Goal: Task Accomplishment & Management: Use online tool/utility

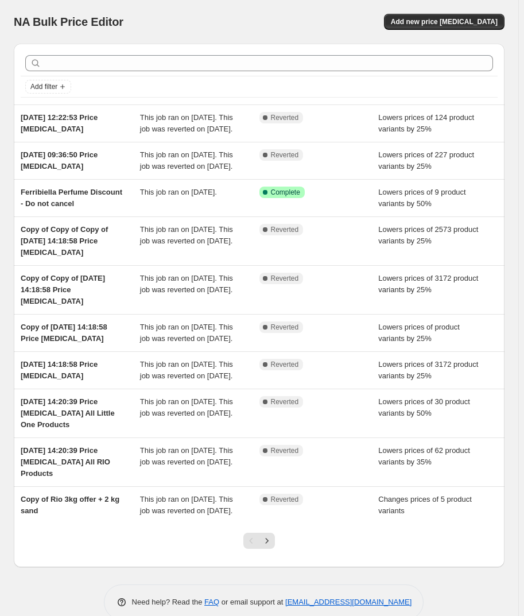
drag, startPoint x: 462, startPoint y: 11, endPoint x: 435, endPoint y: 20, distance: 28.2
click at [462, 11] on div "NA Bulk Price Editor. This page is ready NA Bulk Price Editor Add new price [ME…" at bounding box center [259, 22] width 491 height 44
click at [450, 15] on button "Add new price [MEDICAL_DATA]" at bounding box center [444, 22] width 121 height 16
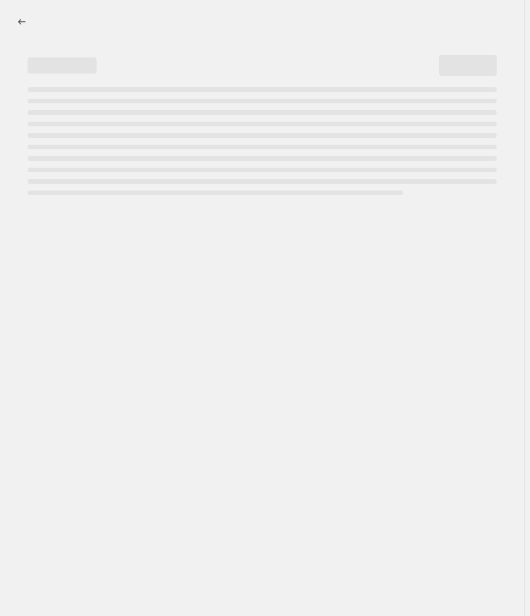
select select "percentage"
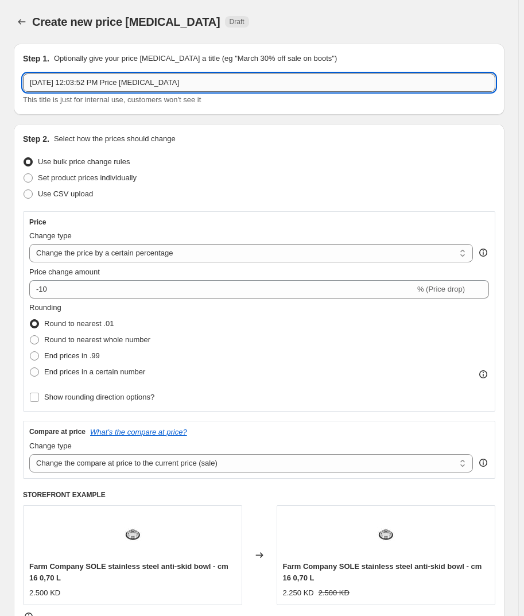
click at [61, 85] on input "[DATE] 12:03:52 PM Price [MEDICAL_DATA]" at bounding box center [259, 83] width 473 height 18
click at [110, 78] on input "[DATE] 12:03:52 PM Price [MEDICAL_DATA]" at bounding box center [259, 83] width 473 height 18
click at [30, 81] on input "[DATE] 12:03:52 PM Price [MEDICAL_DATA]" at bounding box center [259, 83] width 473 height 18
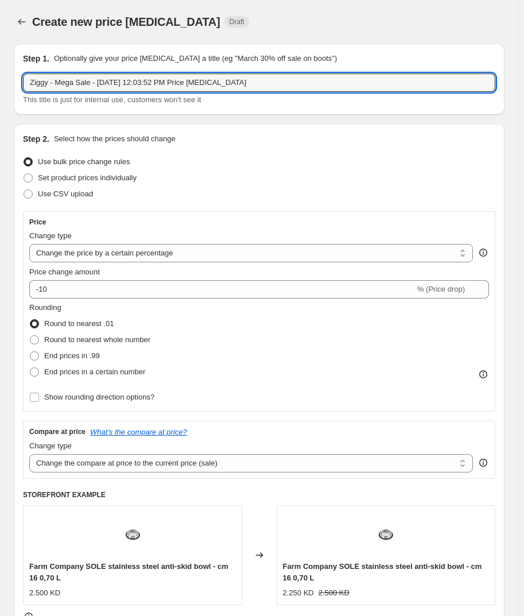
type input "Ziggy - Mega Sale - [DATE] 12:03:52 PM Price [MEDICAL_DATA]"
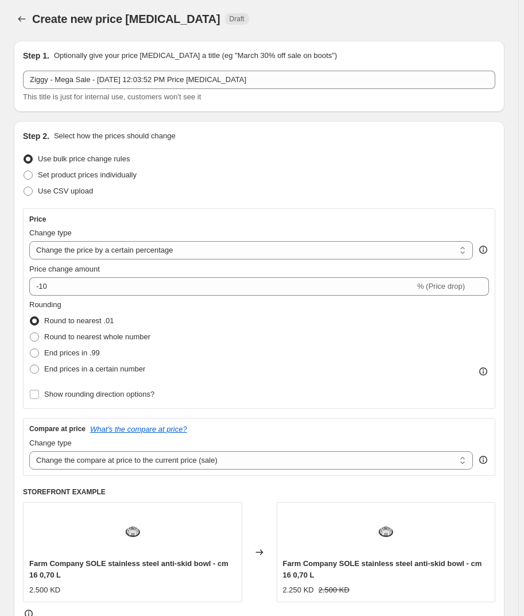
scroll to position [52, 0]
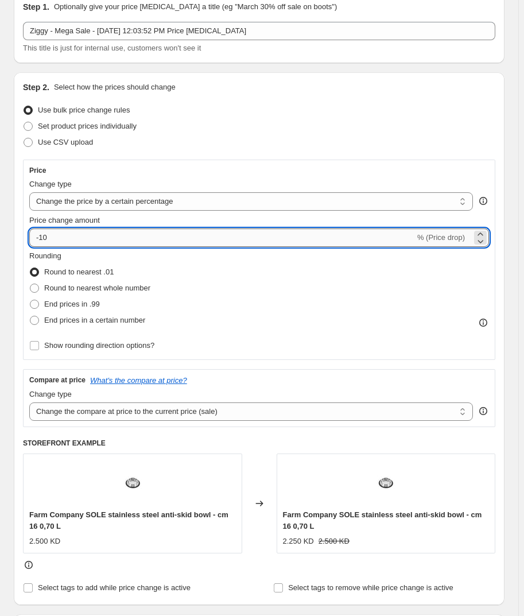
click at [78, 240] on input "-10" at bounding box center [222, 238] width 386 height 18
click at [82, 200] on select "Change the price to a certain amount Change the price by a certain amount Chang…" at bounding box center [251, 201] width 444 height 18
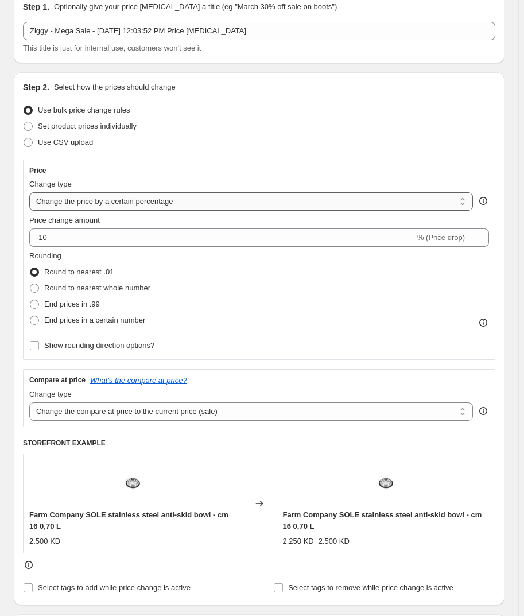
click at [29, 192] on select "Change the price to a certain amount Change the price by a certain amount Chang…" at bounding box center [251, 201] width 444 height 18
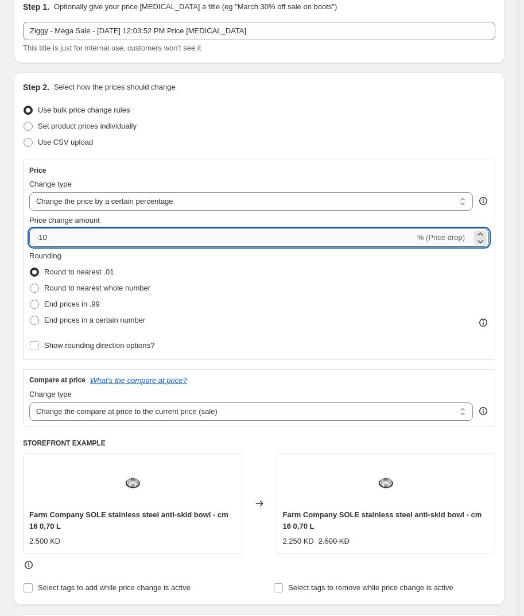
click at [65, 237] on input "-10" at bounding box center [222, 238] width 386 height 18
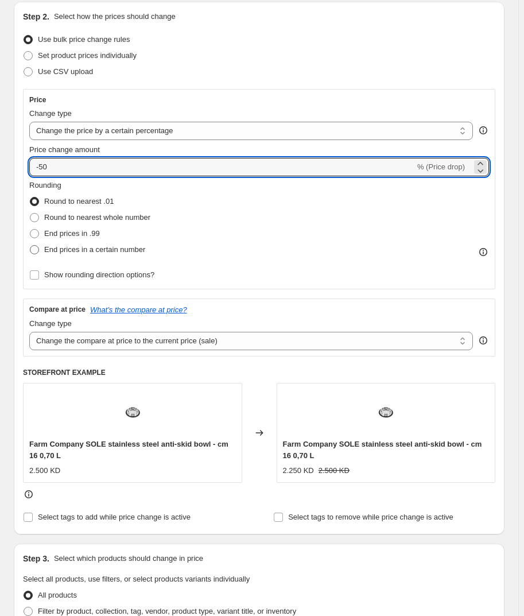
scroll to position [104, 0]
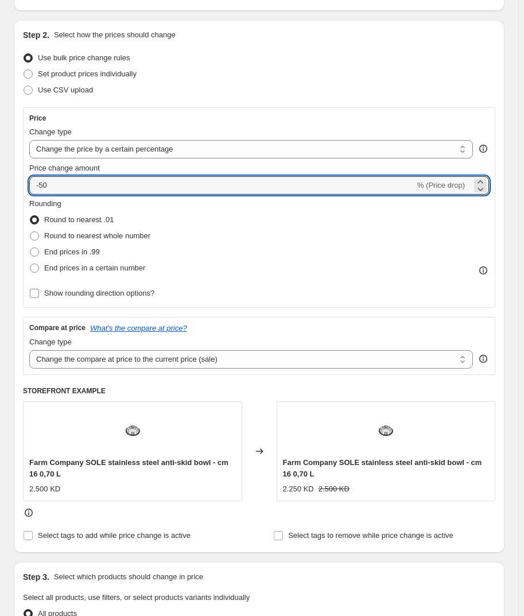
type input "-50"
click at [32, 293] on input "Show rounding direction options?" at bounding box center [34, 293] width 9 height 9
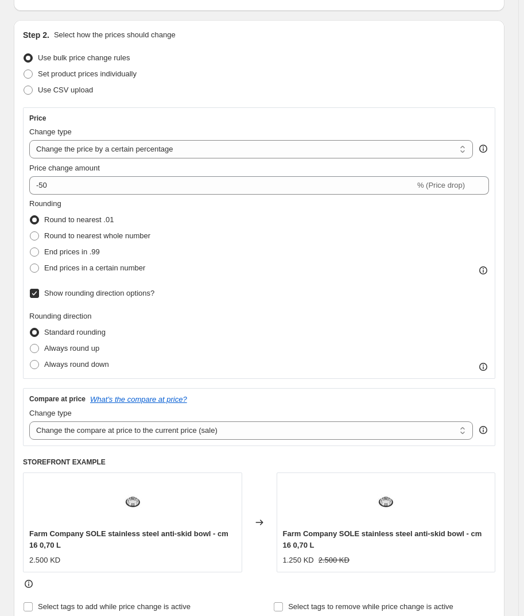
click at [36, 292] on input "Show rounding direction options?" at bounding box center [34, 293] width 9 height 9
checkbox input "false"
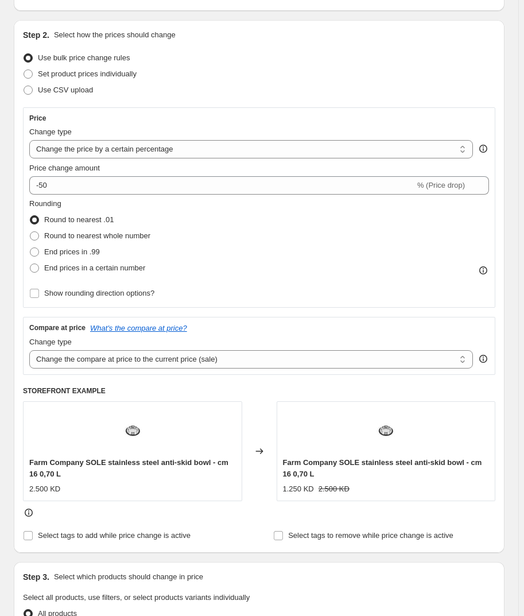
click at [34, 221] on span at bounding box center [34, 219] width 9 height 9
click at [30, 216] on input "Round to nearest .01" at bounding box center [30, 215] width 1 height 1
click at [253, 20] on div "Step 2. Select how the prices should change Use bulk price change rules Set pro…" at bounding box center [259, 286] width 491 height 533
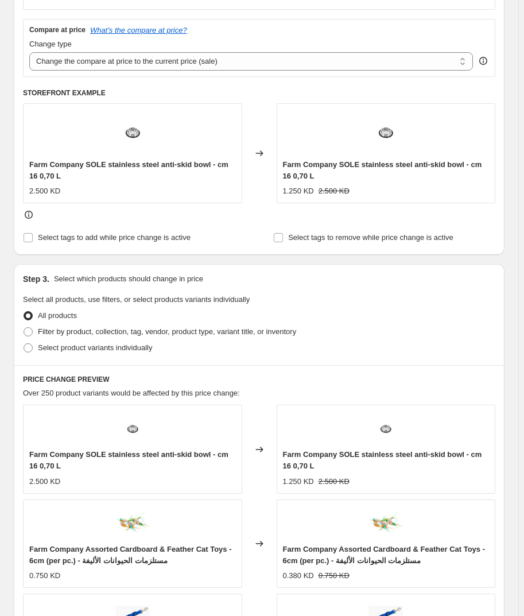
scroll to position [418, 0]
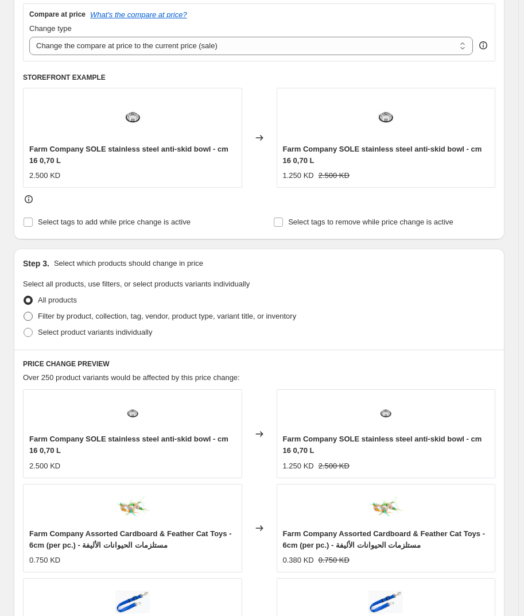
click at [57, 317] on span "Filter by product, collection, tag, vendor, product type, variant title, or inv…" at bounding box center [167, 316] width 258 height 9
click at [24, 312] on input "Filter by product, collection, tag, vendor, product type, variant title, or inv…" at bounding box center [24, 312] width 1 height 1
radio input "true"
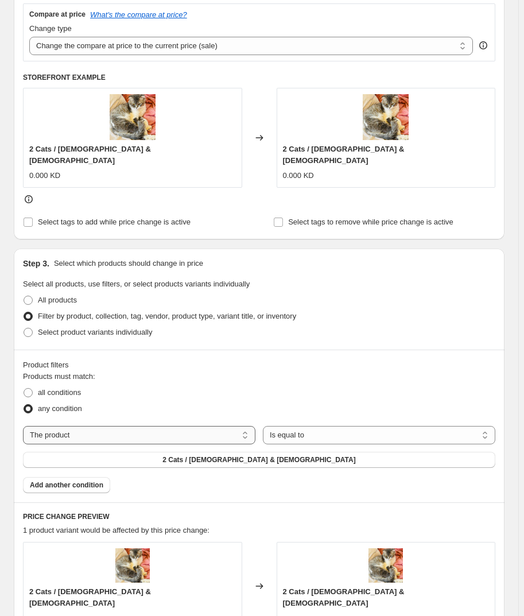
click at [80, 426] on select "The product The product's collection The product's tag The product's vendor The…" at bounding box center [139, 435] width 233 height 18
select select "vendor"
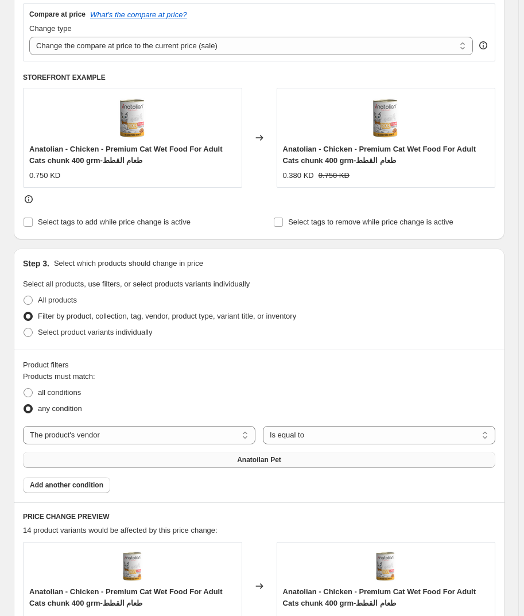
click at [243, 455] on button "Anatoilan Pet" at bounding box center [259, 460] width 473 height 16
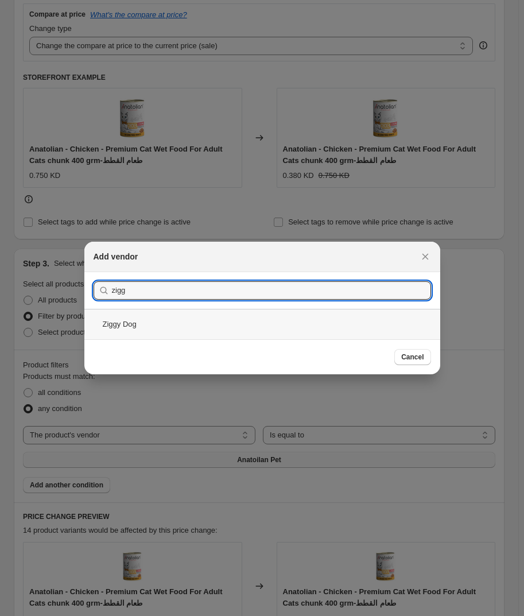
type input "zigg"
click at [186, 314] on div "Ziggy Dog" at bounding box center [262, 324] width 356 height 30
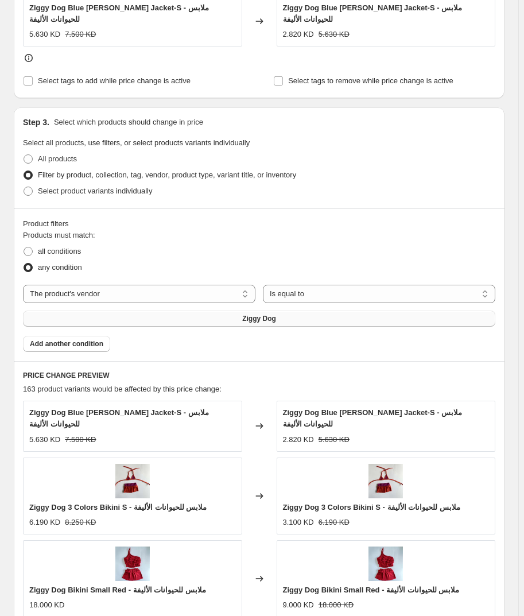
scroll to position [813, 0]
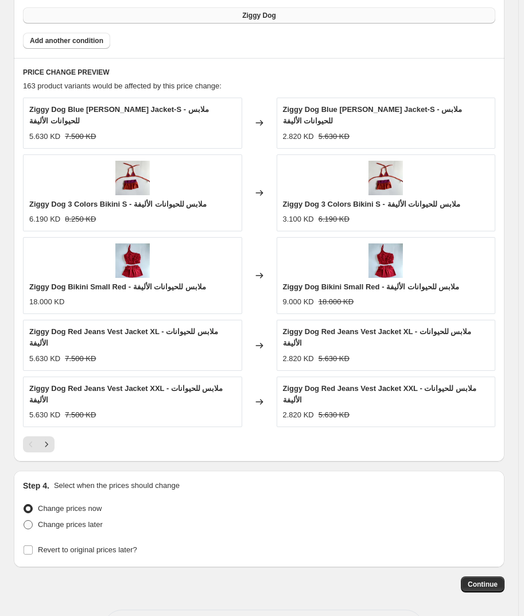
click at [53, 520] on span "Change prices later" at bounding box center [70, 524] width 65 height 9
click at [24, 520] on input "Change prices later" at bounding box center [24, 520] width 1 height 1
radio input "true"
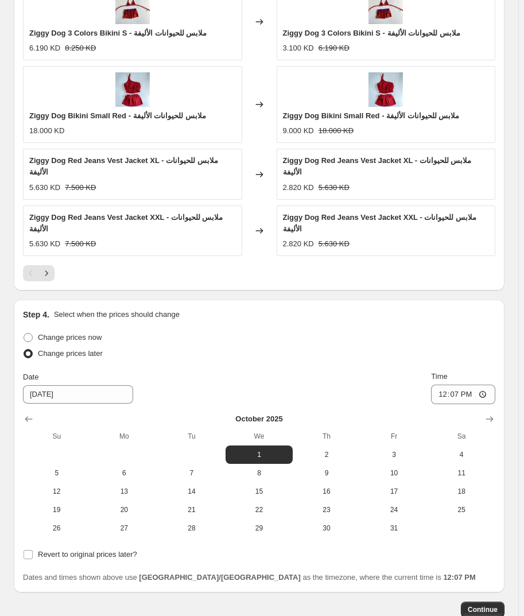
scroll to position [1009, 0]
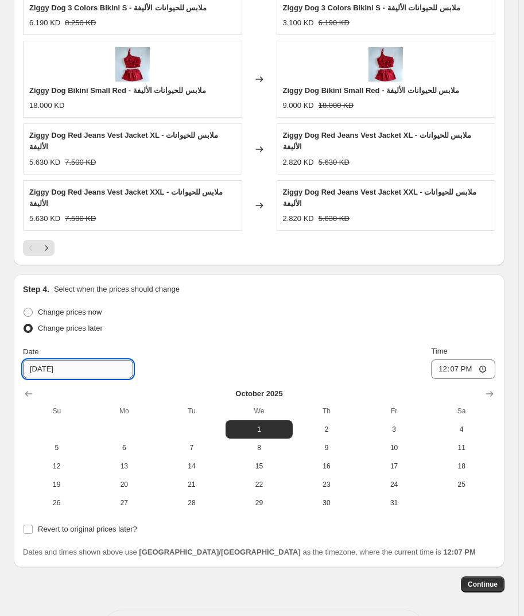
click at [36, 360] on input "[DATE]" at bounding box center [78, 369] width 110 height 18
type input "[DATE]"
click at [476, 580] on span "Continue" at bounding box center [483, 584] width 30 height 9
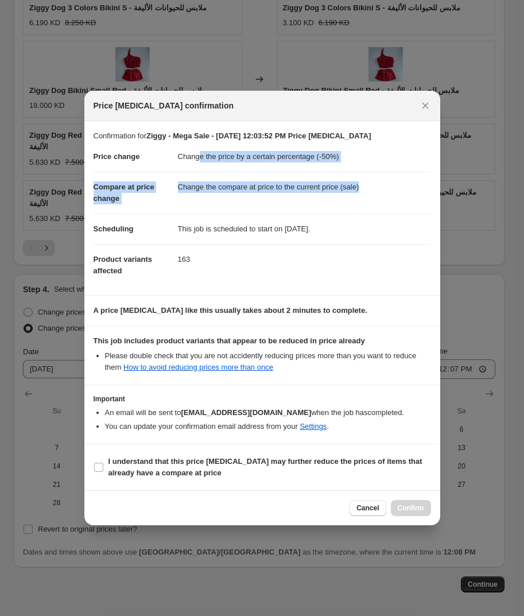
drag, startPoint x: 199, startPoint y: 157, endPoint x: 413, endPoint y: 185, distance: 216.1
click at [414, 185] on dl "Price change Change the price by a certain percentage (-50%) Compare at price c…" at bounding box center [263, 214] width 338 height 144
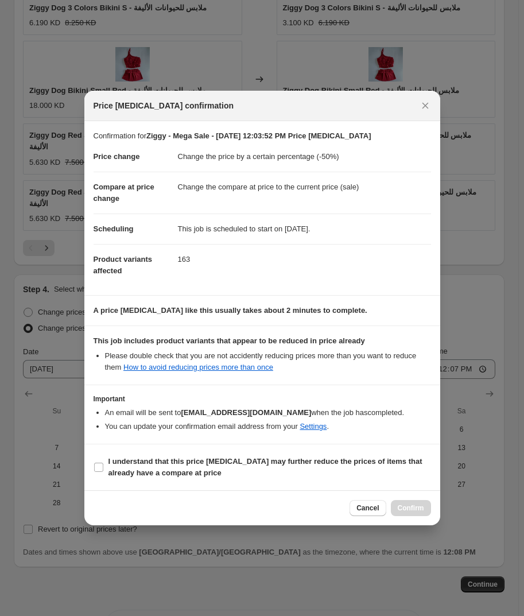
click at [316, 215] on dd "This job is scheduled to start on [DATE]." at bounding box center [304, 229] width 253 height 30
click at [101, 467] on input "I understand that this price [MEDICAL_DATA] may further reduce the prices of it…" at bounding box center [98, 467] width 9 height 9
checkbox input "true"
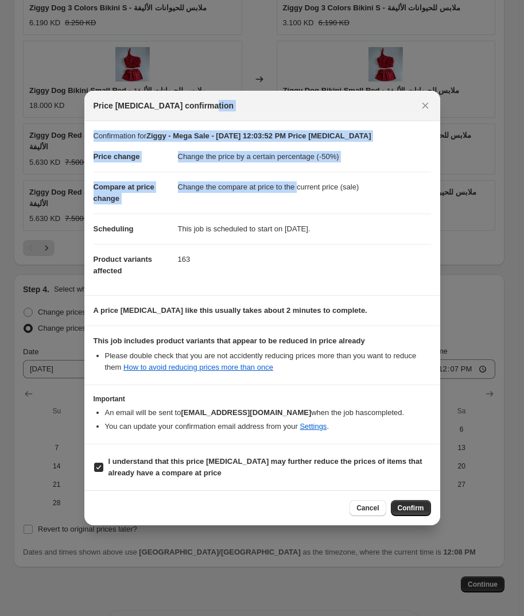
drag, startPoint x: 222, startPoint y: 102, endPoint x: 297, endPoint y: 175, distance: 104.4
click at [297, 175] on div "Price [MEDICAL_DATA] confirmation Confirmation for Ziggy - Mega Sale - [DATE] 1…" at bounding box center [262, 308] width 356 height 435
click at [425, 105] on icon "Close" at bounding box center [425, 105] width 6 height 6
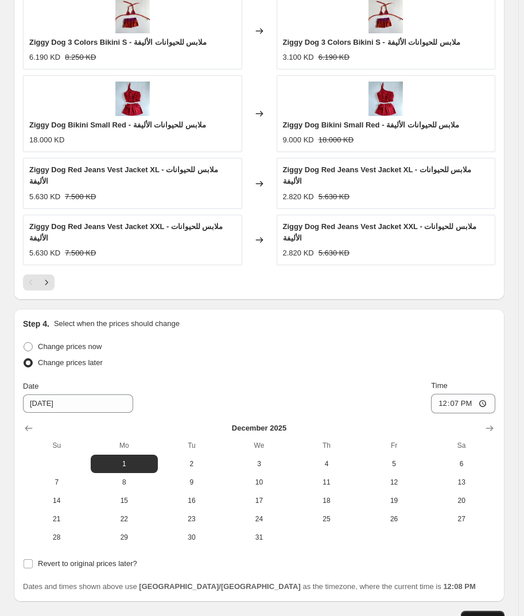
scroll to position [957, 0]
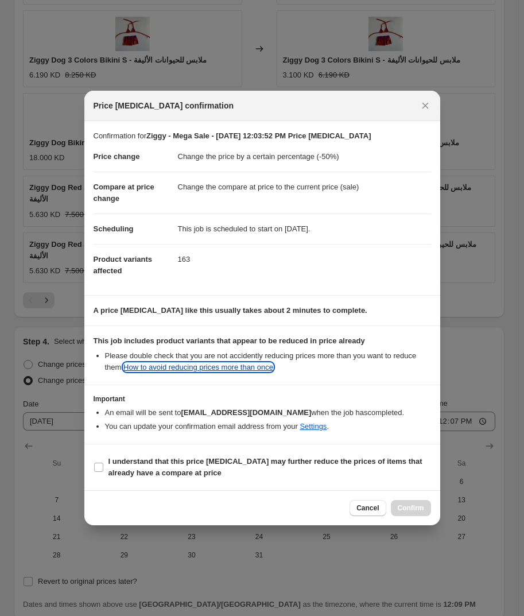
click at [148, 372] on link "How to avoid reducing prices more than once" at bounding box center [198, 367] width 150 height 9
click at [101, 469] on input "I understand that this price [MEDICAL_DATA] may further reduce the prices of it…" at bounding box center [98, 467] width 9 height 9
checkbox input "true"
click at [412, 510] on span "Confirm" at bounding box center [411, 508] width 26 height 9
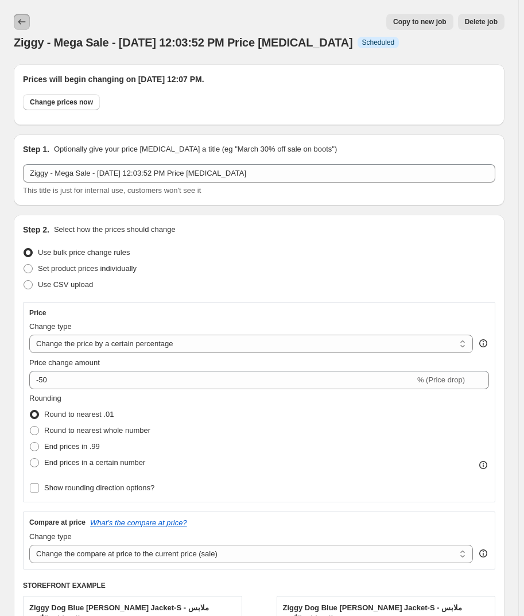
click at [21, 17] on icon "Price change jobs" at bounding box center [21, 21] width 11 height 11
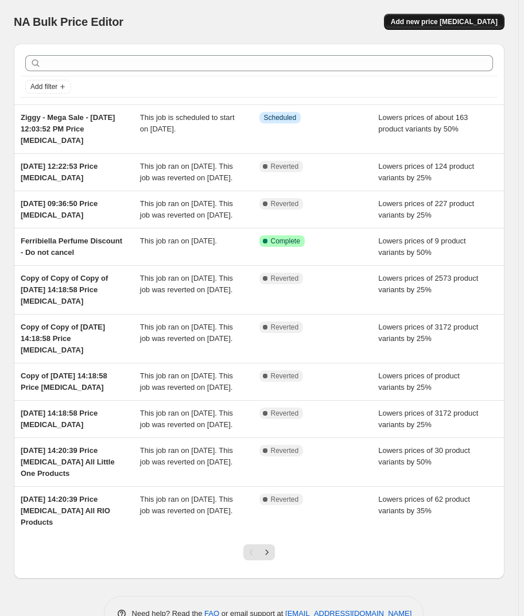
click at [425, 19] on span "Add new price [MEDICAL_DATA]" at bounding box center [444, 21] width 107 height 9
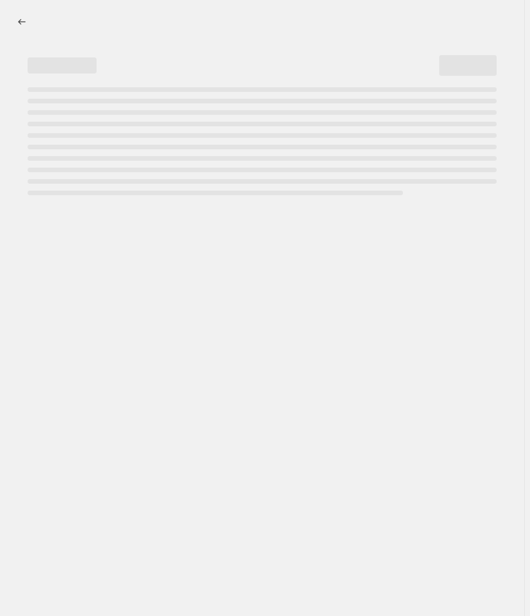
select select "percentage"
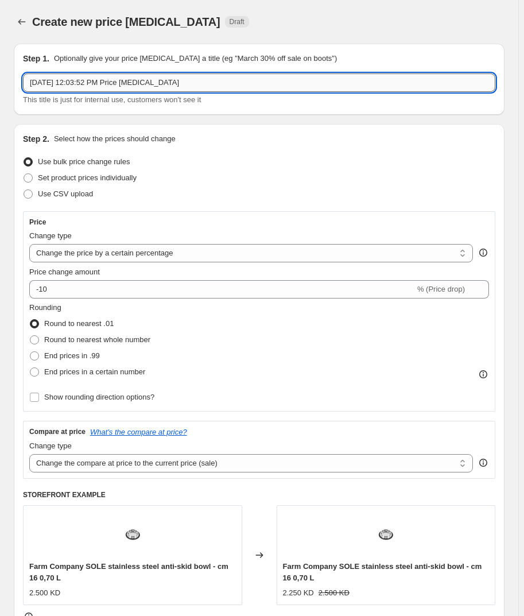
click at [32, 84] on input "[DATE] 12:03:52 PM Price [MEDICAL_DATA]" at bounding box center [259, 83] width 473 height 18
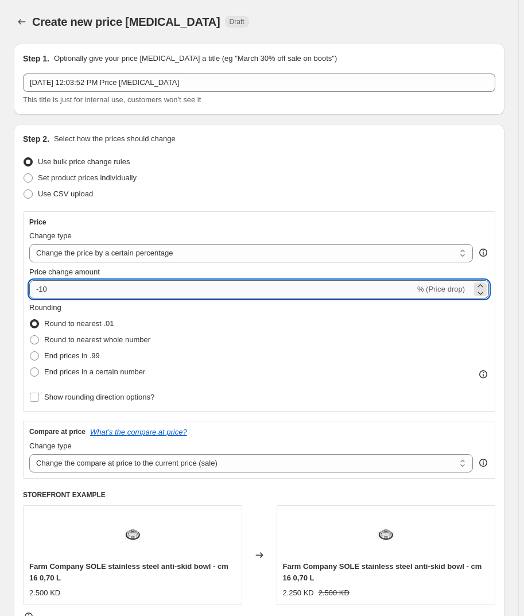
click at [69, 288] on input "-10" at bounding box center [222, 289] width 386 height 18
type input "-50"
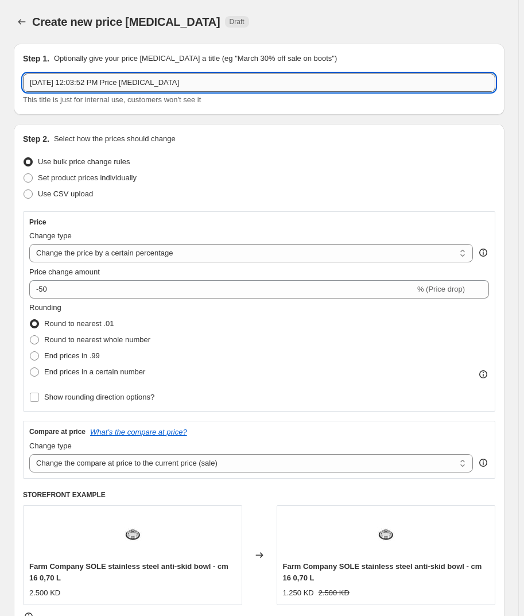
click at [29, 78] on input "[DATE] 12:03:52 PM Price [MEDICAL_DATA]" at bounding box center [259, 83] width 473 height 18
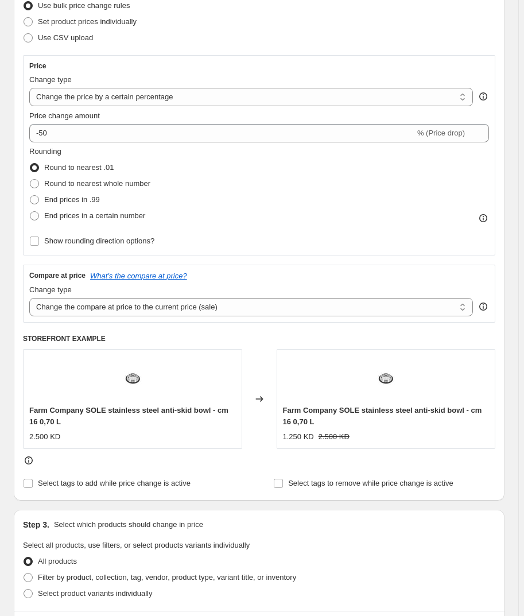
scroll to position [104, 0]
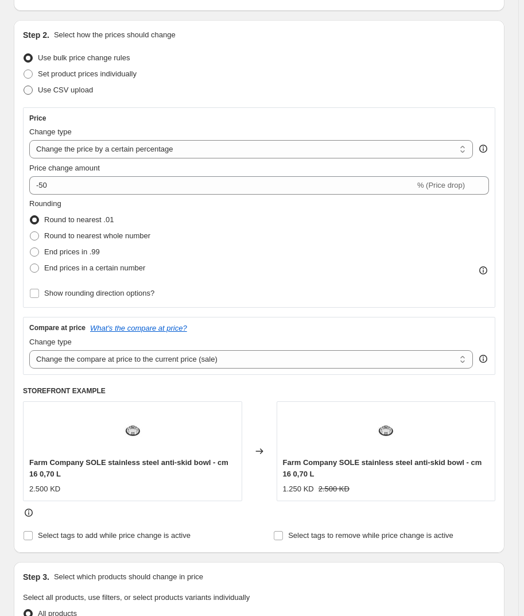
type input "[PERSON_NAME] - Mega Sale - [DATE] 12:03:52 PM Price [MEDICAL_DATA]"
click at [50, 87] on span "Use CSV upload" at bounding box center [65, 90] width 55 height 9
click at [24, 86] on input "Use CSV upload" at bounding box center [24, 86] width 1 height 1
radio input "true"
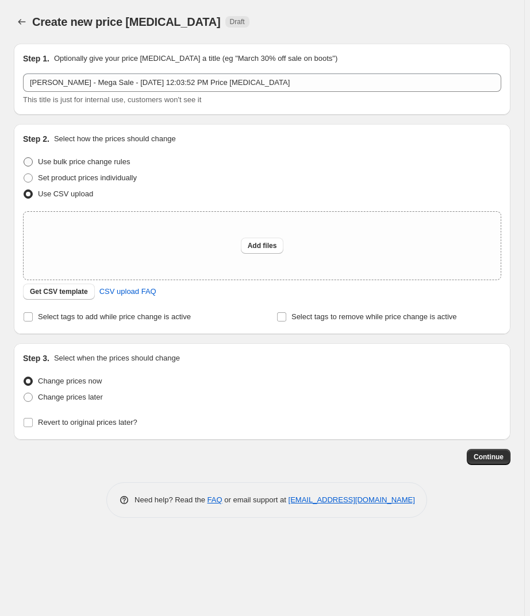
click at [55, 160] on span "Use bulk price change rules" at bounding box center [84, 161] width 92 height 9
click at [24, 158] on input "Use bulk price change rules" at bounding box center [24, 157] width 1 height 1
radio input "true"
select select "percentage"
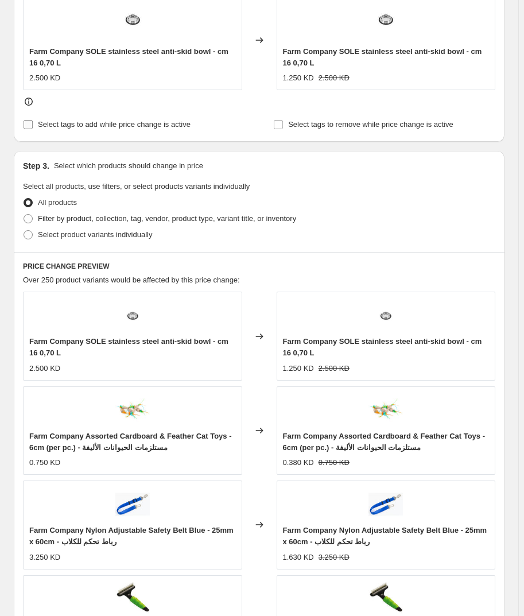
scroll to position [522, 0]
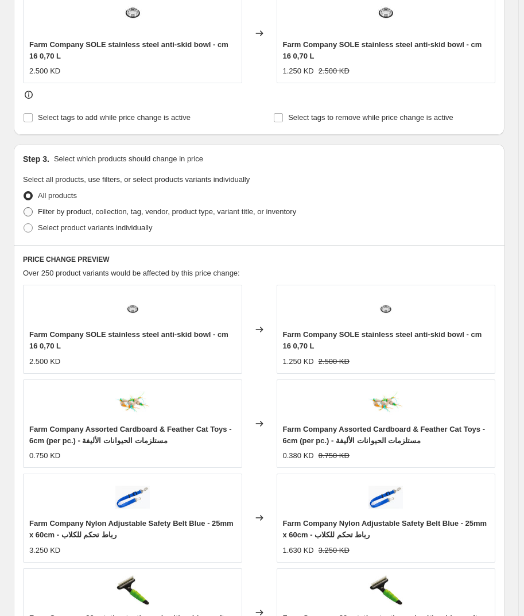
click at [55, 206] on label "Filter by product, collection, tag, vendor, product type, variant title, or inv…" at bounding box center [159, 212] width 273 height 16
click at [24, 207] on input "Filter by product, collection, tag, vendor, product type, variant title, or inv…" at bounding box center [24, 207] width 1 height 1
radio input "true"
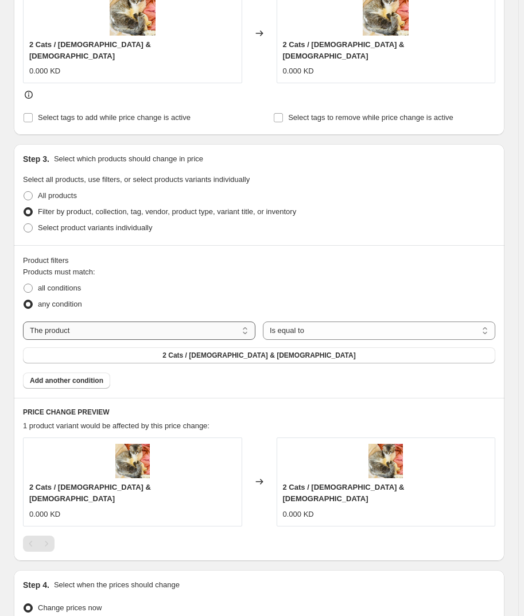
click at [183, 322] on select "The product The product's collection The product's tag The product's vendor The…" at bounding box center [139, 331] width 233 height 18
select select "vendor"
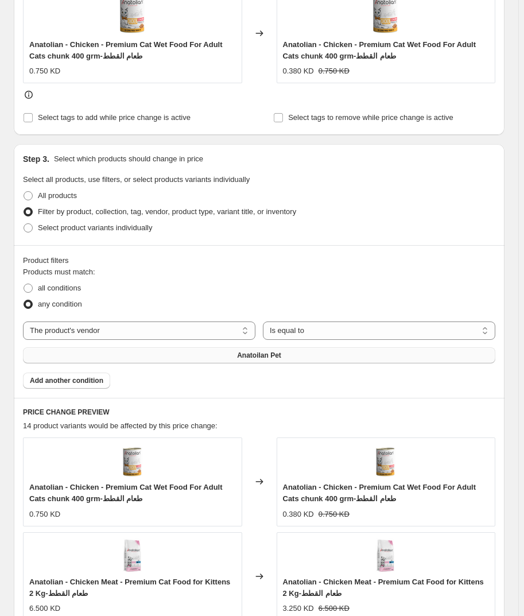
click at [146, 354] on button "Anatoilan Pet" at bounding box center [259, 355] width 473 height 16
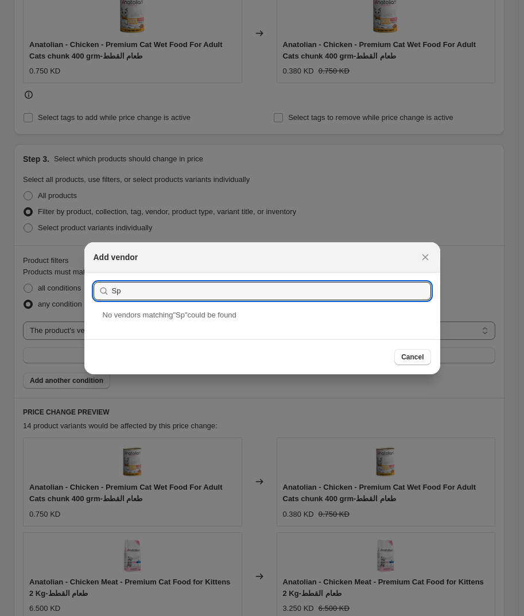
type input "S"
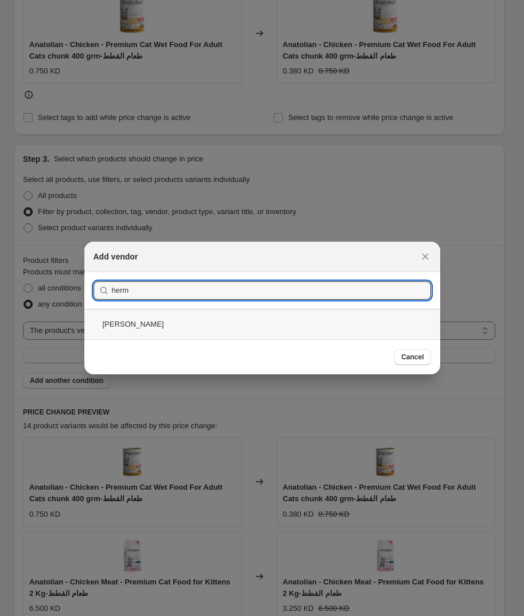
type input "herm"
click at [190, 323] on div "[PERSON_NAME]" at bounding box center [262, 324] width 356 height 30
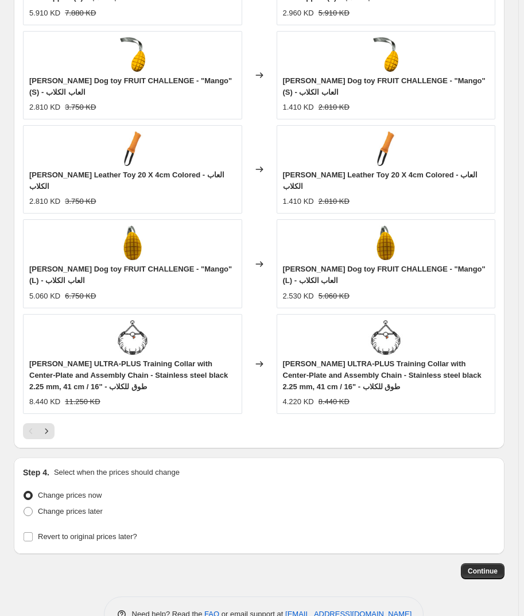
scroll to position [1045, 0]
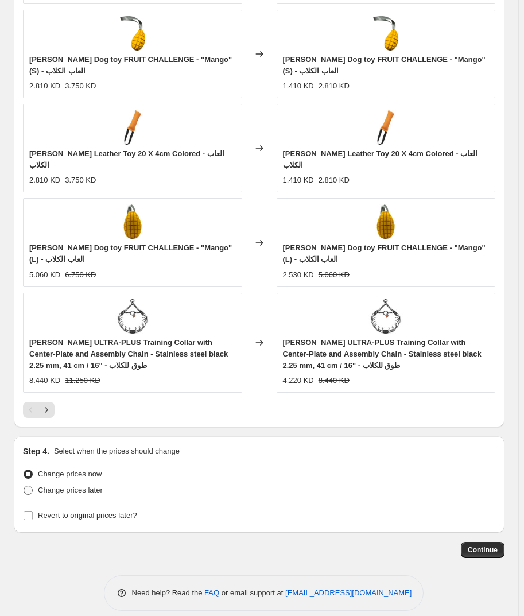
click at [59, 486] on span "Change prices later" at bounding box center [70, 490] width 65 height 9
click at [24, 486] on input "Change prices later" at bounding box center [24, 486] width 1 height 1
radio input "true"
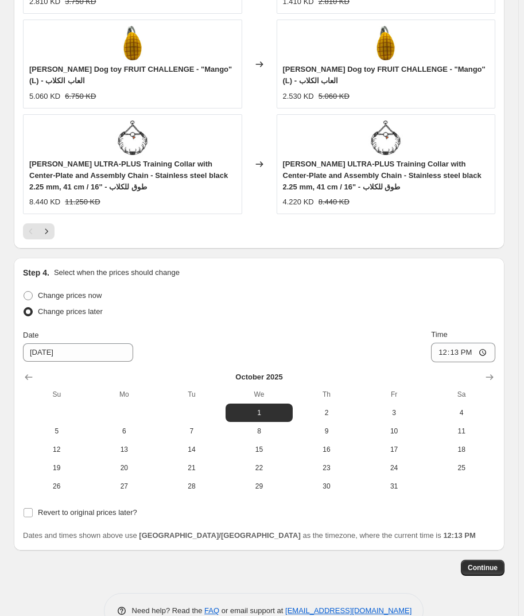
scroll to position [1241, 0]
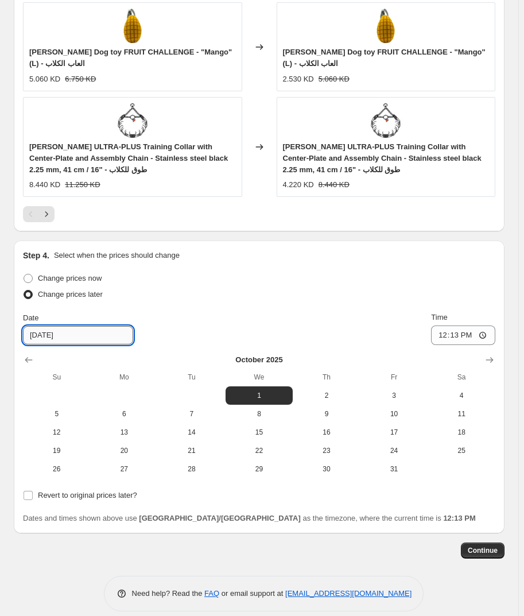
click at [43, 326] on input "[DATE]" at bounding box center [78, 335] width 110 height 18
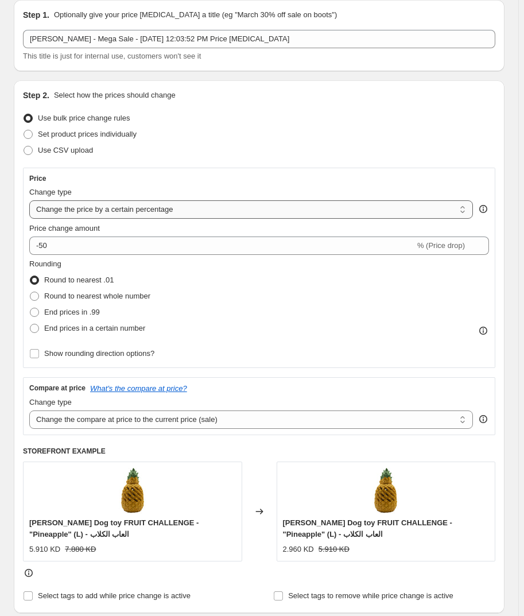
scroll to position [0, 0]
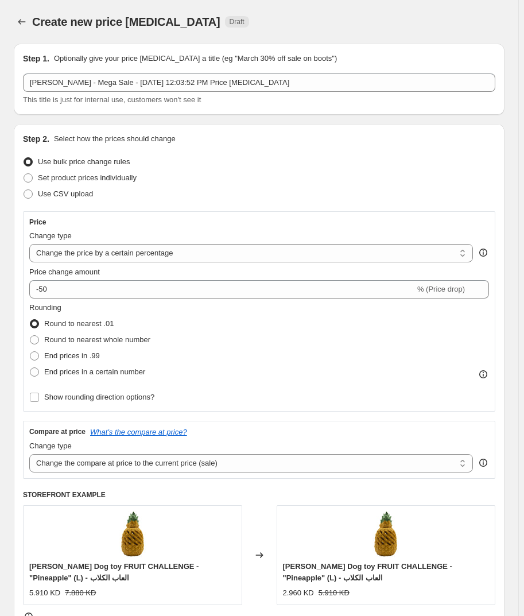
type input "[DATE]"
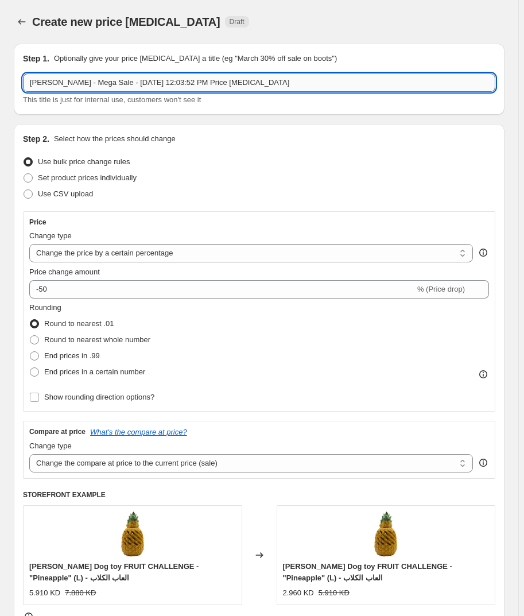
click at [28, 80] on input "[PERSON_NAME] - Mega Sale - [DATE] 12:03:52 PM Price [MEDICAL_DATA]" at bounding box center [259, 83] width 473 height 18
type input "[PERSON_NAME] - Mega Sale - [DATE] 12:03:52 PM Price [MEDICAL_DATA]"
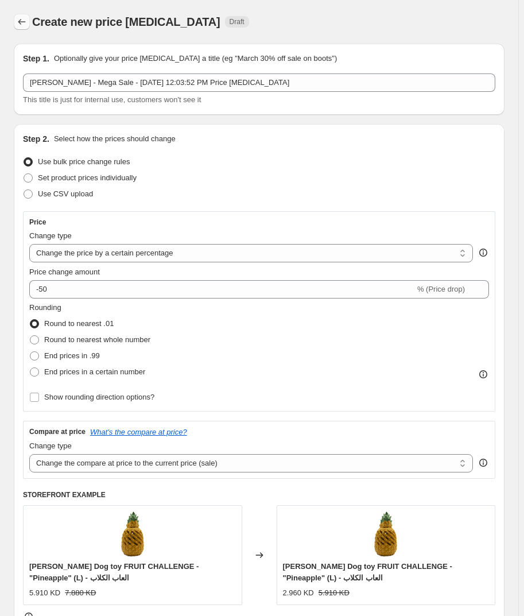
click at [24, 24] on icon "Price change jobs" at bounding box center [21, 21] width 11 height 11
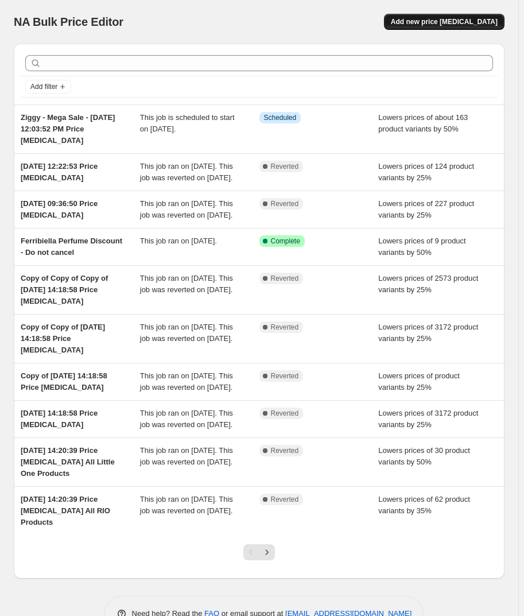
click at [458, 19] on span "Add new price [MEDICAL_DATA]" at bounding box center [444, 21] width 107 height 9
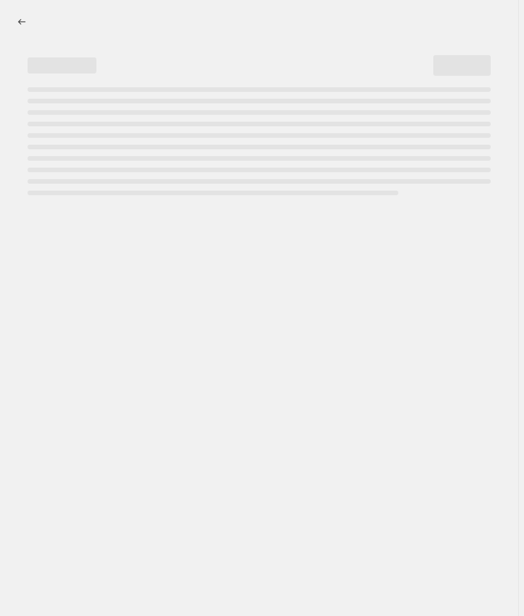
select select "percentage"
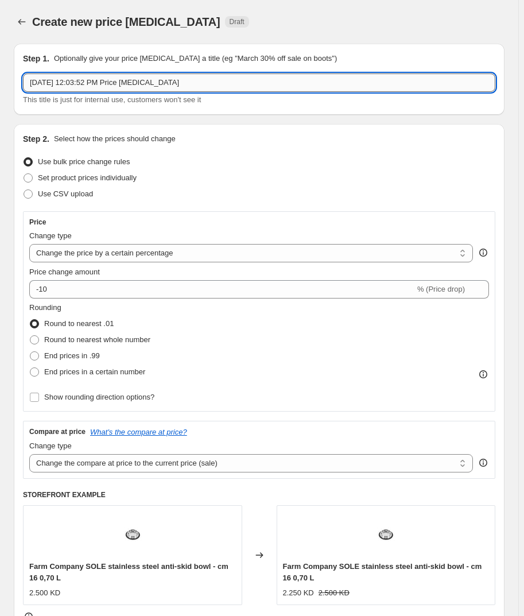
click at [29, 82] on input "[DATE] 12:03:52 PM Price [MEDICAL_DATA]" at bounding box center [259, 83] width 473 height 18
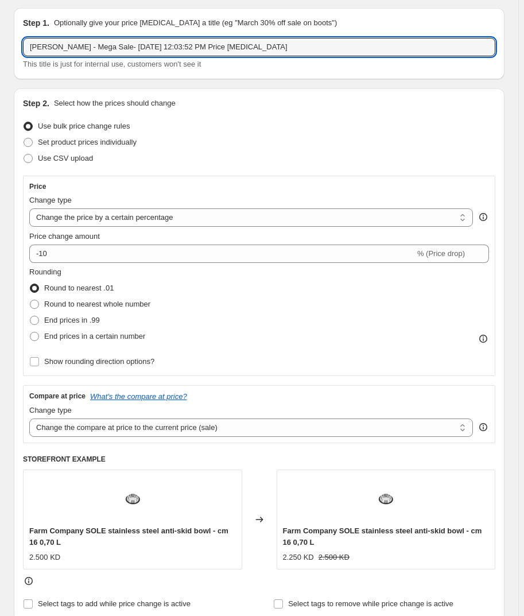
scroll to position [52, 0]
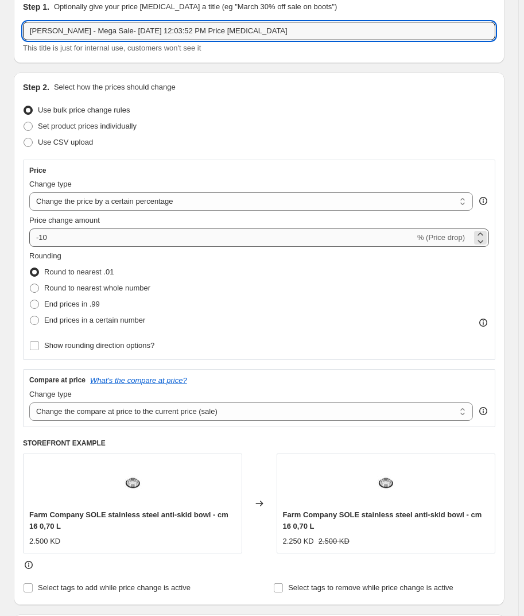
type input "[PERSON_NAME] - Mega Sale- [DATE] 12:03:52 PM Price [MEDICAL_DATA]"
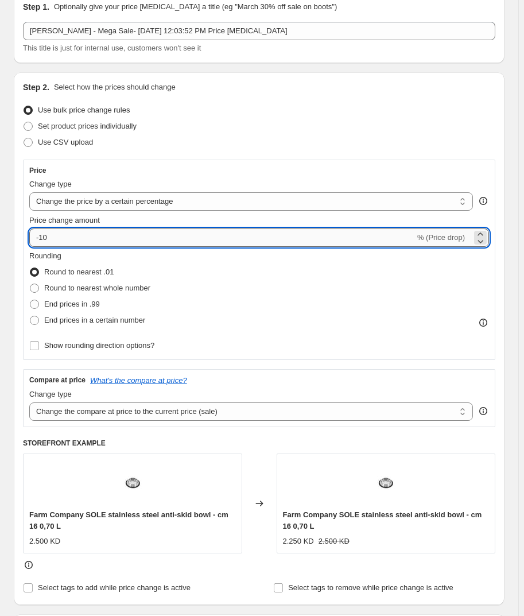
click at [80, 236] on input "-10" at bounding box center [222, 238] width 386 height 18
type input "-1"
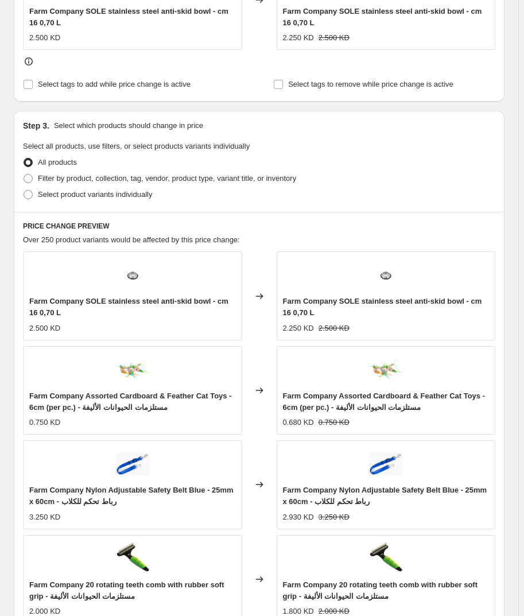
scroll to position [522, 0]
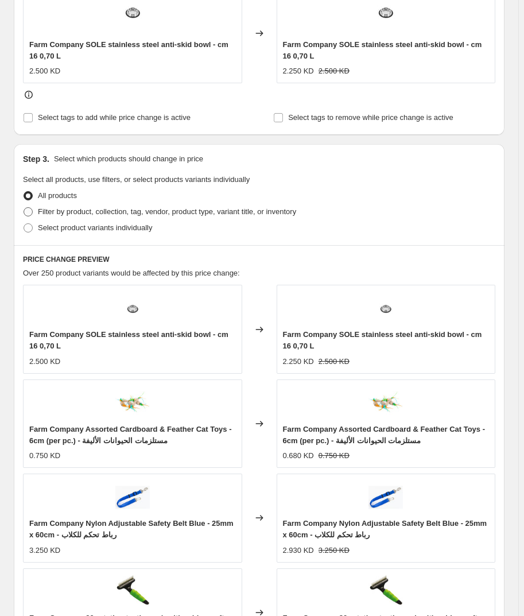
type input "-50"
click at [101, 212] on span "Filter by product, collection, tag, vendor, product type, variant title, or inv…" at bounding box center [167, 211] width 258 height 9
click at [24, 208] on input "Filter by product, collection, tag, vendor, product type, variant title, or inv…" at bounding box center [24, 207] width 1 height 1
radio input "true"
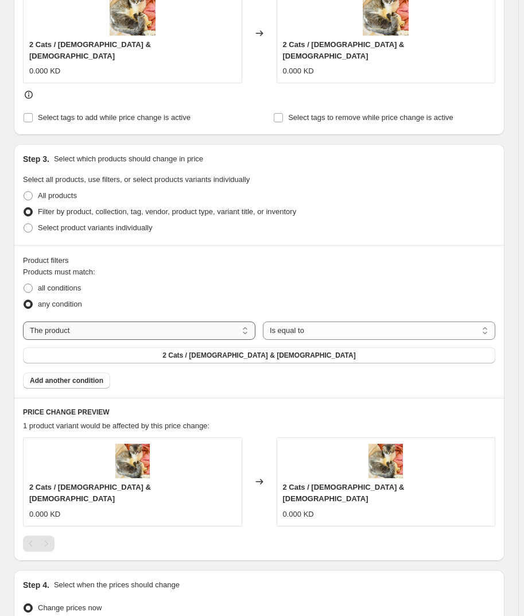
click at [202, 322] on select "The product The product's collection The product's tag The product's vendor The…" at bounding box center [139, 331] width 233 height 18
select select "vendor"
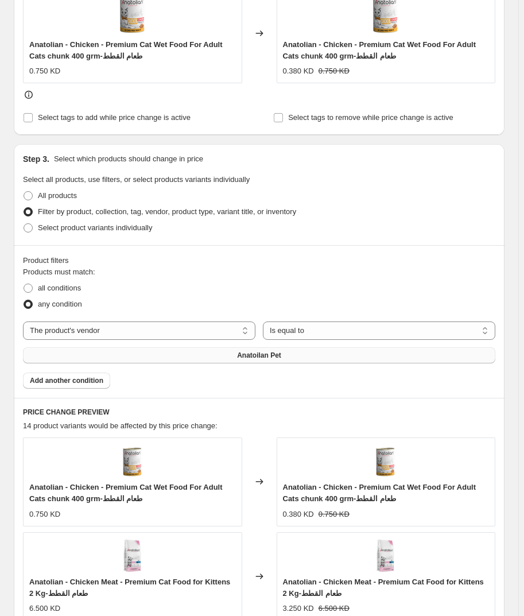
click at [195, 353] on button "Anatoilan Pet" at bounding box center [259, 355] width 473 height 16
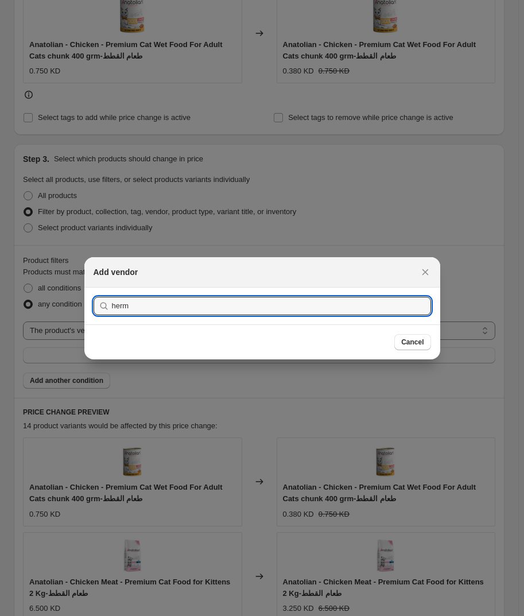
type input "herm"
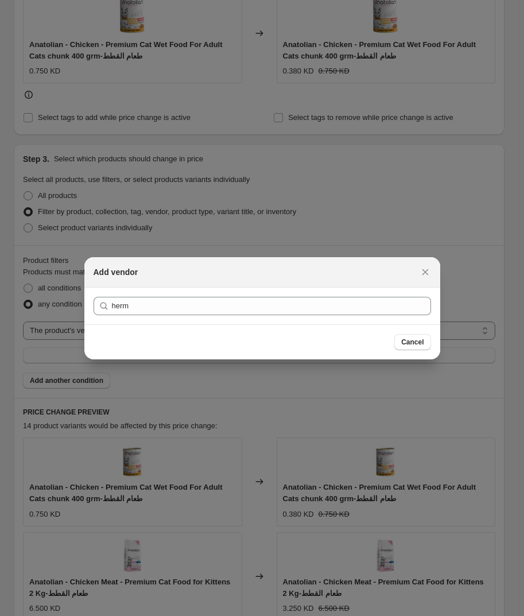
drag, startPoint x: 195, startPoint y: 353, endPoint x: 245, endPoint y: 613, distance: 265.4
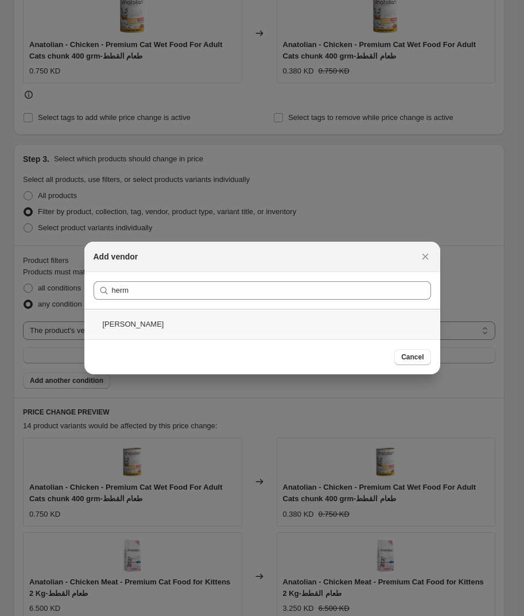
click at [161, 323] on div "[PERSON_NAME]" at bounding box center [262, 324] width 356 height 30
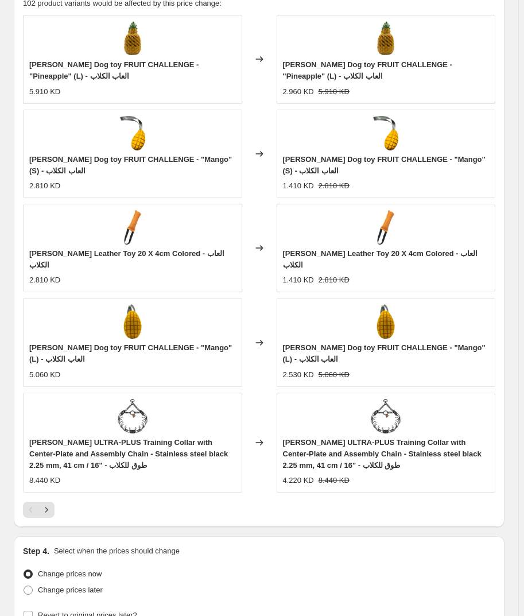
scroll to position [1045, 0]
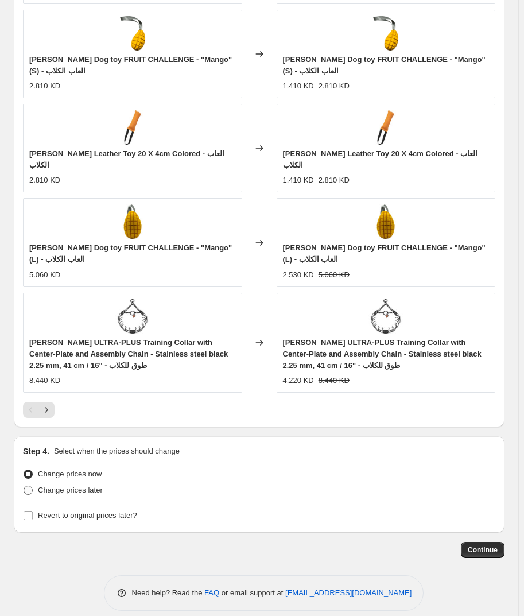
click at [79, 486] on span "Change prices later" at bounding box center [70, 490] width 65 height 9
click at [24, 486] on input "Change prices later" at bounding box center [24, 486] width 1 height 1
radio input "true"
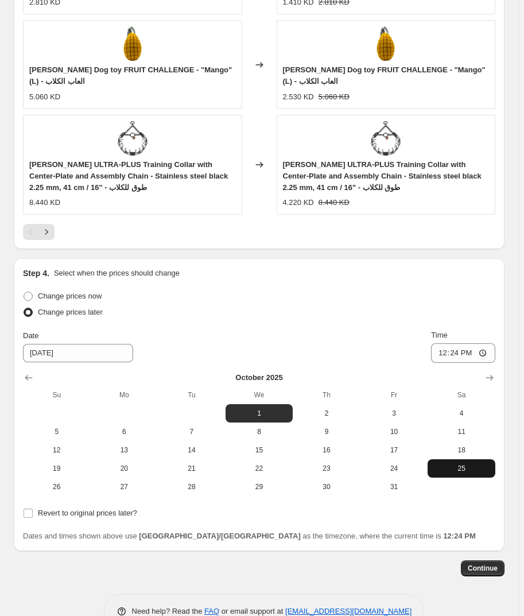
scroll to position [1241, 0]
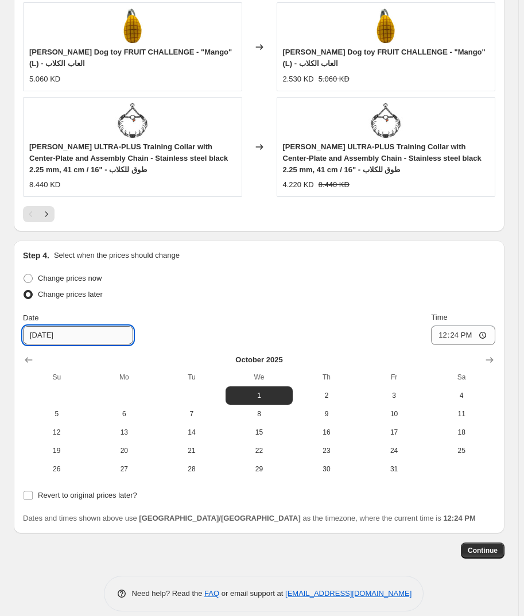
click at [36, 326] on input "[DATE]" at bounding box center [78, 335] width 110 height 18
type input "[DATE]"
click at [278, 289] on div "Change prices later" at bounding box center [259, 295] width 473 height 16
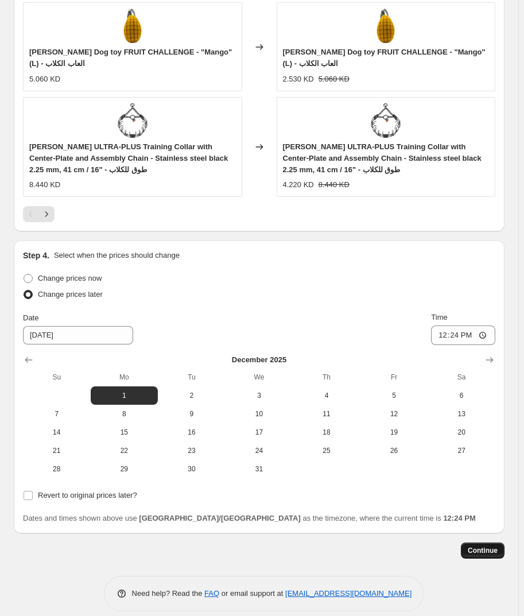
click at [491, 546] on span "Continue" at bounding box center [483, 550] width 30 height 9
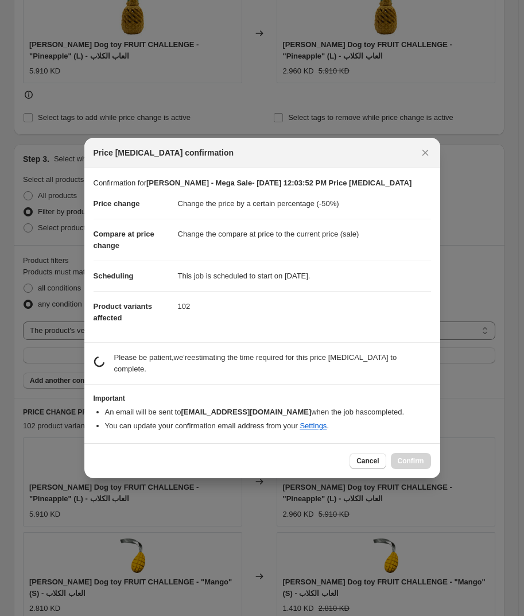
scroll to position [0, 0]
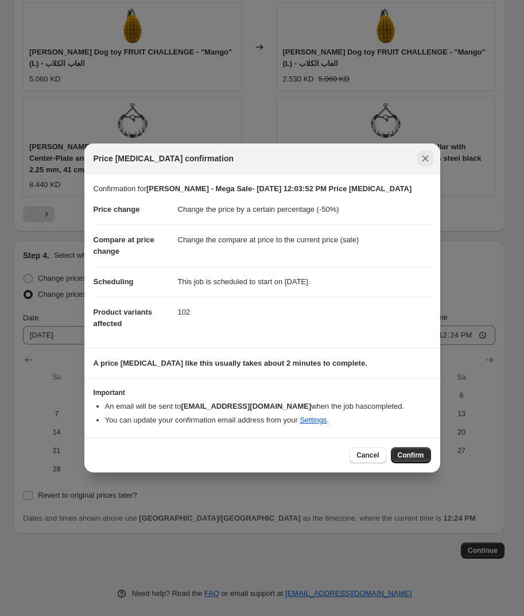
click at [422, 158] on icon "Close" at bounding box center [425, 158] width 11 height 11
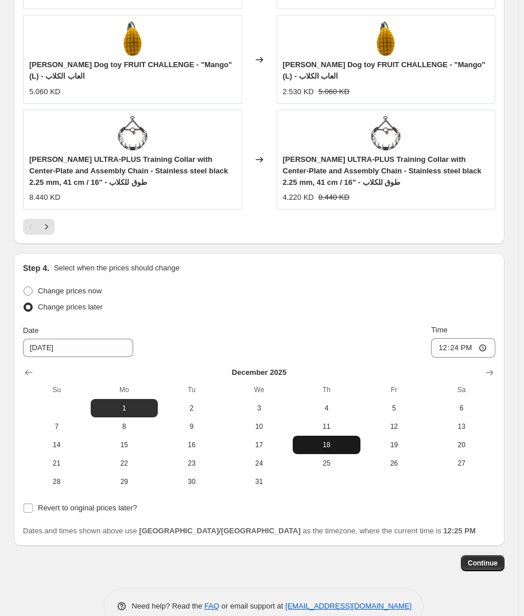
scroll to position [1241, 0]
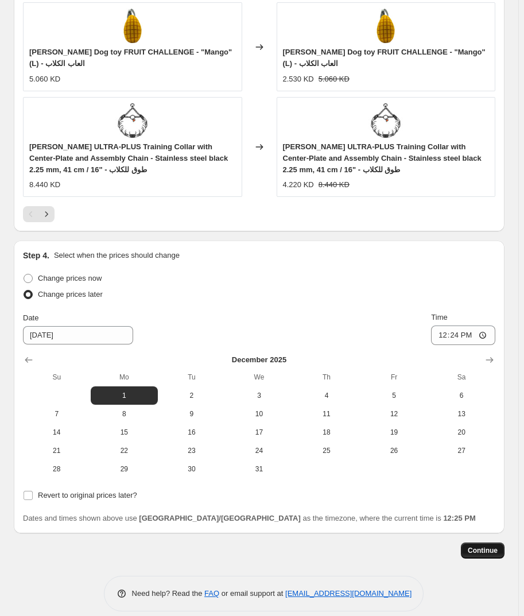
click at [488, 546] on span "Continue" at bounding box center [483, 550] width 30 height 9
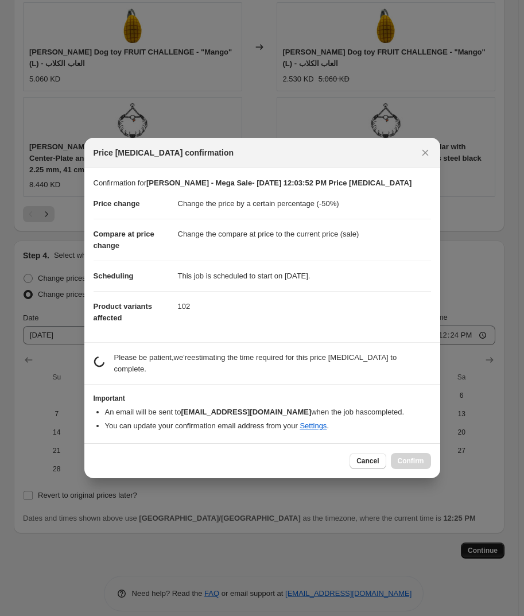
scroll to position [0, 0]
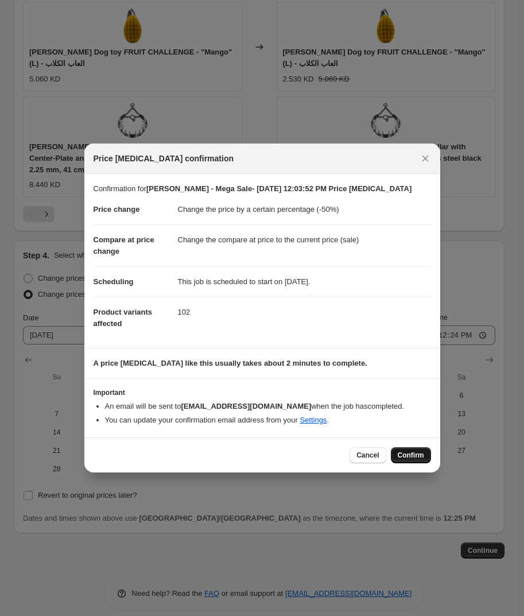
click at [419, 447] on button "Confirm" at bounding box center [411, 455] width 40 height 16
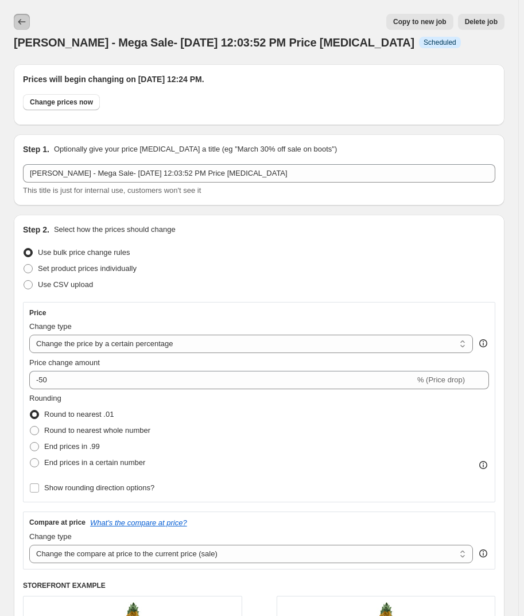
click at [23, 17] on icon "Price change jobs" at bounding box center [21, 21] width 11 height 11
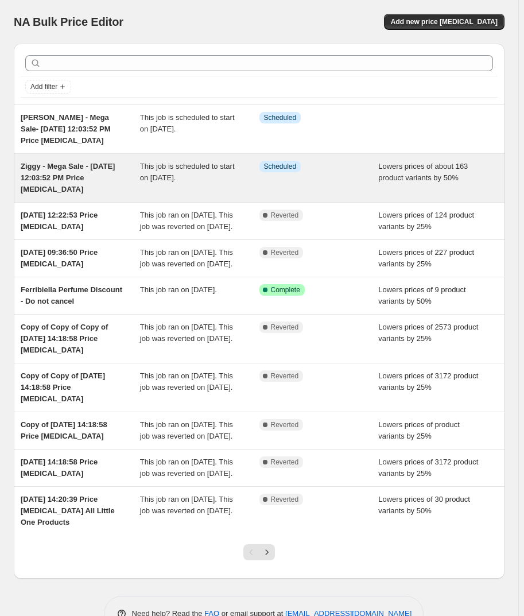
click at [351, 175] on div "Info Scheduled" at bounding box center [319, 178] width 119 height 34
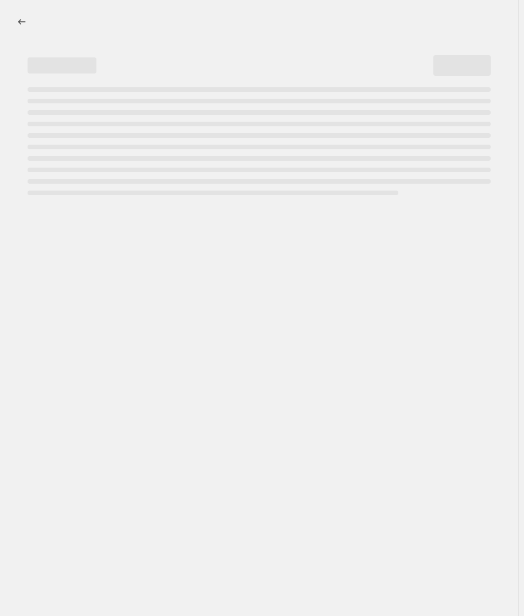
select select "percentage"
select select "vendor"
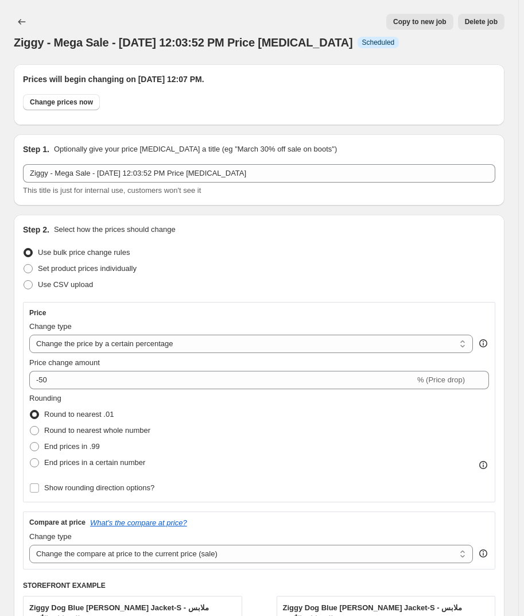
click at [485, 18] on span "Delete job" at bounding box center [481, 21] width 33 height 9
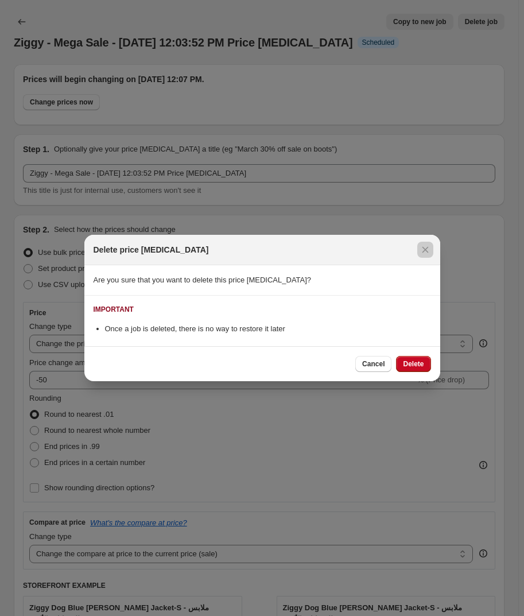
click at [234, 164] on div at bounding box center [262, 308] width 524 height 616
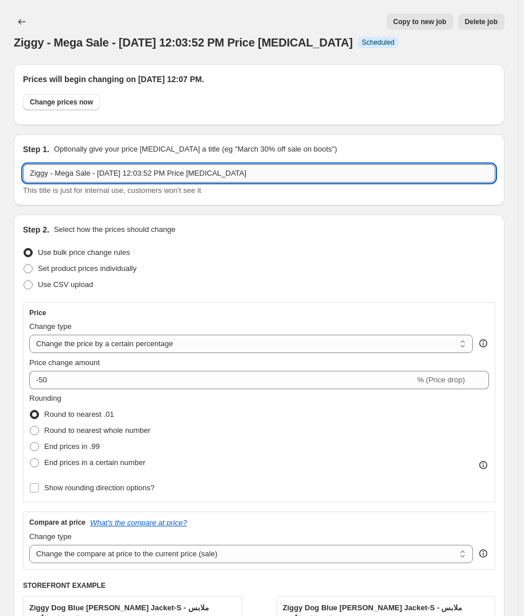
click at [36, 172] on input "Ziggy - Mega Sale - [DATE] 12:03:52 PM Price [MEDICAL_DATA]" at bounding box center [259, 173] width 473 height 18
drag, startPoint x: 37, startPoint y: 172, endPoint x: 92, endPoint y: 171, distance: 55.7
click at [92, 170] on input "Ziggy - Mega Sale - [DATE] 12:03:52 PM Price [MEDICAL_DATA]" at bounding box center [259, 173] width 473 height 18
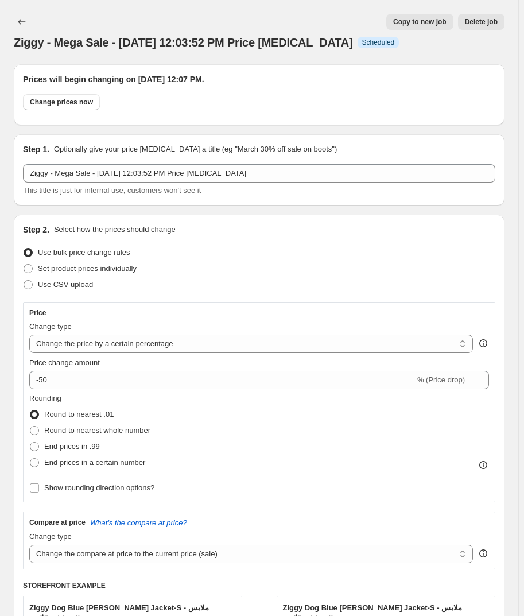
click at [495, 29] on button "Delete job" at bounding box center [481, 22] width 47 height 16
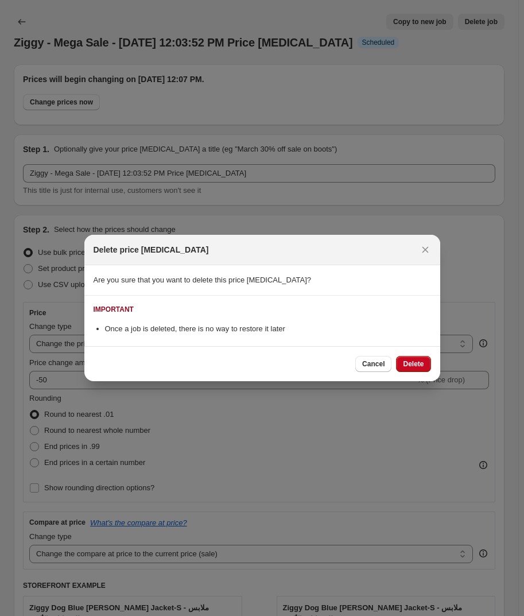
click at [423, 366] on span "Delete" at bounding box center [413, 364] width 21 height 9
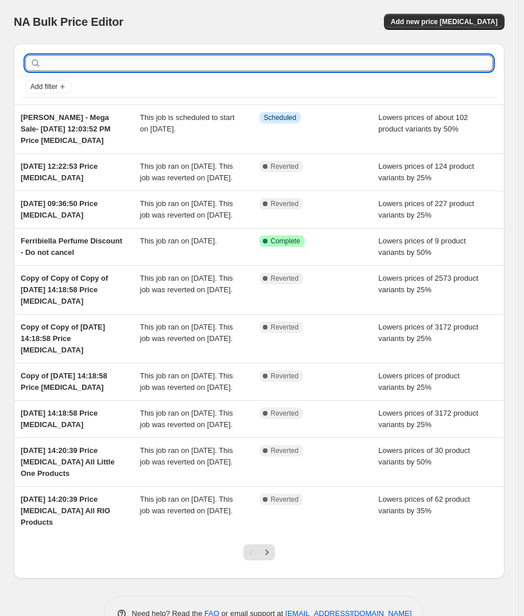
click at [76, 59] on input "text" at bounding box center [269, 63] width 450 height 16
click at [453, 32] on div "NA Bulk Price Editor. This page is ready NA Bulk Price Editor Add new price [ME…" at bounding box center [259, 22] width 491 height 44
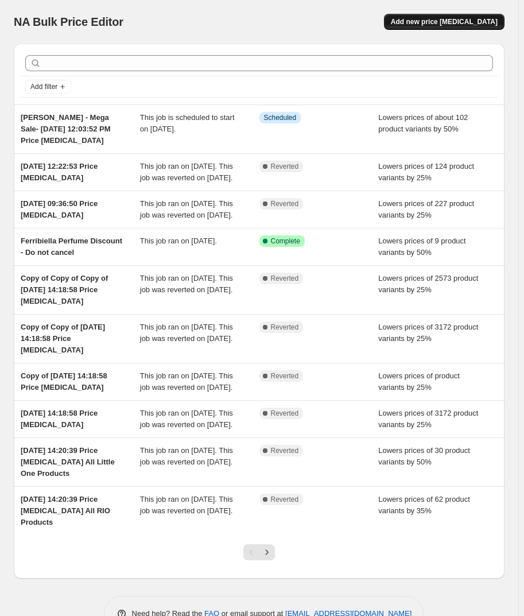
click at [454, 24] on span "Add new price [MEDICAL_DATA]" at bounding box center [444, 21] width 107 height 9
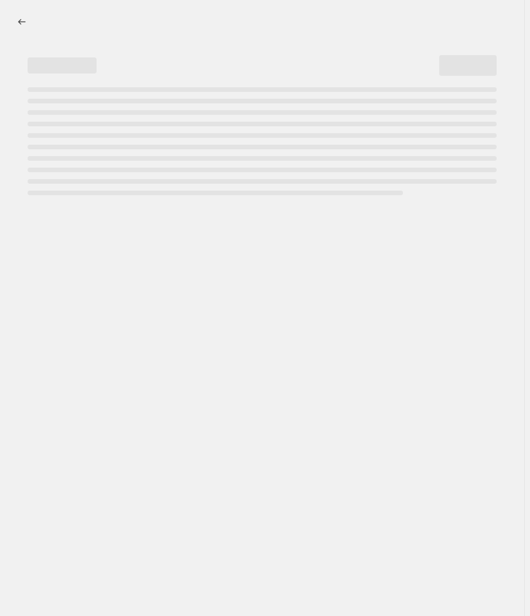
select select "percentage"
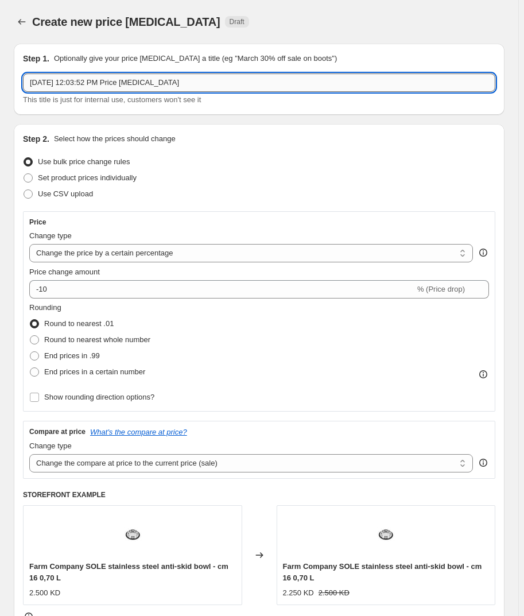
click at [29, 82] on input "[DATE] 12:03:52 PM Price [MEDICAL_DATA]" at bounding box center [259, 83] width 473 height 18
paste input "Ziggy - Mega Sale -"
type input "Ziggy - Mega Sale - [DATE] 12:03:52 PM Price [MEDICAL_DATA]"
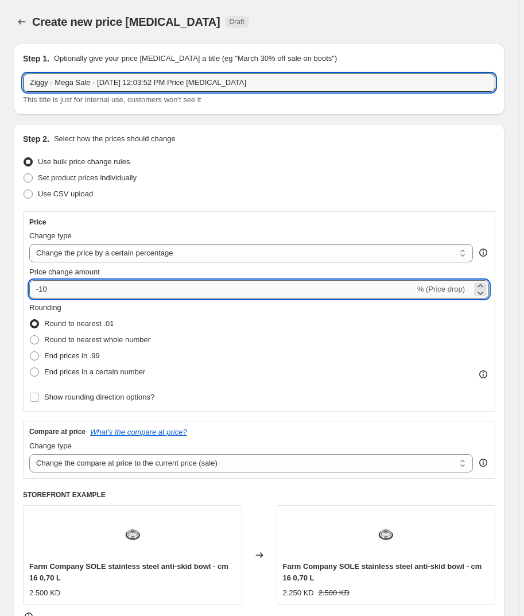
click at [83, 288] on input "-10" at bounding box center [222, 289] width 386 height 18
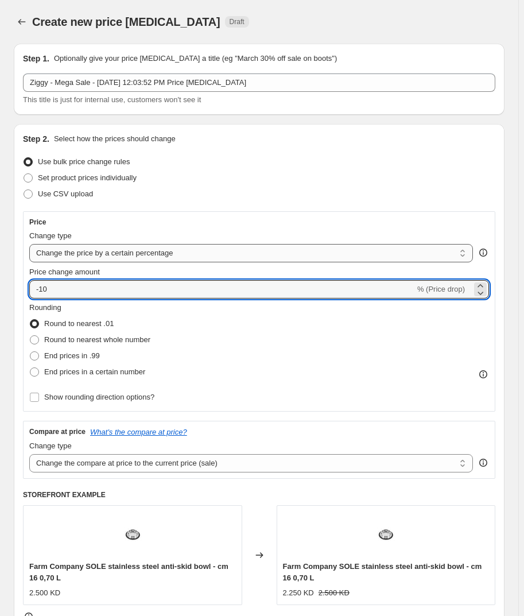
type input "-1"
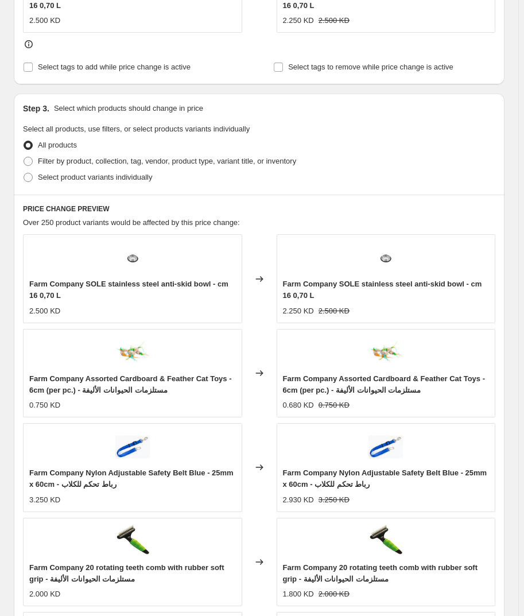
scroll to position [574, 0]
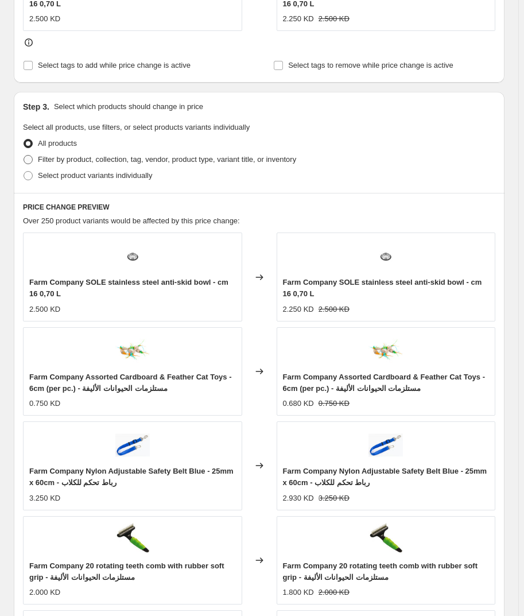
type input "-50"
click at [55, 165] on span "Filter by product, collection, tag, vendor, product type, variant title, or inv…" at bounding box center [167, 159] width 258 height 11
click at [24, 156] on input "Filter by product, collection, tag, vendor, product type, variant title, or inv…" at bounding box center [24, 155] width 1 height 1
radio input "true"
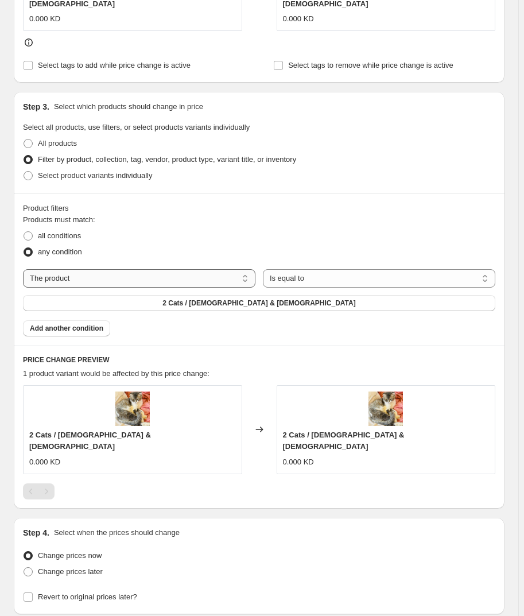
click at [112, 269] on select "The product The product's collection The product's tag The product's vendor The…" at bounding box center [139, 278] width 233 height 18
select select "vendor"
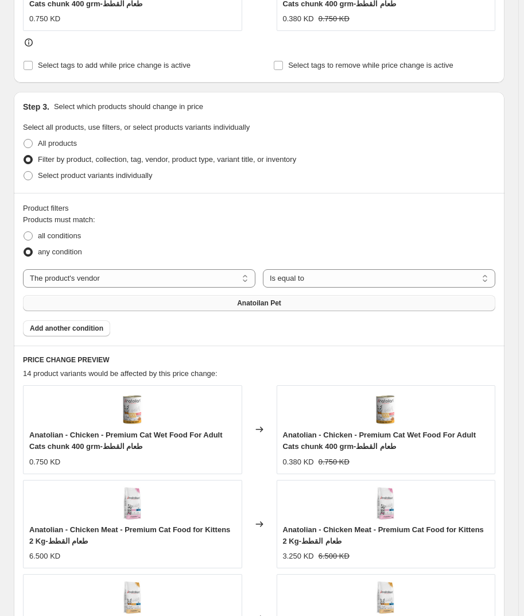
click at [143, 300] on button "Anatoilan Pet" at bounding box center [259, 303] width 473 height 16
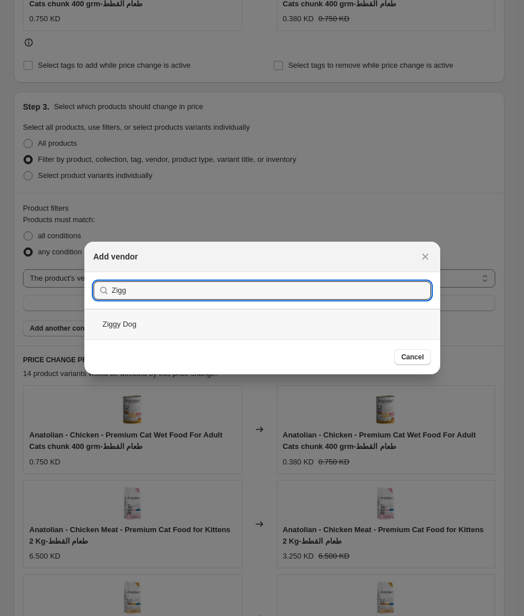
type input "Zigg"
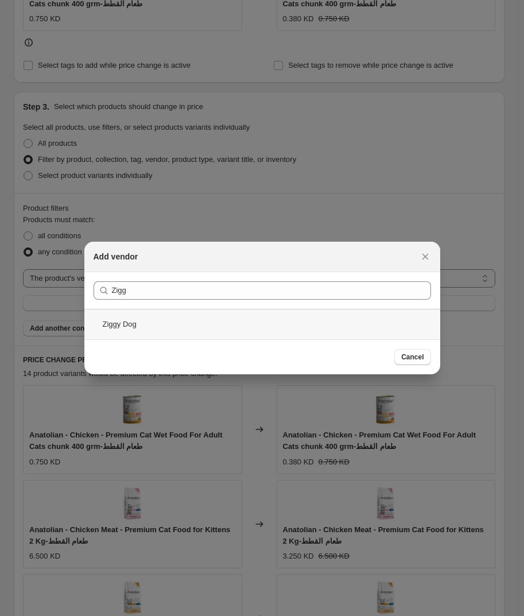
click at [196, 312] on div "Ziggy Dog" at bounding box center [262, 324] width 356 height 30
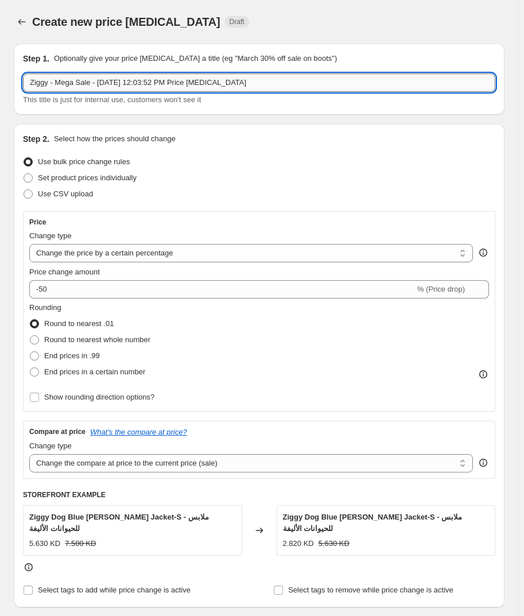
click at [44, 87] on input "Ziggy - Mega Sale - [DATE] 12:03:52 PM Price [MEDICAL_DATA]" at bounding box center [259, 83] width 473 height 18
drag, startPoint x: 44, startPoint y: 87, endPoint x: 91, endPoint y: 75, distance: 49.0
click at [91, 75] on input "Ziggy - Mega Sale - [DATE] 12:03:52 PM Price [MEDICAL_DATA]" at bounding box center [259, 83] width 473 height 18
click at [23, 23] on icon "Price change jobs" at bounding box center [21, 21] width 11 height 11
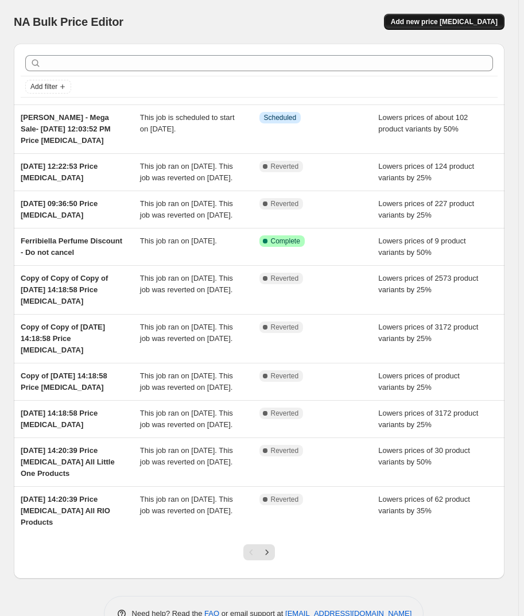
click at [466, 18] on span "Add new price [MEDICAL_DATA]" at bounding box center [444, 21] width 107 height 9
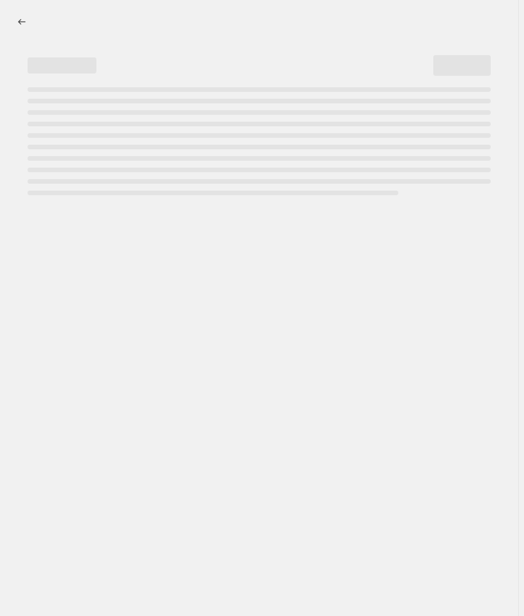
select select "percentage"
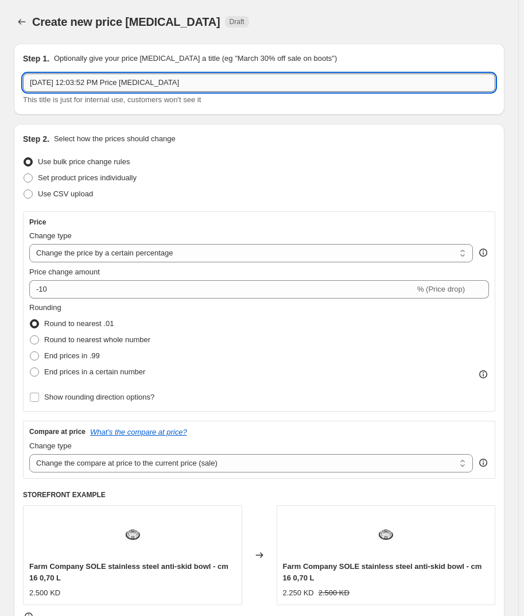
click at [30, 80] on input "[DATE] 12:03:52 PM Price [MEDICAL_DATA]" at bounding box center [259, 83] width 473 height 18
paste input "Ziggy - Mega Sale -"
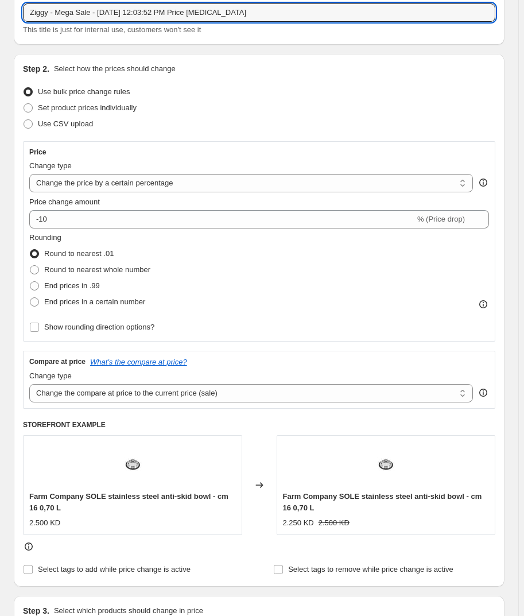
scroll to position [52, 0]
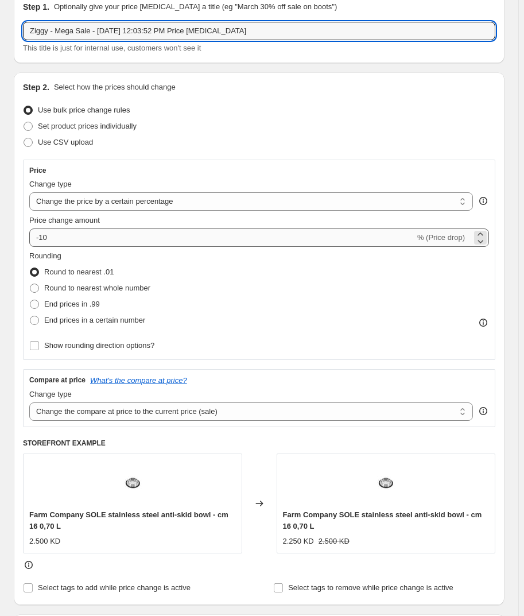
type input "Ziggy - Mega Sale - [DATE] 12:03:52 PM Price [MEDICAL_DATA]"
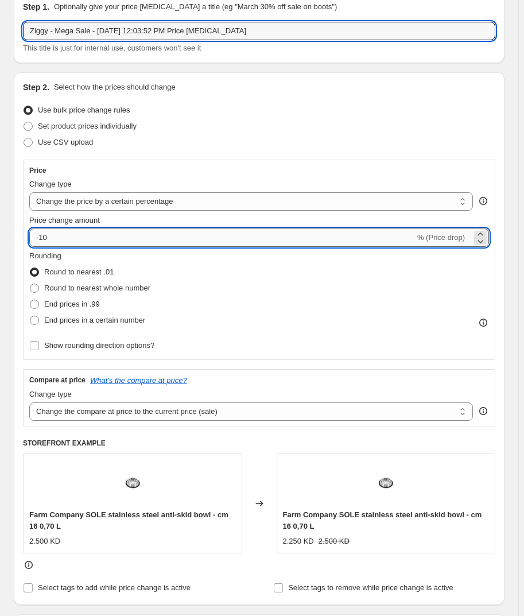
click at [118, 235] on input "-10" at bounding box center [222, 238] width 386 height 18
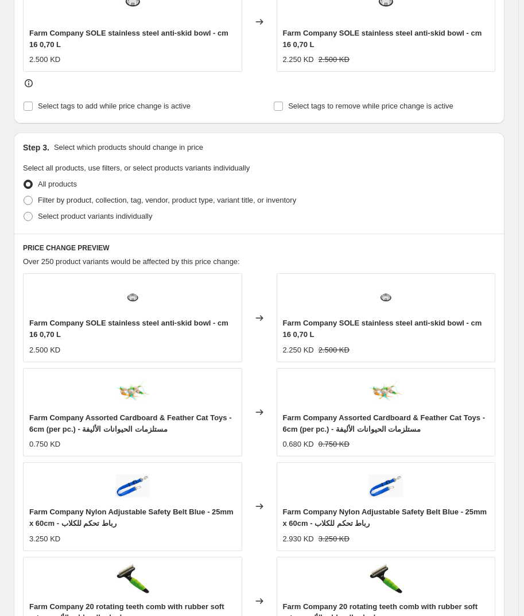
scroll to position [522, 0]
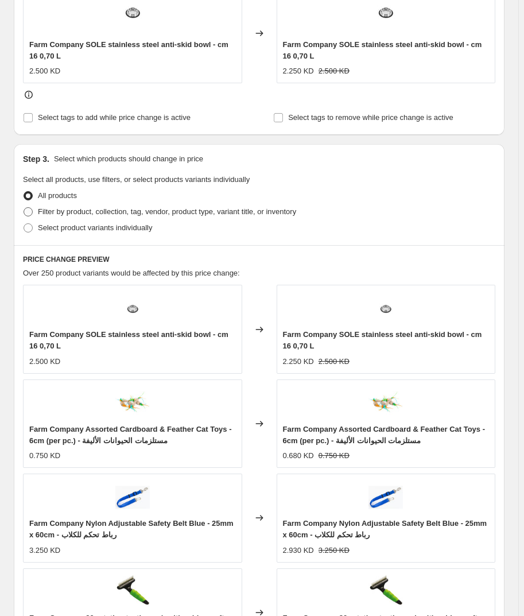
type input "-53"
click at [43, 210] on span "Filter by product, collection, tag, vendor, product type, variant title, or inv…" at bounding box center [167, 211] width 258 height 9
click at [29, 213] on span at bounding box center [28, 211] width 9 height 9
click at [24, 208] on input "Filter by product, collection, tag, vendor, product type, variant title, or inv…" at bounding box center [24, 207] width 1 height 1
radio input "true"
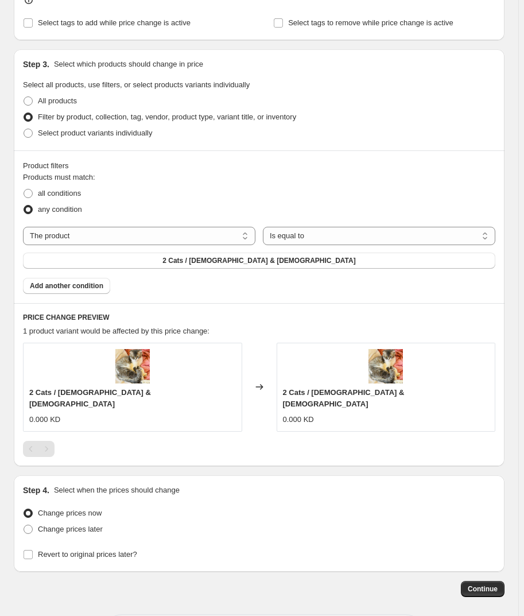
scroll to position [592, 0]
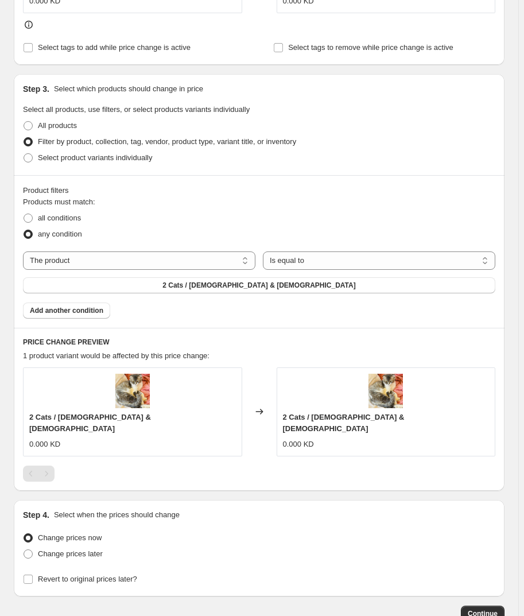
click at [236, 226] on div "Products must match: all conditions any condition The product The product's col…" at bounding box center [259, 257] width 473 height 122
click at [237, 281] on span "2 Cats / [DEMOGRAPHIC_DATA] & [DEMOGRAPHIC_DATA]" at bounding box center [259, 285] width 193 height 9
click at [57, 121] on span "All products" at bounding box center [57, 125] width 39 height 9
click at [24, 121] on input "All products" at bounding box center [24, 121] width 1 height 1
radio input "true"
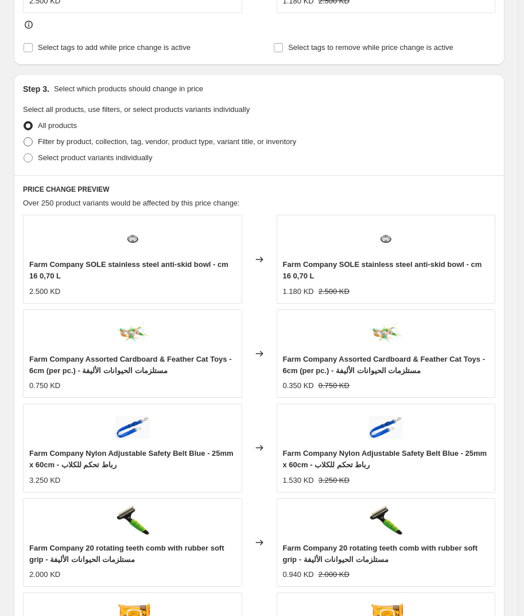
click at [53, 138] on span "Filter by product, collection, tag, vendor, product type, variant title, or inv…" at bounding box center [167, 141] width 258 height 9
click at [24, 138] on input "Filter by product, collection, tag, vendor, product type, variant title, or inv…" at bounding box center [24, 137] width 1 height 1
radio input "true"
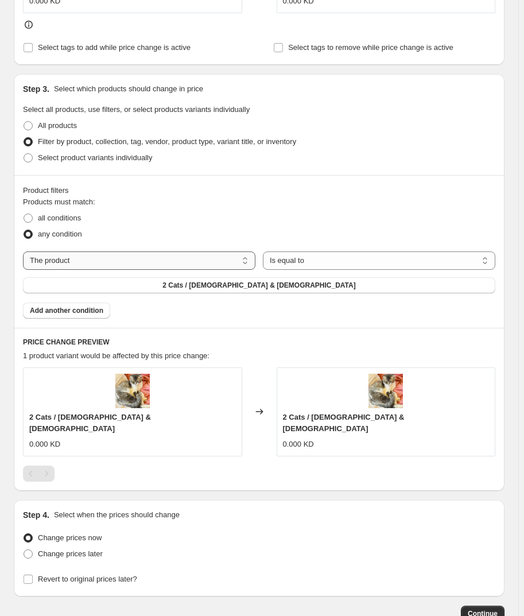
click at [143, 252] on select "The product The product's collection The product's tag The product's vendor The…" at bounding box center [139, 261] width 233 height 18
select select "vendor"
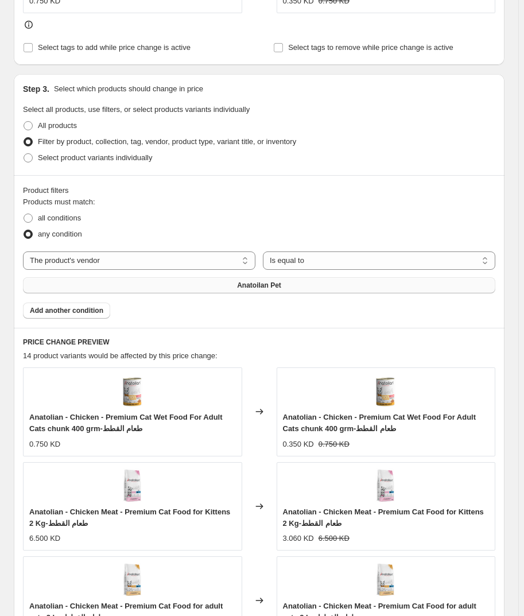
click at [288, 280] on button "Anatoilan Pet" at bounding box center [259, 285] width 473 height 16
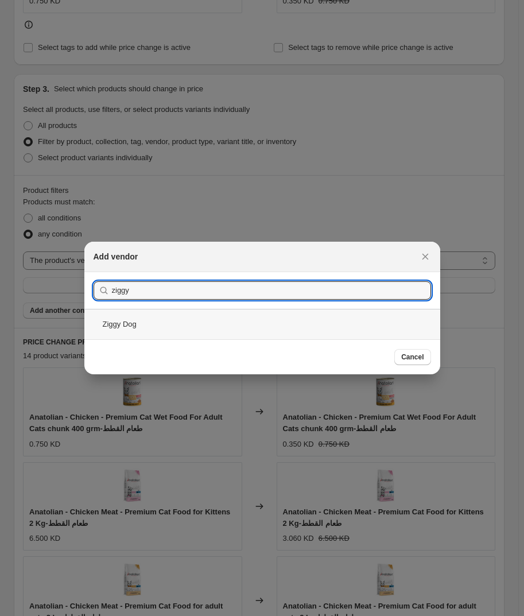
type input "ziggy"
click at [253, 327] on div "Ziggy Dog" at bounding box center [262, 324] width 356 height 30
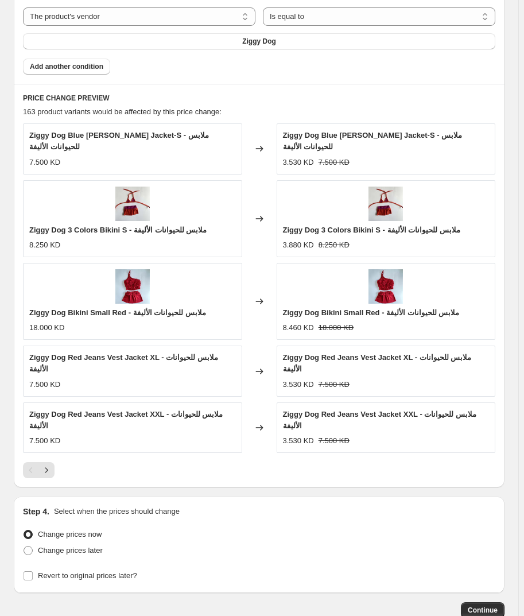
scroll to position [813, 0]
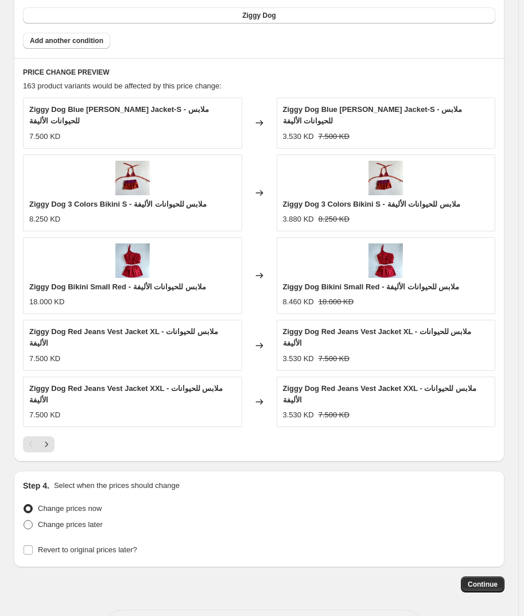
click at [63, 519] on span "Change prices later" at bounding box center [70, 524] width 65 height 11
click at [24, 520] on input "Change prices later" at bounding box center [24, 520] width 1 height 1
radio input "true"
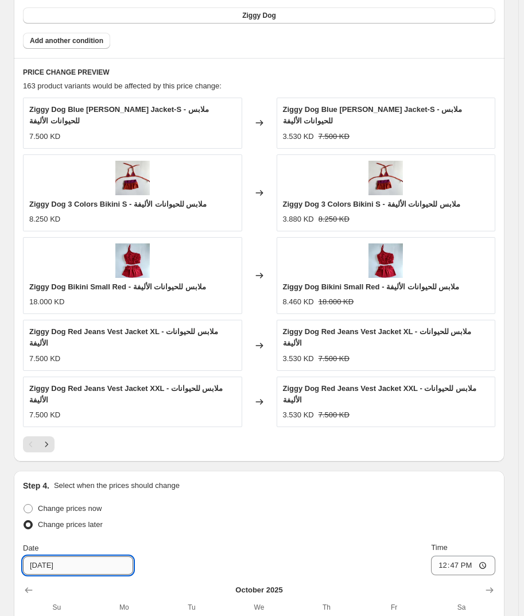
click at [36, 557] on input "[DATE]" at bounding box center [78, 566] width 110 height 18
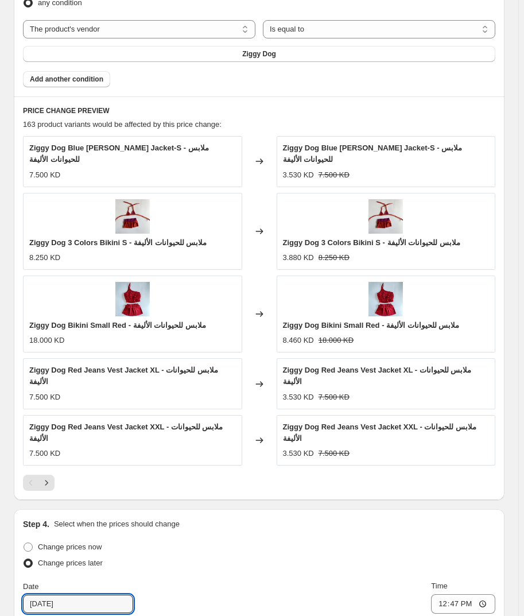
scroll to position [760, 0]
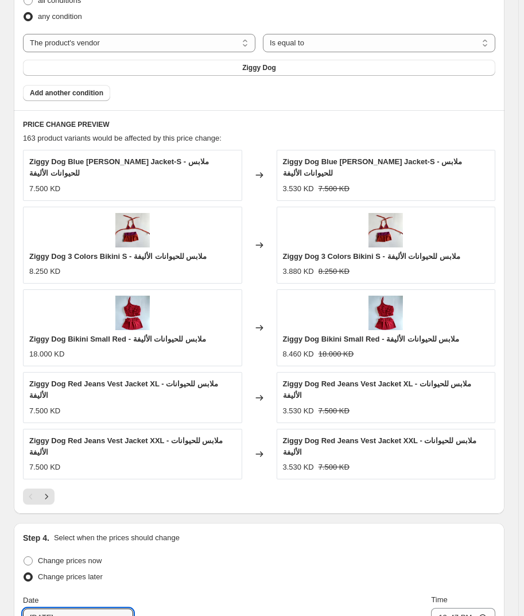
type input "[DATE]"
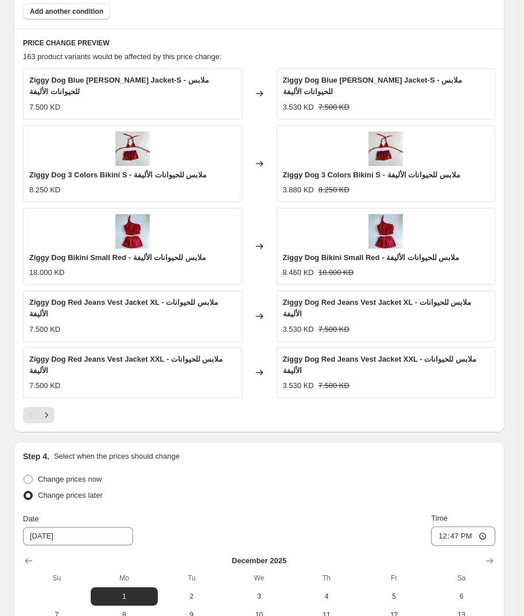
scroll to position [1009, 0]
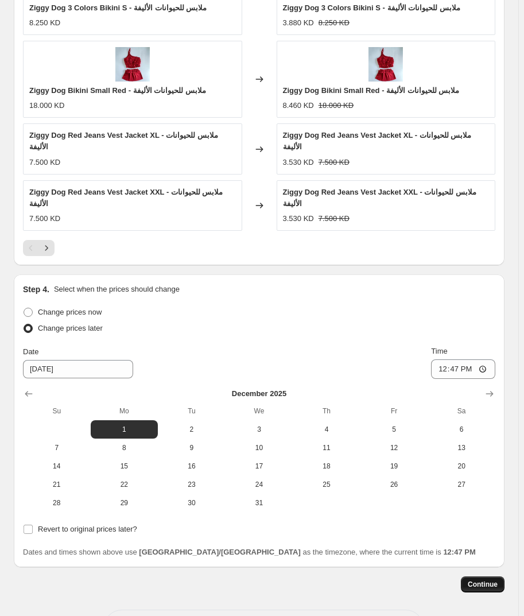
click at [487, 580] on span "Continue" at bounding box center [483, 584] width 30 height 9
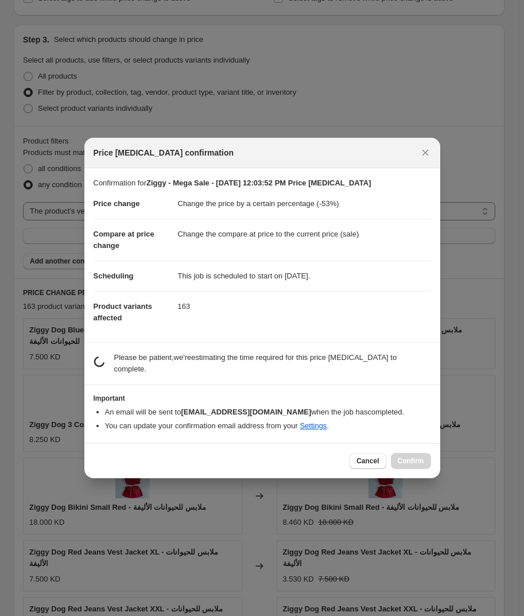
scroll to position [0, 0]
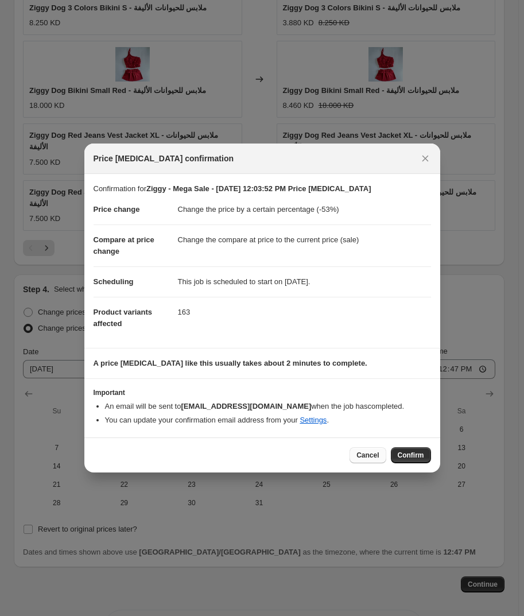
click at [372, 458] on span "Cancel" at bounding box center [368, 455] width 22 height 9
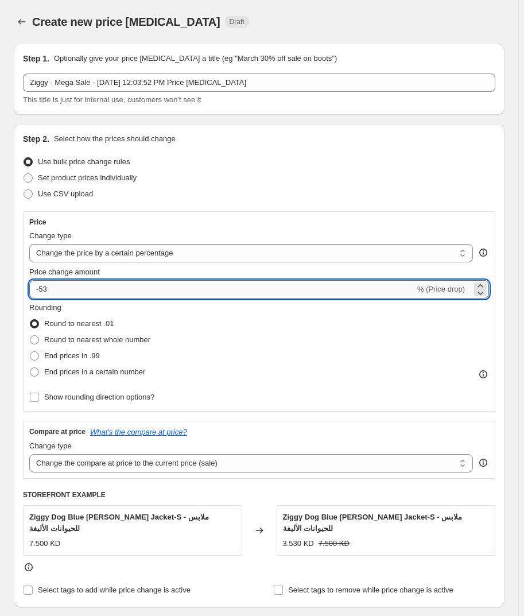
click at [122, 282] on input "-53" at bounding box center [222, 289] width 386 height 18
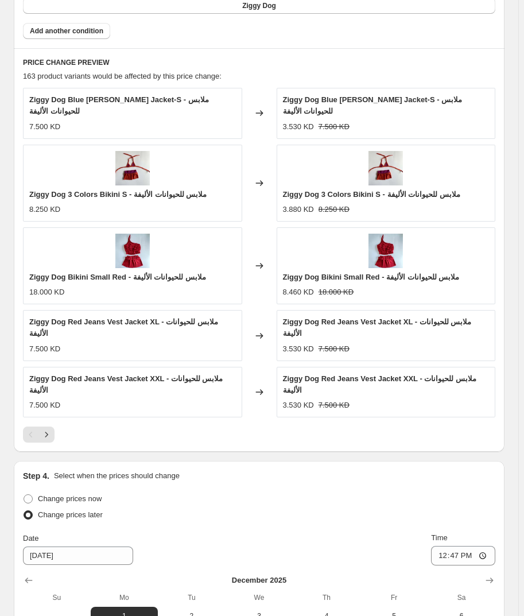
scroll to position [1009, 0]
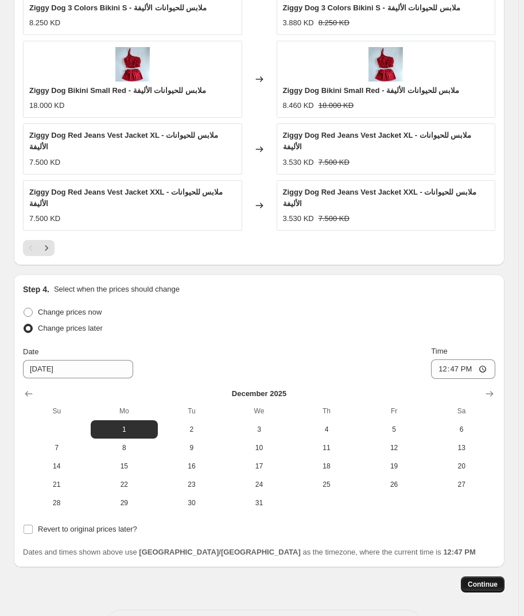
type input "-50"
click at [488, 577] on button "Continue" at bounding box center [483, 585] width 44 height 16
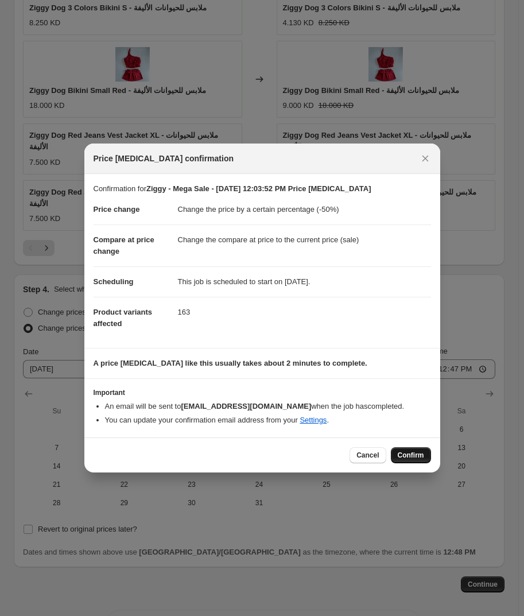
click at [407, 456] on span "Confirm" at bounding box center [411, 455] width 26 height 9
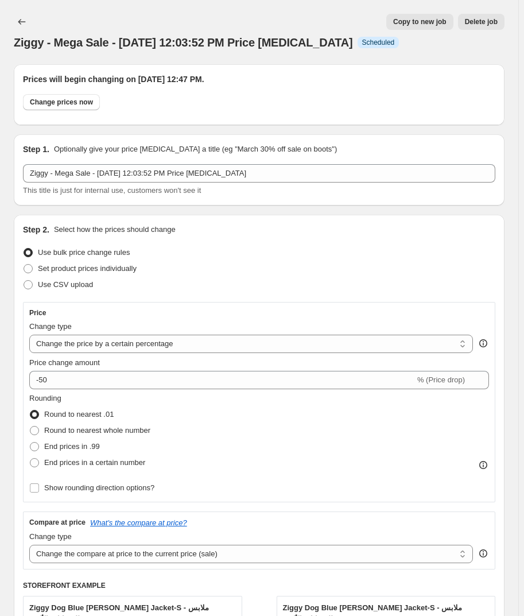
click at [493, 21] on span "Delete job" at bounding box center [481, 21] width 33 height 9
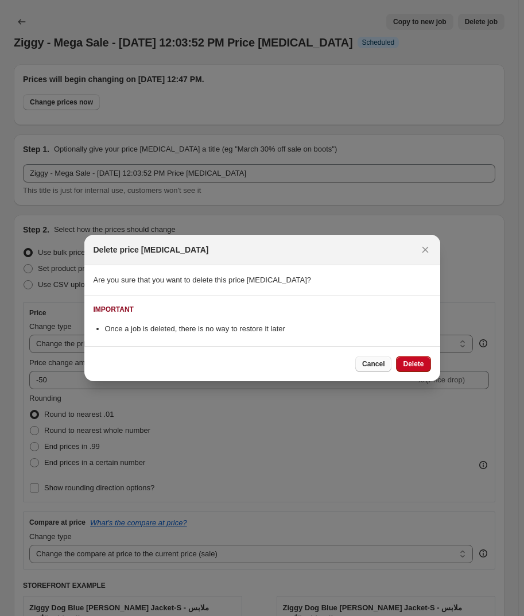
drag, startPoint x: 372, startPoint y: 369, endPoint x: 354, endPoint y: 368, distance: 17.8
click at [373, 369] on button "Cancel" at bounding box center [374, 364] width 36 height 16
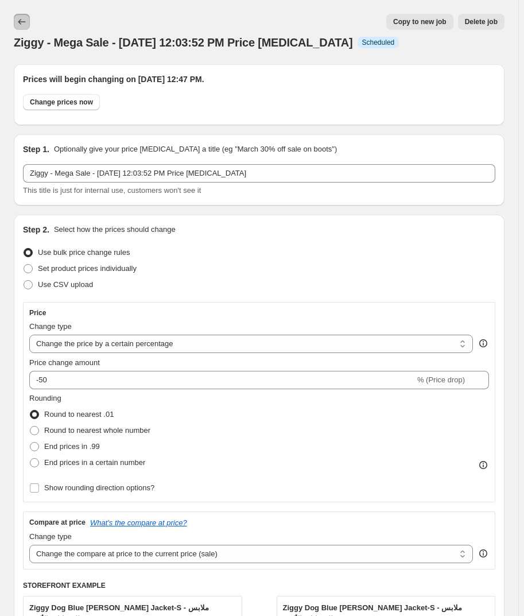
click at [28, 20] on button "Price change jobs" at bounding box center [22, 22] width 16 height 16
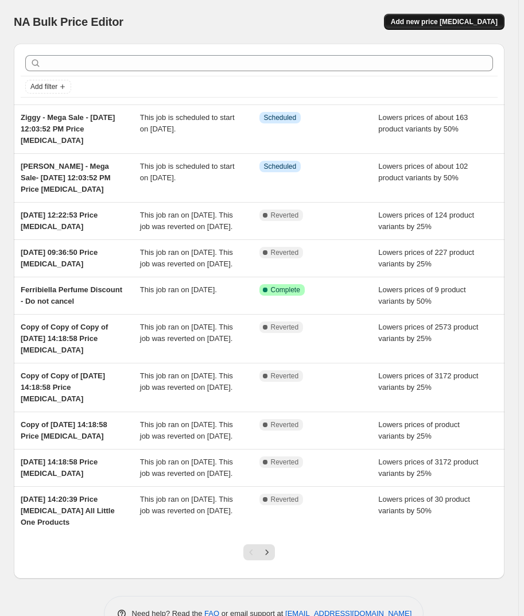
click at [439, 16] on button "Add new price [MEDICAL_DATA]" at bounding box center [444, 22] width 121 height 16
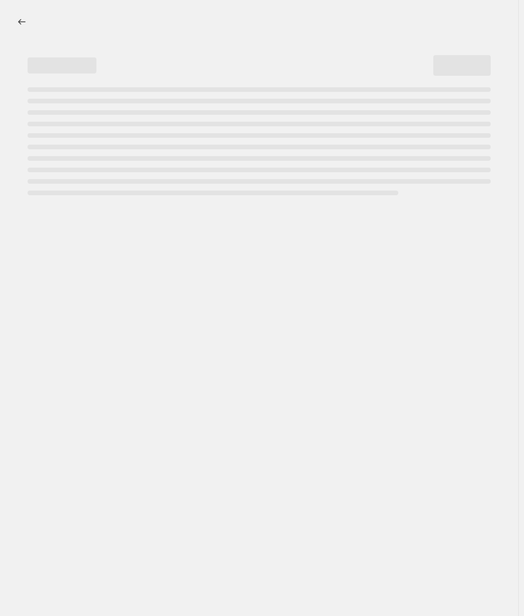
select select "percentage"
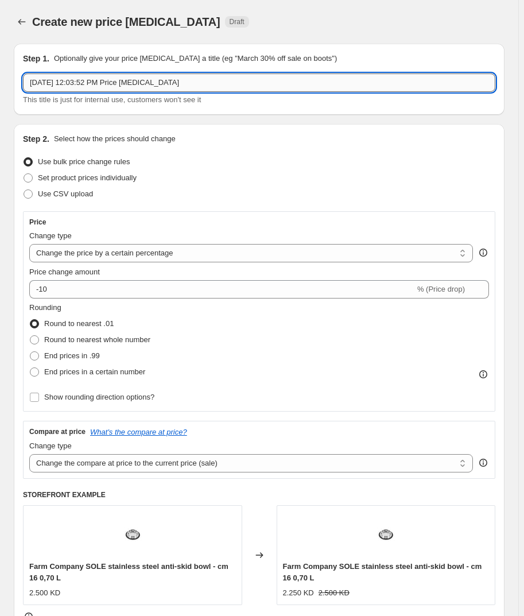
click at [113, 78] on input "[DATE] 12:03:52 PM Price [MEDICAL_DATA]" at bounding box center [259, 83] width 473 height 18
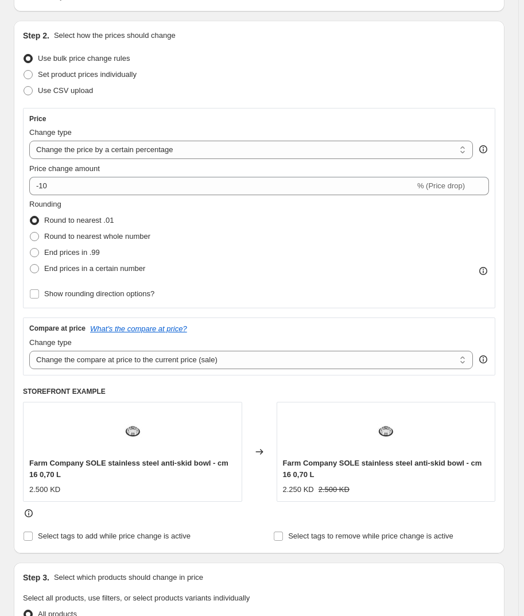
scroll to position [104, 0]
type input "SleepyPod - Mega Sale - [DATE] 12:03:52 PM Price [MEDICAL_DATA]"
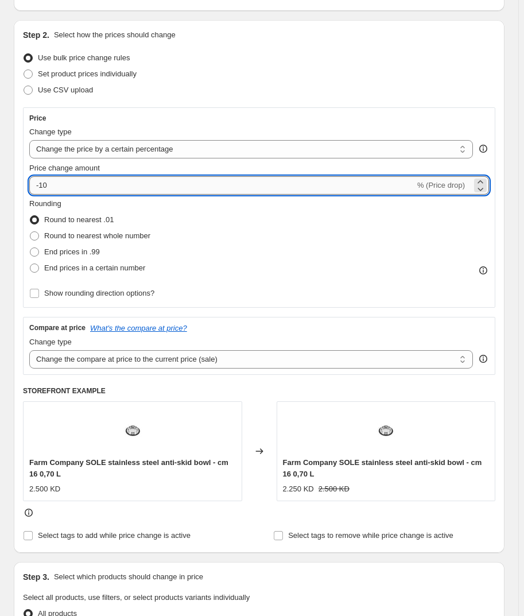
click at [80, 183] on input "-10" at bounding box center [222, 185] width 386 height 18
type input "-1"
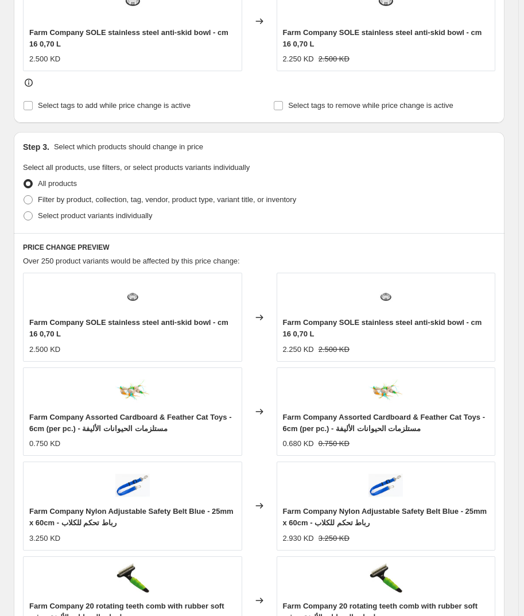
scroll to position [522, 0]
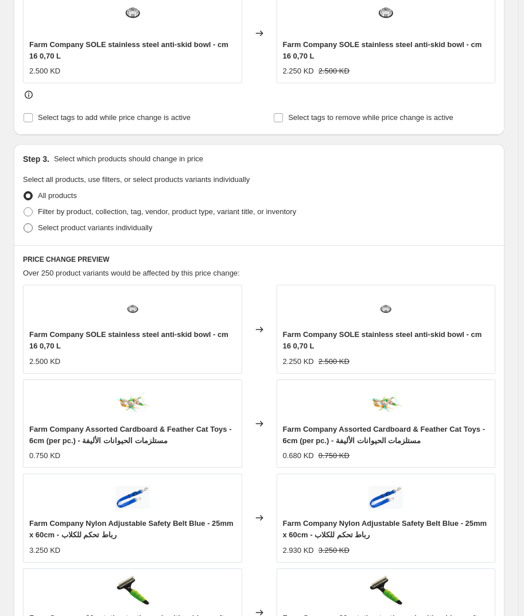
type input "-50"
click at [71, 213] on span "Filter by product, collection, tag, vendor, product type, variant title, or inv…" at bounding box center [167, 211] width 258 height 9
click at [24, 208] on input "Filter by product, collection, tag, vendor, product type, variant title, or inv…" at bounding box center [24, 207] width 1 height 1
radio input "true"
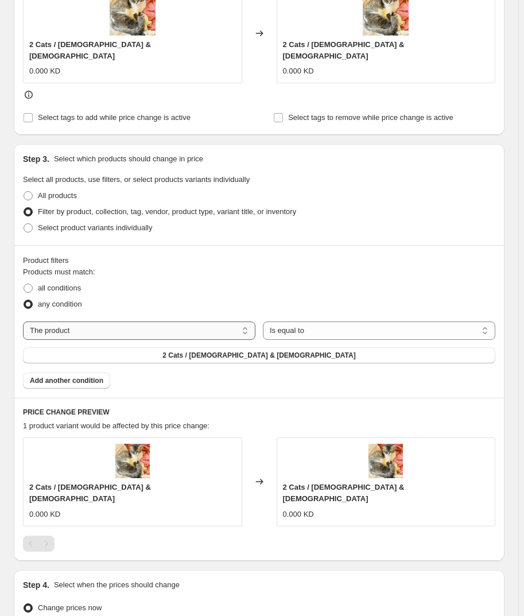
click at [98, 326] on select "The product The product's collection The product's tag The product's vendor The…" at bounding box center [139, 331] width 233 height 18
select select "vendor"
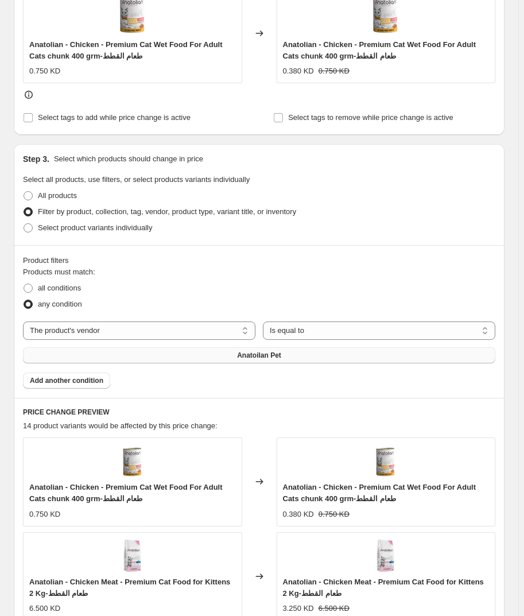
click at [304, 351] on button "Anatoilan Pet" at bounding box center [259, 355] width 473 height 16
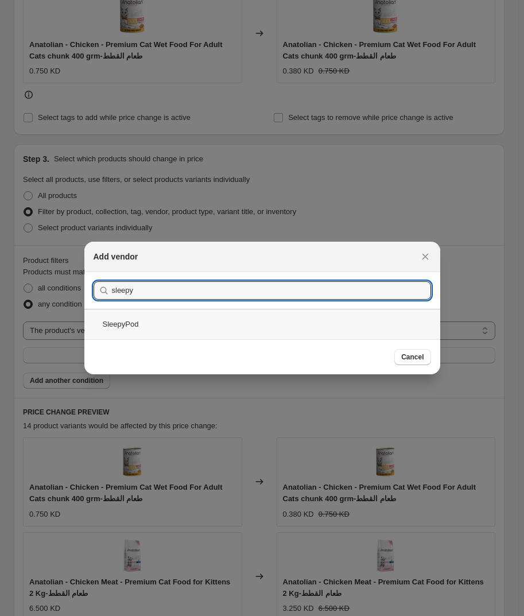
type input "sleepy"
click at [187, 327] on div "SleepyPod" at bounding box center [262, 324] width 356 height 30
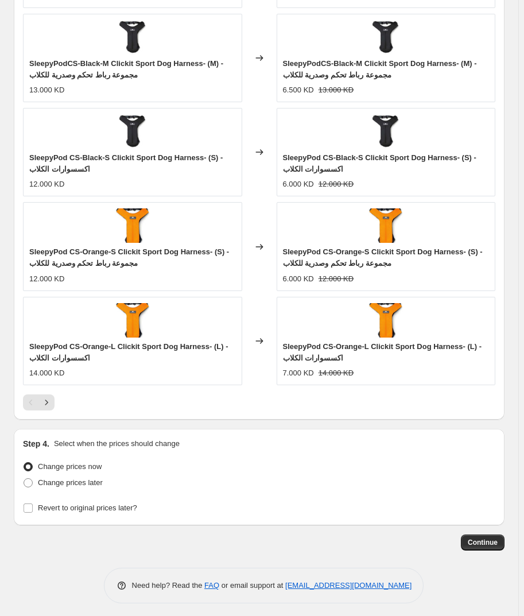
scroll to position [1045, 0]
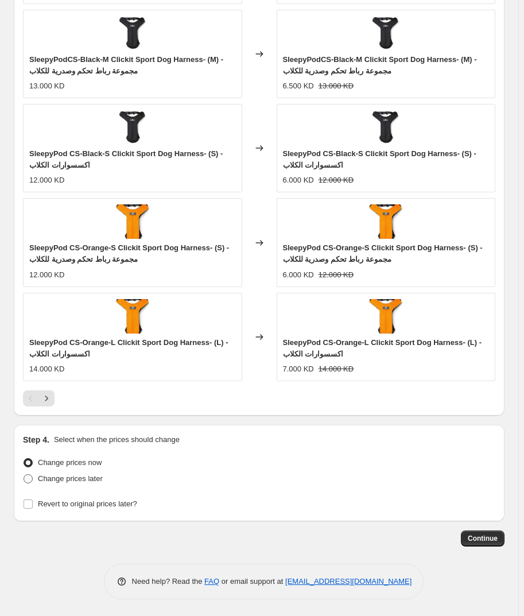
click at [50, 475] on span "Change prices later" at bounding box center [70, 478] width 65 height 9
click at [28, 478] on span at bounding box center [28, 478] width 9 height 9
click at [24, 475] on input "Change prices later" at bounding box center [24, 474] width 1 height 1
radio input "true"
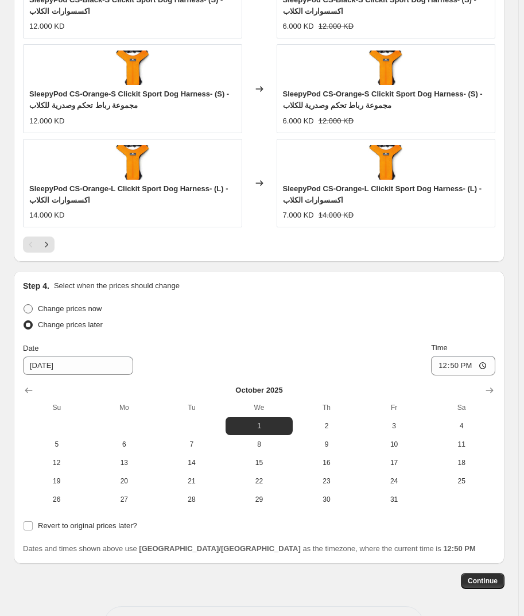
scroll to position [1189, 0]
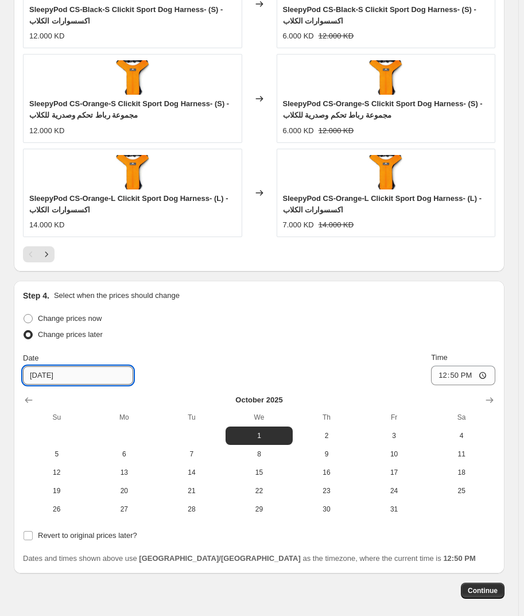
click at [37, 374] on input "[DATE]" at bounding box center [78, 375] width 110 height 18
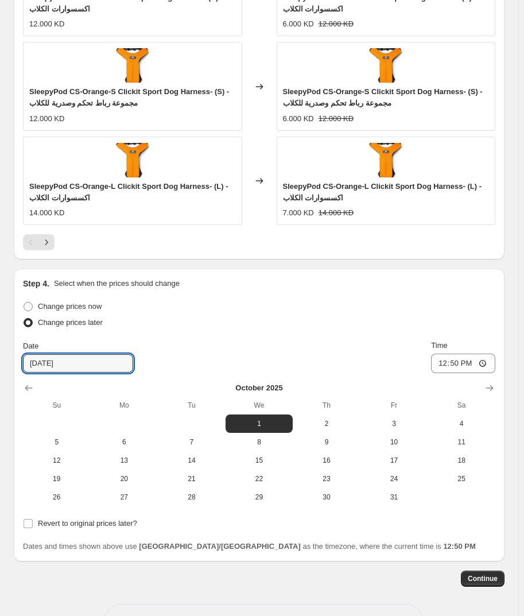
scroll to position [1241, 0]
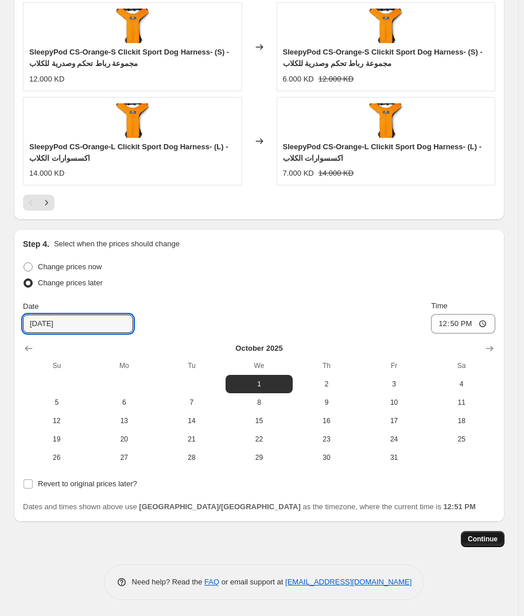
type input "[DATE]"
click at [489, 535] on span "Continue" at bounding box center [483, 539] width 30 height 9
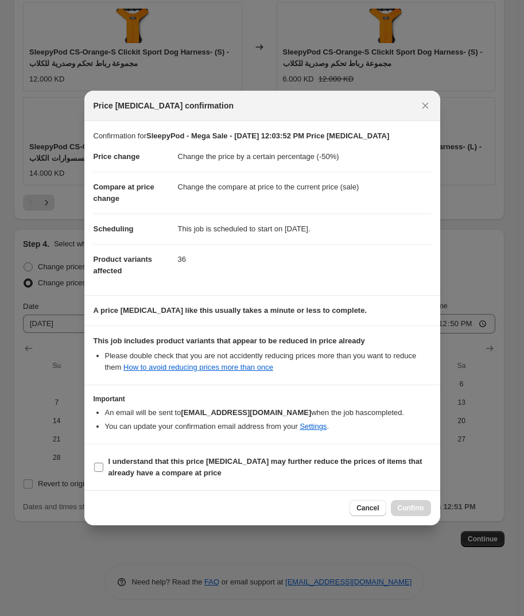
click at [100, 465] on input "I understand that this price [MEDICAL_DATA] may further reduce the prices of it…" at bounding box center [98, 467] width 9 height 9
checkbox input "true"
click at [416, 505] on span "Confirm" at bounding box center [411, 508] width 26 height 9
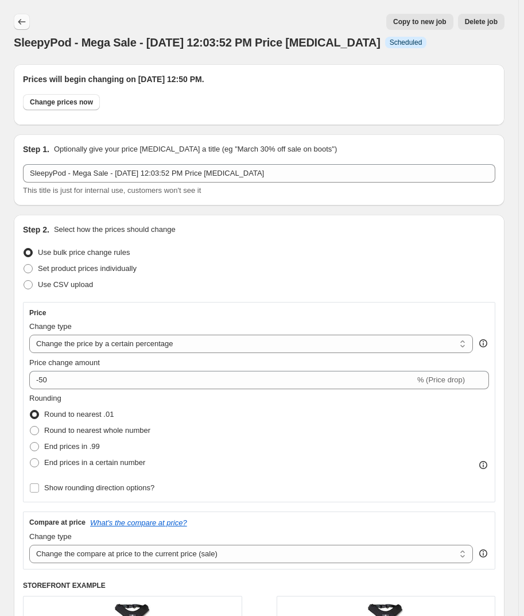
click at [21, 22] on icon "Price change jobs" at bounding box center [21, 21] width 11 height 11
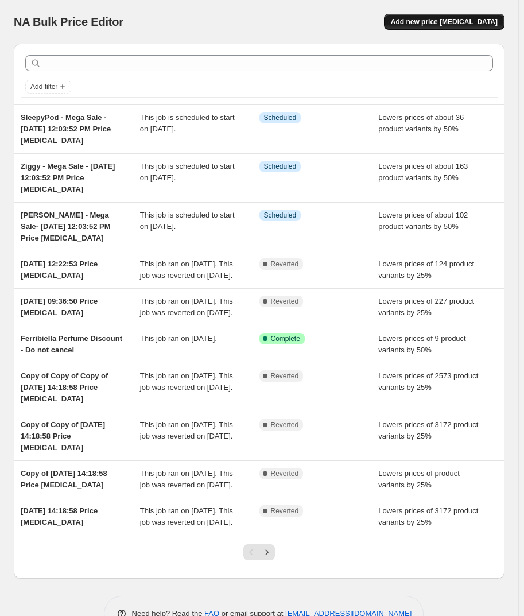
click at [435, 16] on button "Add new price [MEDICAL_DATA]" at bounding box center [444, 22] width 121 height 16
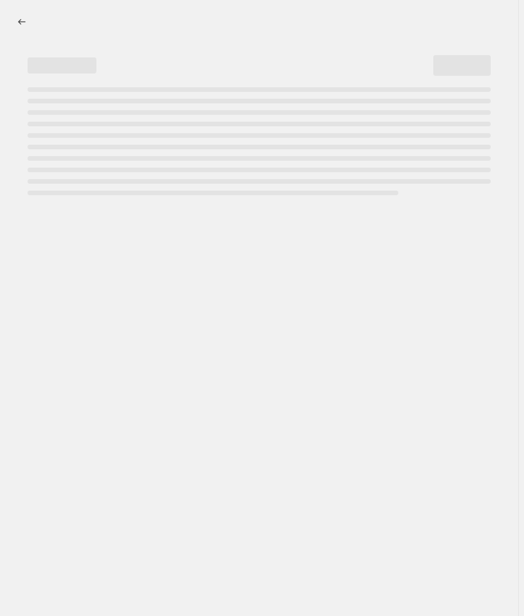
select select "percentage"
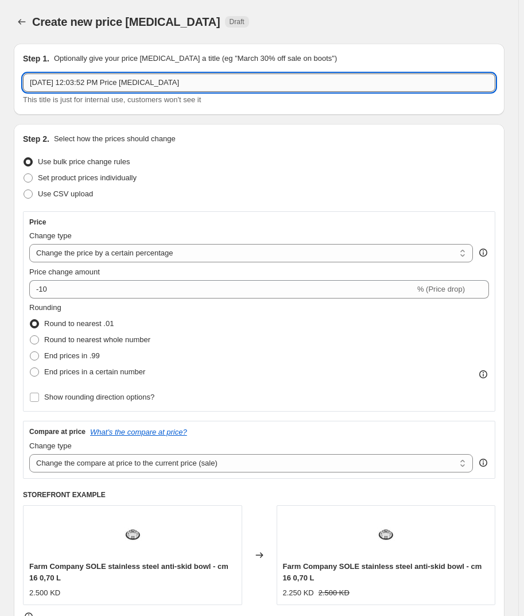
click at [29, 74] on input "[DATE] 12:03:52 PM Price [MEDICAL_DATA]" at bounding box center [259, 83] width 473 height 18
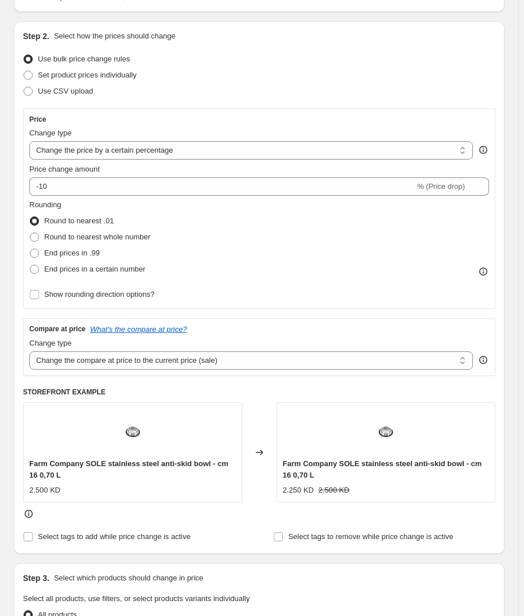
scroll to position [104, 0]
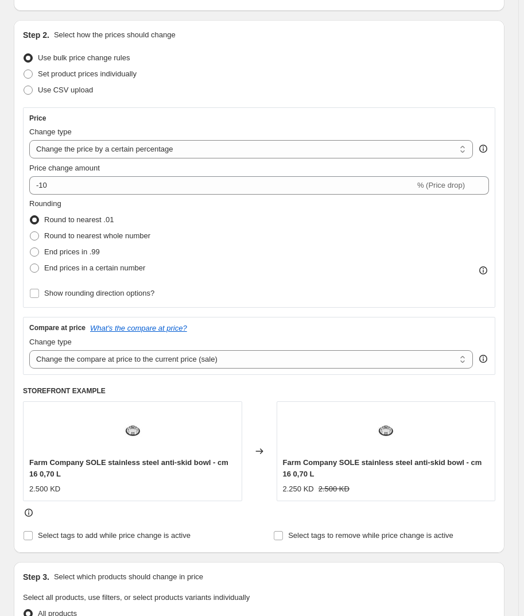
type input "Groom professional - Mega Sale - [DATE] 12:03:52 PM Price [MEDICAL_DATA]"
click at [79, 175] on div "Price change amount -10 % (Price drop)" at bounding box center [259, 179] width 460 height 32
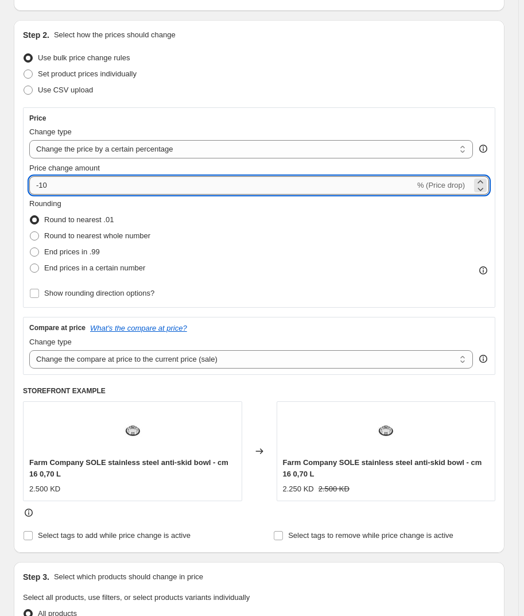
click at [72, 194] on input "-10" at bounding box center [222, 185] width 386 height 18
type input "-1"
click at [132, 183] on input "-30" at bounding box center [222, 185] width 386 height 18
type input "-3"
type input "-25"
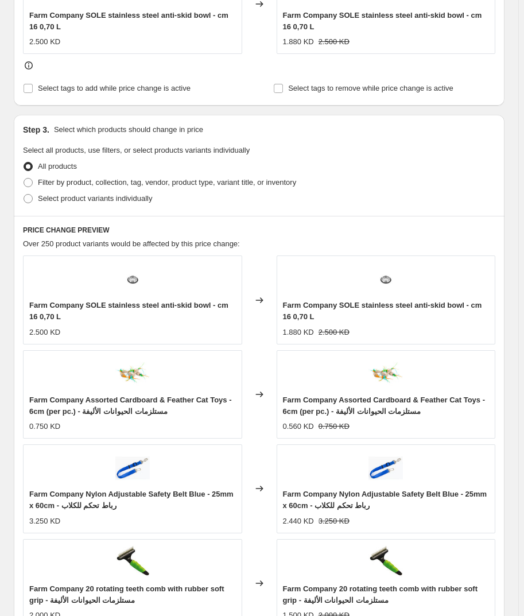
scroll to position [522, 0]
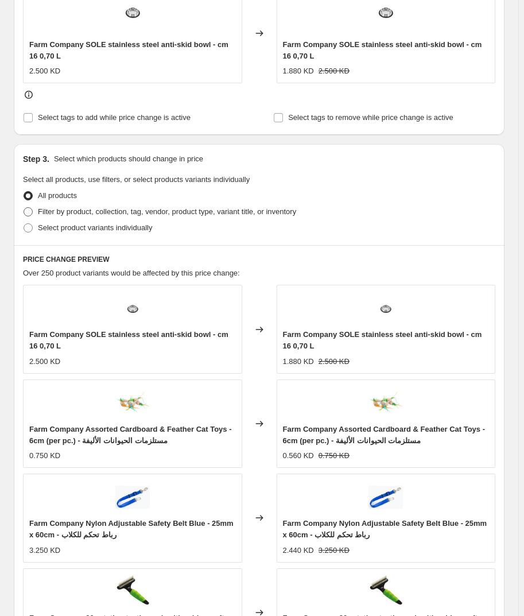
click at [64, 214] on span "Filter by product, collection, tag, vendor, product type, variant title, or inv…" at bounding box center [167, 211] width 258 height 9
click at [24, 208] on input "Filter by product, collection, tag, vendor, product type, variant title, or inv…" at bounding box center [24, 207] width 1 height 1
radio input "true"
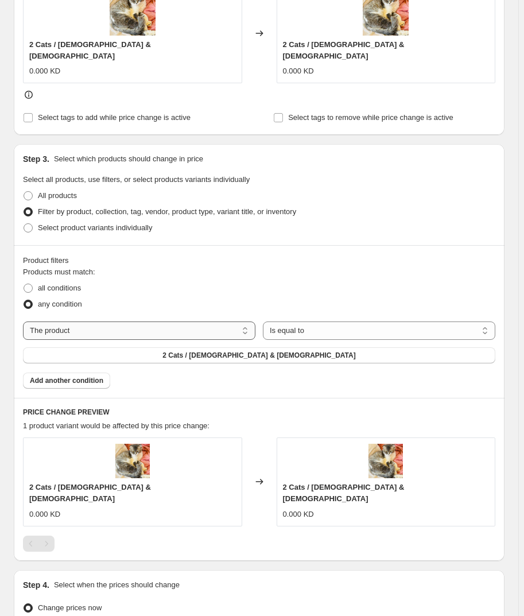
click at [94, 322] on select "The product The product's collection The product's tag The product's vendor The…" at bounding box center [139, 331] width 233 height 18
select select "vendor"
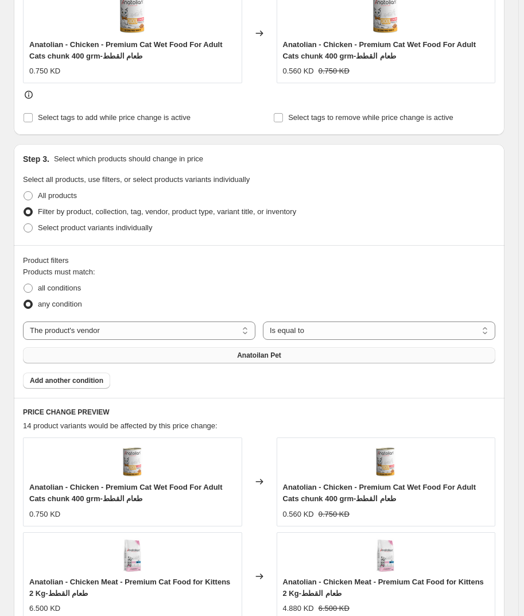
click at [76, 353] on button "Anatoilan Pet" at bounding box center [259, 355] width 473 height 16
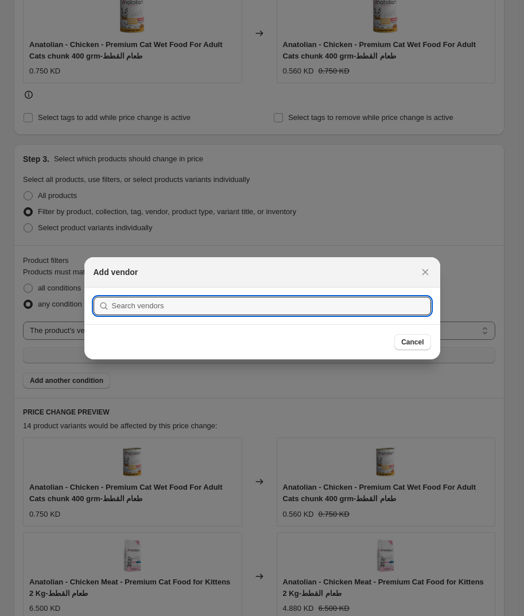
scroll to position [0, 0]
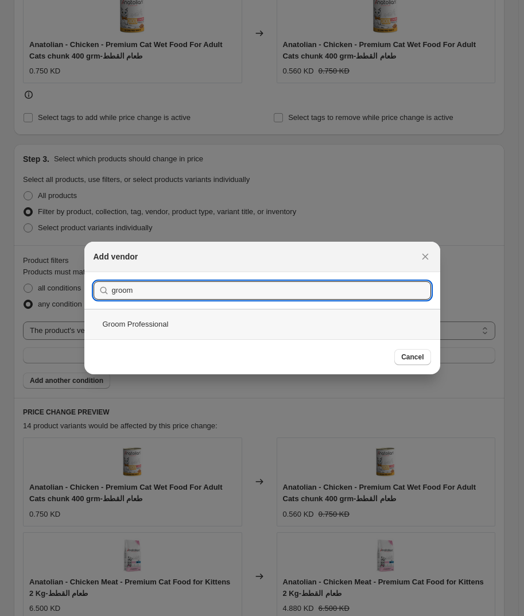
type input "groom"
click at [154, 325] on div "Groom Professional" at bounding box center [262, 324] width 356 height 30
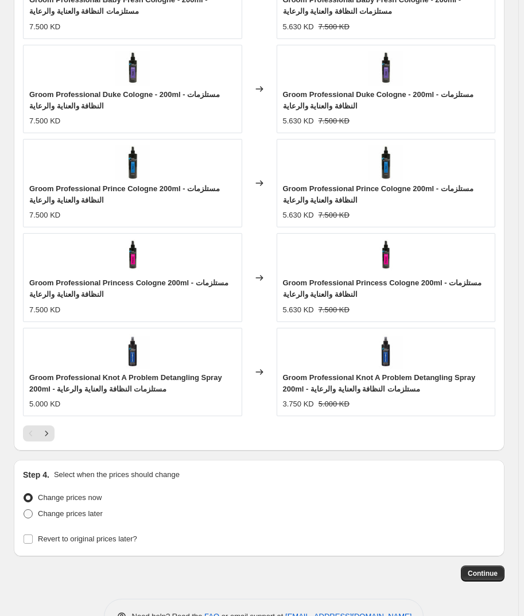
scroll to position [992, 0]
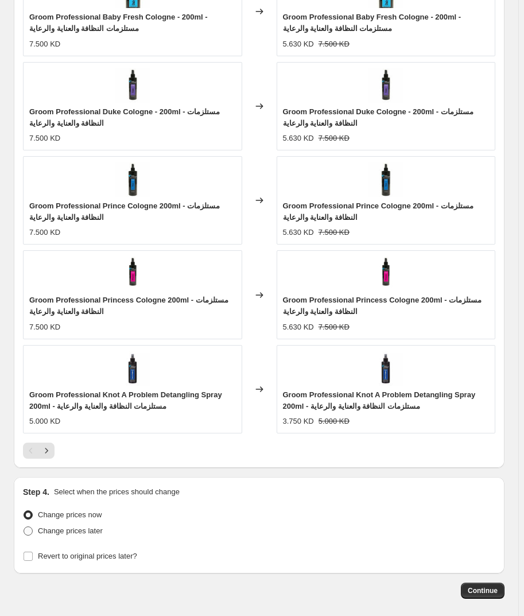
click at [47, 532] on span "Change prices later" at bounding box center [70, 531] width 65 height 9
click at [24, 527] on input "Change prices later" at bounding box center [24, 527] width 1 height 1
radio input "true"
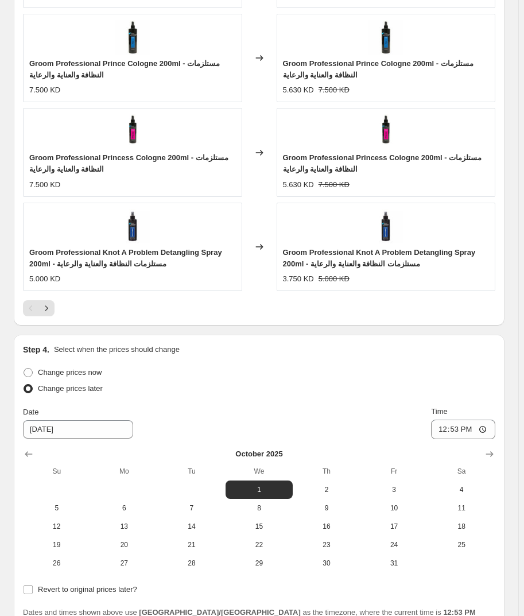
scroll to position [1241, 0]
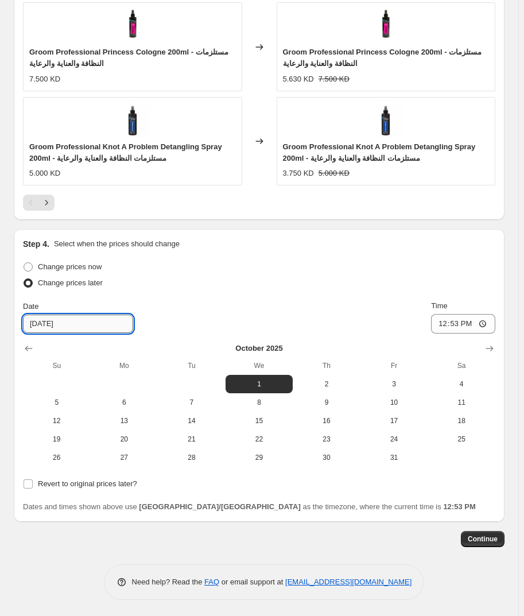
click at [36, 324] on input "[DATE]" at bounding box center [78, 324] width 110 height 18
type input "[DATE]"
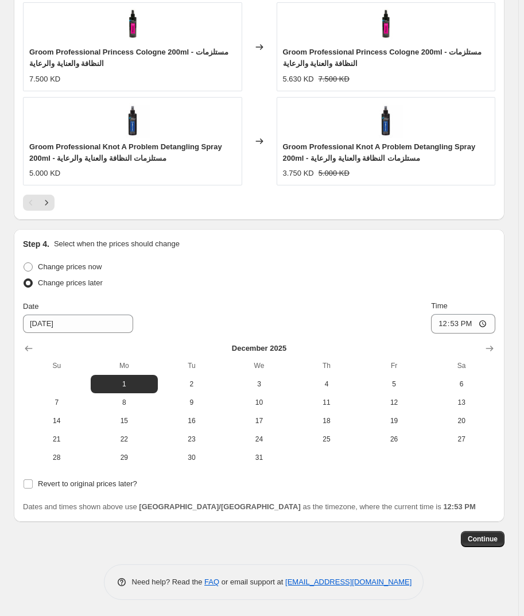
click at [326, 293] on div "Change prices now Change prices later Date [DATE] Time 12:53 [DATE] Su Mo Tu We…" at bounding box center [259, 363] width 473 height 208
click at [498, 542] on span "Continue" at bounding box center [483, 539] width 30 height 9
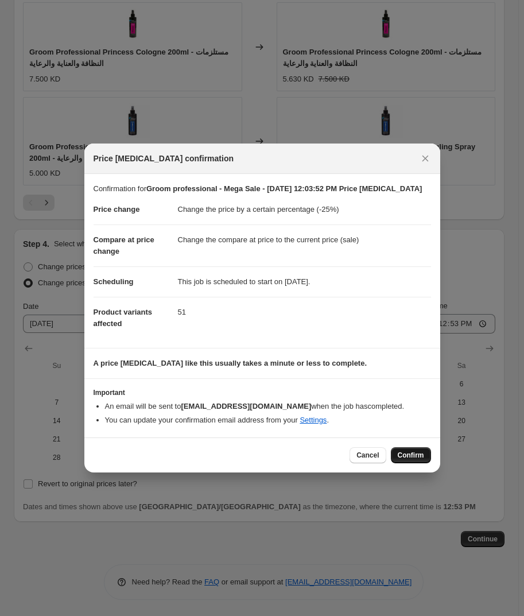
click at [416, 454] on span "Confirm" at bounding box center [411, 455] width 26 height 9
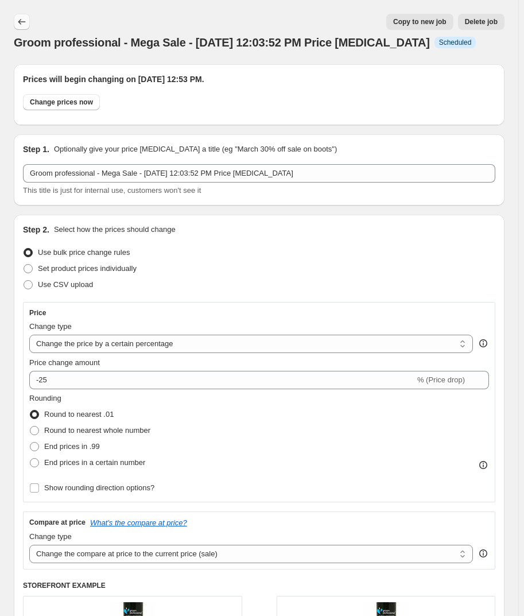
click at [22, 25] on icon "Price change jobs" at bounding box center [21, 21] width 11 height 11
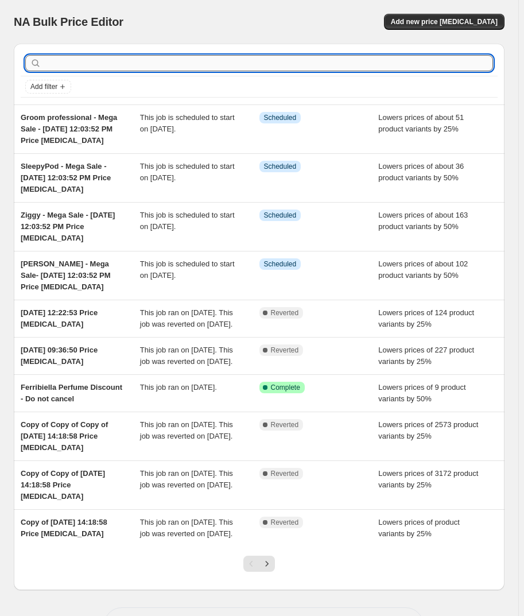
click at [172, 61] on input "text" at bounding box center [269, 63] width 450 height 16
click at [448, 20] on span "Add new price [MEDICAL_DATA]" at bounding box center [444, 21] width 107 height 9
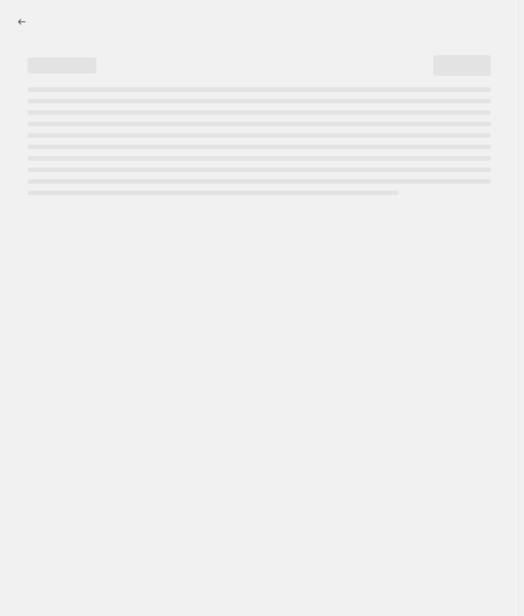
select select "percentage"
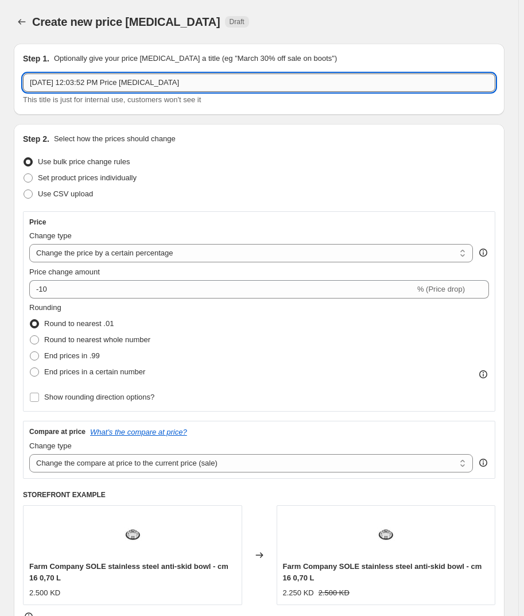
click at [28, 75] on input "[DATE] 12:03:52 PM Price [MEDICAL_DATA]" at bounding box center [259, 83] width 473 height 18
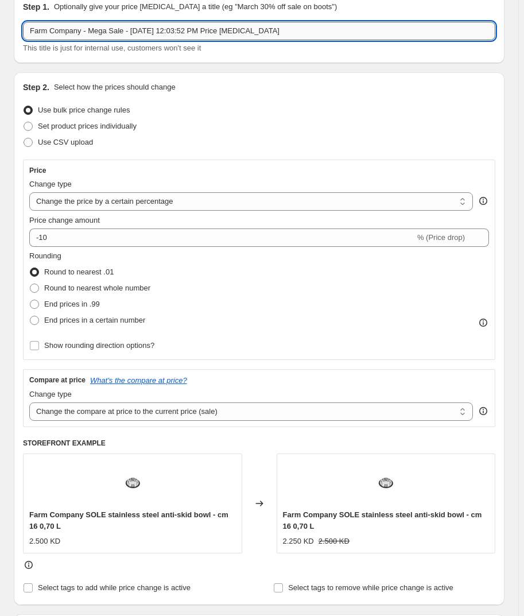
scroll to position [52, 0]
type input "Farm Company - Mega Sale - [DATE] 12:03:52 PM Price [MEDICAL_DATA]"
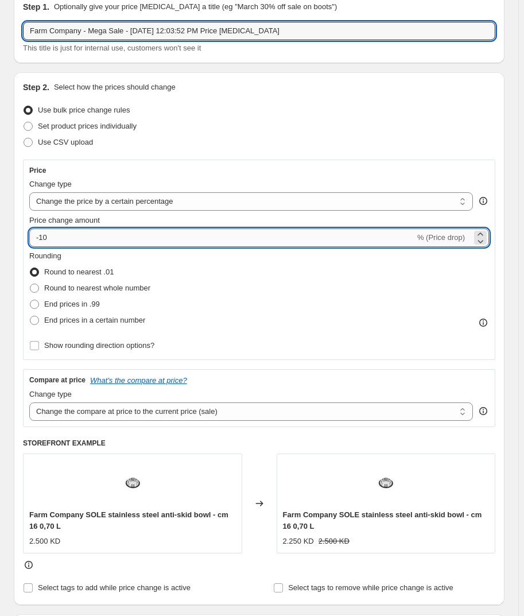
click at [61, 233] on input "-10" at bounding box center [222, 238] width 386 height 18
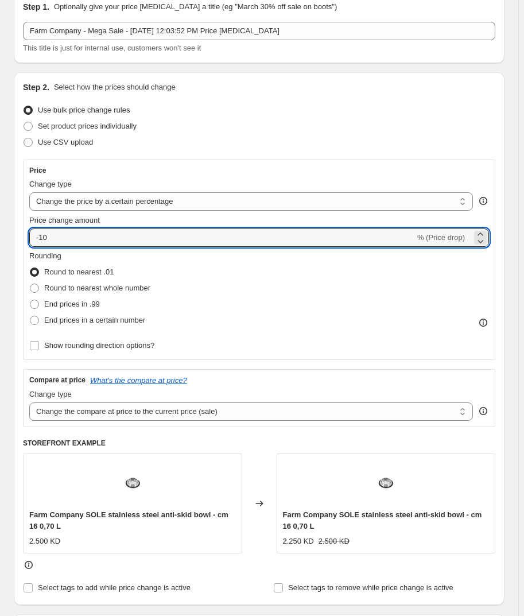
type input "-1"
type input "-35"
click at [240, 176] on div "Price Change type Change the price to a certain amount Change the price by a ce…" at bounding box center [259, 260] width 460 height 188
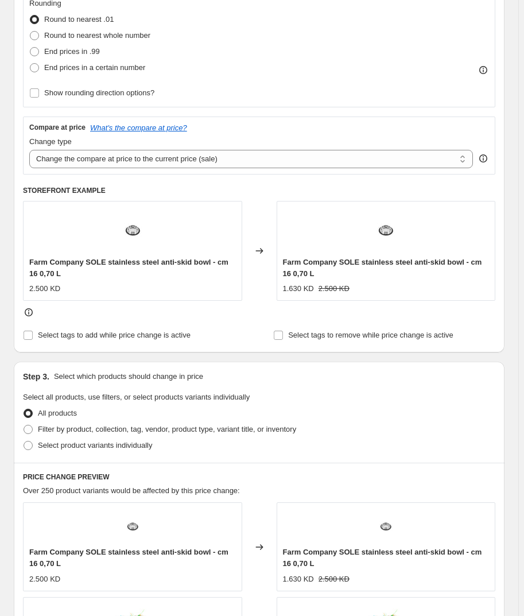
scroll to position [313, 0]
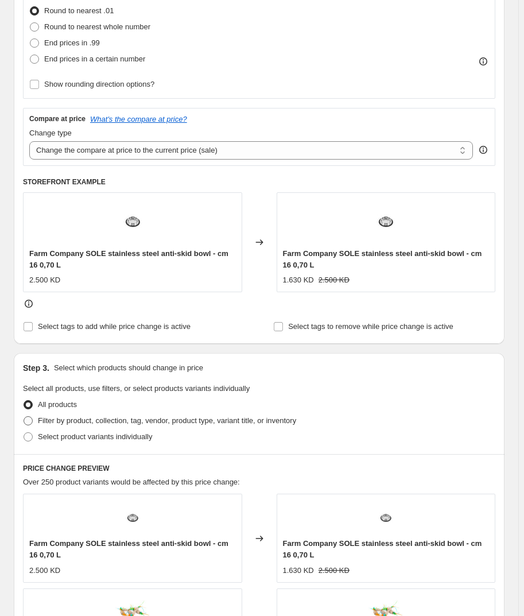
click at [60, 425] on span "Filter by product, collection, tag, vendor, product type, variant title, or inv…" at bounding box center [167, 420] width 258 height 11
click at [24, 417] on input "Filter by product, collection, tag, vendor, product type, variant title, or inv…" at bounding box center [24, 416] width 1 height 1
radio input "true"
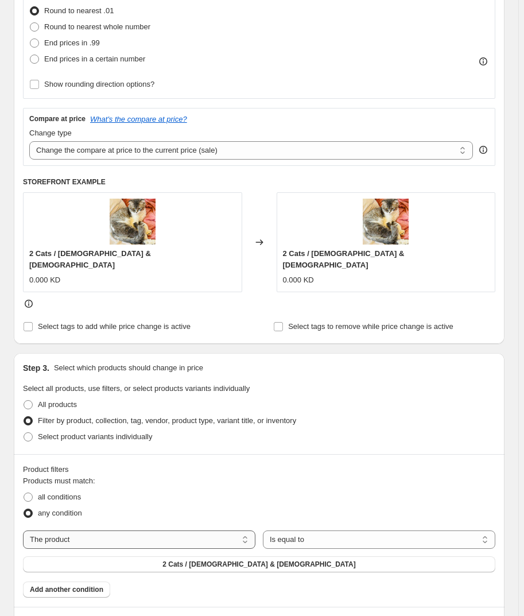
click at [171, 531] on select "The product The product's collection The product's tag The product's vendor The…" at bounding box center [139, 540] width 233 height 18
select select "vendor"
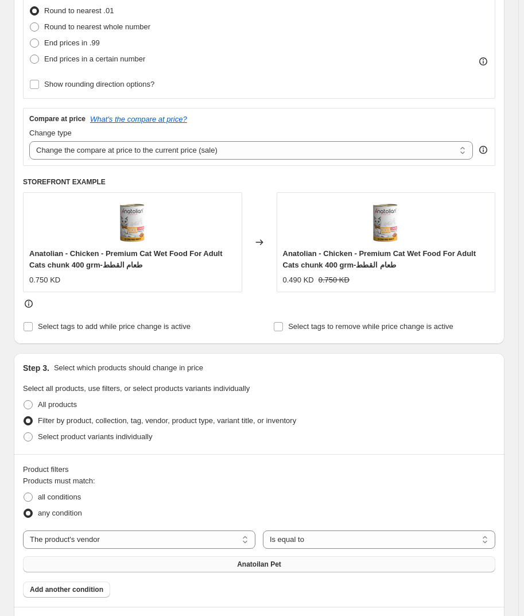
click at [108, 560] on button "Anatoilan Pet" at bounding box center [259, 565] width 473 height 16
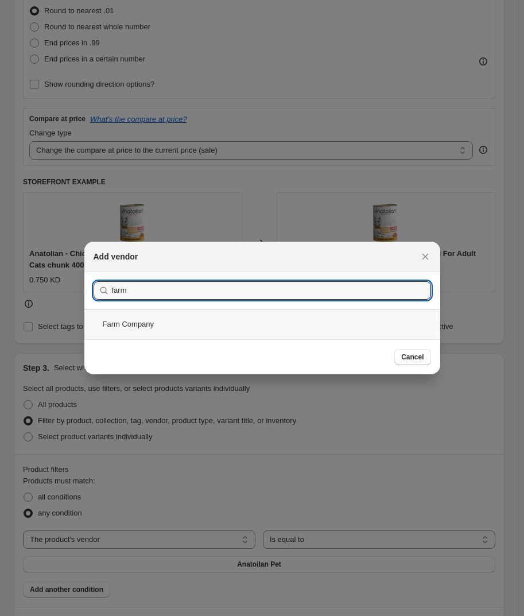
type input "farm"
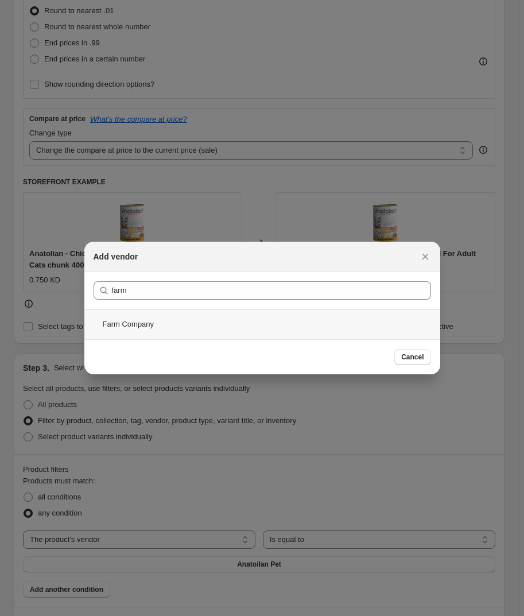
click at [246, 330] on div "Farm Company" at bounding box center [262, 324] width 356 height 30
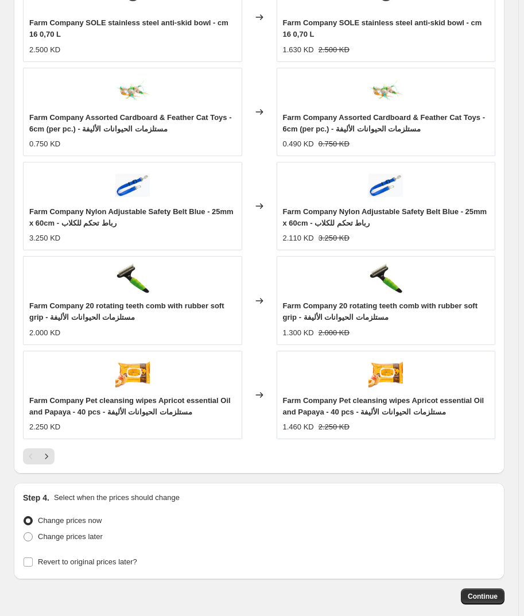
scroll to position [1045, 0]
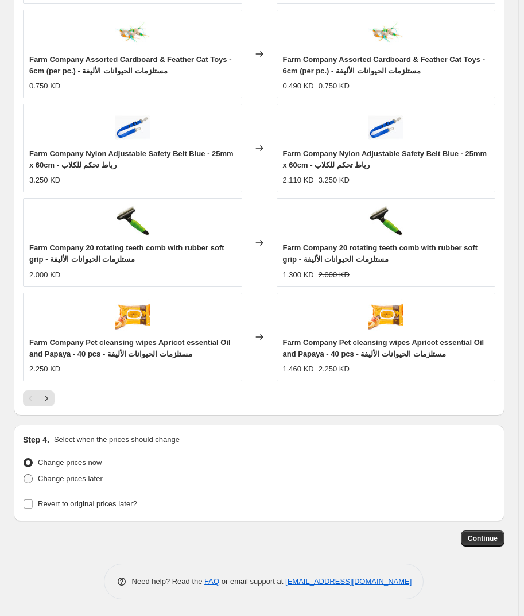
click at [47, 476] on span "Change prices later" at bounding box center [70, 478] width 65 height 9
click at [24, 475] on input "Change prices later" at bounding box center [24, 474] width 1 height 1
radio input "true"
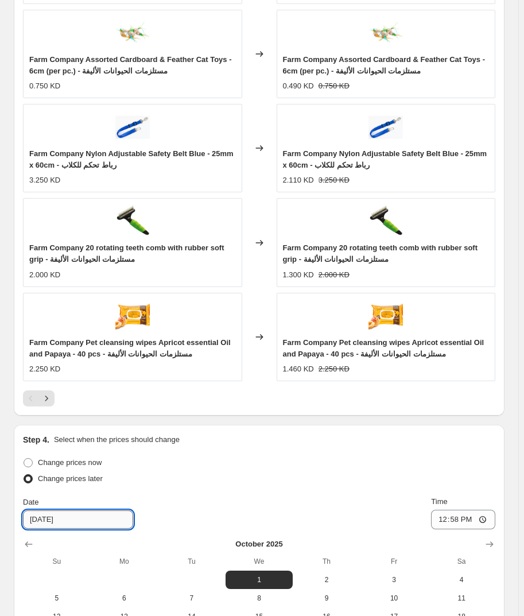
click at [37, 521] on input "[DATE]" at bounding box center [78, 520] width 110 height 18
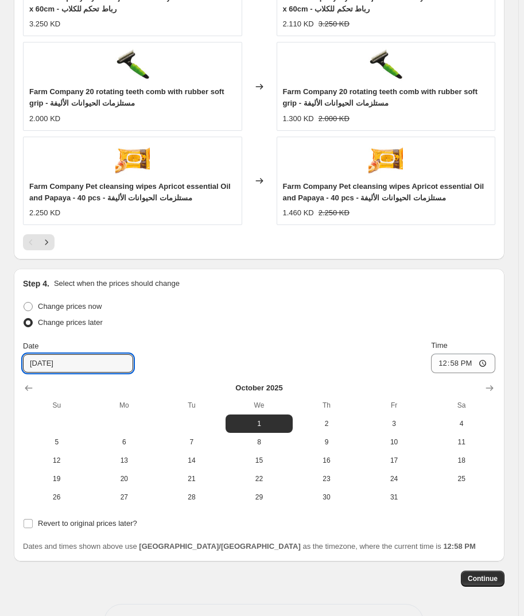
scroll to position [1241, 0]
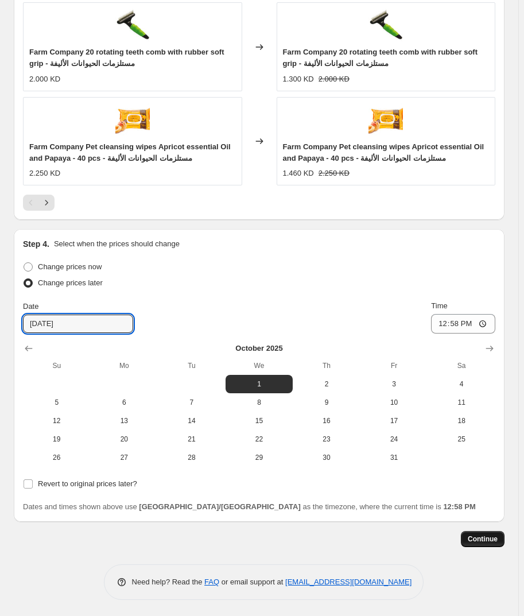
type input "[DATE]"
click at [488, 542] on span "Continue" at bounding box center [483, 539] width 30 height 9
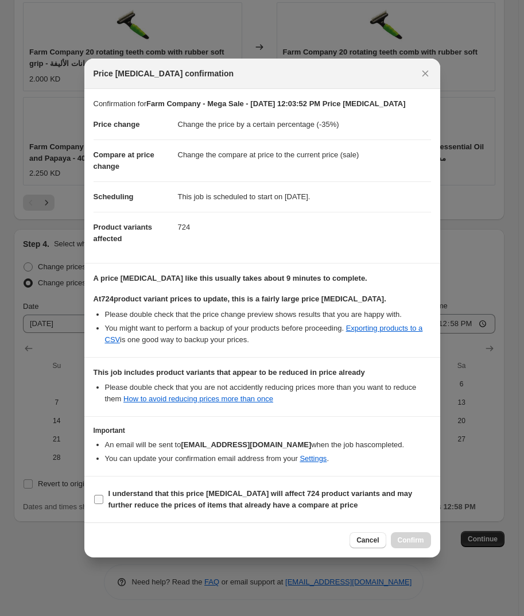
click at [121, 498] on b "I understand that this price [MEDICAL_DATA] will affect 724 product variants an…" at bounding box center [261, 499] width 304 height 20
click at [103, 498] on input "I understand that this price [MEDICAL_DATA] will affect 724 product variants an…" at bounding box center [98, 499] width 9 height 9
checkbox input "true"
click at [408, 539] on span "Confirm" at bounding box center [411, 540] width 26 height 9
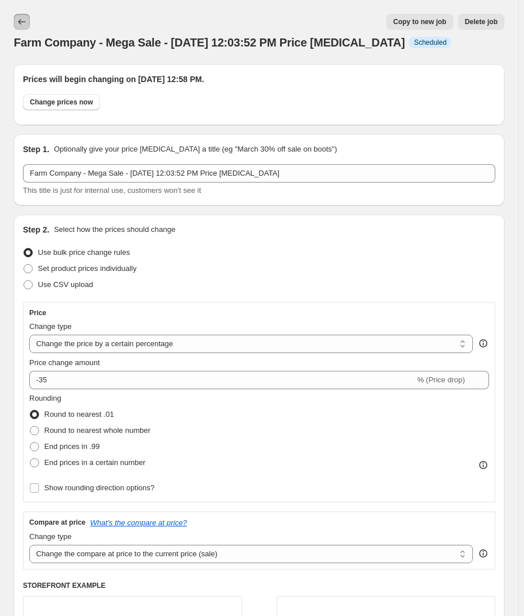
click at [19, 17] on icon "Price change jobs" at bounding box center [21, 21] width 11 height 11
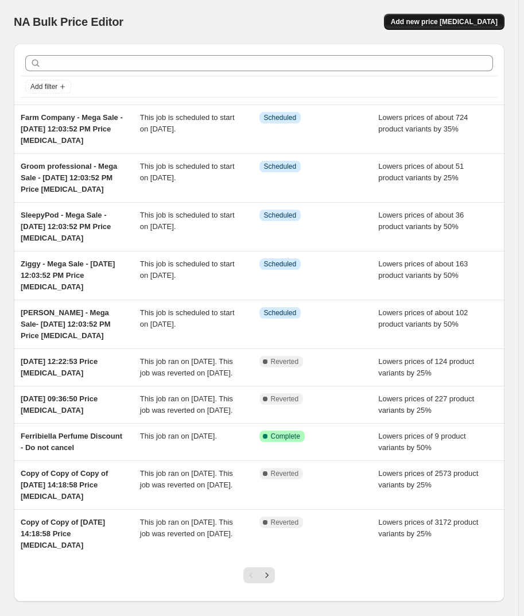
click at [425, 15] on button "Add new price [MEDICAL_DATA]" at bounding box center [444, 22] width 121 height 16
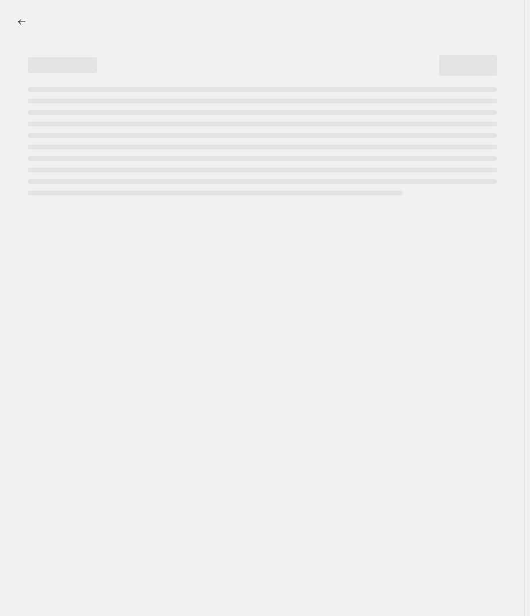
select select "percentage"
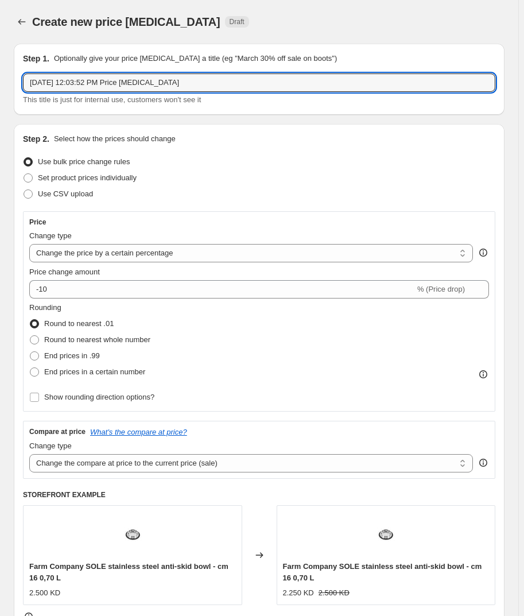
drag, startPoint x: 242, startPoint y: 83, endPoint x: 241, endPoint y: 72, distance: 11.0
click at [244, 83] on input "[DATE] 12:03:52 PM Price [MEDICAL_DATA]" at bounding box center [259, 83] width 473 height 18
type input "Flamingo - Mega Sale - [DATE] 12:03:52 PM Price [MEDICAL_DATA]"
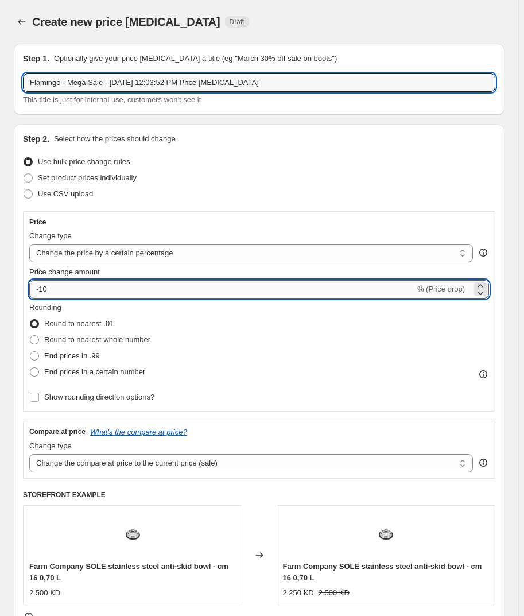
click at [140, 288] on input "-10" at bounding box center [222, 289] width 386 height 18
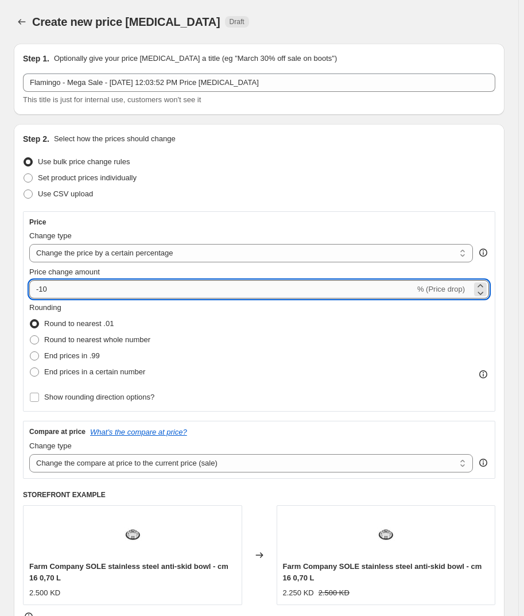
type input "-1"
type input "-75"
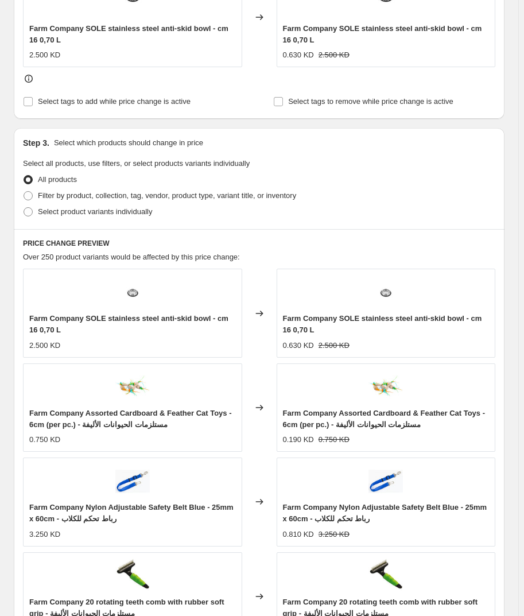
scroll to position [626, 0]
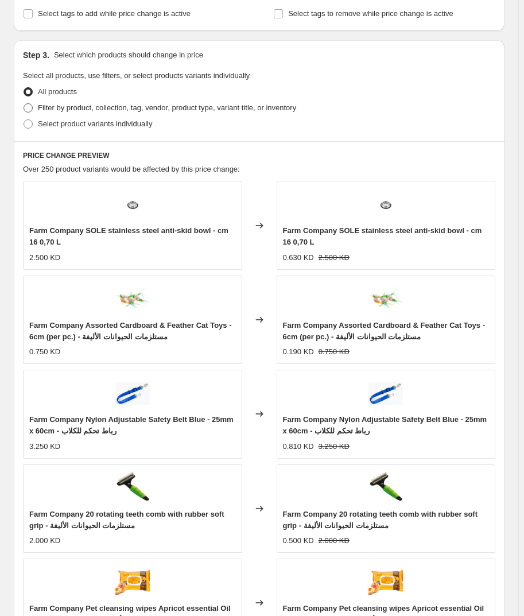
click at [58, 105] on span "Filter by product, collection, tag, vendor, product type, variant title, or inv…" at bounding box center [167, 107] width 258 height 9
click at [24, 104] on input "Filter by product, collection, tag, vendor, product type, variant title, or inv…" at bounding box center [24, 103] width 1 height 1
radio input "true"
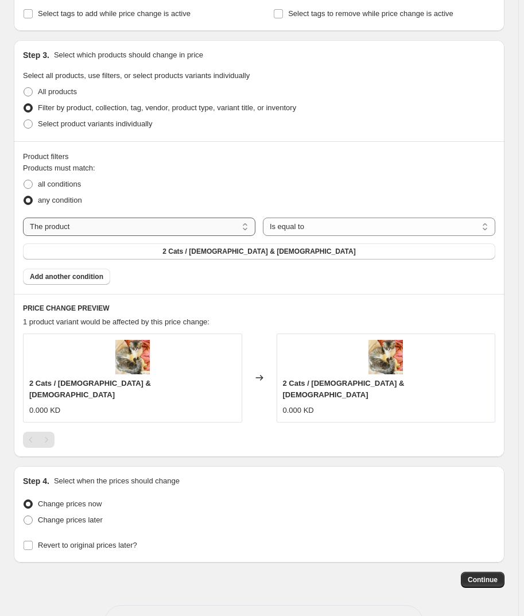
click at [83, 218] on select "The product The product's collection The product's tag The product's vendor The…" at bounding box center [139, 227] width 233 height 18
select select "vendor"
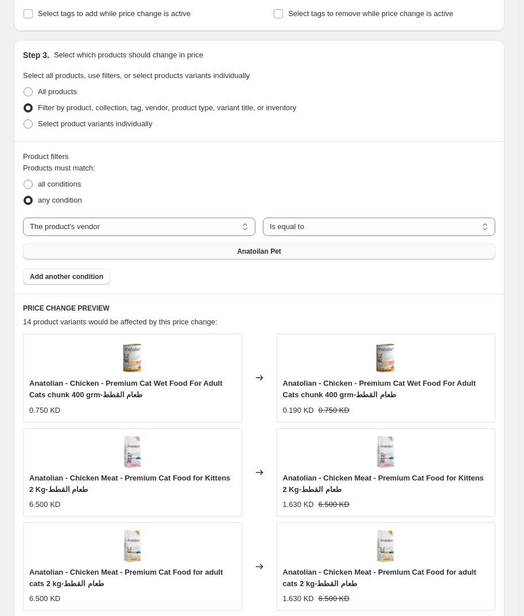
click at [158, 253] on button "Anatoilan Pet" at bounding box center [259, 252] width 473 height 16
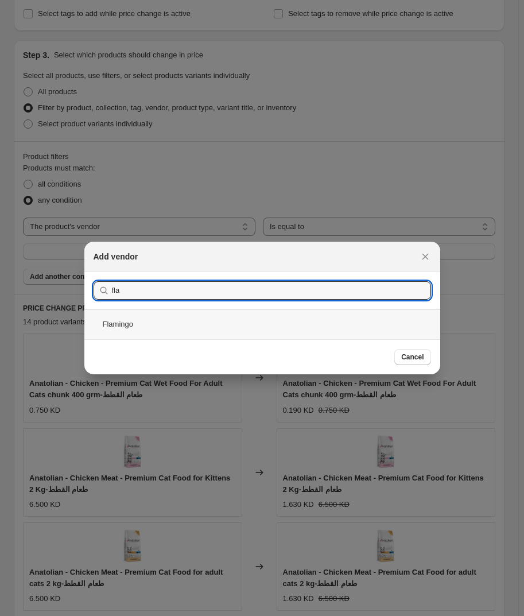
type input "fla"
click at [157, 326] on div "Flamingo" at bounding box center [262, 324] width 356 height 30
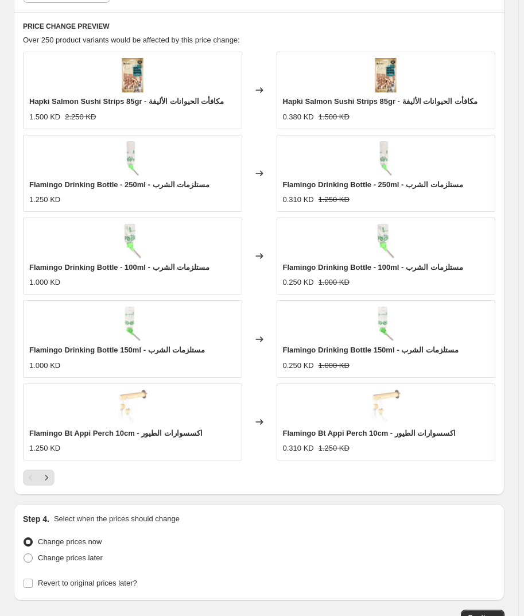
scroll to position [976, 0]
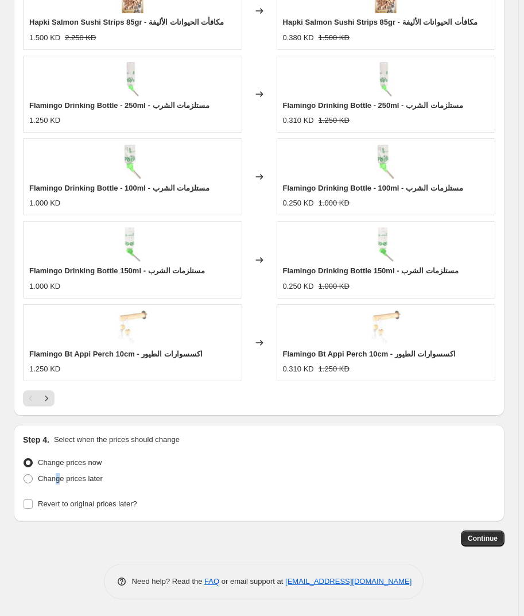
drag, startPoint x: 57, startPoint y: 475, endPoint x: 53, endPoint y: 487, distance: 12.5
click at [59, 475] on span "Change prices later" at bounding box center [70, 478] width 65 height 9
click at [30, 481] on span at bounding box center [28, 478] width 9 height 9
click at [24, 475] on input "Change prices later" at bounding box center [24, 474] width 1 height 1
radio input "true"
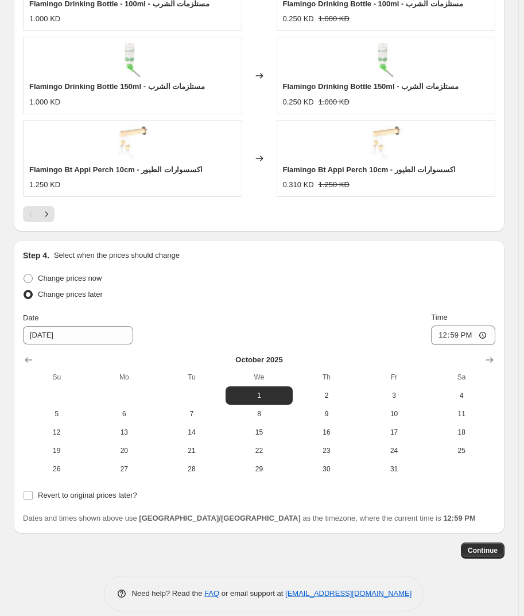
scroll to position [1172, 0]
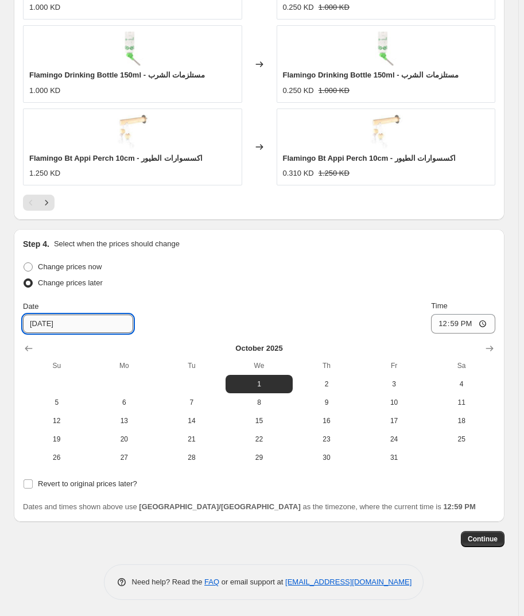
click at [36, 321] on input "[DATE]" at bounding box center [78, 324] width 110 height 18
type input "[DATE]"
click at [283, 268] on div "Change prices now" at bounding box center [259, 267] width 473 height 16
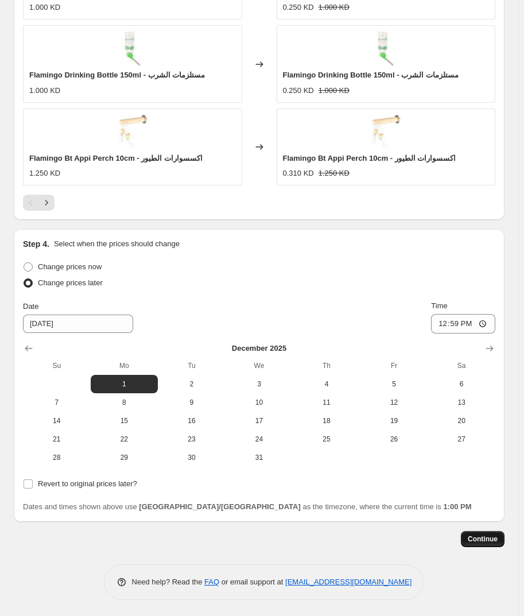
click at [492, 540] on span "Continue" at bounding box center [483, 539] width 30 height 9
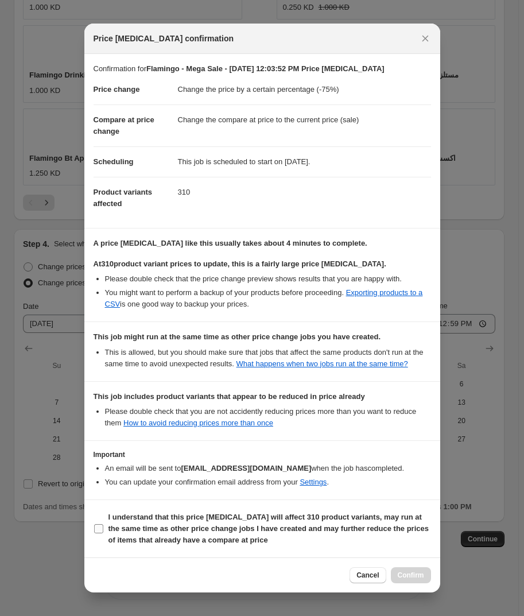
click at [99, 525] on input "I understand that this price [MEDICAL_DATA] will affect 310 product variants, m…" at bounding box center [98, 528] width 9 height 9
checkbox input "true"
click at [416, 572] on span "Confirm" at bounding box center [411, 575] width 26 height 9
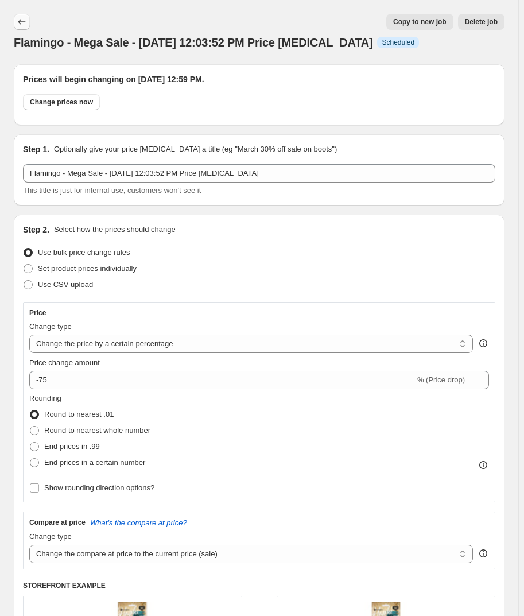
click at [25, 18] on icon "Price change jobs" at bounding box center [21, 21] width 11 height 11
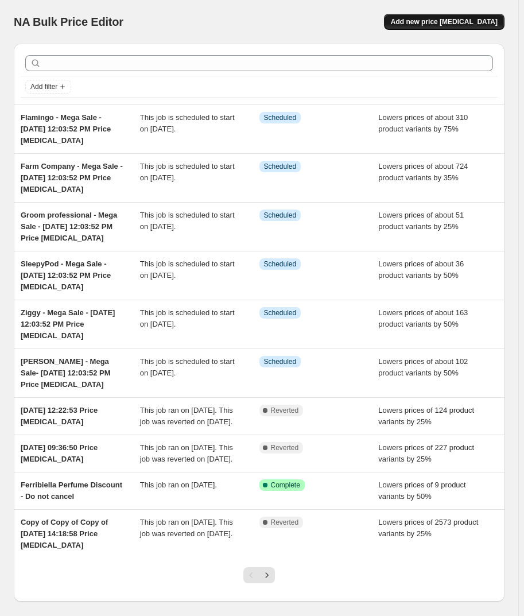
click at [426, 24] on span "Add new price [MEDICAL_DATA]" at bounding box center [444, 21] width 107 height 9
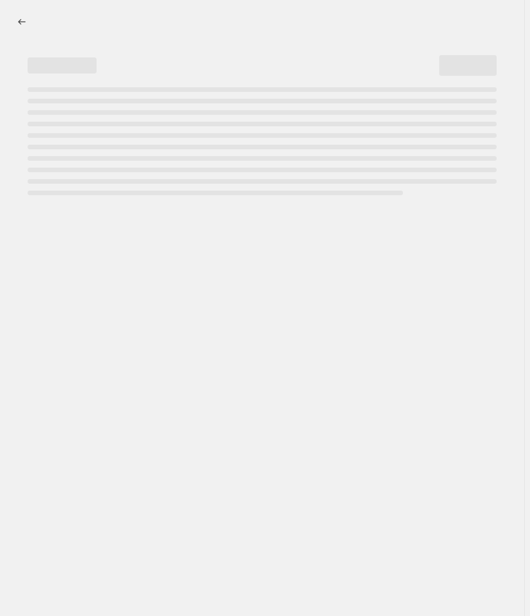
select select "percentage"
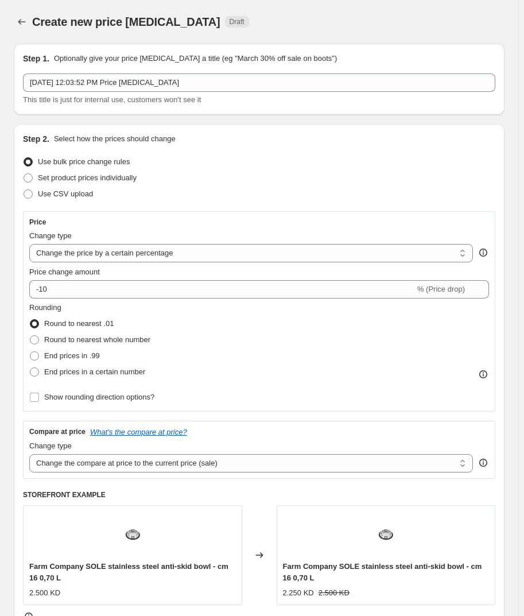
scroll to position [52, 0]
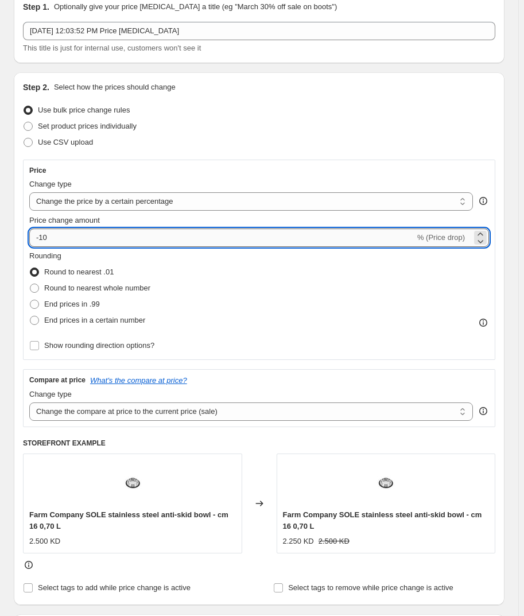
click at [65, 235] on input "-10" at bounding box center [222, 238] width 386 height 18
type input "-1"
type input "-25"
click at [319, 119] on div "Set product prices individually" at bounding box center [259, 126] width 473 height 16
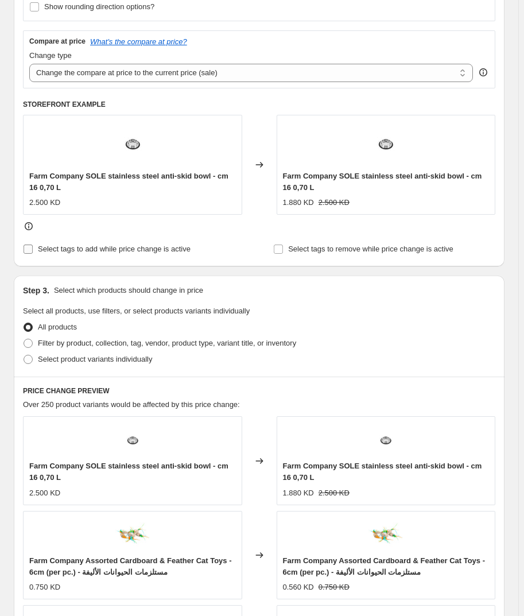
scroll to position [470, 0]
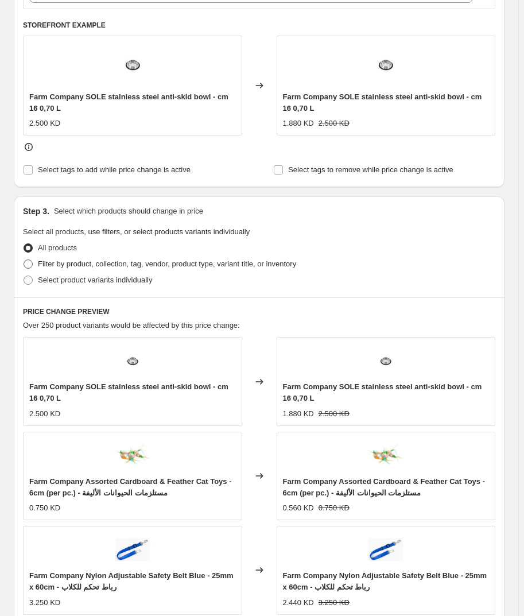
click at [45, 265] on span "Filter by product, collection, tag, vendor, product type, variant title, or inv…" at bounding box center [167, 264] width 258 height 9
click at [24, 260] on input "Filter by product, collection, tag, vendor, product type, variant title, or inv…" at bounding box center [24, 260] width 1 height 1
radio input "true"
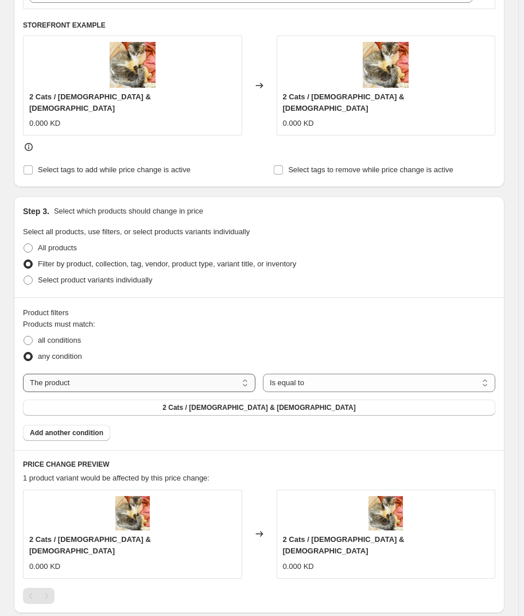
click at [126, 374] on select "The product The product's collection The product's tag The product's vendor The…" at bounding box center [139, 383] width 233 height 18
select select "vendor"
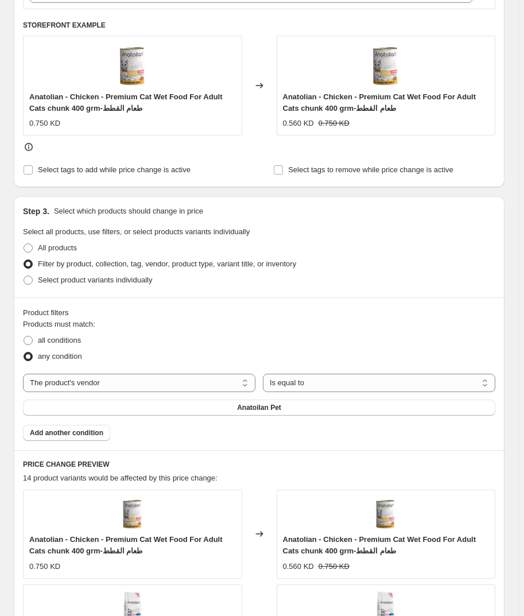
click at [167, 402] on button "Anatoilan Pet" at bounding box center [259, 408] width 473 height 16
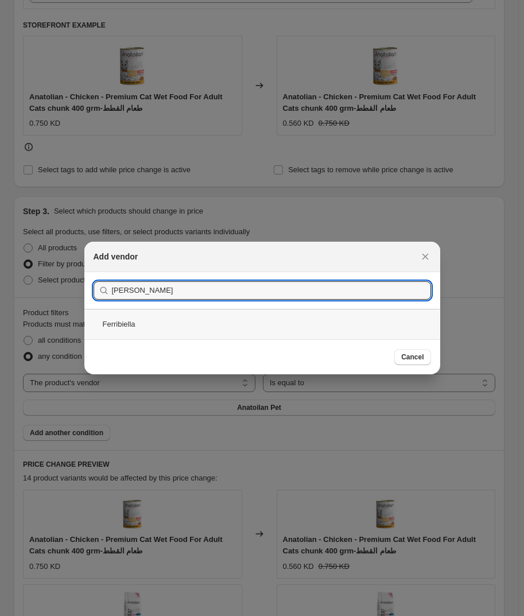
type input "[PERSON_NAME]"
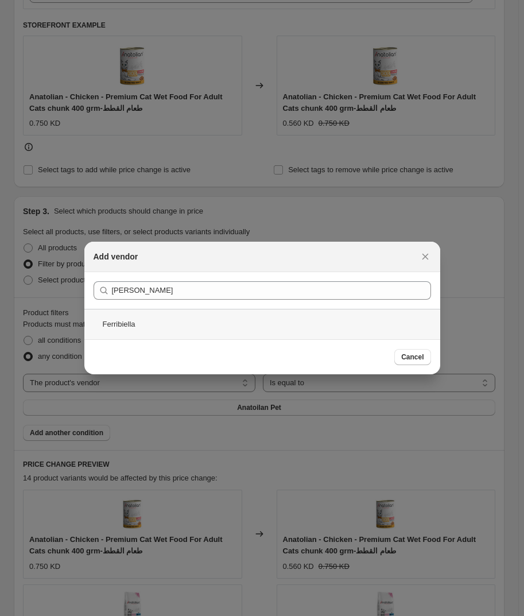
click at [150, 326] on div "Ferribiella" at bounding box center [262, 324] width 356 height 30
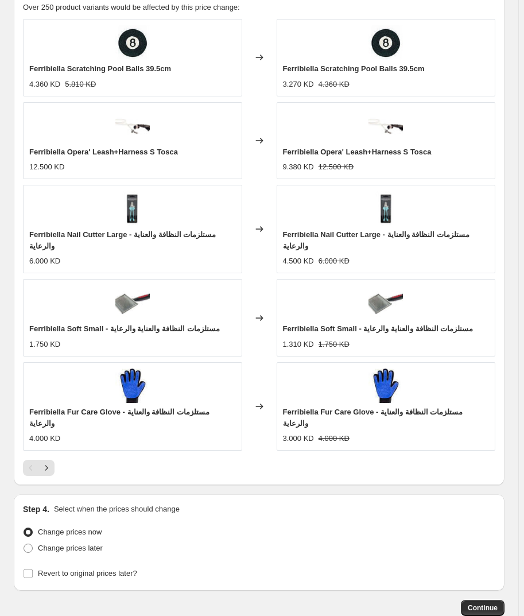
scroll to position [987, 0]
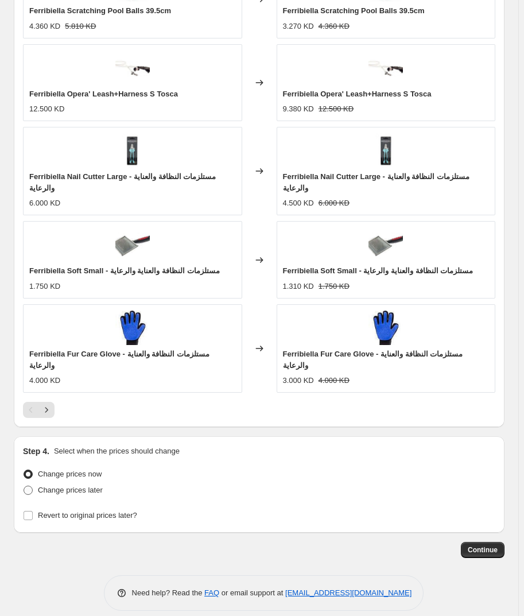
click at [64, 486] on span "Change prices later" at bounding box center [70, 490] width 65 height 9
click at [69, 486] on span "Change prices later" at bounding box center [70, 490] width 65 height 9
click at [24, 486] on input "Change prices later" at bounding box center [24, 486] width 1 height 1
radio input "true"
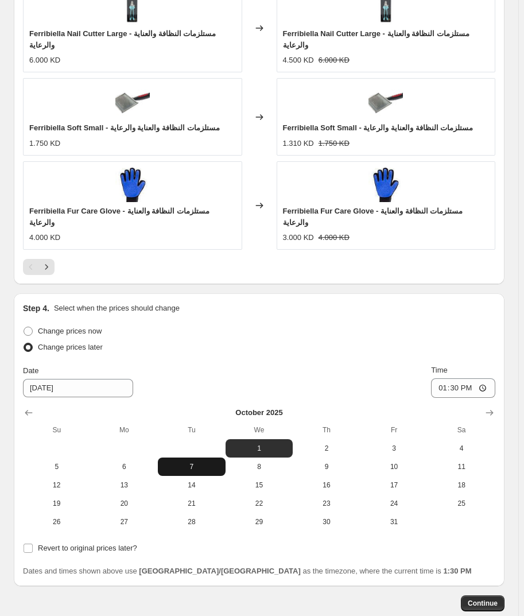
scroll to position [1183, 0]
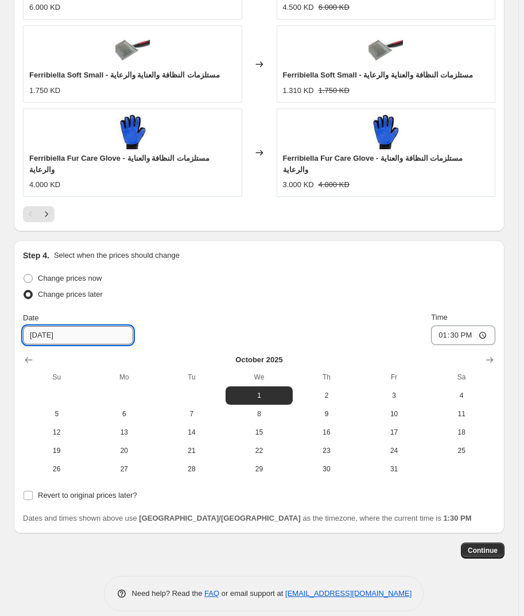
click at [35, 326] on input "[DATE]" at bounding box center [78, 335] width 110 height 18
type input "[DATE]"
click at [259, 312] on div "Date [DATE] Time 13:30" at bounding box center [259, 328] width 473 height 33
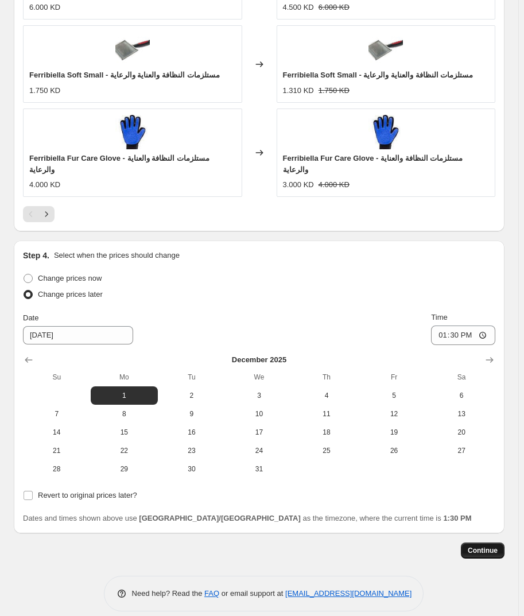
click at [479, 546] on span "Continue" at bounding box center [483, 550] width 30 height 9
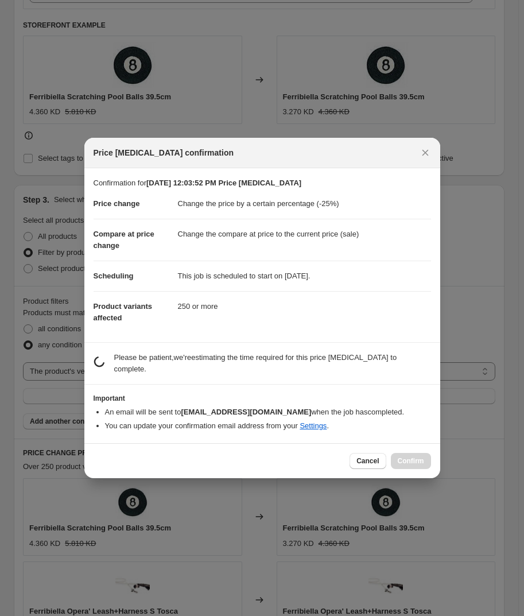
scroll to position [0, 0]
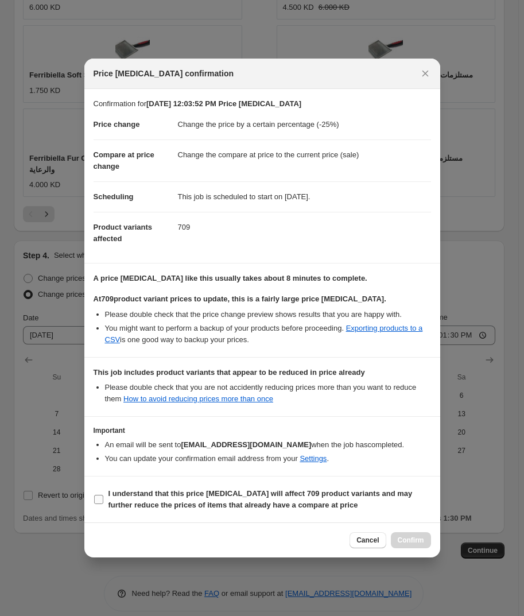
drag, startPoint x: 98, startPoint y: 498, endPoint x: 121, endPoint y: 506, distance: 24.9
click at [98, 498] on input "I understand that this price [MEDICAL_DATA] will affect 709 product variants an…" at bounding box center [98, 499] width 9 height 9
checkbox input "true"
click at [401, 541] on span "Confirm" at bounding box center [411, 540] width 26 height 9
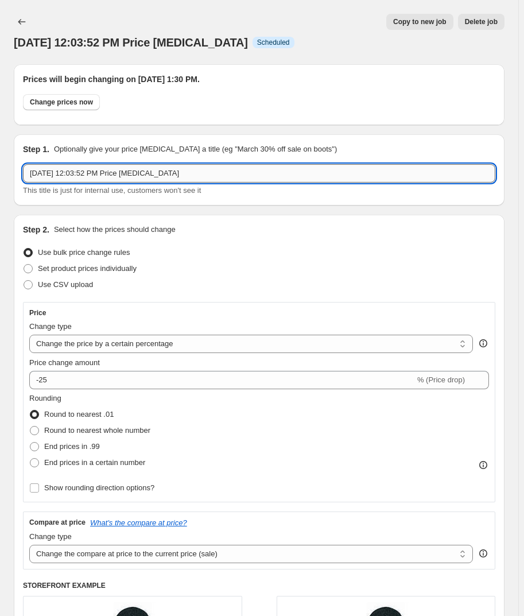
click at [27, 168] on input "[DATE] 12:03:52 PM Price [MEDICAL_DATA]" at bounding box center [259, 173] width 473 height 18
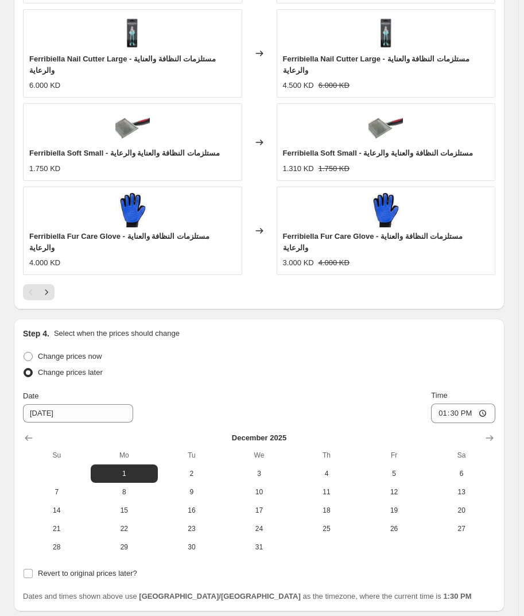
scroll to position [1274, 0]
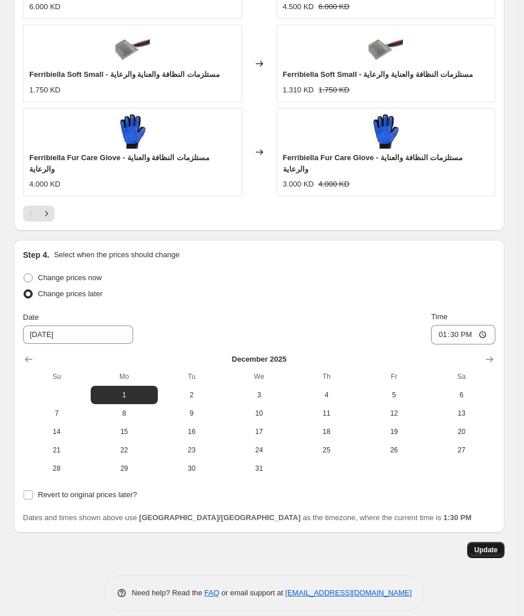
type input "Ferribiella - Mega Sale - [DATE] 12:03:52 PM Price [MEDICAL_DATA]"
click at [498, 546] on span "Update" at bounding box center [486, 550] width 24 height 9
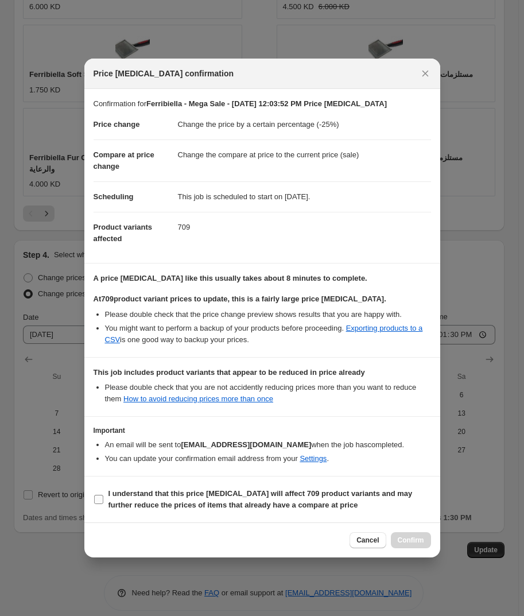
click at [103, 500] on label "I understand that this price [MEDICAL_DATA] will affect 709 product variants an…" at bounding box center [263, 500] width 338 height 28
click at [103, 500] on input "I understand that this price [MEDICAL_DATA] will affect 709 product variants an…" at bounding box center [98, 499] width 9 height 9
checkbox input "true"
click at [419, 541] on span "Confirm" at bounding box center [411, 540] width 26 height 9
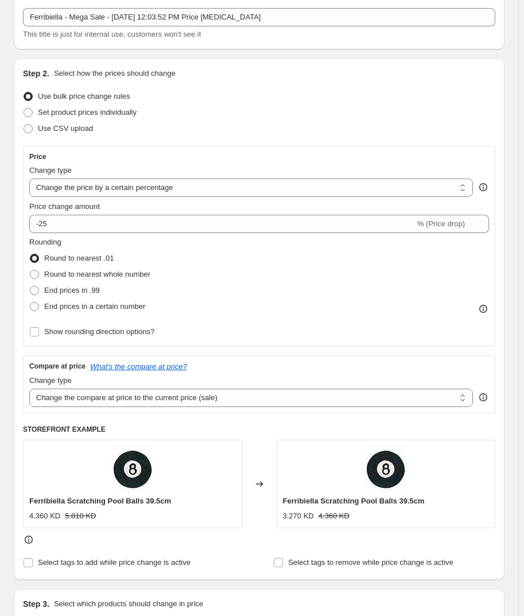
scroll to position [0, 0]
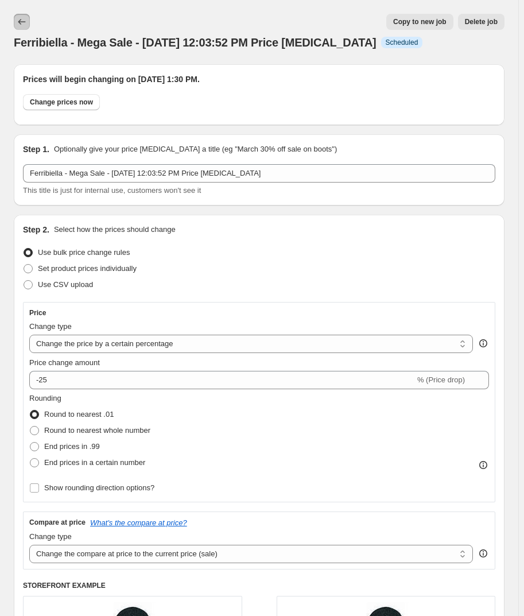
click at [26, 21] on icon "Price change jobs" at bounding box center [21, 21] width 11 height 11
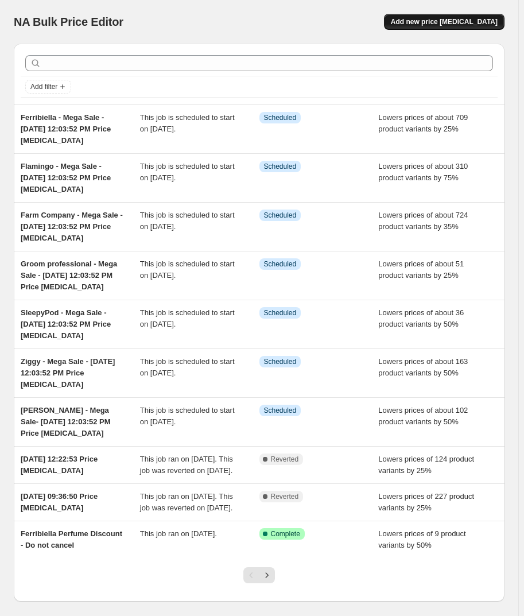
click at [454, 19] on span "Add new price [MEDICAL_DATA]" at bounding box center [444, 21] width 107 height 9
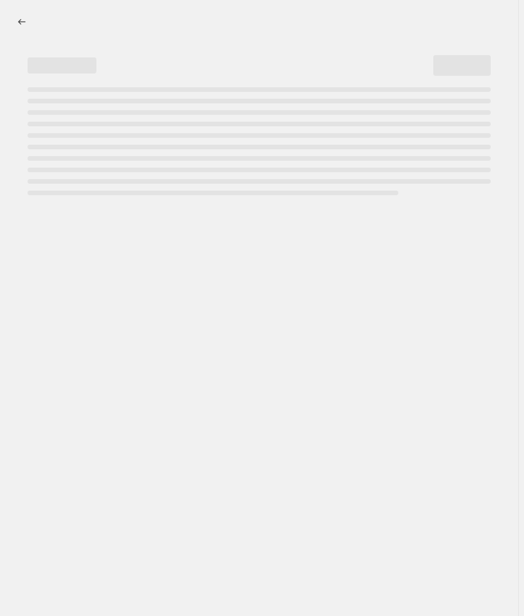
select select "percentage"
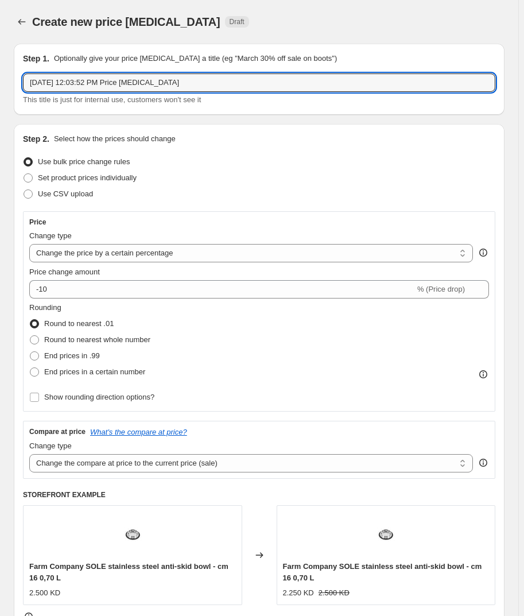
click at [95, 80] on input "[DATE] 12:03:52 PM Price [MEDICAL_DATA]" at bounding box center [259, 83] width 473 height 18
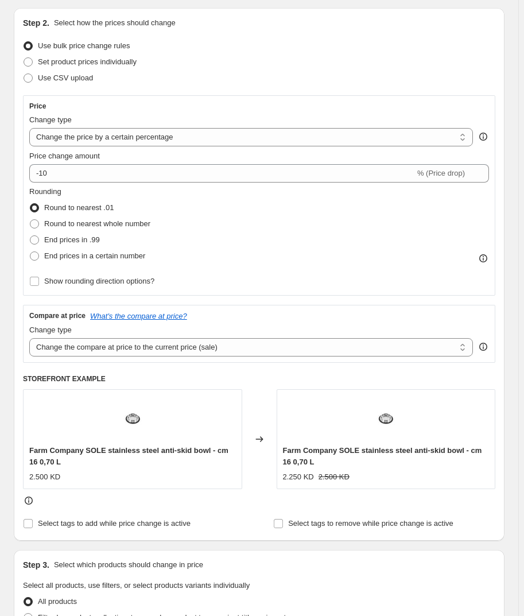
scroll to position [104, 0]
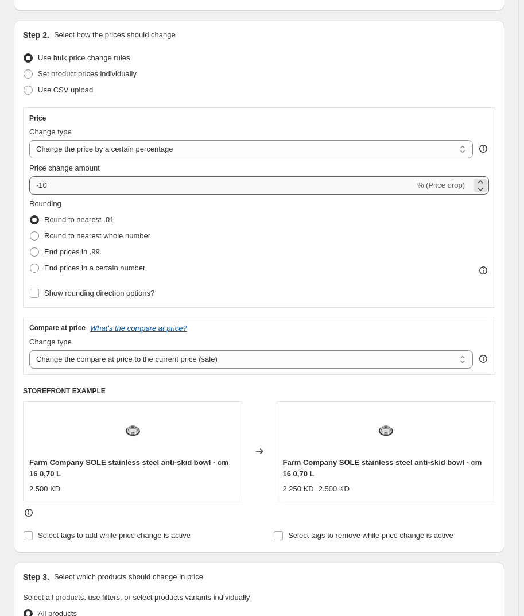
type input "Croci - Mega Sale - [DATE] 12:03:52 PM Price [MEDICAL_DATA]"
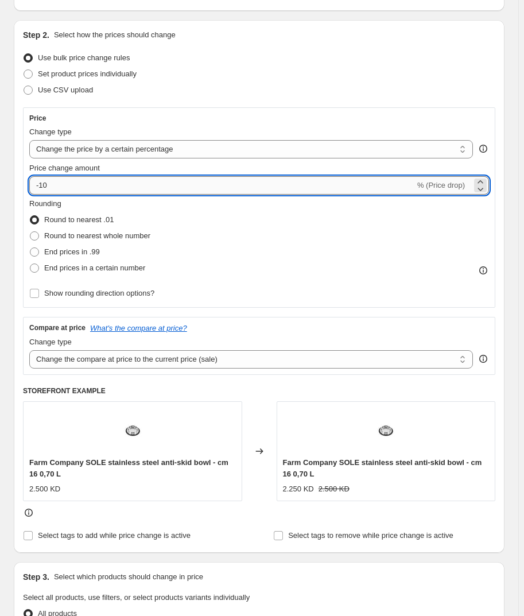
click at [85, 192] on input "-10" at bounding box center [222, 185] width 386 height 18
type input "-1"
type input "-35"
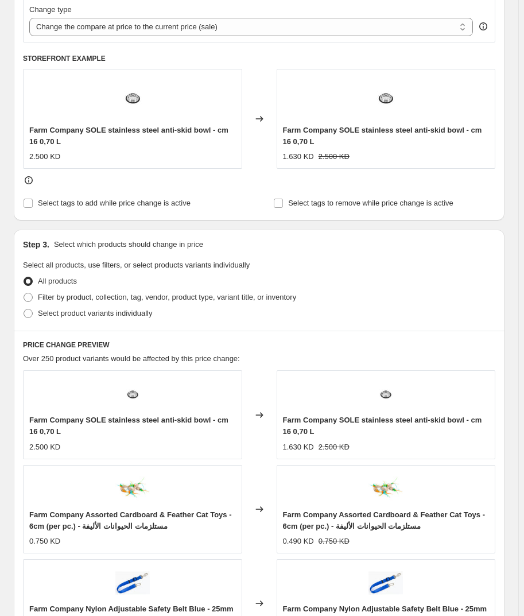
scroll to position [470, 0]
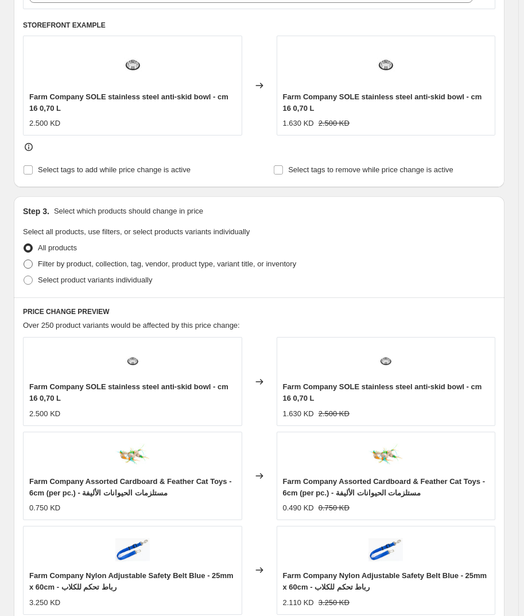
click at [64, 261] on span "Filter by product, collection, tag, vendor, product type, variant title, or inv…" at bounding box center [167, 264] width 258 height 9
click at [24, 260] on input "Filter by product, collection, tag, vendor, product type, variant title, or inv…" at bounding box center [24, 260] width 1 height 1
radio input "true"
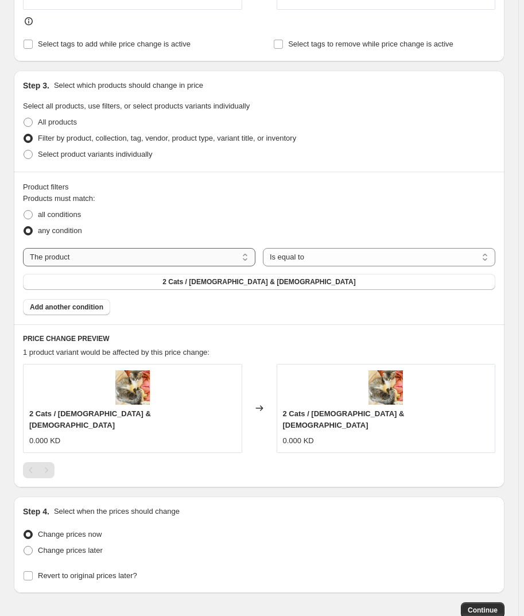
scroll to position [574, 0]
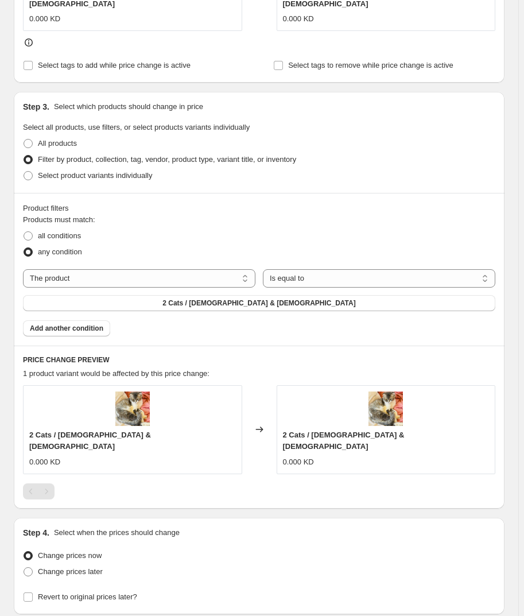
click at [154, 257] on div "Products must match: all conditions any condition The product The product's col…" at bounding box center [259, 275] width 473 height 122
click at [147, 269] on select "The product The product's collection The product's tag The product's vendor The…" at bounding box center [139, 278] width 233 height 18
select select "vendor"
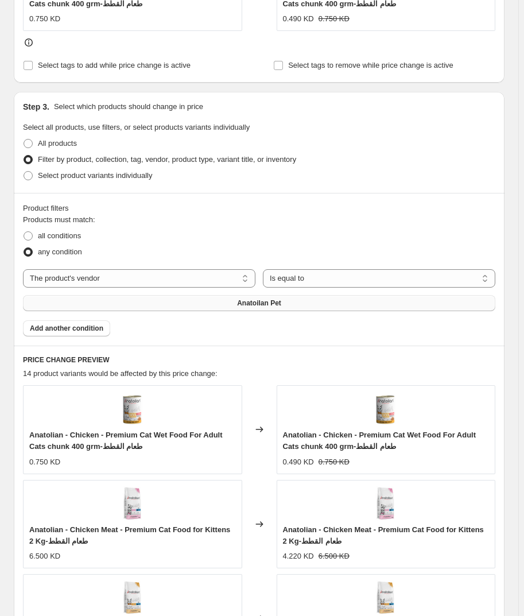
click at [240, 308] on button "Anatoilan Pet" at bounding box center [259, 303] width 473 height 16
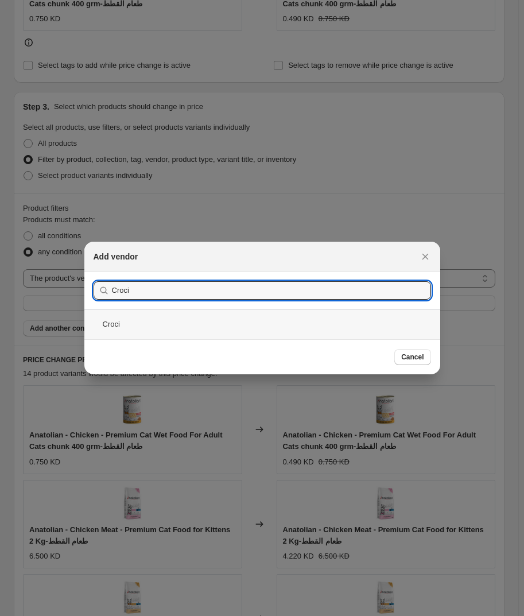
type input "Croci"
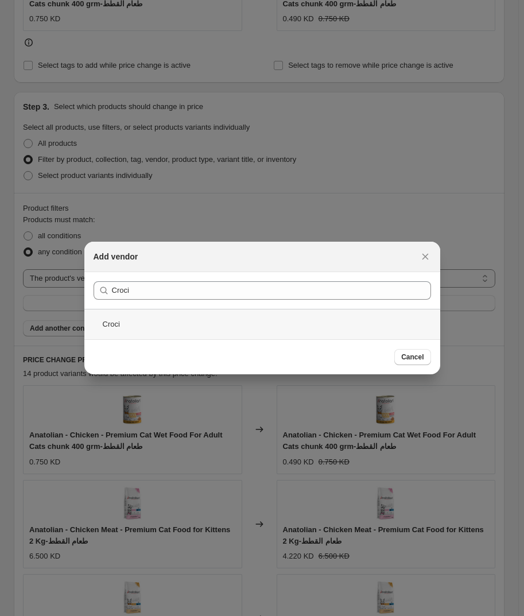
click at [152, 322] on div "Croci" at bounding box center [262, 324] width 356 height 30
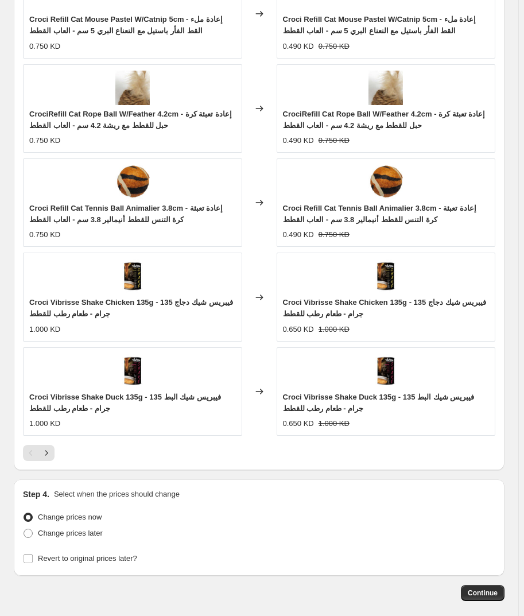
scroll to position [1044, 0]
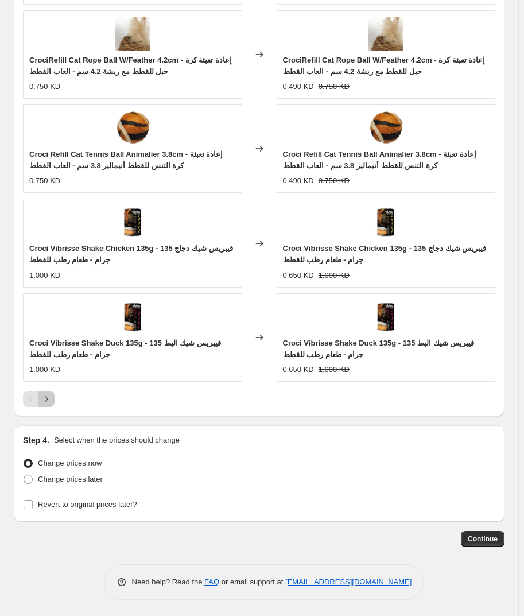
click at [46, 401] on icon "Next" at bounding box center [46, 398] width 11 height 11
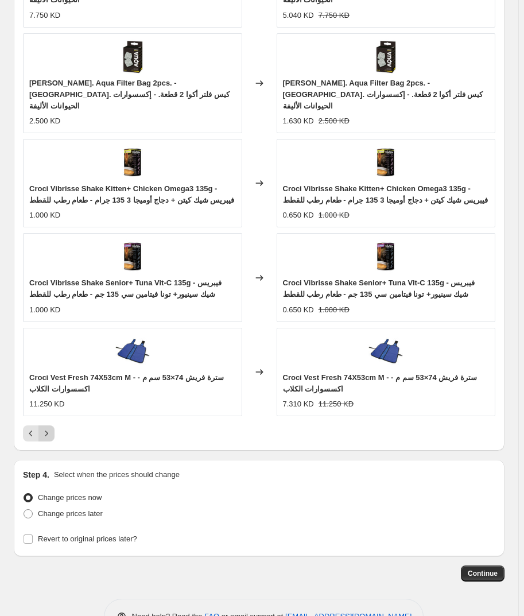
click at [46, 428] on icon "Next" at bounding box center [46, 433] width 11 height 11
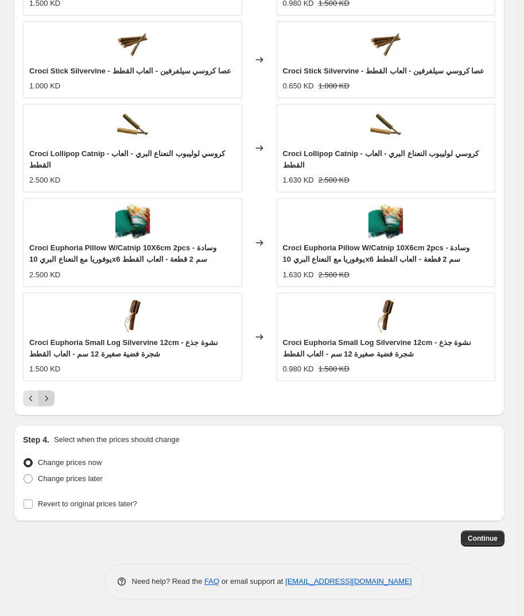
click at [46, 401] on icon "Next" at bounding box center [46, 398] width 11 height 11
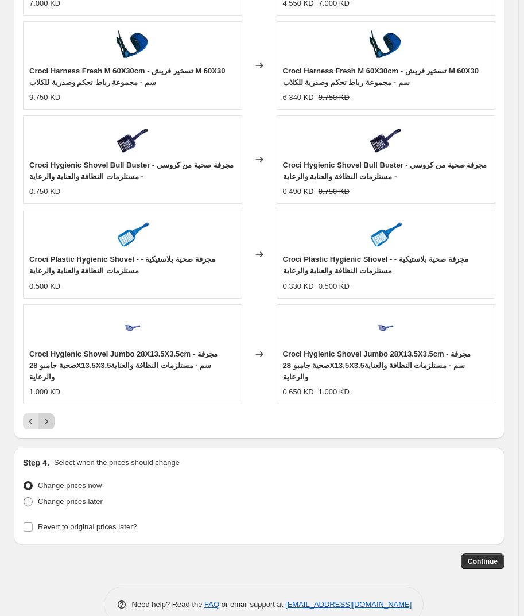
click at [46, 414] on button "Next" at bounding box center [46, 422] width 16 height 16
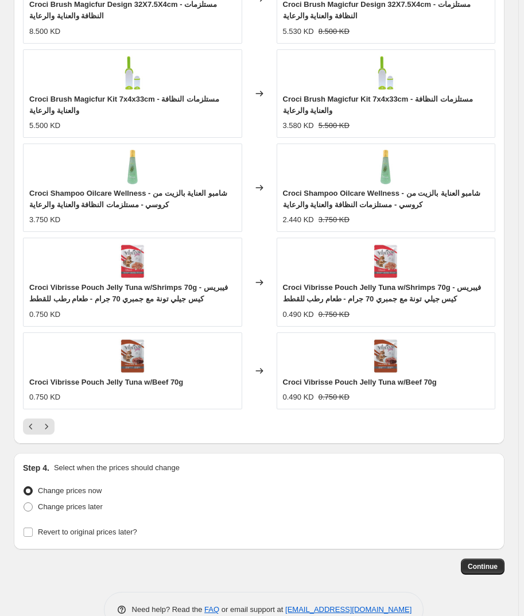
scroll to position [981, 0]
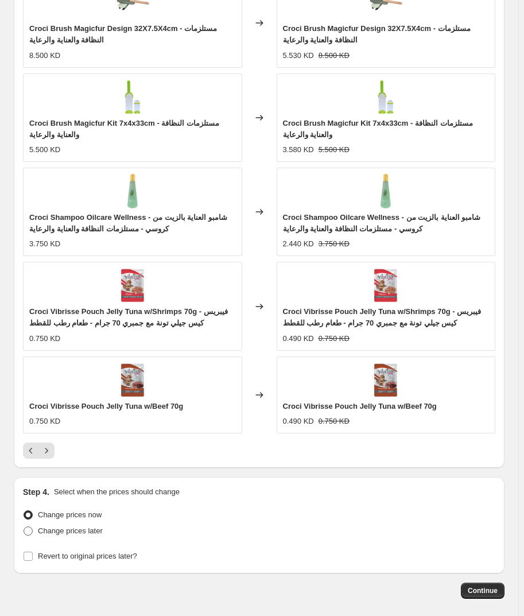
click at [59, 530] on span "Change prices later" at bounding box center [70, 531] width 65 height 9
click at [24, 527] on input "Change prices later" at bounding box center [24, 527] width 1 height 1
radio input "true"
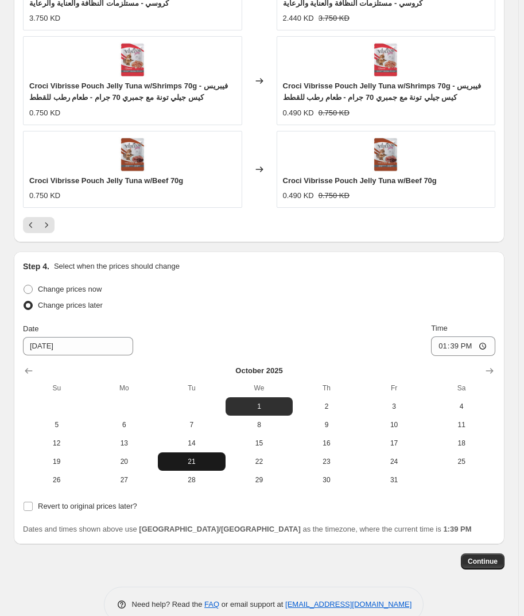
scroll to position [1229, 0]
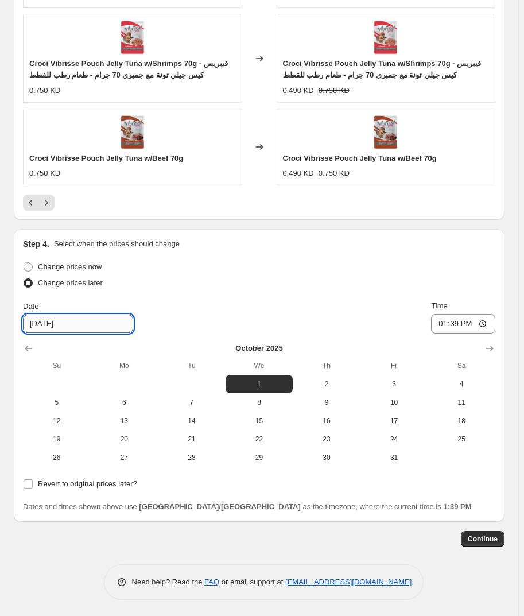
click at [33, 321] on input "[DATE]" at bounding box center [78, 324] width 110 height 18
type input "[DATE]"
click at [246, 304] on div "Date [DATE] Time 13:39" at bounding box center [259, 316] width 473 height 33
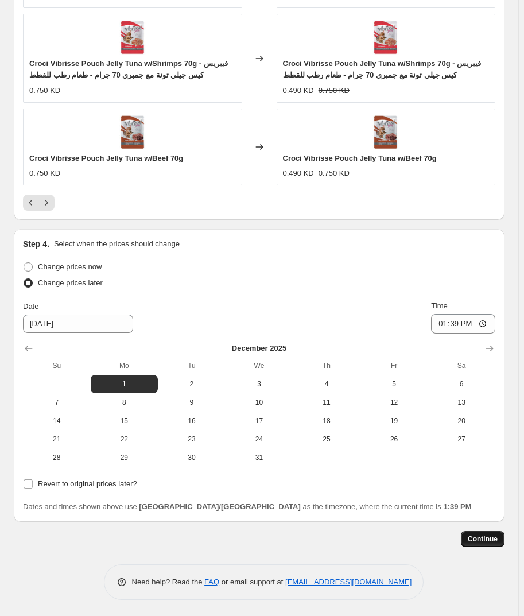
click at [479, 535] on span "Continue" at bounding box center [483, 539] width 30 height 9
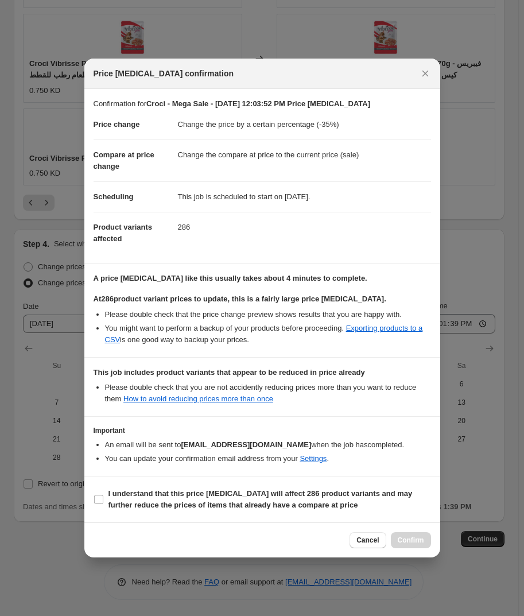
drag, startPoint x: 126, startPoint y: 497, endPoint x: 195, endPoint y: 529, distance: 76.6
click at [128, 497] on b "I understand that this price [MEDICAL_DATA] will affect 286 product variants an…" at bounding box center [261, 499] width 304 height 20
click at [103, 497] on input "I understand that this price [MEDICAL_DATA] will affect 286 product variants an…" at bounding box center [98, 499] width 9 height 9
checkbox input "true"
drag, startPoint x: 402, startPoint y: 544, endPoint x: 387, endPoint y: 556, distance: 19.3
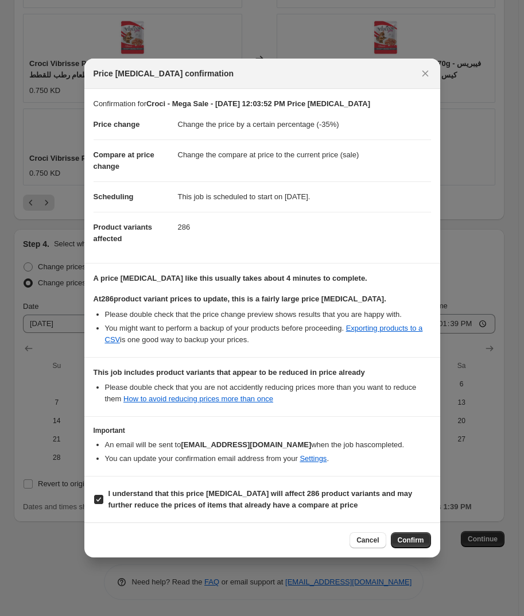
click at [404, 544] on button "Confirm" at bounding box center [411, 540] width 40 height 16
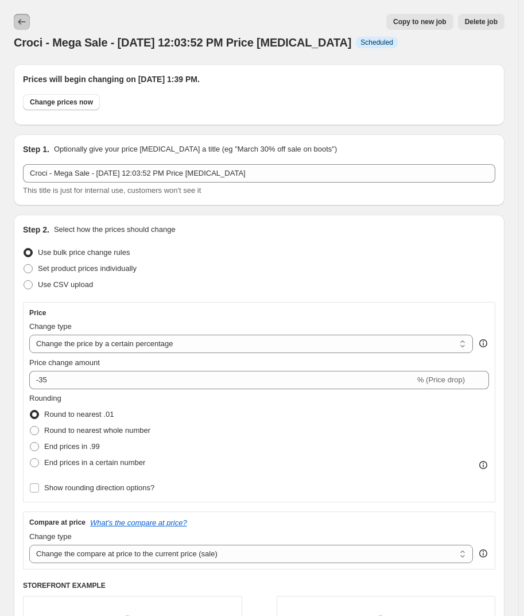
click at [21, 14] on button "Price change jobs" at bounding box center [22, 22] width 16 height 16
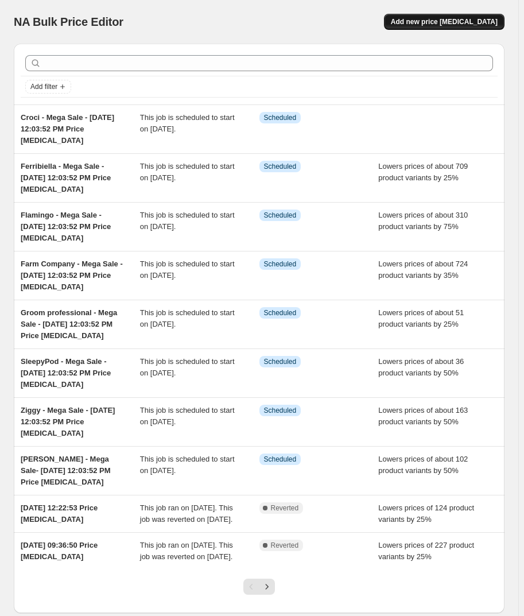
click at [446, 17] on button "Add new price [MEDICAL_DATA]" at bounding box center [444, 22] width 121 height 16
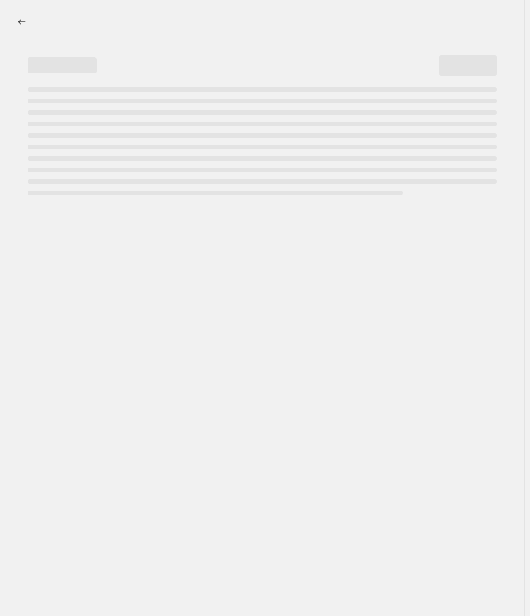
select select "percentage"
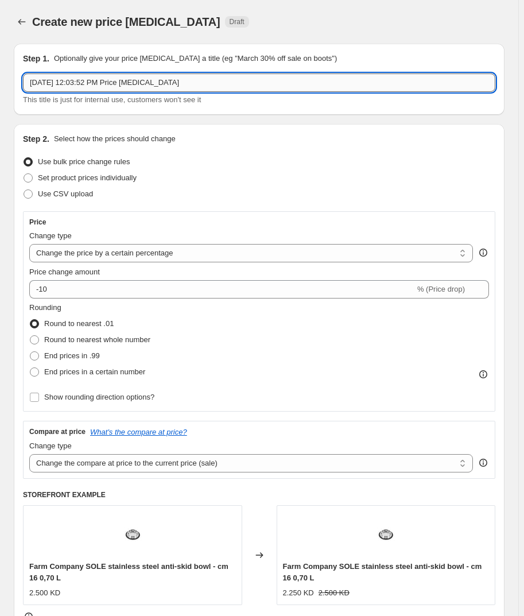
click at [30, 82] on input "[DATE] 12:03:52 PM Price [MEDICAL_DATA]" at bounding box center [259, 83] width 473 height 18
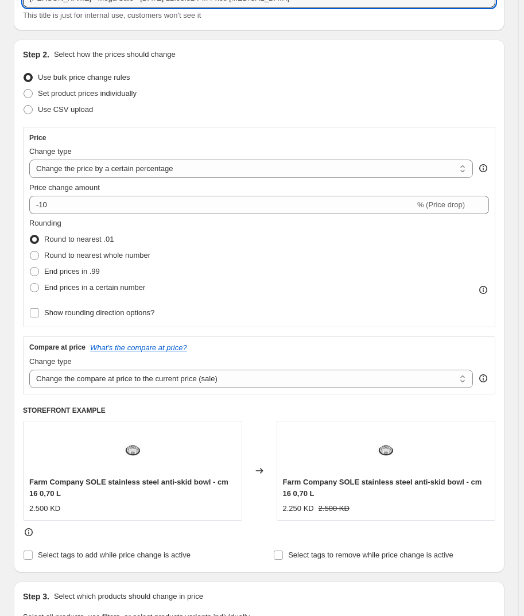
scroll to position [104, 0]
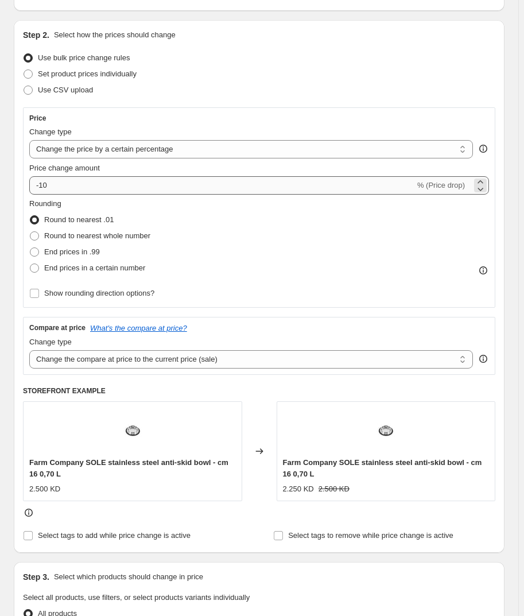
type input "[PERSON_NAME] - Mega Sale - [DATE] 12:03:52 PM Price [MEDICAL_DATA]"
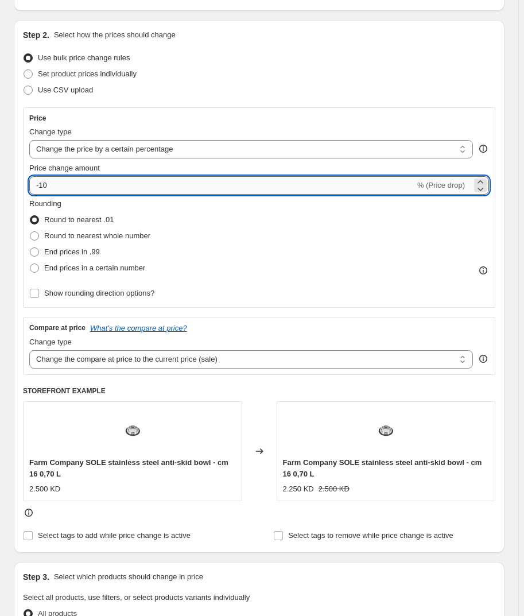
click at [80, 184] on input "-10" at bounding box center [222, 185] width 386 height 18
type input "-1"
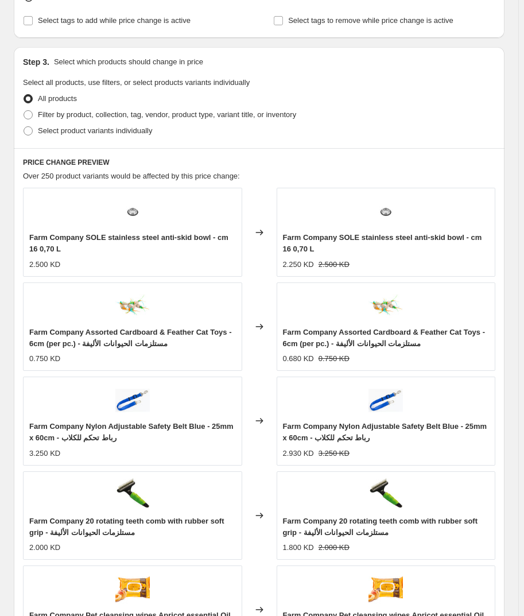
scroll to position [626, 0]
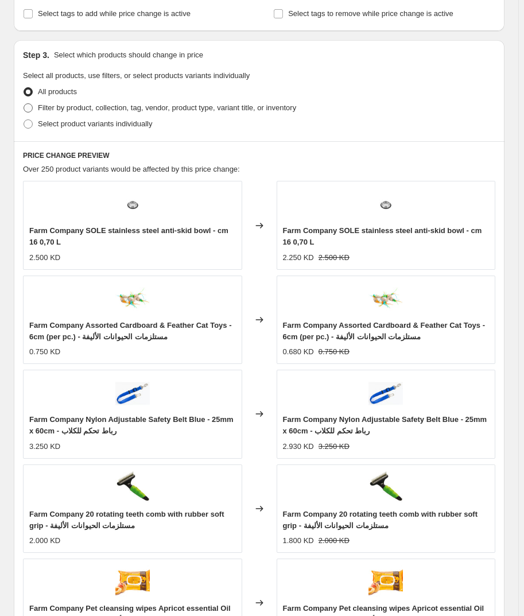
type input "-65"
click at [63, 105] on span "Filter by product, collection, tag, vendor, product type, variant title, or inv…" at bounding box center [167, 107] width 258 height 9
click at [24, 104] on input "Filter by product, collection, tag, vendor, product type, variant title, or inv…" at bounding box center [24, 103] width 1 height 1
radio input "true"
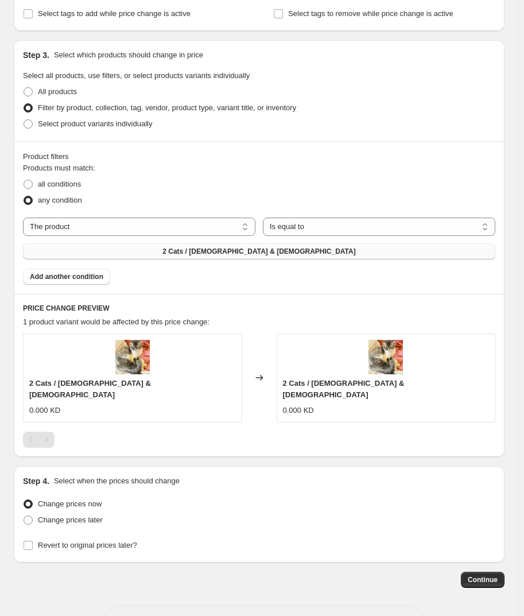
click at [97, 244] on button "2 Cats / [DEMOGRAPHIC_DATA] & [DEMOGRAPHIC_DATA]" at bounding box center [259, 252] width 473 height 16
click at [117, 218] on select "The product The product's collection The product's tag The product's vendor The…" at bounding box center [139, 227] width 233 height 18
select select "vendor"
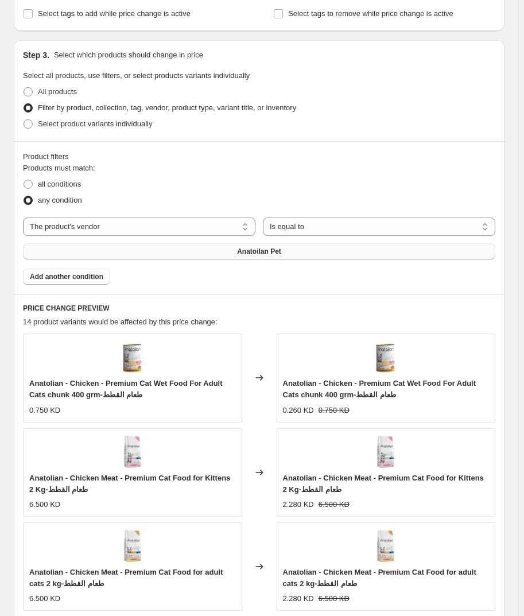
click at [199, 257] on button "Anatoilan Pet" at bounding box center [259, 252] width 473 height 16
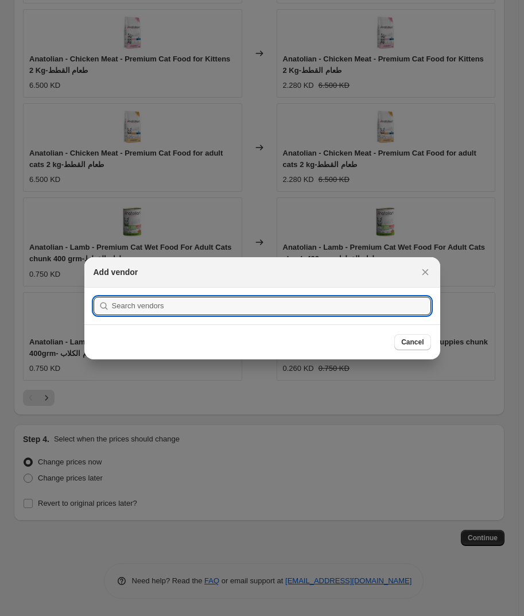
scroll to position [0, 0]
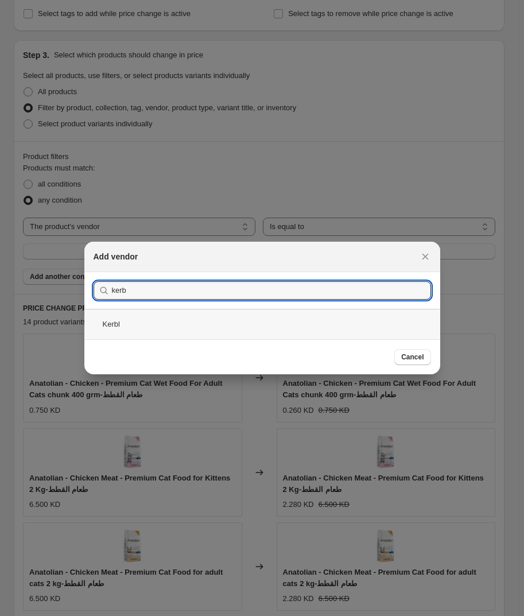
type input "kerb"
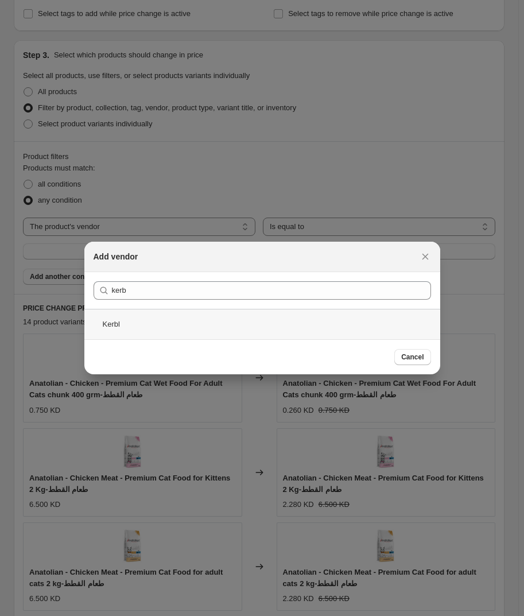
click at [140, 330] on div "Kerbl" at bounding box center [262, 324] width 356 height 30
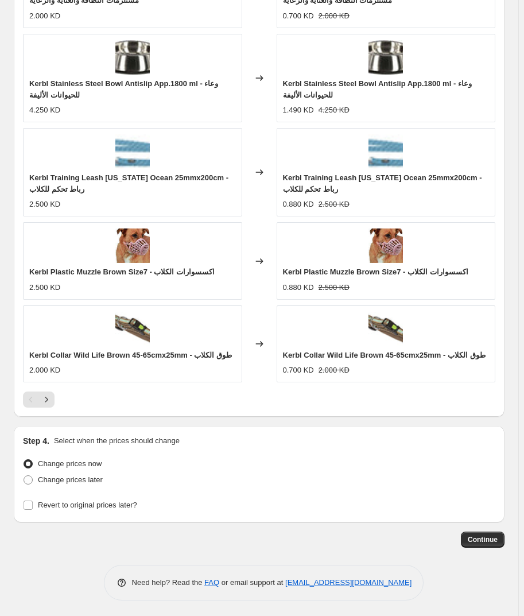
scroll to position [1022, 0]
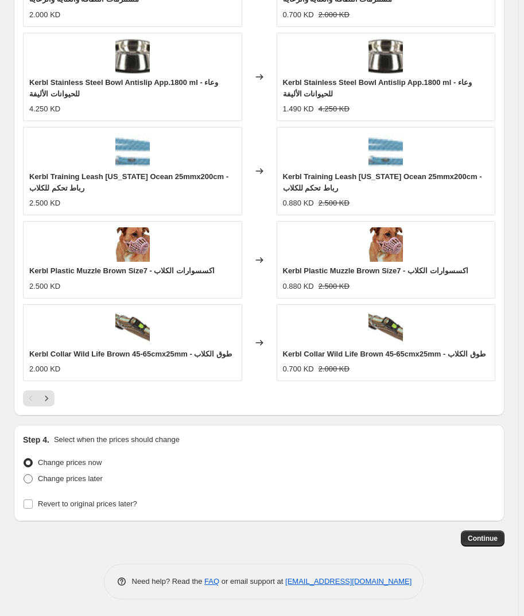
click at [43, 474] on span "Change prices later" at bounding box center [70, 478] width 65 height 9
click at [24, 474] on input "Change prices later" at bounding box center [24, 474] width 1 height 1
radio input "true"
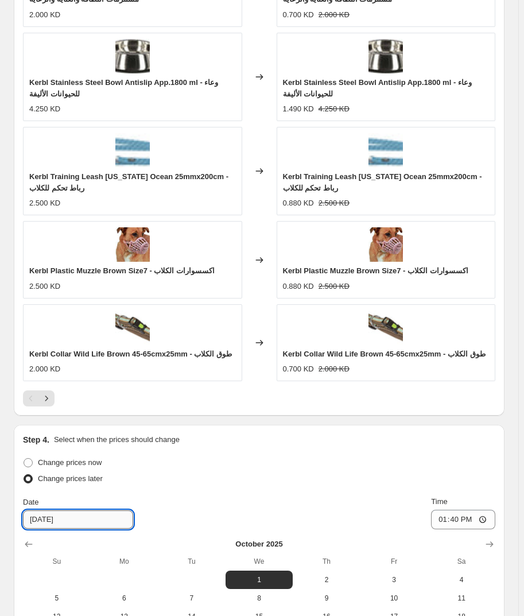
click at [36, 514] on input "[DATE]" at bounding box center [78, 520] width 110 height 18
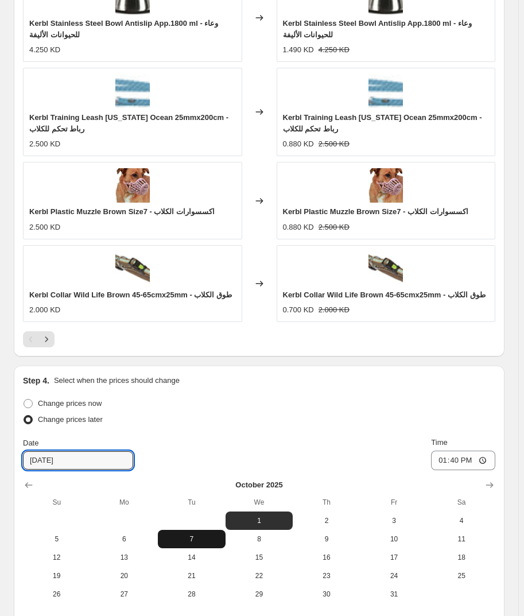
scroll to position [1218, 0]
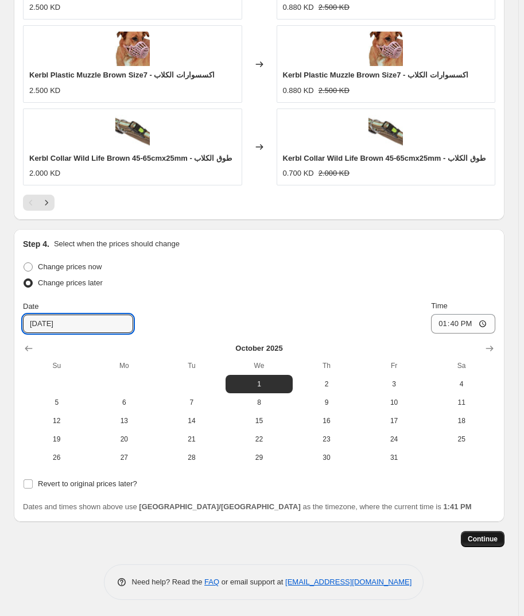
type input "[DATE]"
click at [483, 540] on span "Continue" at bounding box center [483, 539] width 30 height 9
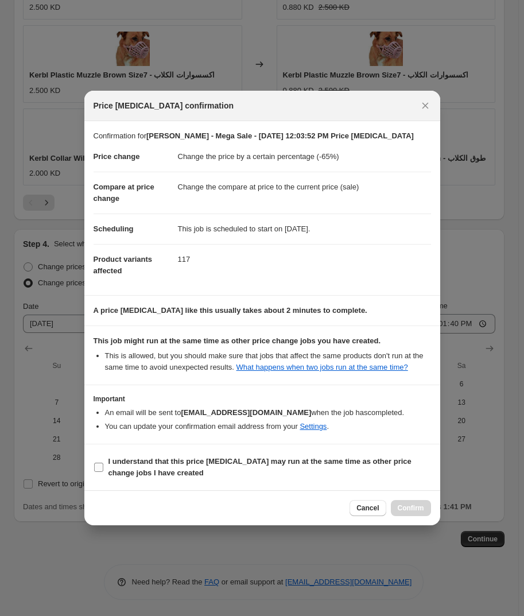
click at [98, 470] on input "I understand that this price [MEDICAL_DATA] may run at the same time as other p…" at bounding box center [98, 467] width 9 height 9
checkbox input "true"
click at [399, 506] on span "Confirm" at bounding box center [411, 508] width 26 height 9
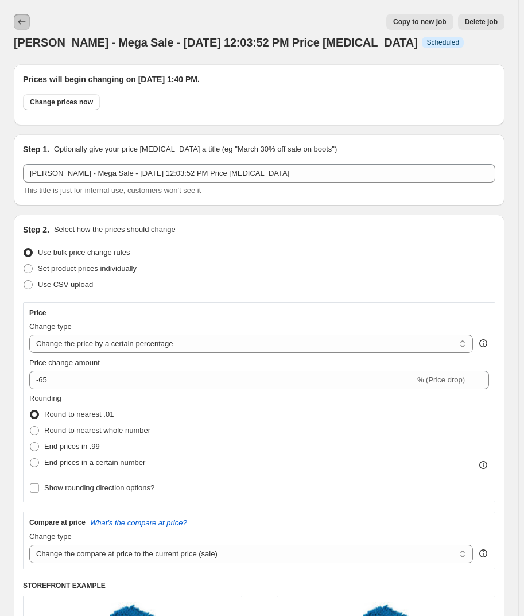
click at [24, 23] on icon "Price change jobs" at bounding box center [21, 21] width 11 height 11
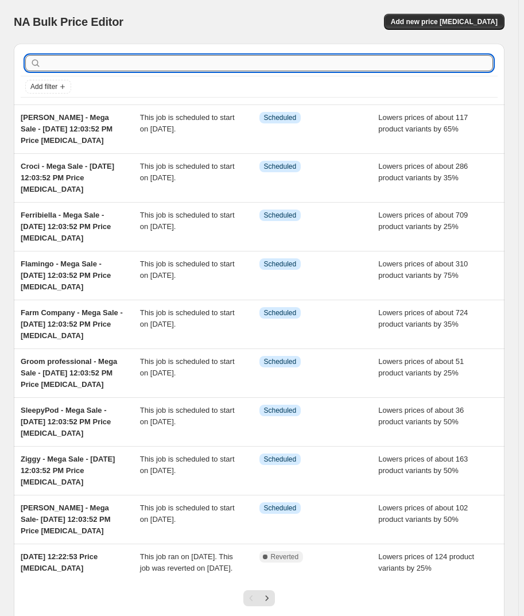
click at [82, 68] on input "text" at bounding box center [269, 63] width 450 height 16
type input "nael"
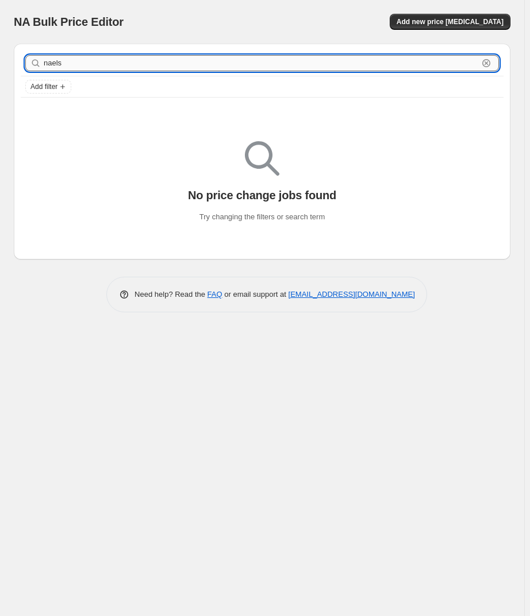
click at [88, 68] on input "naels" at bounding box center [261, 63] width 434 height 16
click at [87, 68] on input "naels" at bounding box center [261, 63] width 434 height 16
type input "mael"
click at [160, 63] on input "mael" at bounding box center [261, 63] width 434 height 16
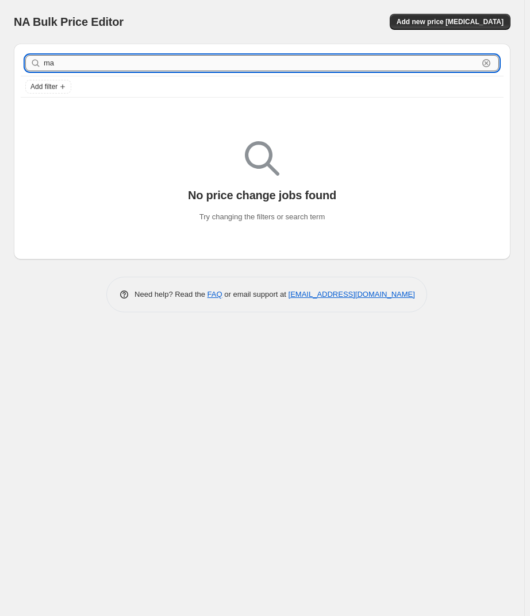
type input "m"
click at [469, 22] on span "Add new price [MEDICAL_DATA]" at bounding box center [449, 21] width 107 height 9
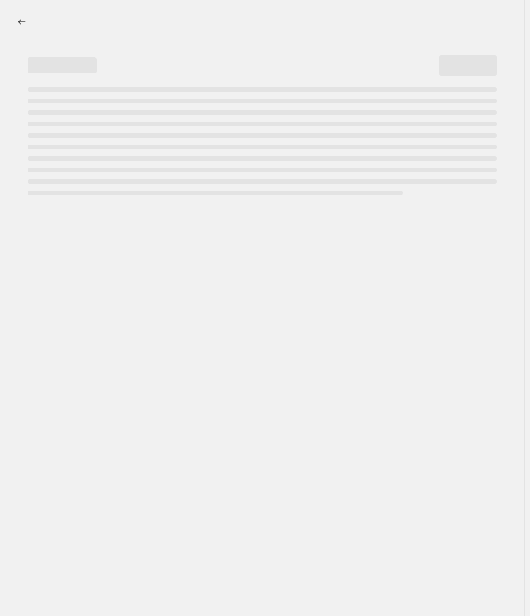
select select "percentage"
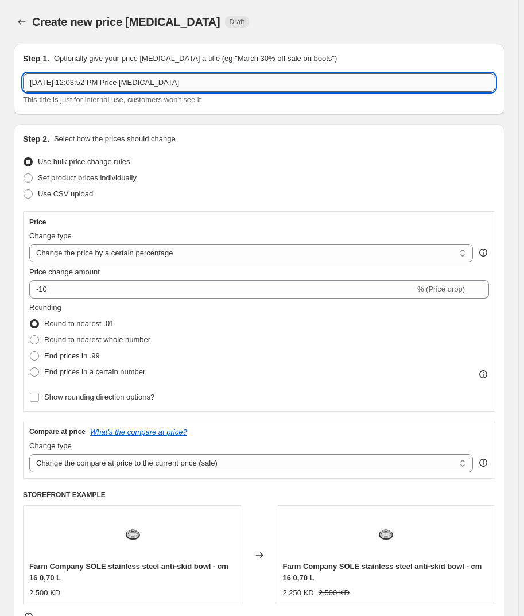
click at [29, 86] on input "[DATE] 12:03:52 PM Price [MEDICAL_DATA]" at bounding box center [259, 83] width 473 height 18
type input "[PERSON_NAME] - Mega Sale - [DATE] 12:03:52 PM Price [MEDICAL_DATA]"
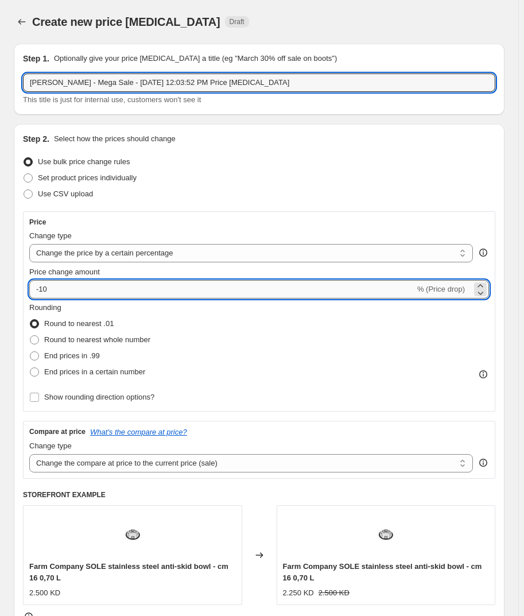
click at [108, 287] on input "-10" at bounding box center [222, 289] width 386 height 18
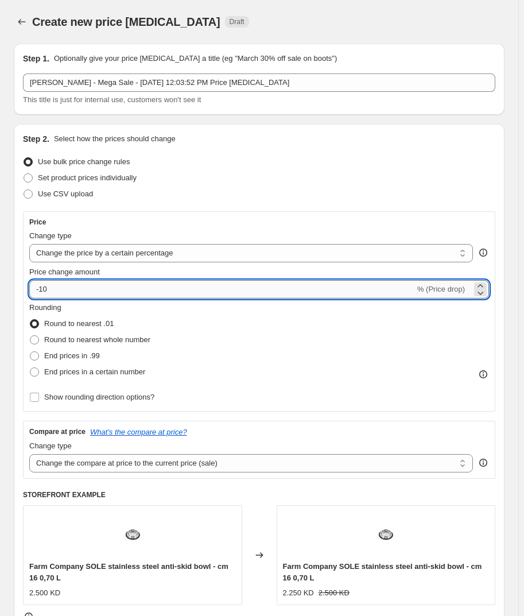
type input "-1"
type input "-65"
click at [256, 194] on div "Use CSV upload" at bounding box center [259, 194] width 473 height 16
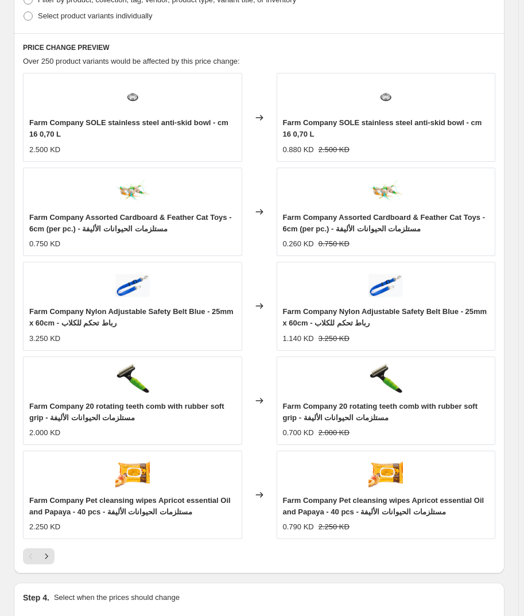
scroll to position [892, 0]
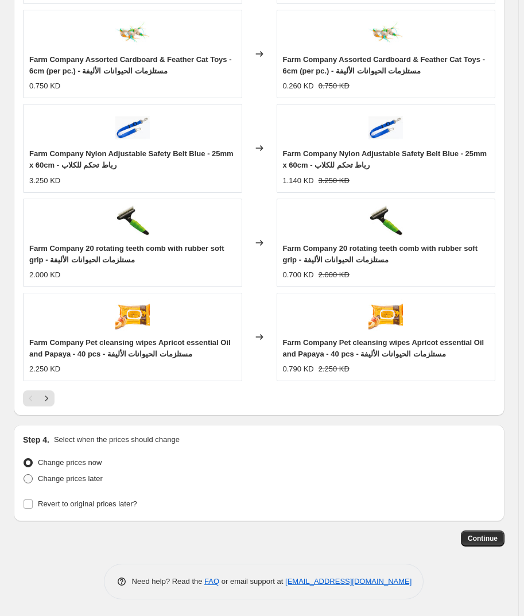
click at [56, 477] on span "Change prices later" at bounding box center [70, 478] width 65 height 9
click at [24, 475] on input "Change prices later" at bounding box center [24, 474] width 1 height 1
radio input "true"
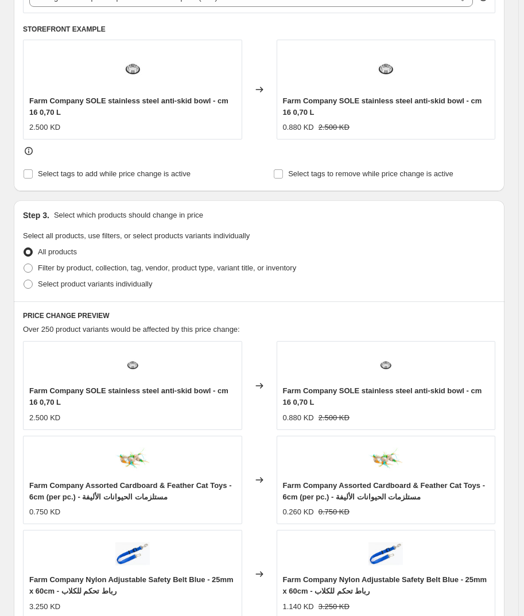
scroll to position [470, 0]
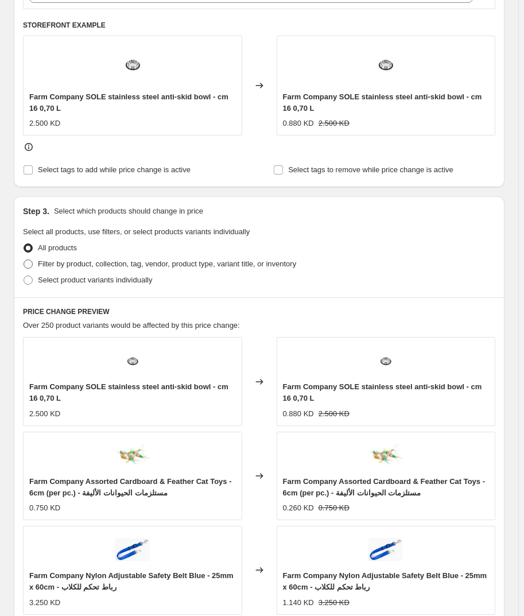
click at [97, 263] on span "Filter by product, collection, tag, vendor, product type, variant title, or inv…" at bounding box center [167, 264] width 258 height 9
click at [24, 260] on input "Filter by product, collection, tag, vendor, product type, variant title, or inv…" at bounding box center [24, 260] width 1 height 1
radio input "true"
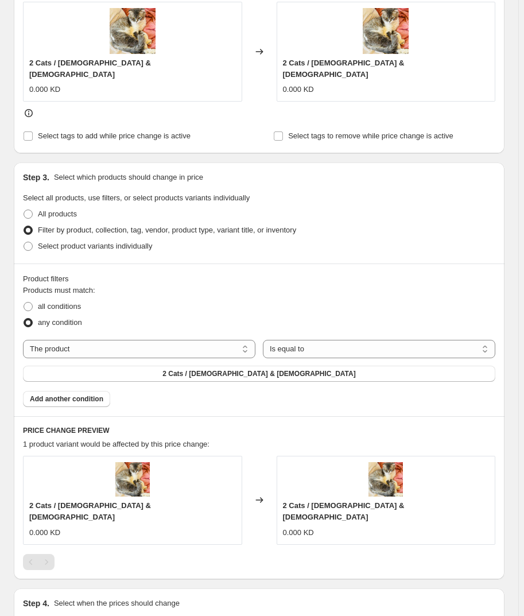
scroll to position [522, 0]
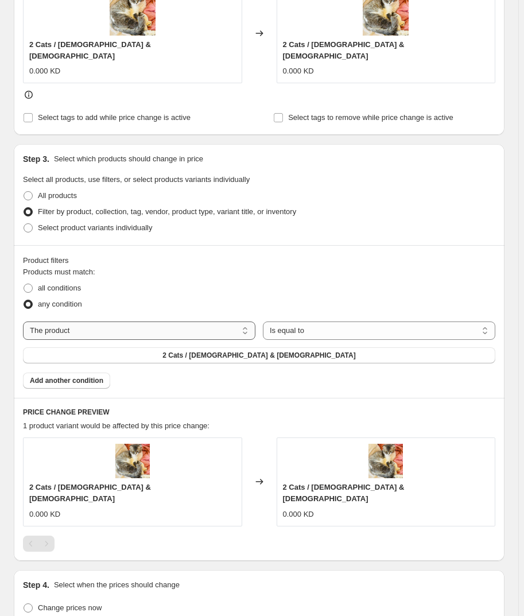
drag, startPoint x: 125, startPoint y: 314, endPoint x: 123, endPoint y: 322, distance: 8.9
click at [125, 322] on select "The product The product's collection The product's tag The product's vendor The…" at bounding box center [139, 331] width 233 height 18
select select "vendor"
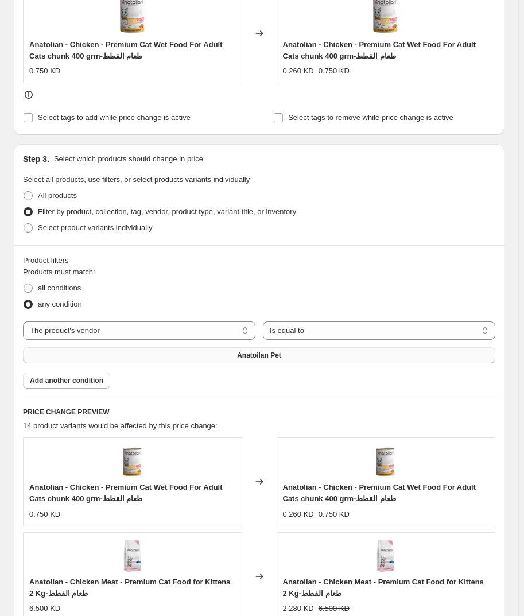
click at [119, 352] on button "Anatoilan Pet" at bounding box center [259, 355] width 473 height 16
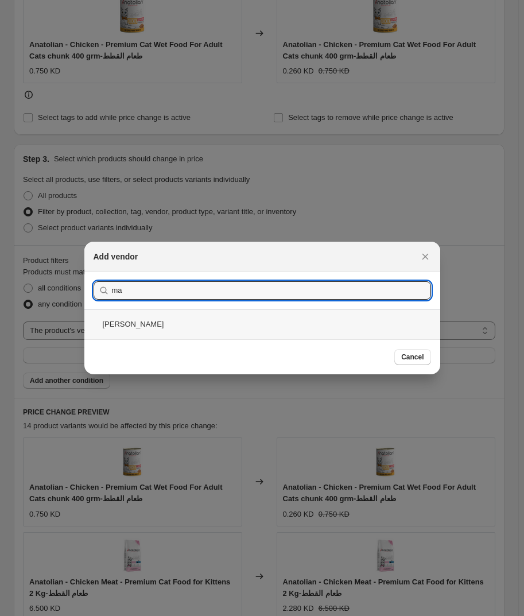
type input "ma"
click at [132, 335] on div "[PERSON_NAME]" at bounding box center [262, 324] width 356 height 30
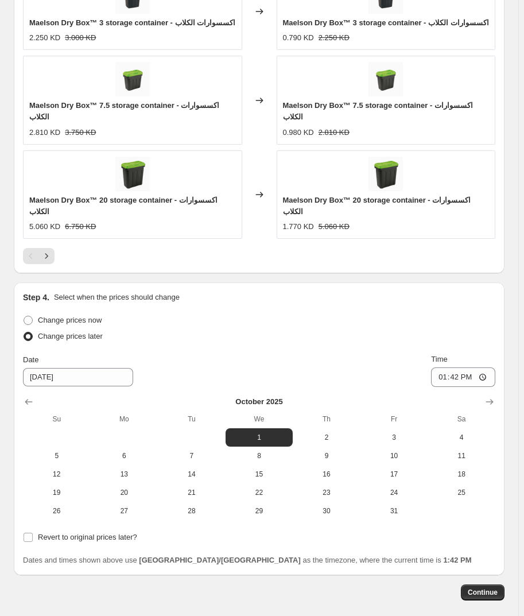
scroll to position [1172, 0]
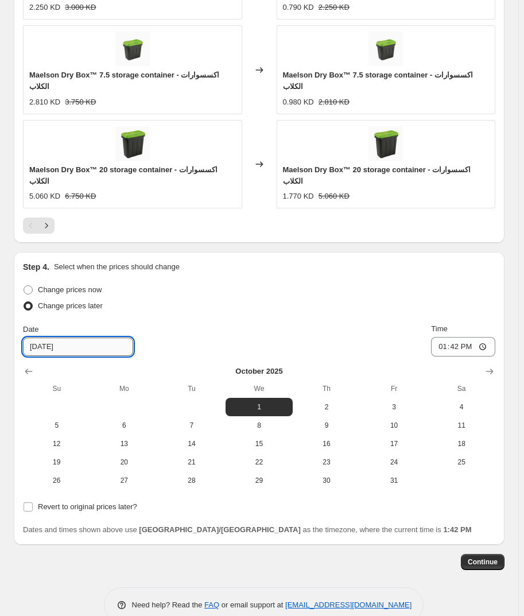
click at [34, 338] on input "[DATE]" at bounding box center [78, 347] width 110 height 18
click at [39, 338] on input "[DATE]" at bounding box center [78, 347] width 110 height 18
type input "[DATE]"
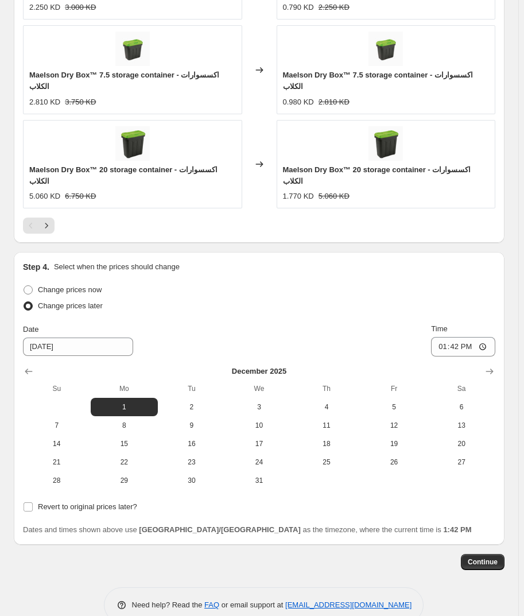
click at [230, 282] on div "Change prices now" at bounding box center [259, 290] width 473 height 16
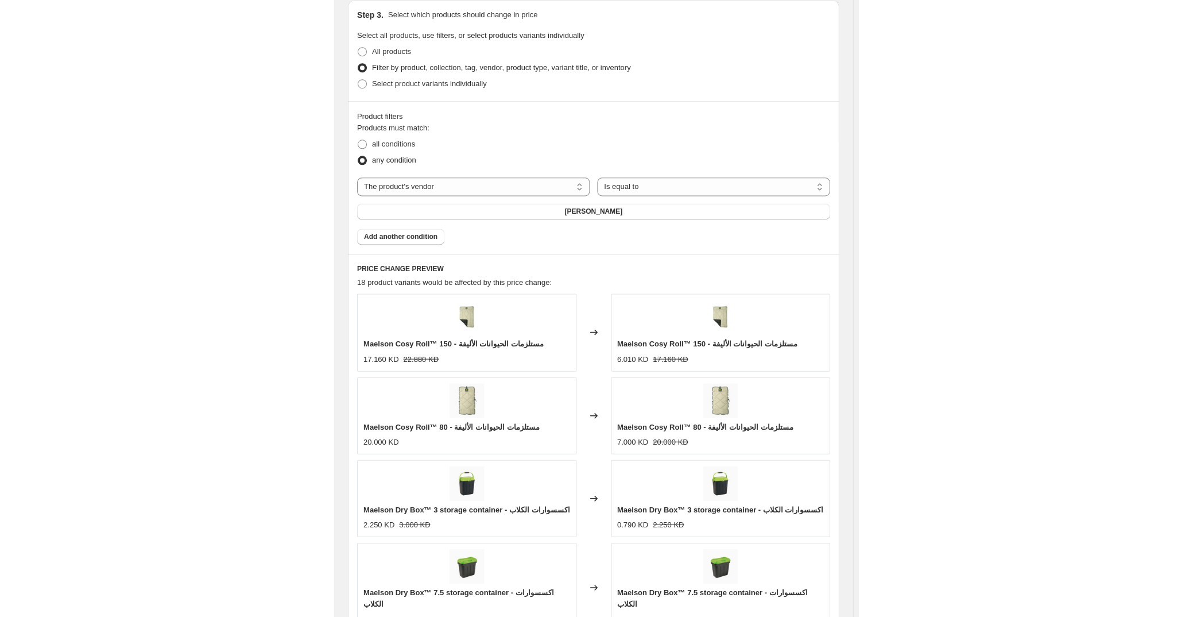
scroll to position [597, 0]
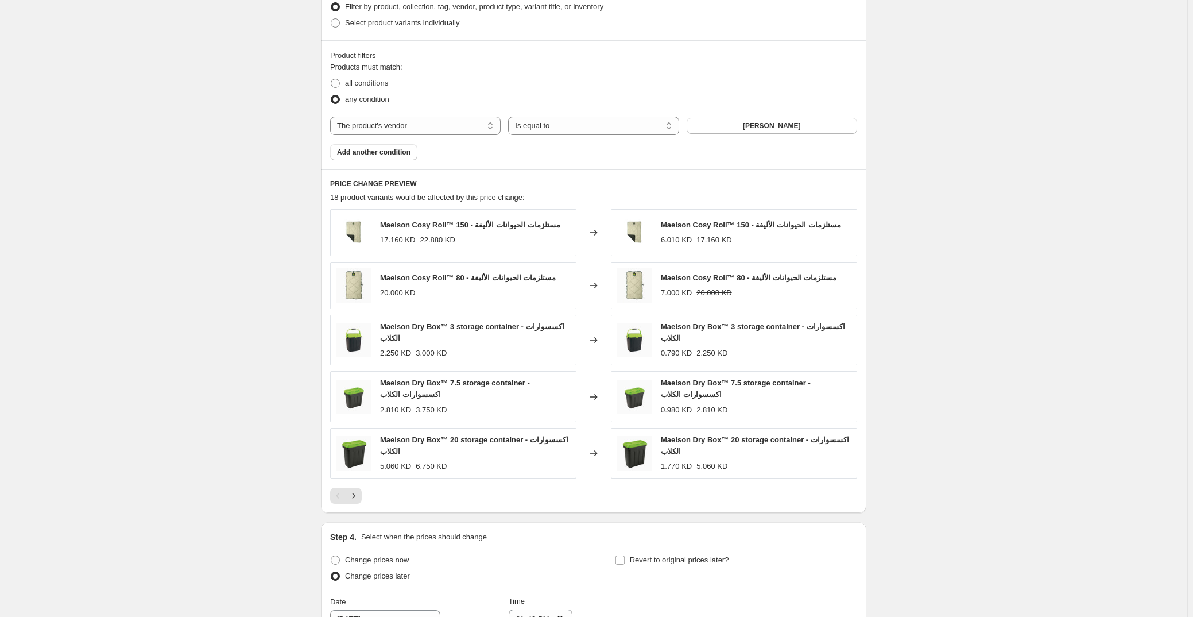
click at [529, 111] on div "Products must match: all conditions any condition The product The product's col…" at bounding box center [593, 110] width 527 height 99
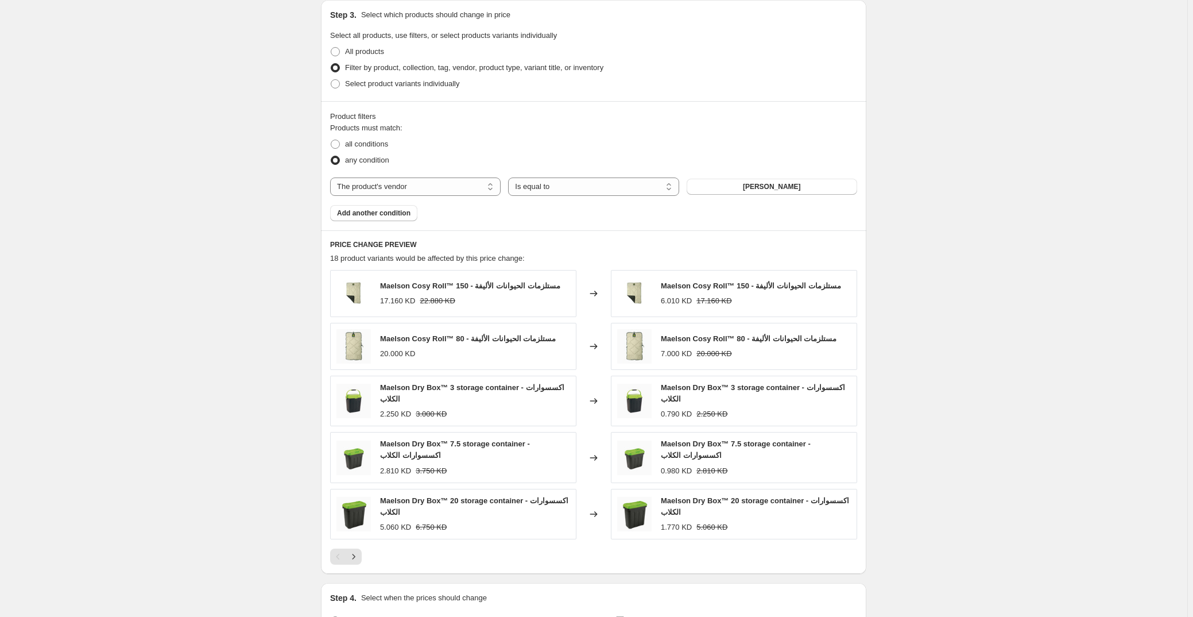
scroll to position [441, 0]
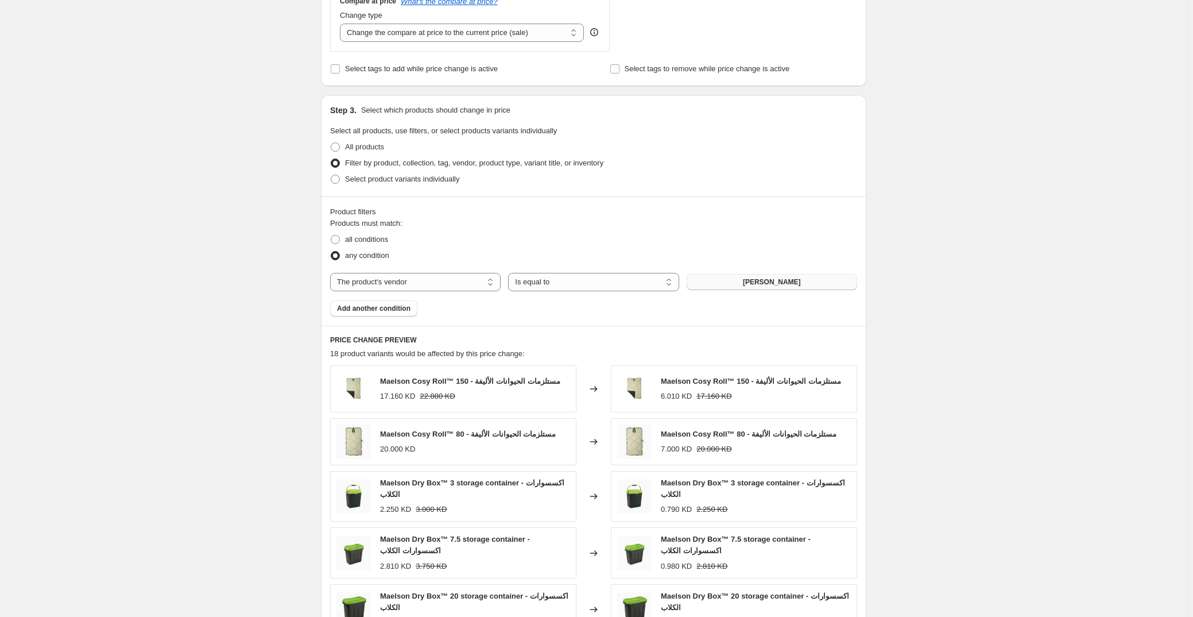
click at [529, 285] on button "[PERSON_NAME]" at bounding box center [772, 282] width 171 height 16
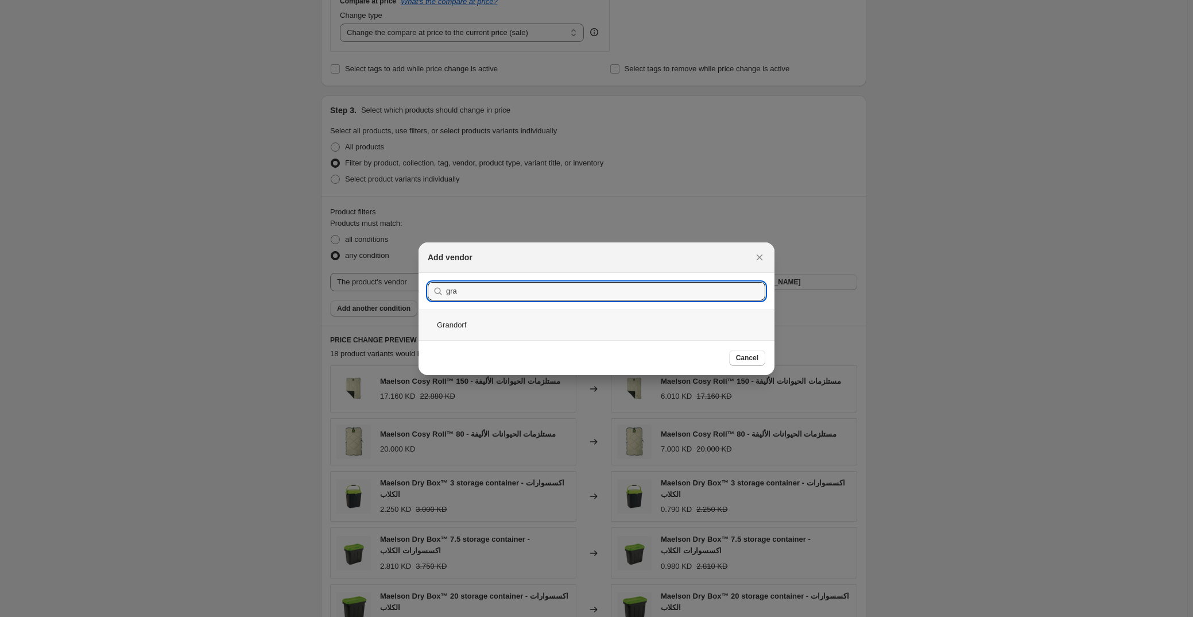
type input "gra"
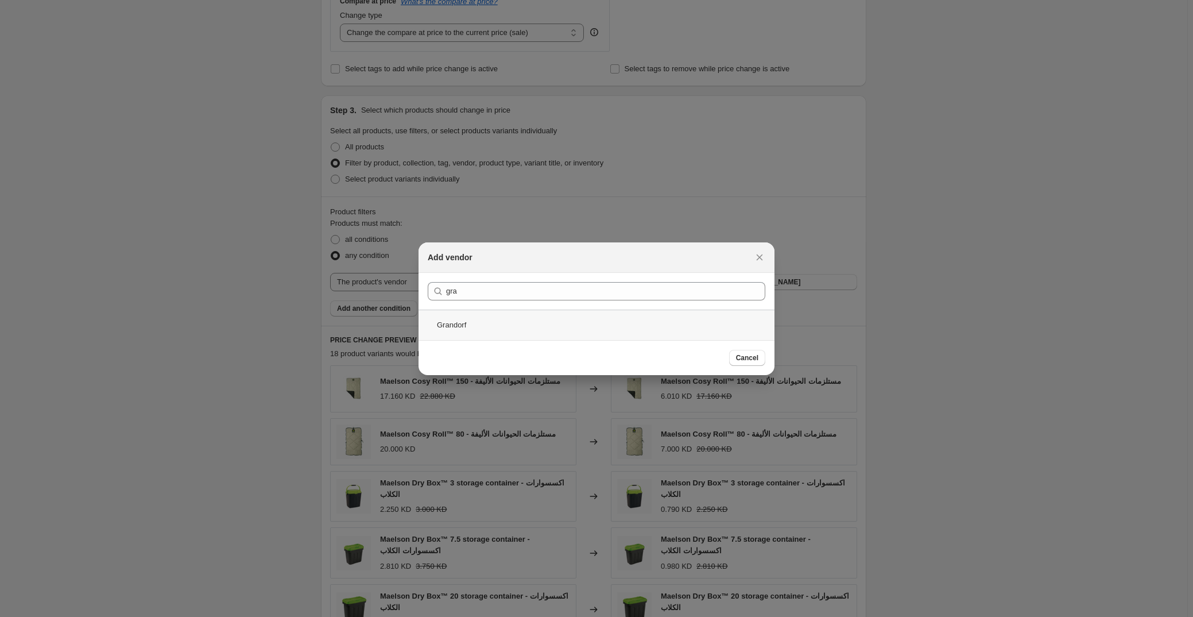
click at [472, 322] on div "Grandorf" at bounding box center [597, 325] width 356 height 30
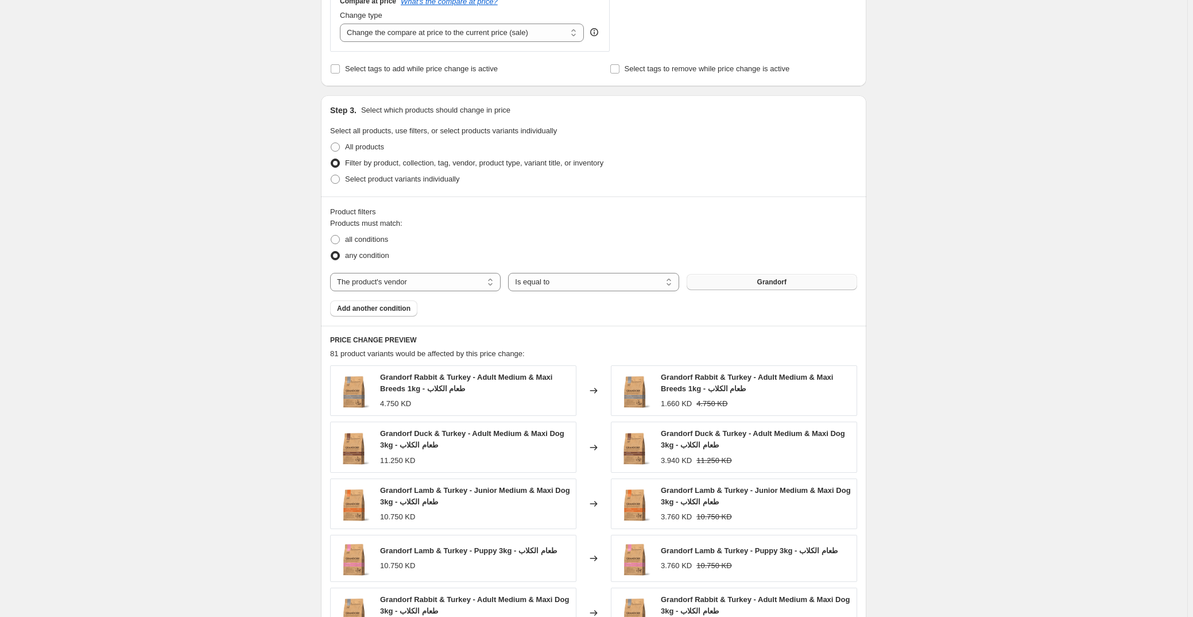
click at [529, 285] on span "Grandorf" at bounding box center [772, 281] width 29 height 9
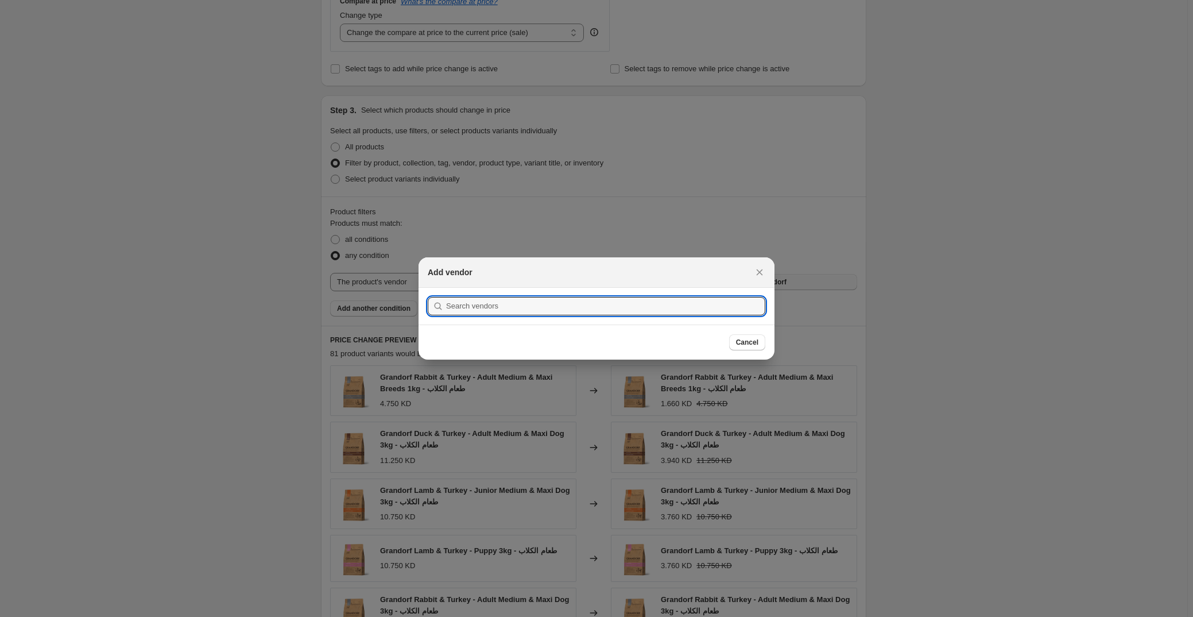
scroll to position [0, 0]
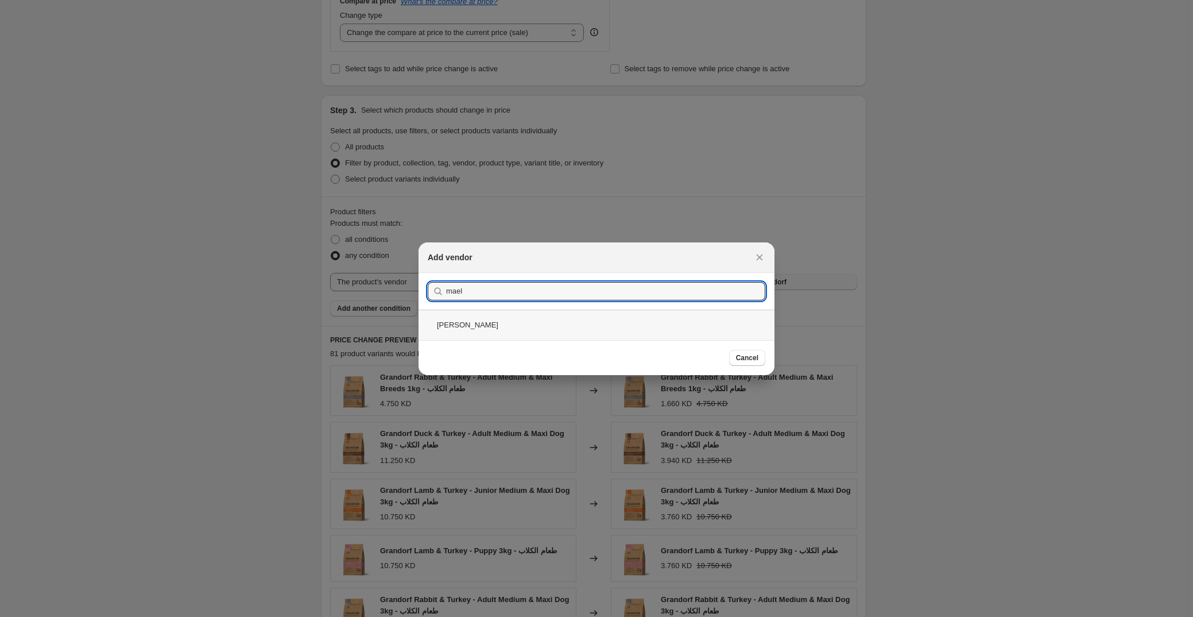
type input "mael"
click at [482, 319] on div "[PERSON_NAME]" at bounding box center [597, 325] width 356 height 30
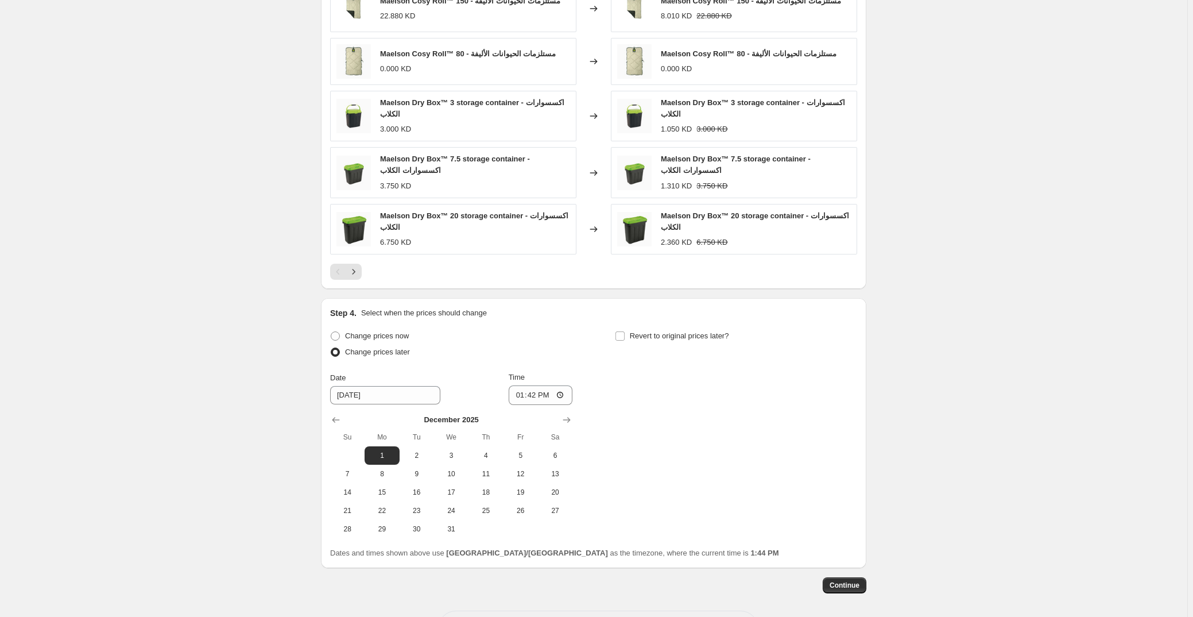
scroll to position [754, 0]
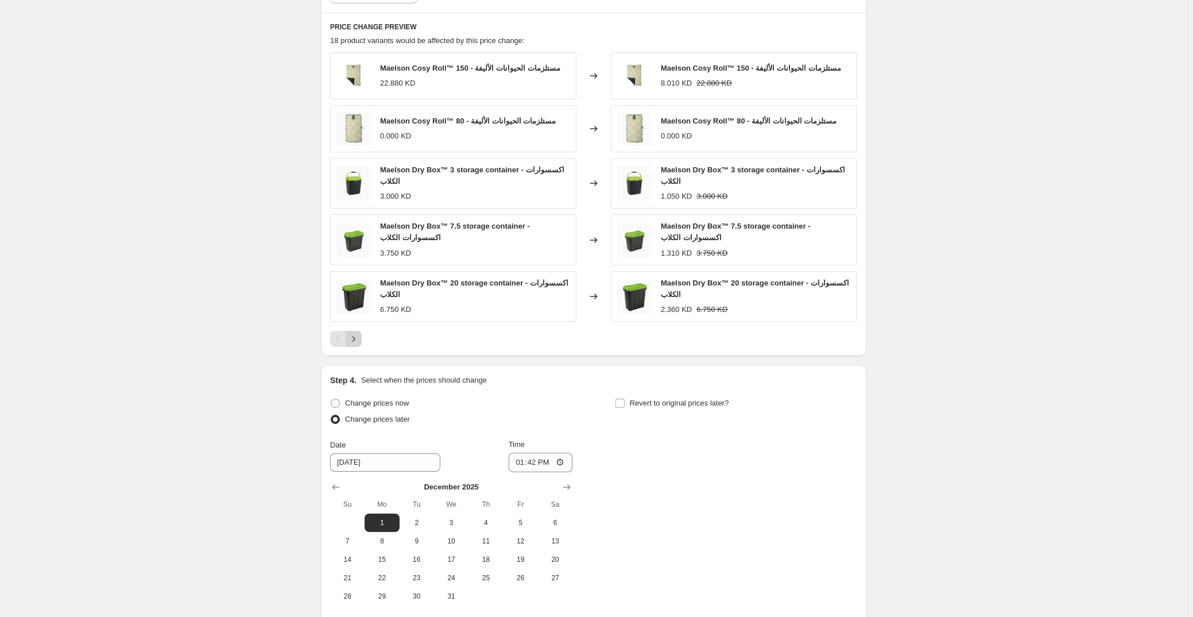
click at [360, 342] on icon "Next" at bounding box center [353, 338] width 11 height 11
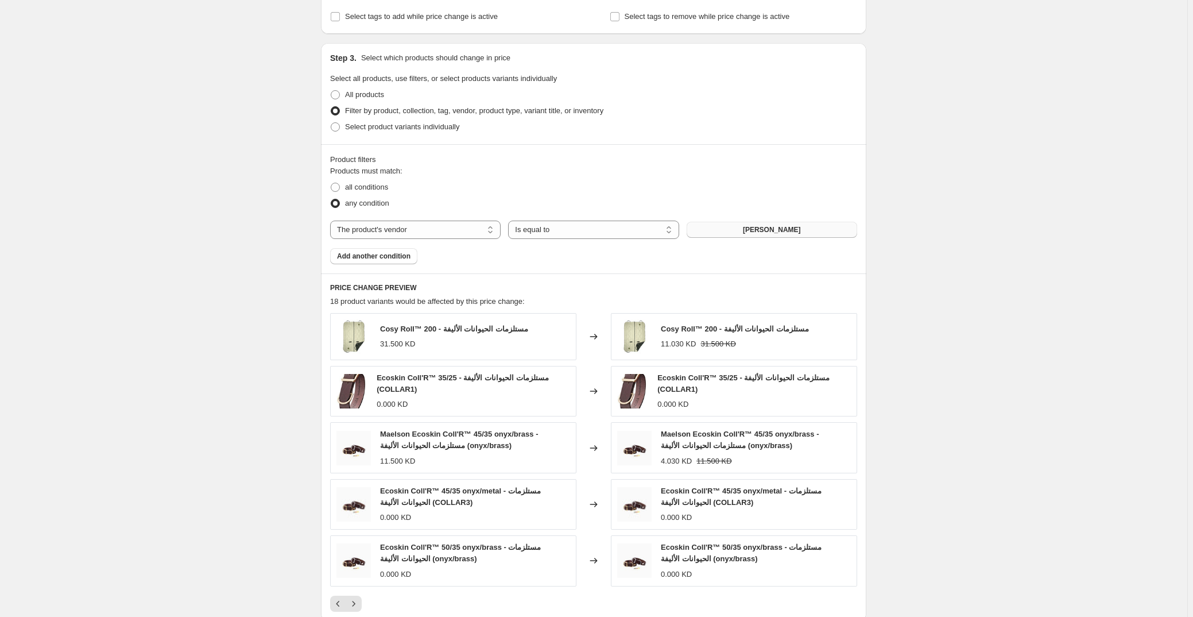
click at [529, 238] on div "Products must match: all conditions any condition The product The product's col…" at bounding box center [593, 214] width 527 height 99
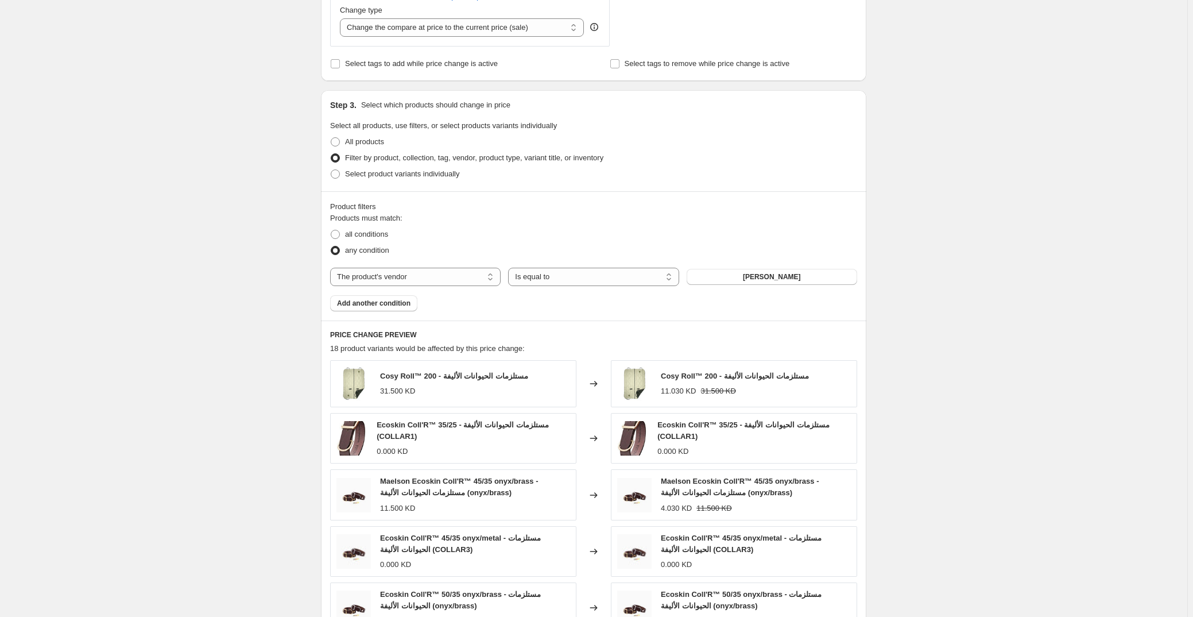
click at [529, 227] on fieldset "Products must match: all conditions any condition" at bounding box center [593, 236] width 527 height 46
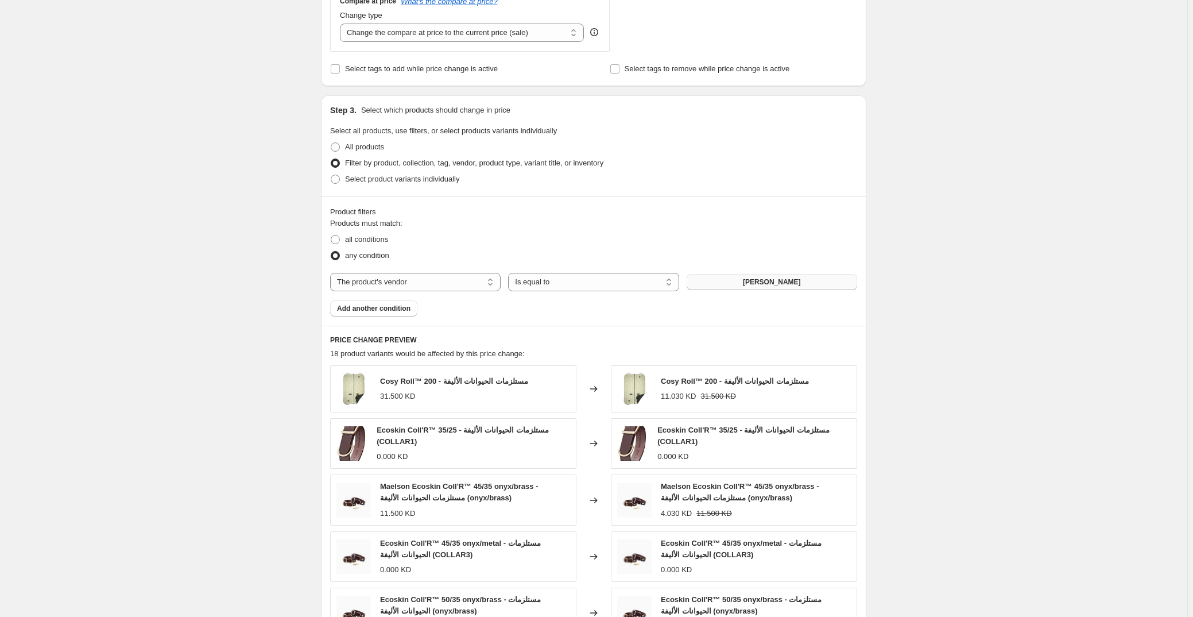
click at [529, 278] on button "[PERSON_NAME]" at bounding box center [772, 282] width 171 height 16
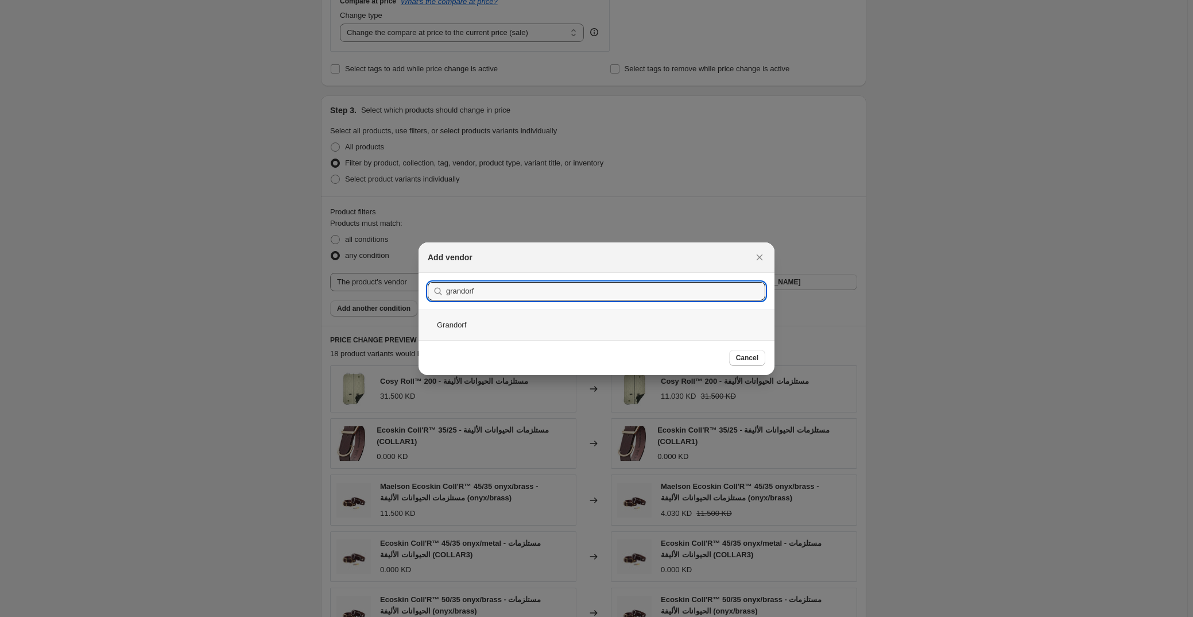
type input "grandorf"
click at [529, 318] on div "Grandorf" at bounding box center [597, 325] width 356 height 30
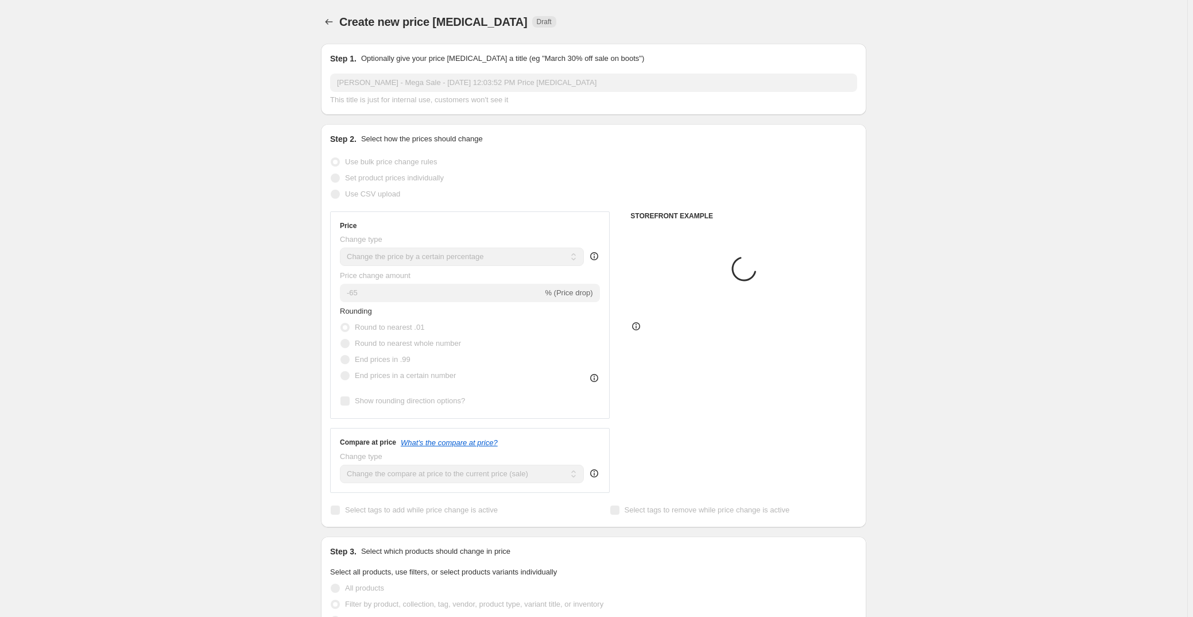
scroll to position [441, 0]
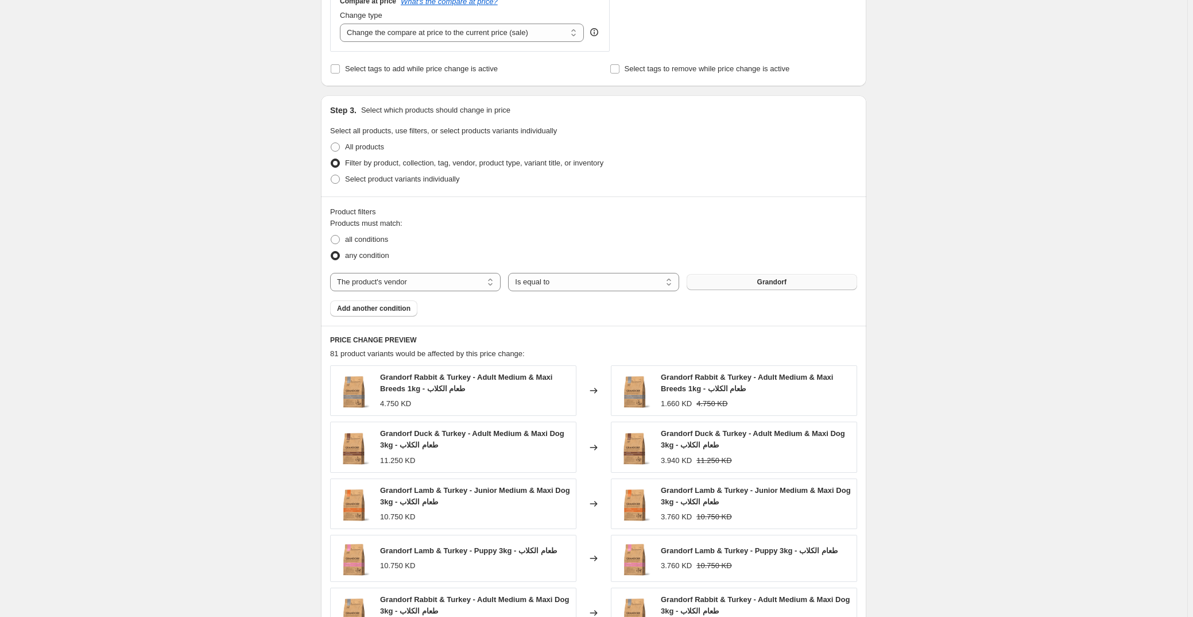
click at [529, 280] on span "Grandorf" at bounding box center [772, 281] width 29 height 9
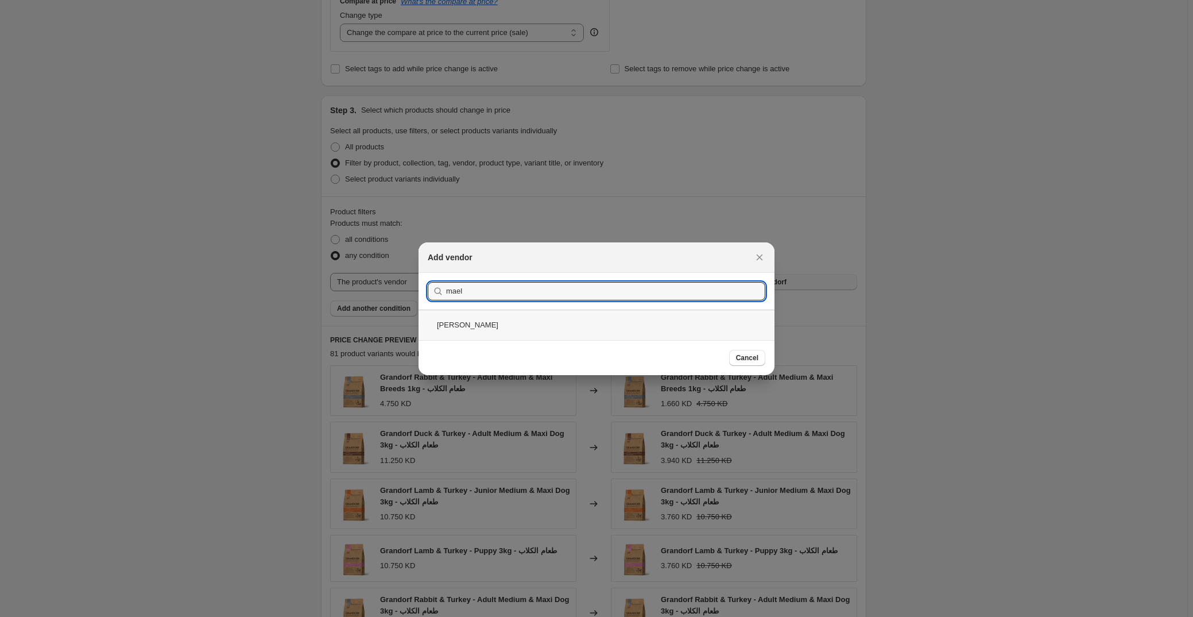
type input "mael"
click at [529, 326] on div "[PERSON_NAME]" at bounding box center [597, 325] width 356 height 30
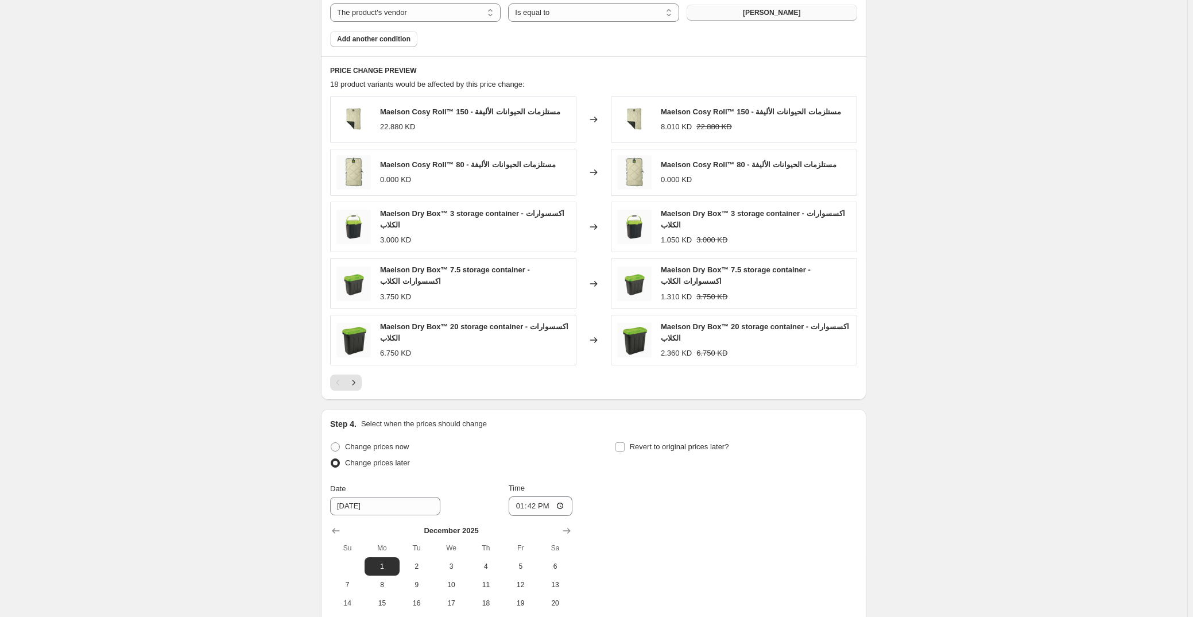
scroll to position [867, 0]
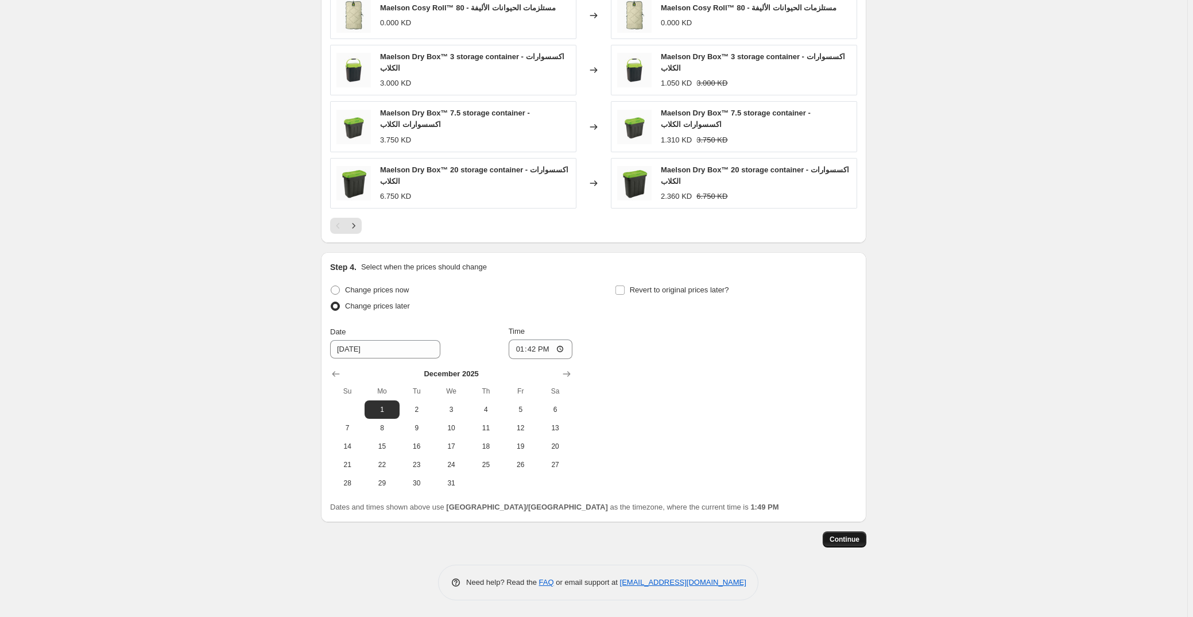
click at [529, 539] on span "Continue" at bounding box center [845, 539] width 30 height 9
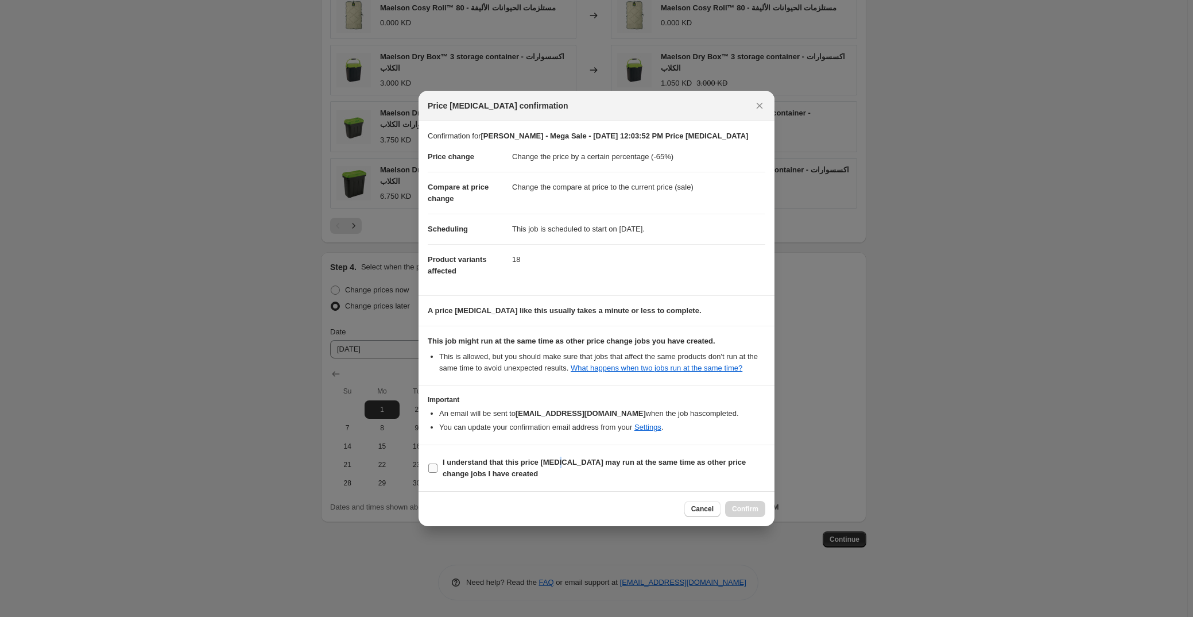
drag, startPoint x: 558, startPoint y: 459, endPoint x: 570, endPoint y: 458, distance: 12.1
click at [529, 458] on b "I understand that this price [MEDICAL_DATA] may run at the same time as other p…" at bounding box center [594, 468] width 303 height 20
drag, startPoint x: 432, startPoint y: 469, endPoint x: 562, endPoint y: 503, distance: 134.2
click at [434, 468] on input "I understand that this price [MEDICAL_DATA] may run at the same time as other p…" at bounding box center [432, 467] width 9 height 9
checkbox input "true"
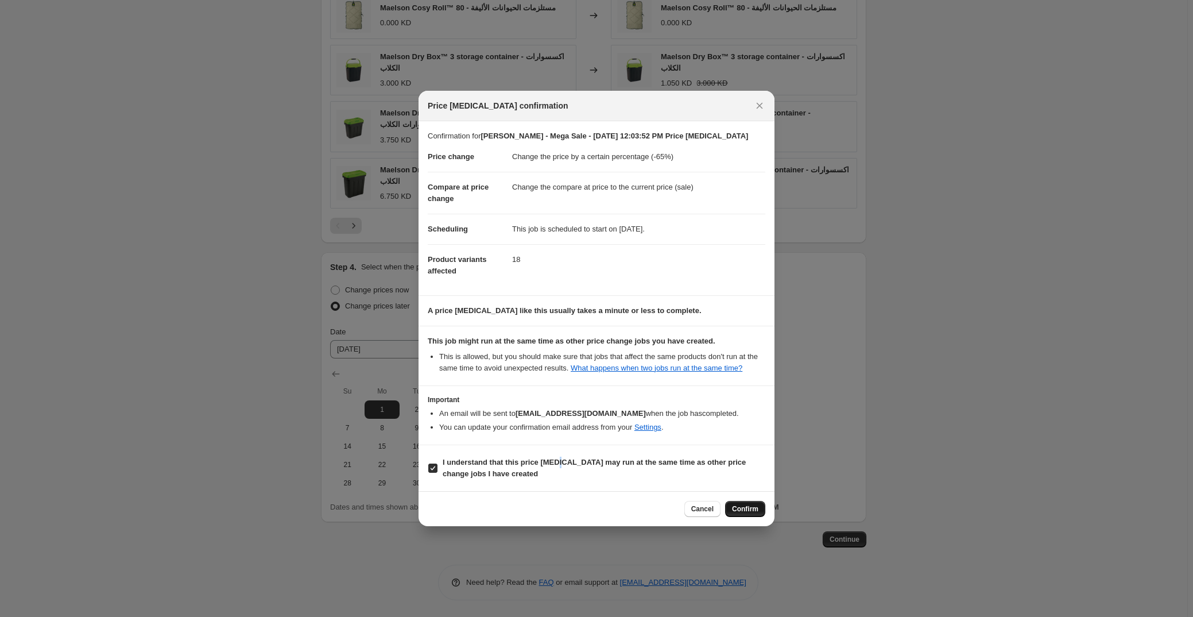
click at [529, 508] on span "Confirm" at bounding box center [745, 508] width 26 height 9
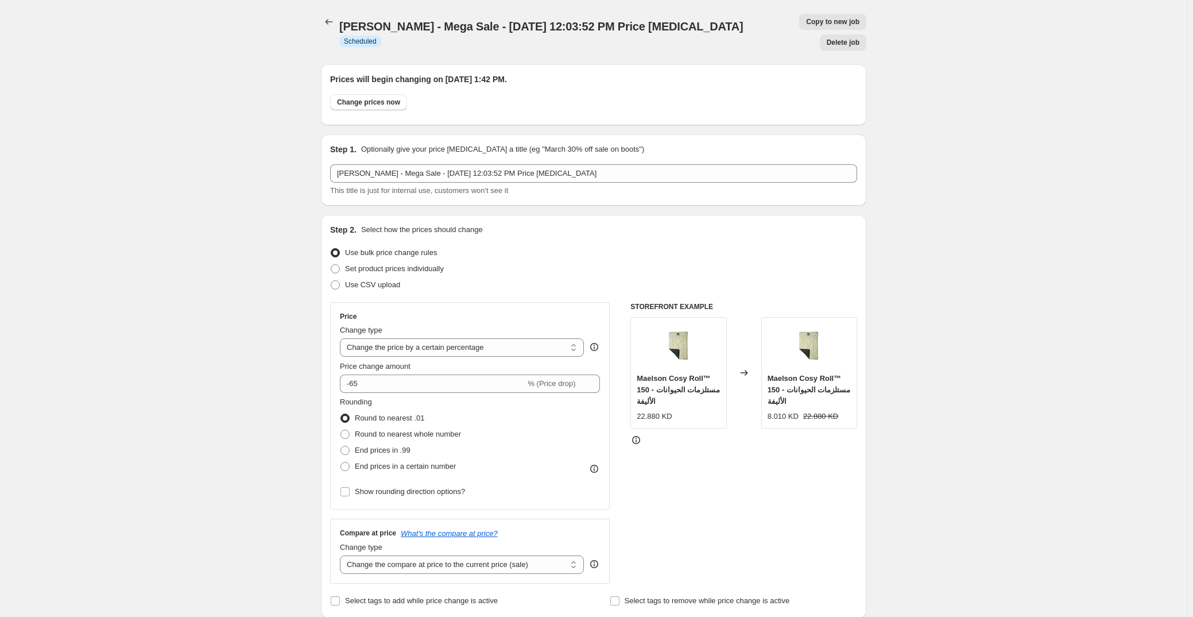
drag, startPoint x: 948, startPoint y: 217, endPoint x: 946, endPoint y: 229, distance: 11.6
click at [330, 18] on icon "Price change jobs" at bounding box center [328, 21] width 11 height 11
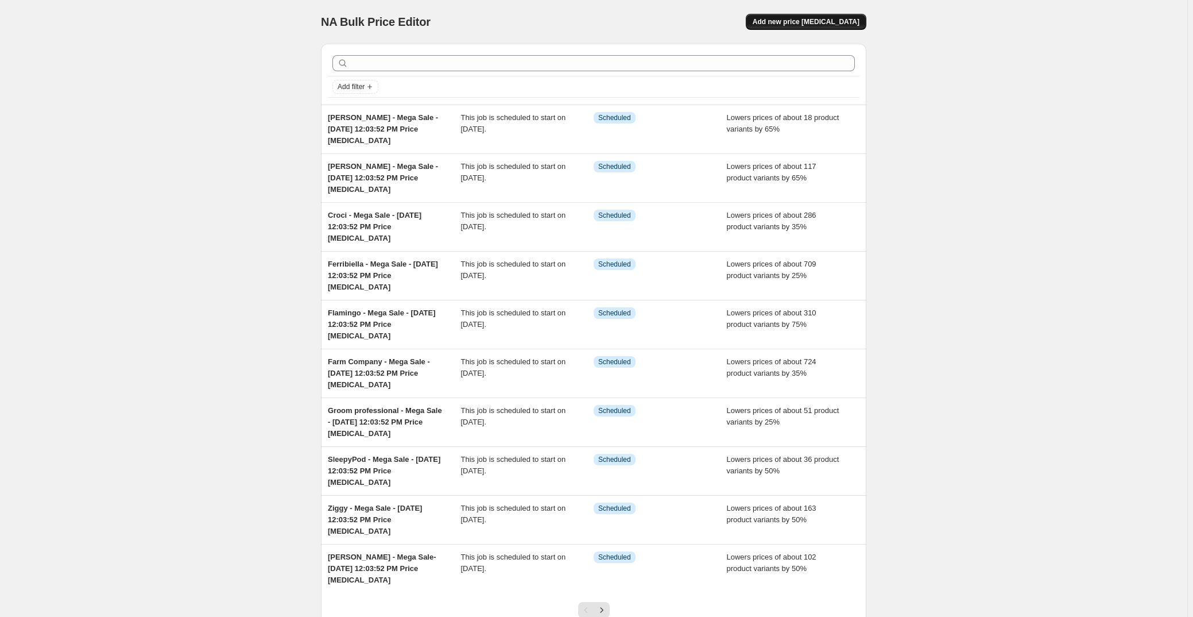
click at [529, 20] on span "Add new price [MEDICAL_DATA]" at bounding box center [806, 21] width 107 height 9
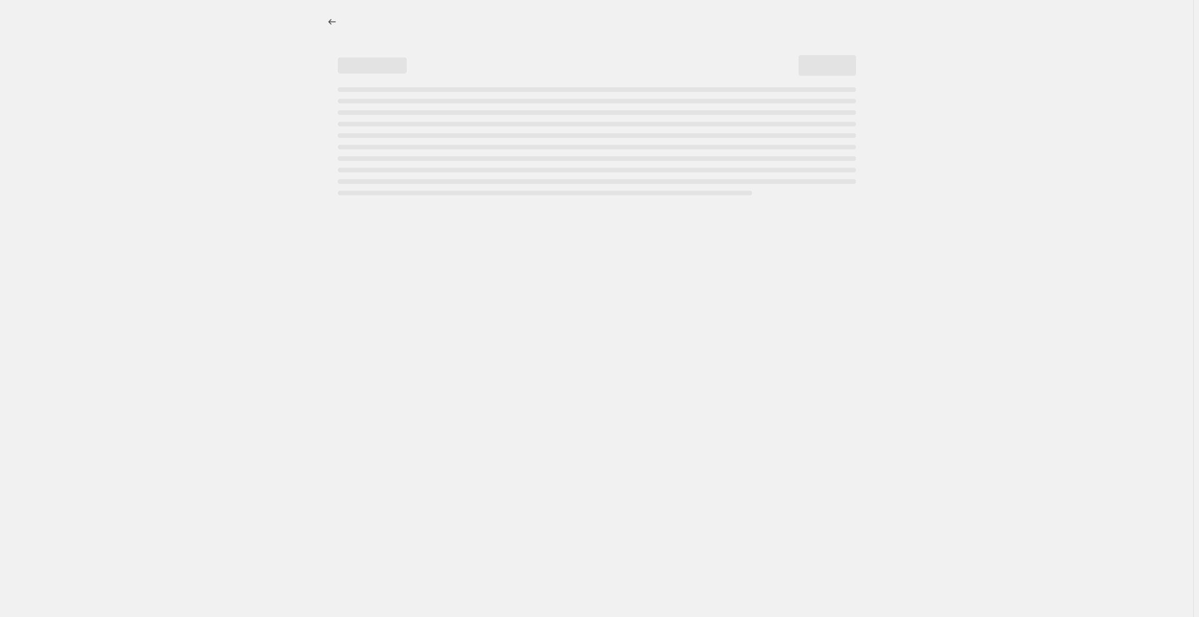
select select "percentage"
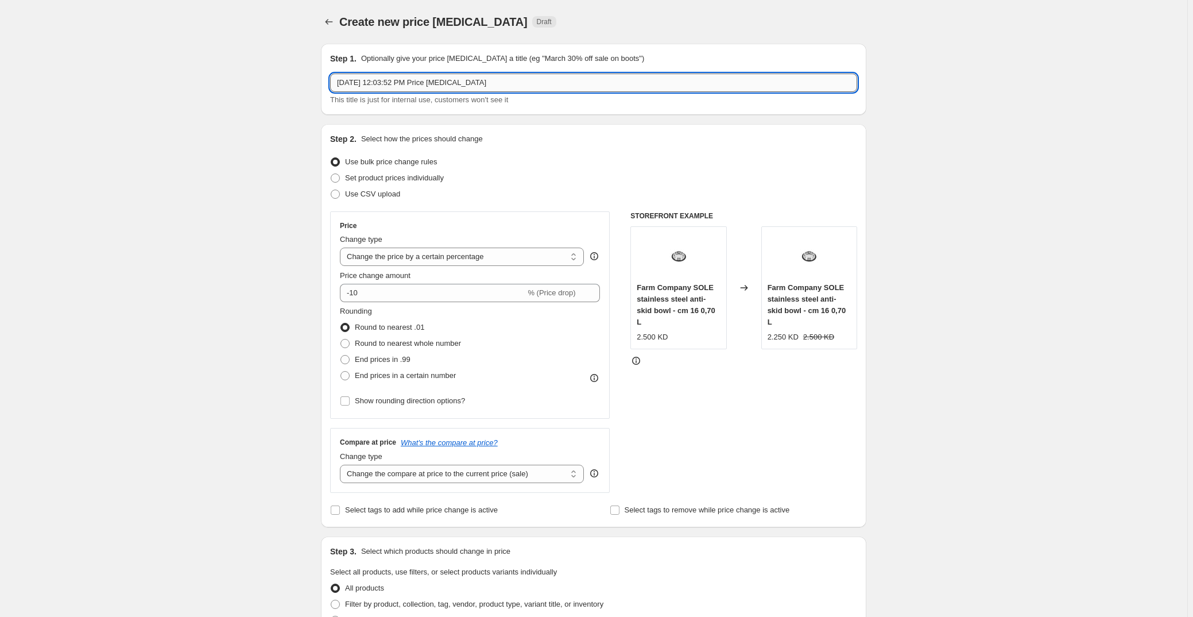
drag, startPoint x: 338, startPoint y: 84, endPoint x: 354, endPoint y: 86, distance: 16.7
click at [338, 84] on input "[DATE] 12:03:52 PM Price [MEDICAL_DATA]" at bounding box center [593, 83] width 527 height 18
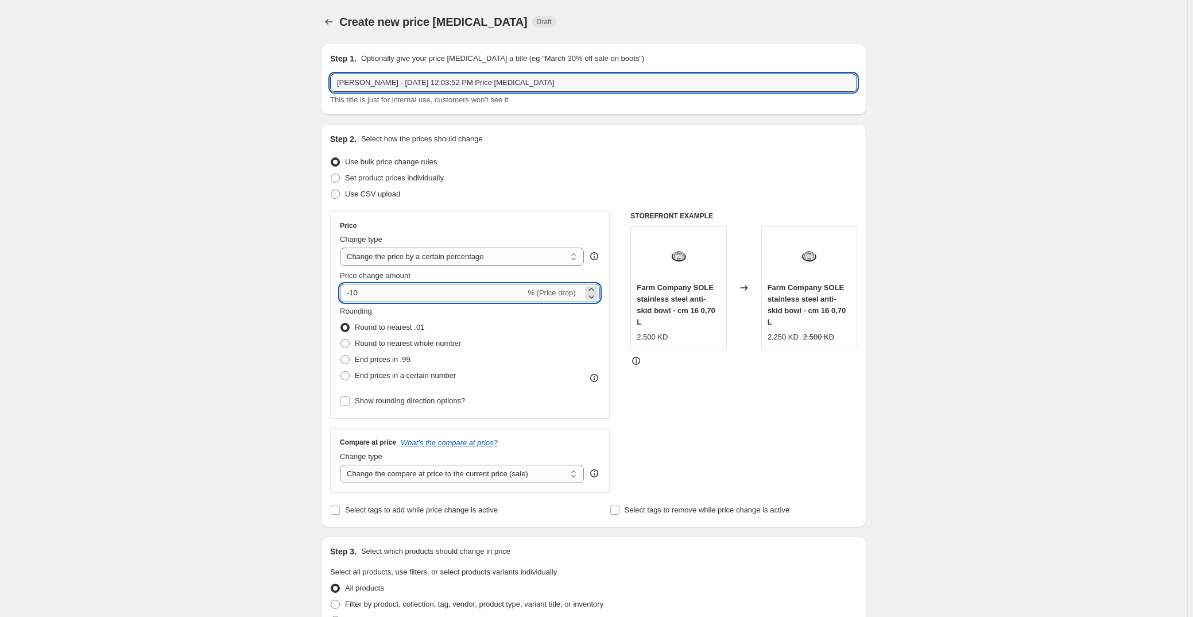
click at [411, 294] on input "-10" at bounding box center [433, 293] width 186 height 18
click at [381, 78] on input "[PERSON_NAME] - [DATE] 12:03:52 PM Price [MEDICAL_DATA]" at bounding box center [593, 83] width 527 height 18
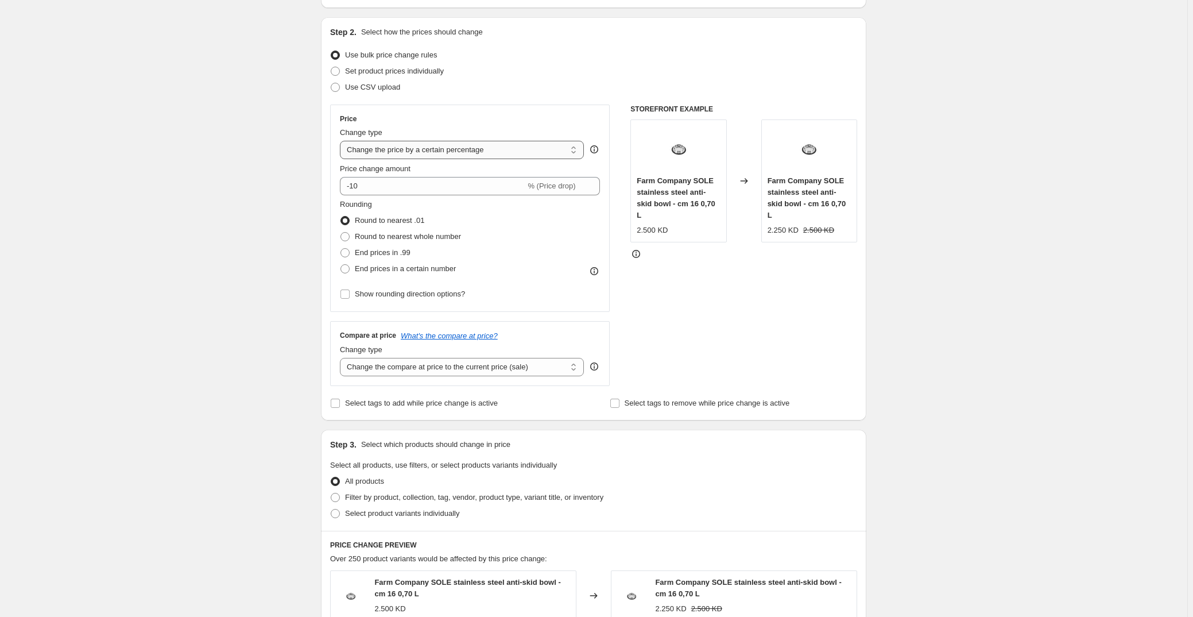
scroll to position [104, 0]
type input "[PERSON_NAME] - Mega Sale - [DATE] 12:03:52 PM Price [MEDICAL_DATA]"
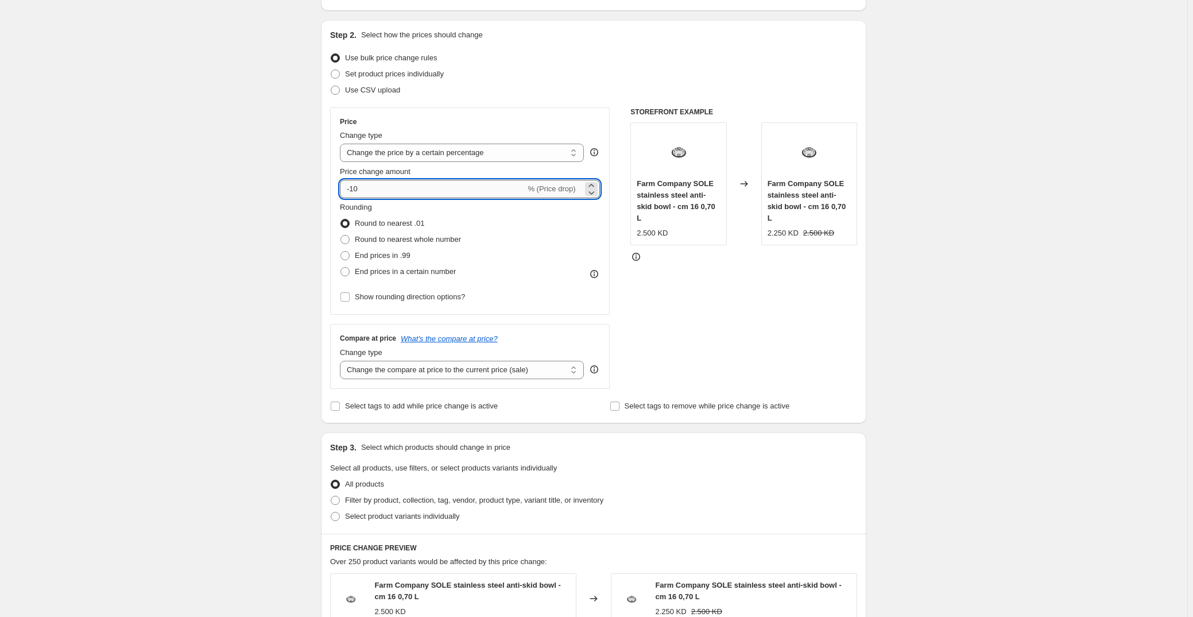
click at [413, 183] on input "-10" at bounding box center [433, 189] width 186 height 18
type input "-1"
type input "-65"
click at [196, 155] on div "Create new price [MEDICAL_DATA]. This page is ready Create new price [MEDICAL_D…" at bounding box center [594, 479] width 1188 height 1167
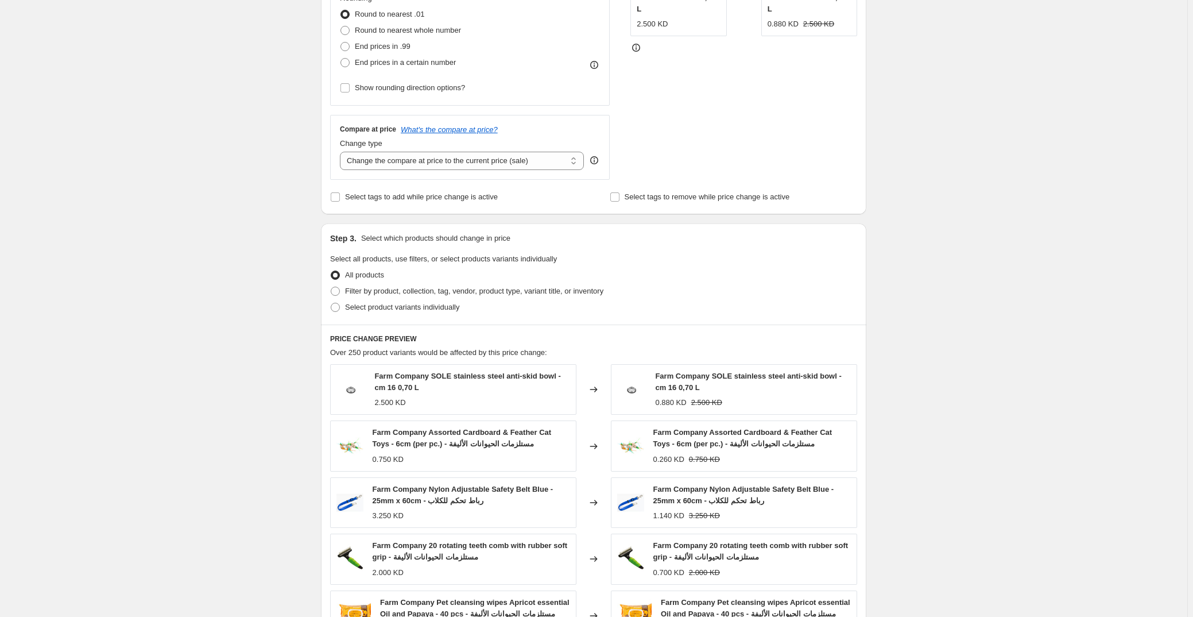
scroll to position [418, 0]
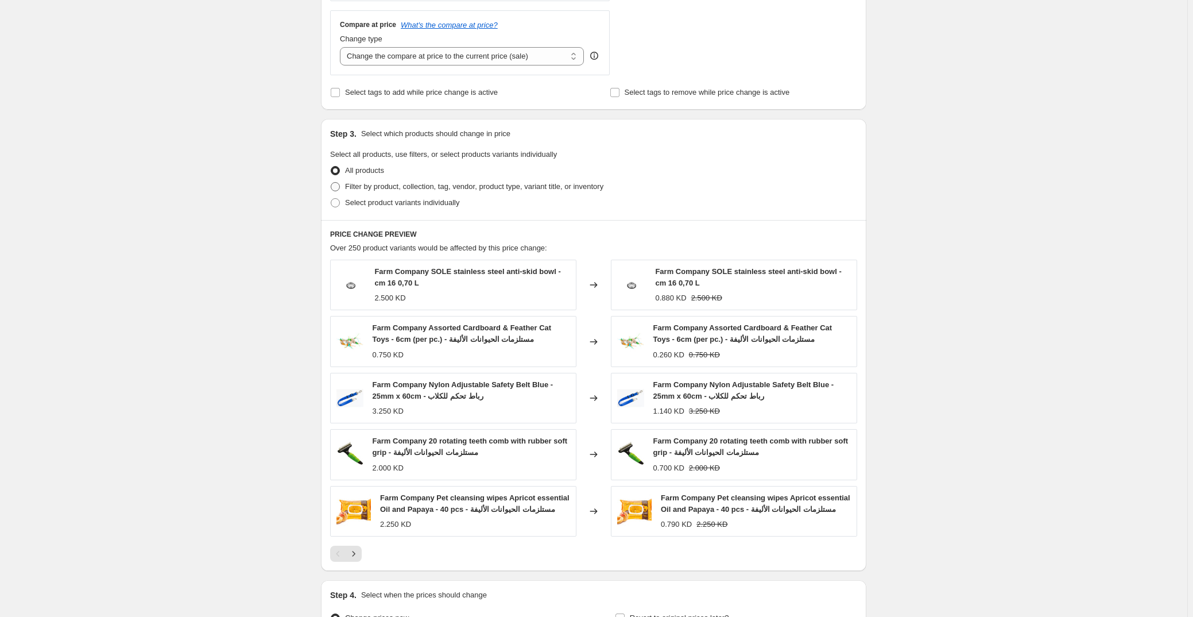
click at [380, 189] on span "Filter by product, collection, tag, vendor, product type, variant title, or inv…" at bounding box center [474, 186] width 258 height 9
click at [331, 183] on input "Filter by product, collection, tag, vendor, product type, variant title, or inv…" at bounding box center [331, 182] width 1 height 1
radio input "true"
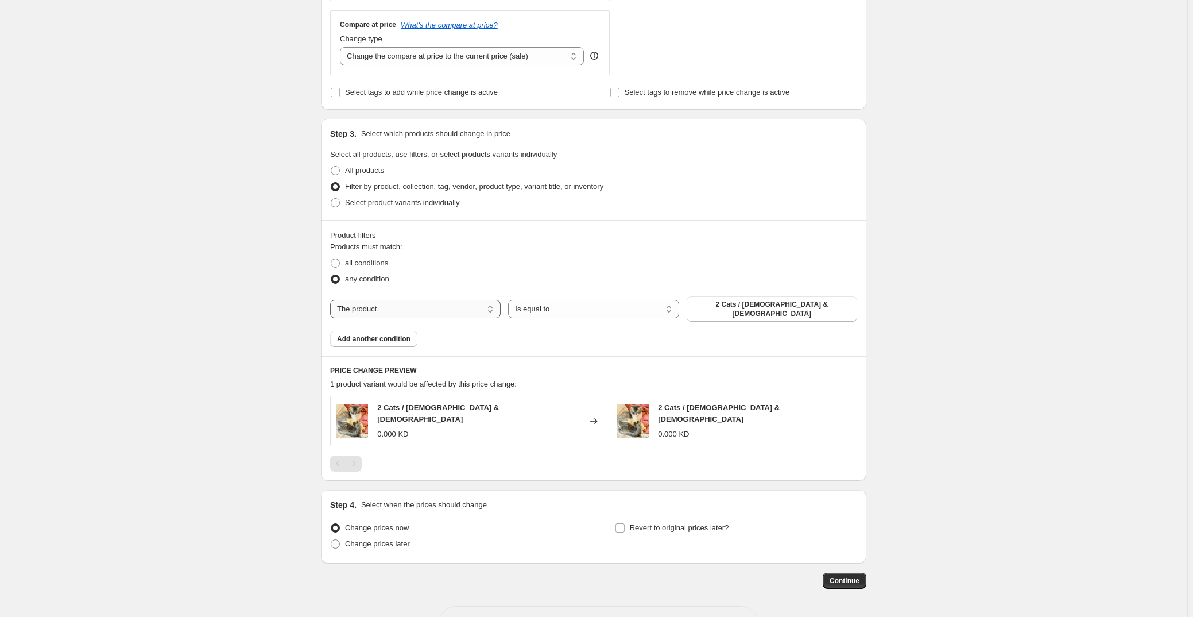
click at [378, 309] on select "The product The product's collection The product's tag The product's vendor The…" at bounding box center [415, 309] width 171 height 18
select select "vendor"
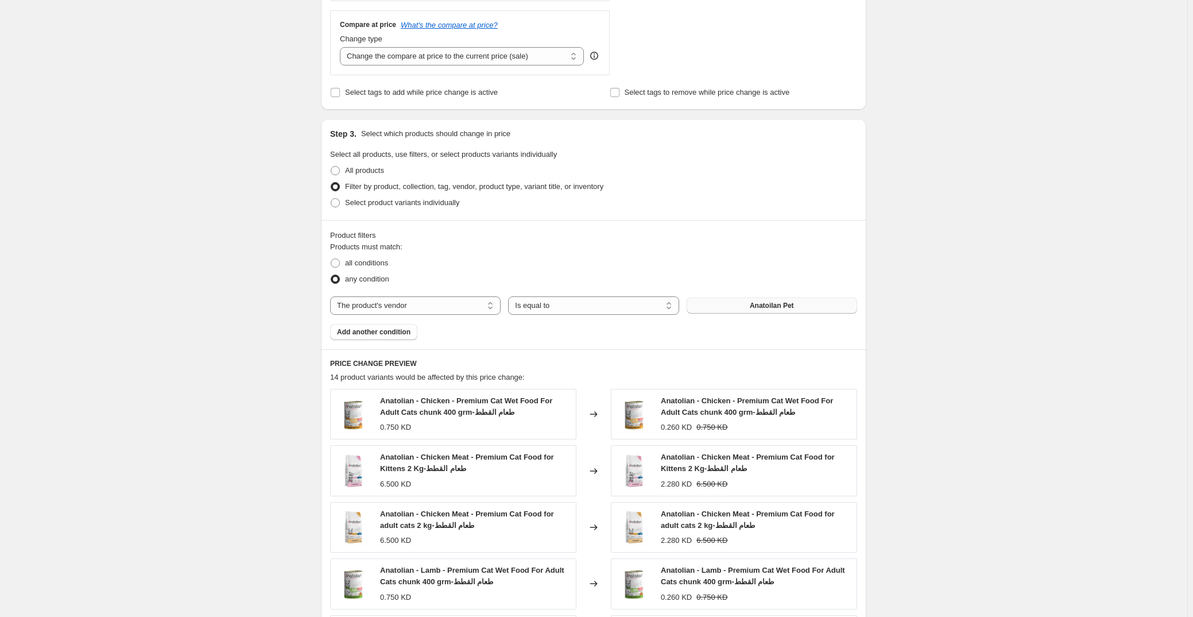
click at [529, 310] on button "Anatoilan Pet" at bounding box center [772, 306] width 171 height 16
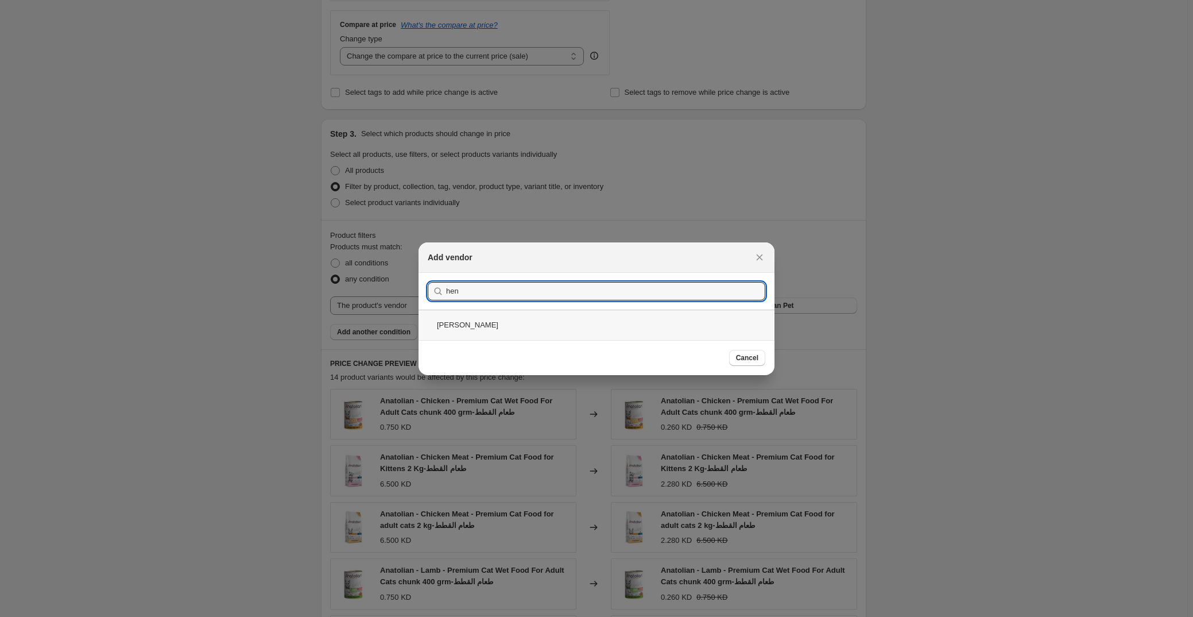
type input "hen"
click at [529, 323] on div "[PERSON_NAME]" at bounding box center [597, 325] width 356 height 30
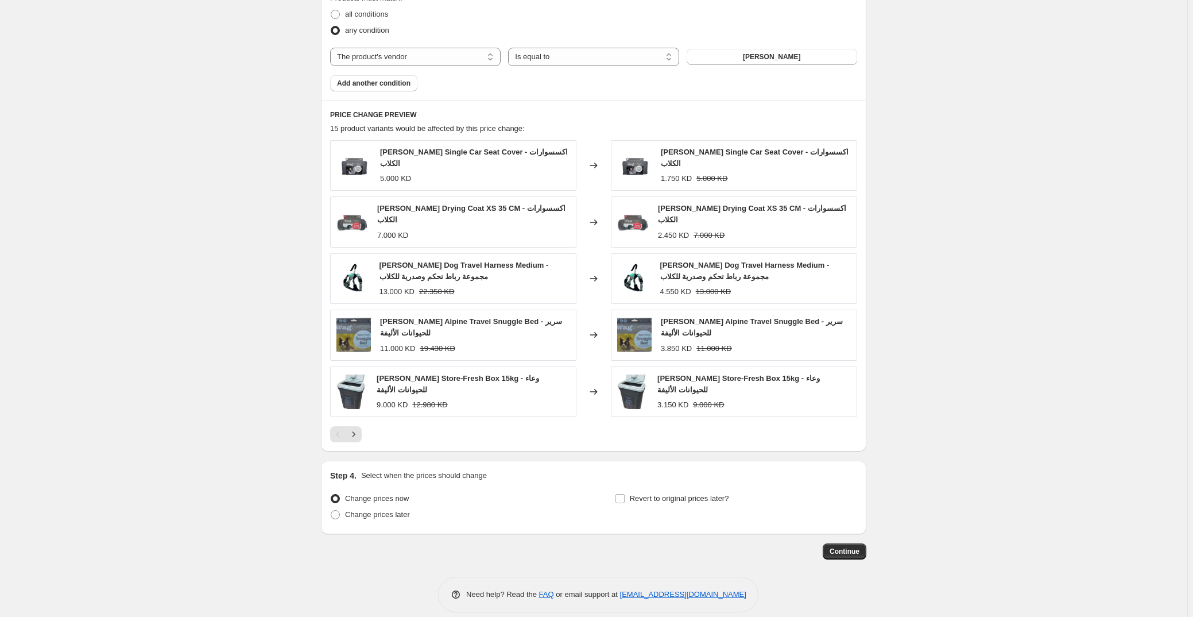
scroll to position [667, 0]
click at [529, 56] on span "[PERSON_NAME]" at bounding box center [772, 56] width 58 height 9
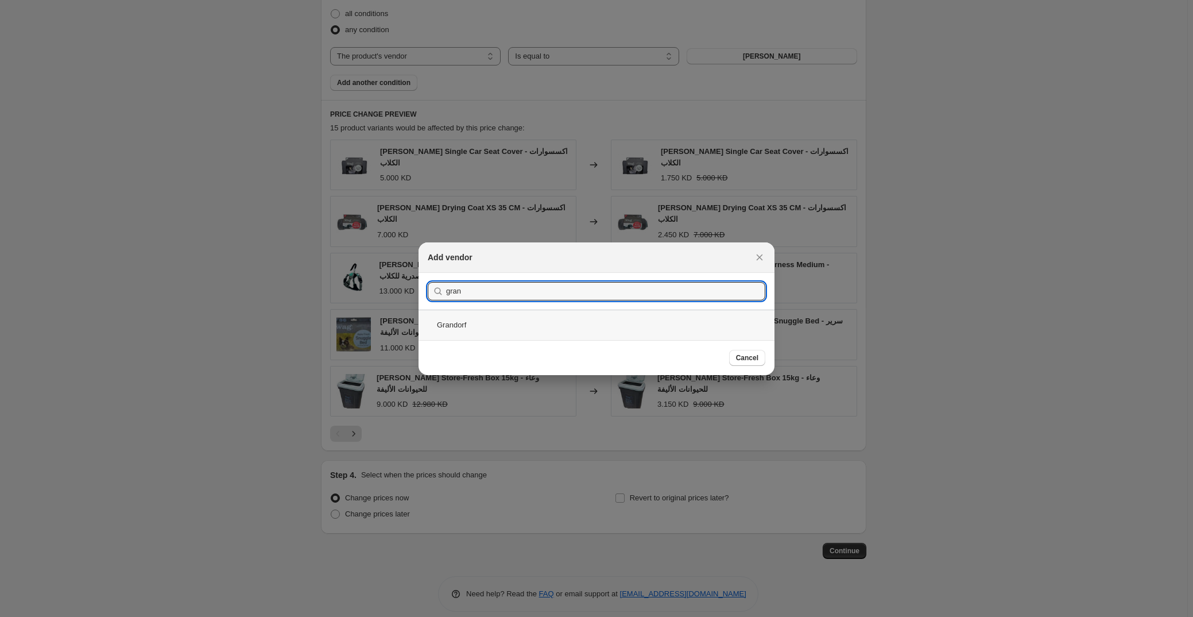
type input "gran"
click at [477, 328] on div "Grandorf" at bounding box center [597, 325] width 356 height 30
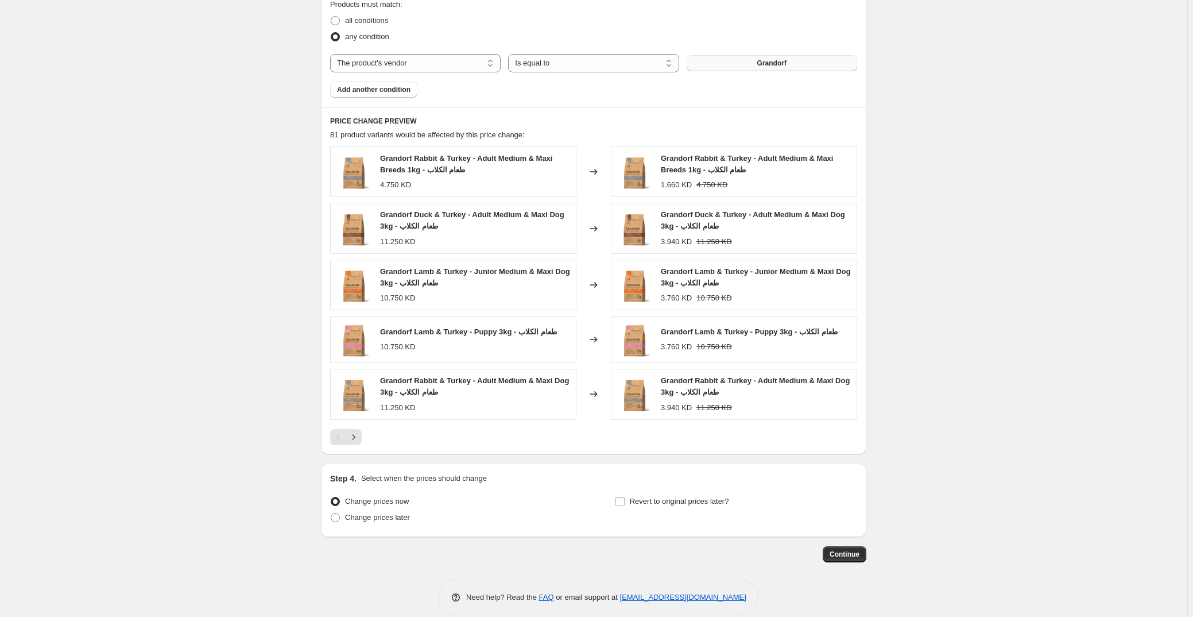
click at [529, 61] on button "Grandorf" at bounding box center [772, 63] width 171 height 16
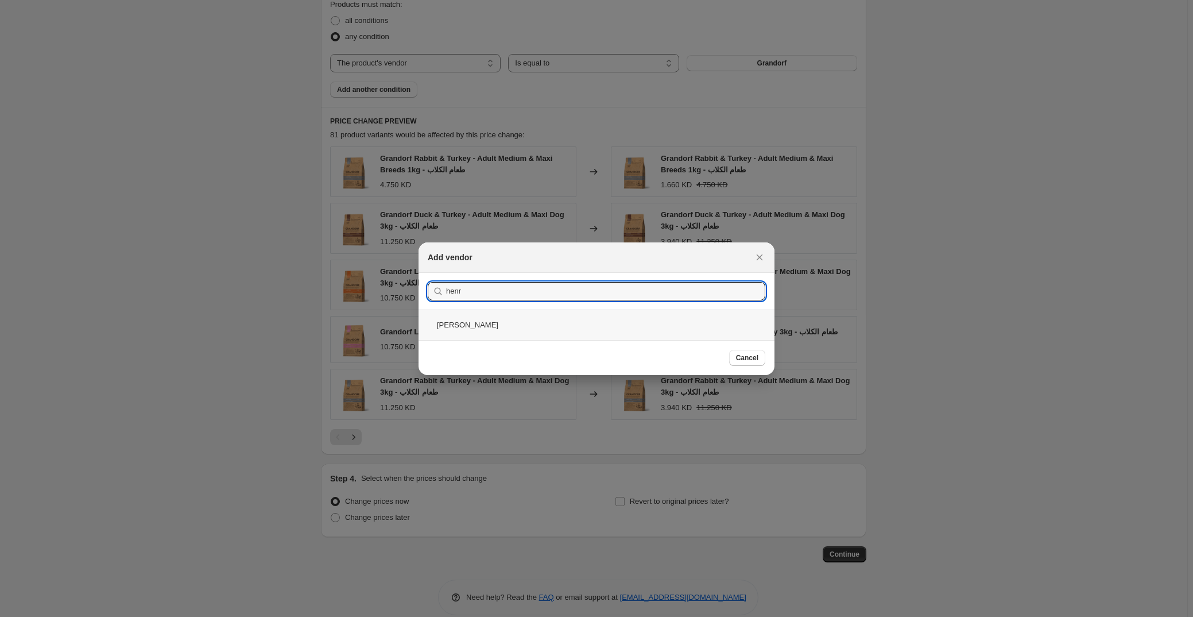
type input "henr"
click at [449, 330] on div "[PERSON_NAME]" at bounding box center [597, 325] width 356 height 30
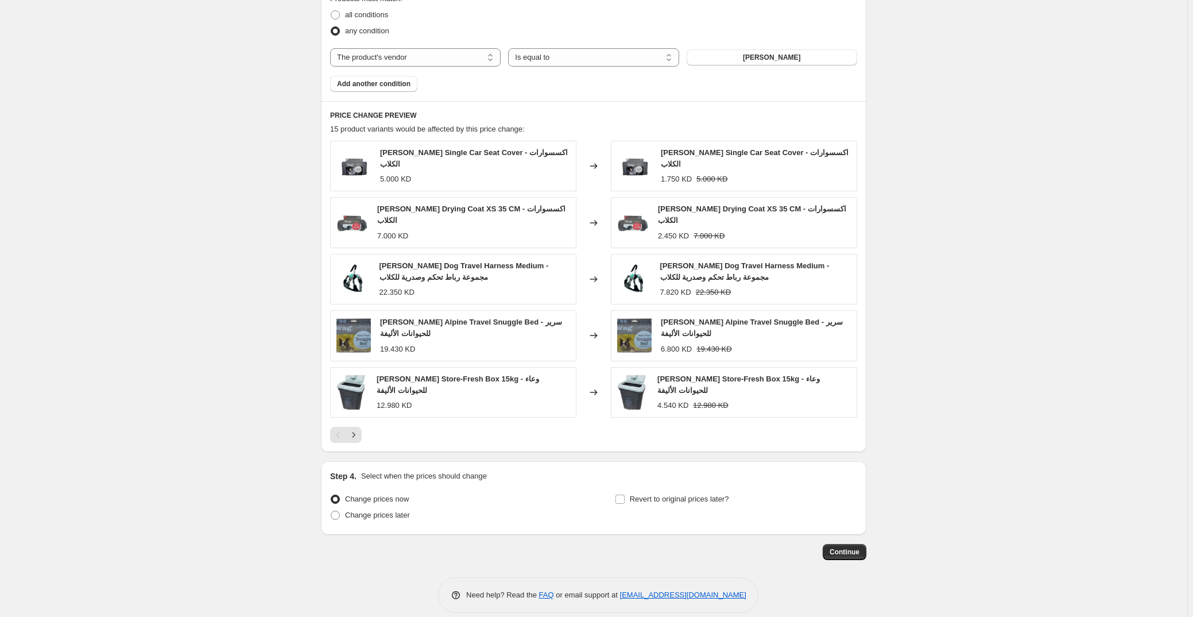
scroll to position [667, 0]
click at [368, 509] on span "Change prices later" at bounding box center [377, 513] width 65 height 9
click at [331, 509] on input "Change prices later" at bounding box center [331, 509] width 1 height 1
radio input "true"
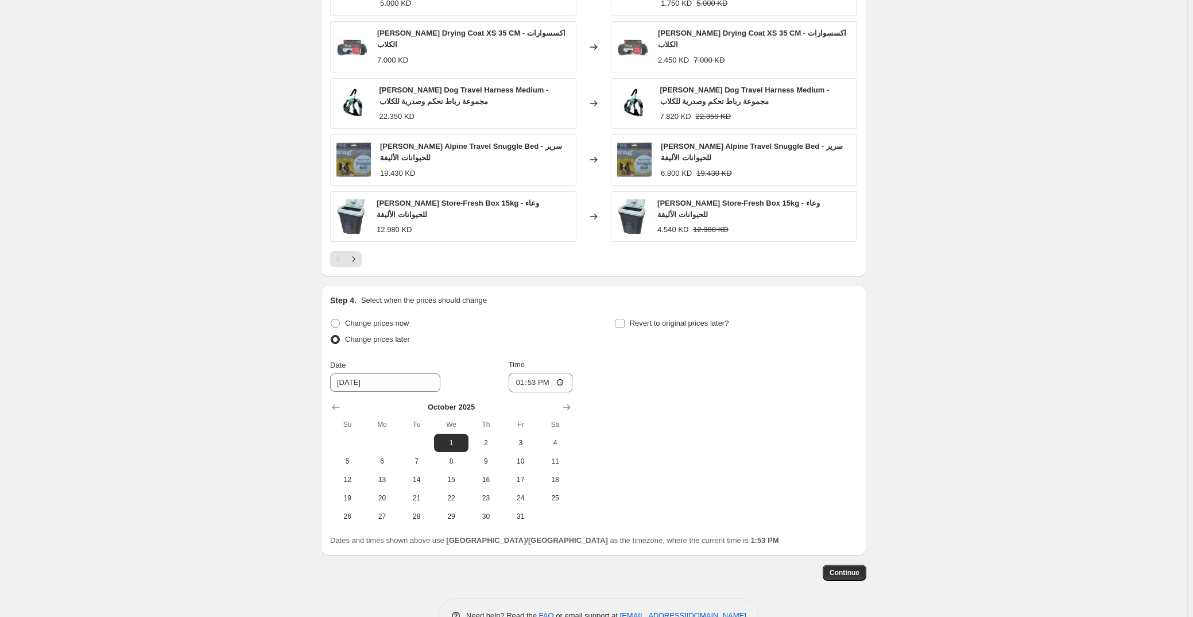
scroll to position [863, 0]
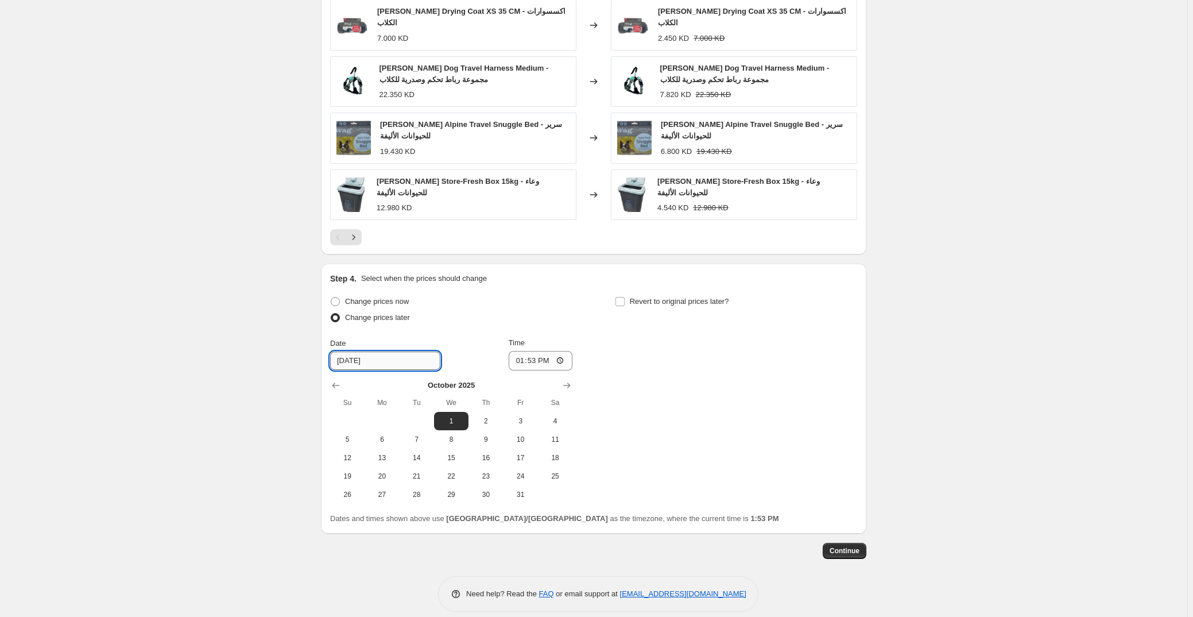
click at [346, 352] on input "[DATE]" at bounding box center [385, 361] width 110 height 18
type input "[DATE]"
click at [529, 543] on button "Continue" at bounding box center [845, 551] width 44 height 16
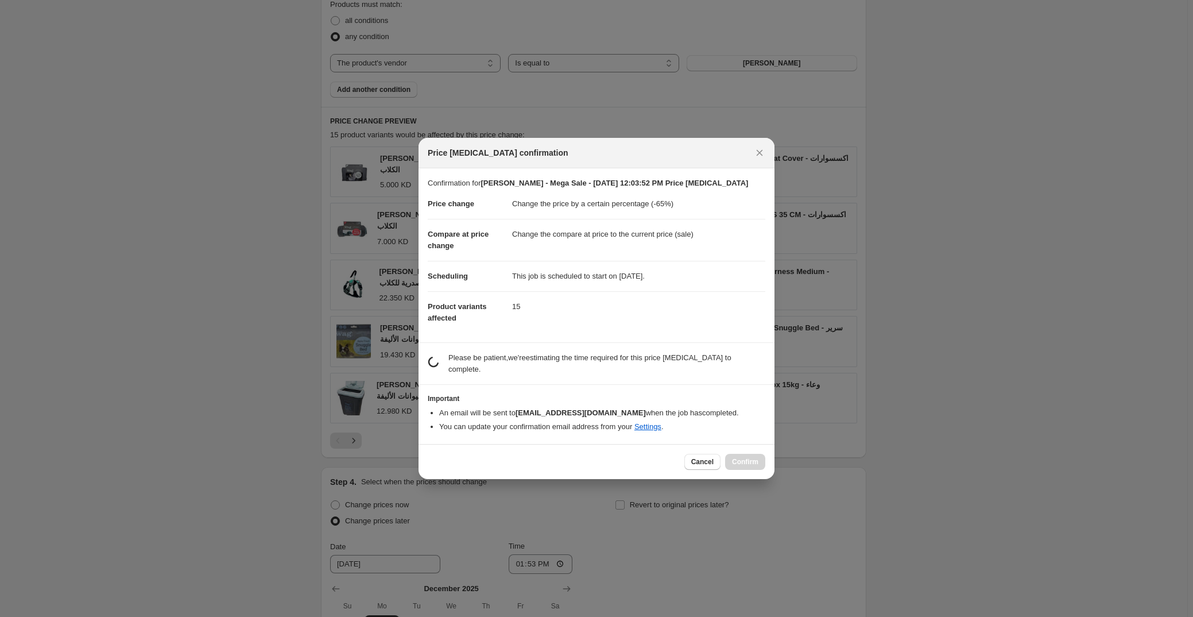
scroll to position [0, 0]
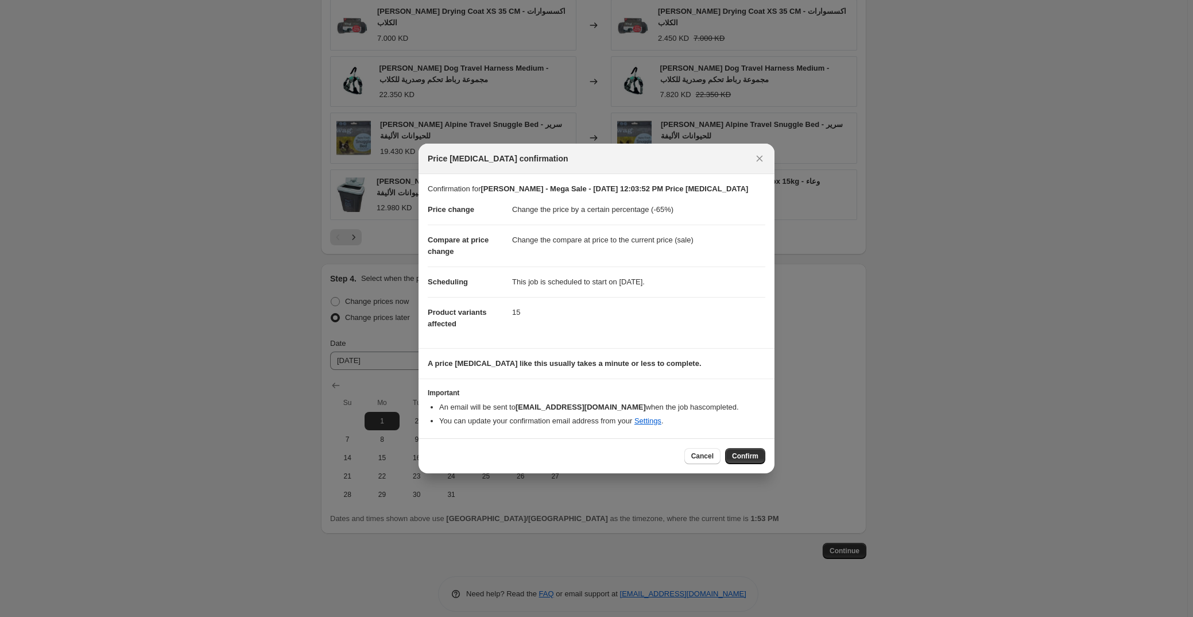
drag, startPoint x: 748, startPoint y: 454, endPoint x: 750, endPoint y: 460, distance: 6.5
click at [529, 454] on span "Confirm" at bounding box center [745, 455] width 26 height 9
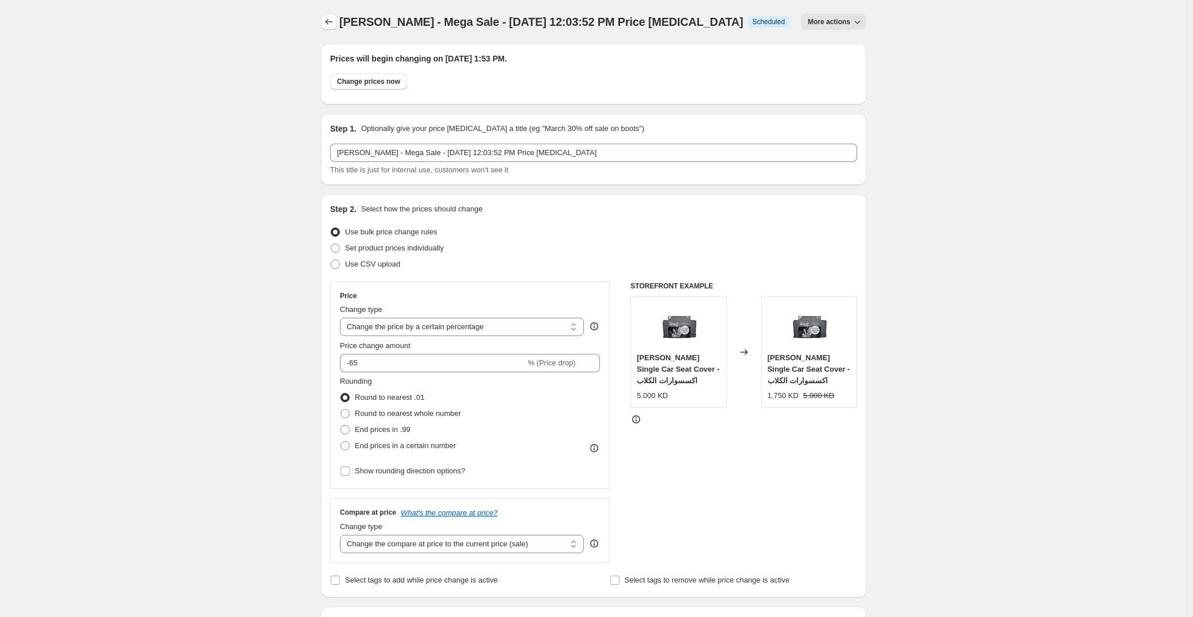
click at [334, 20] on icon "Price change jobs" at bounding box center [328, 21] width 11 height 11
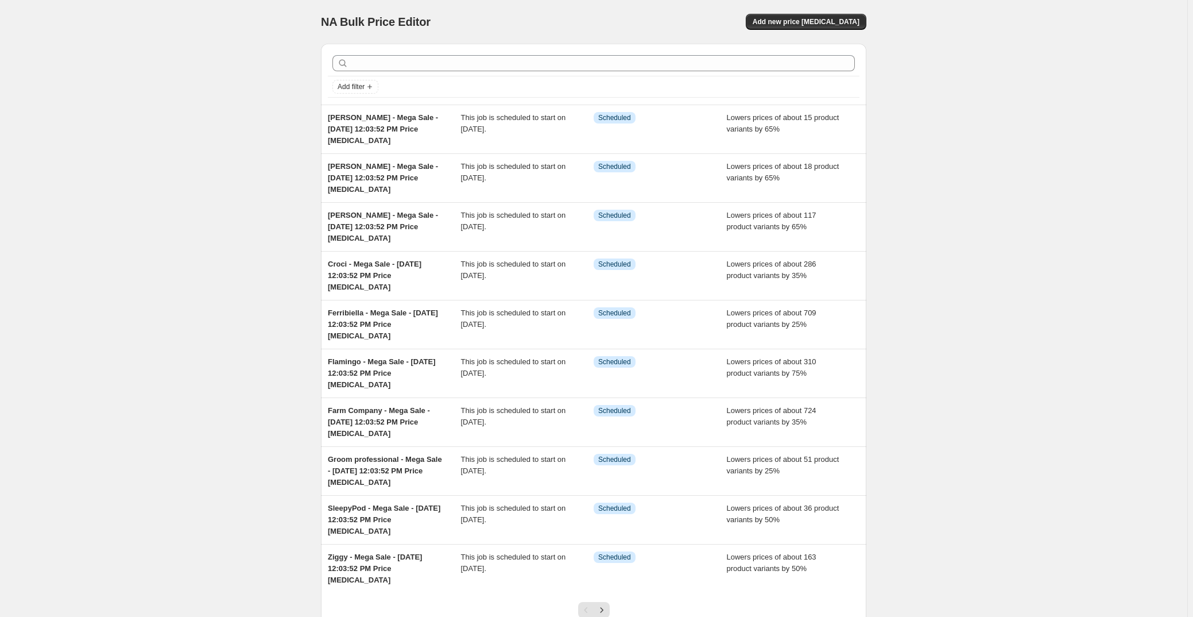
drag, startPoint x: 1164, startPoint y: 128, endPoint x: 1149, endPoint y: 130, distance: 15.1
click at [529, 126] on div "NA Bulk Price Editor. This page is ready NA Bulk Price Editor Add new price [ME…" at bounding box center [594, 353] width 1188 height 706
click at [529, 16] on button "Add new price [MEDICAL_DATA]" at bounding box center [806, 22] width 121 height 16
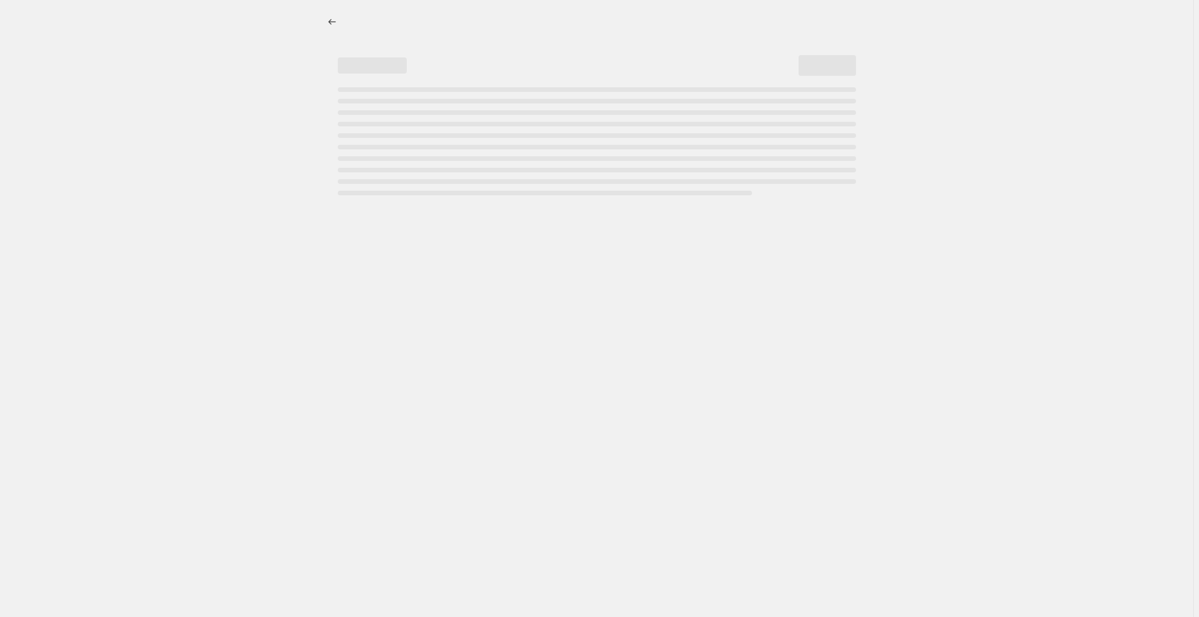
select select "percentage"
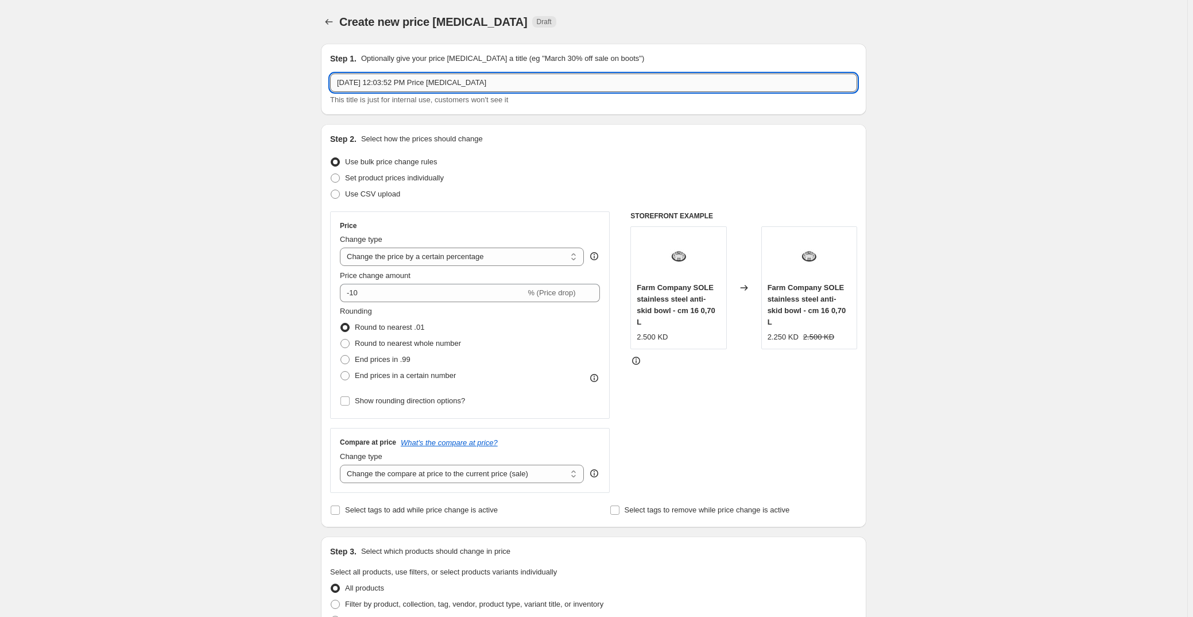
click at [373, 86] on input "[DATE] 12:03:52 PM Price [MEDICAL_DATA]" at bounding box center [593, 83] width 527 height 18
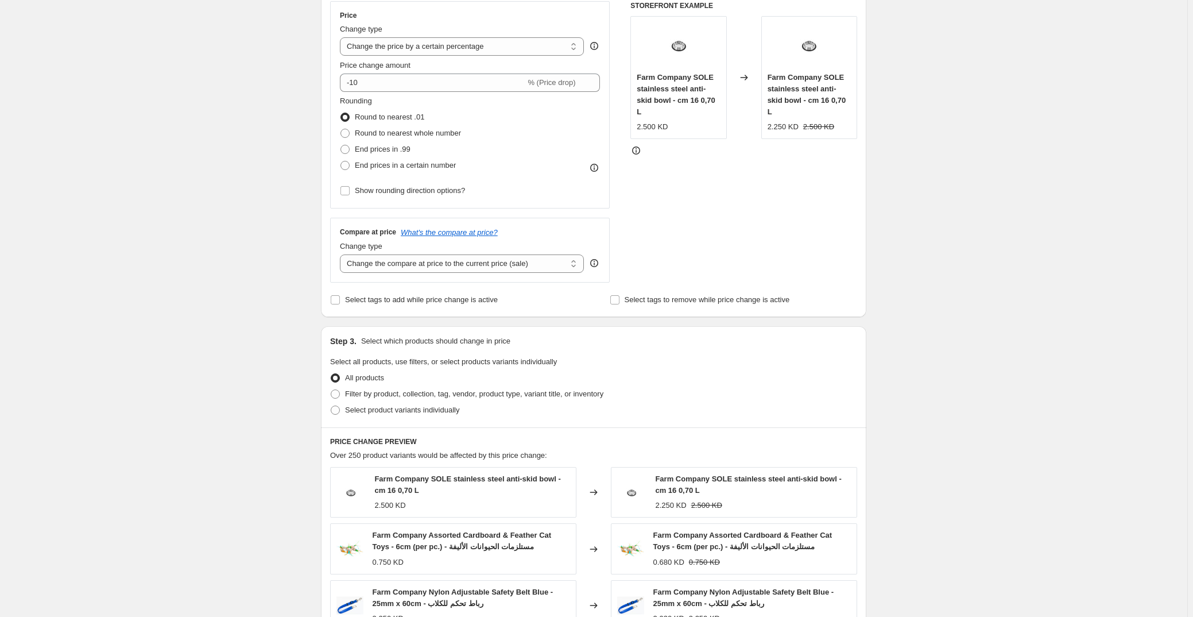
scroll to position [156, 0]
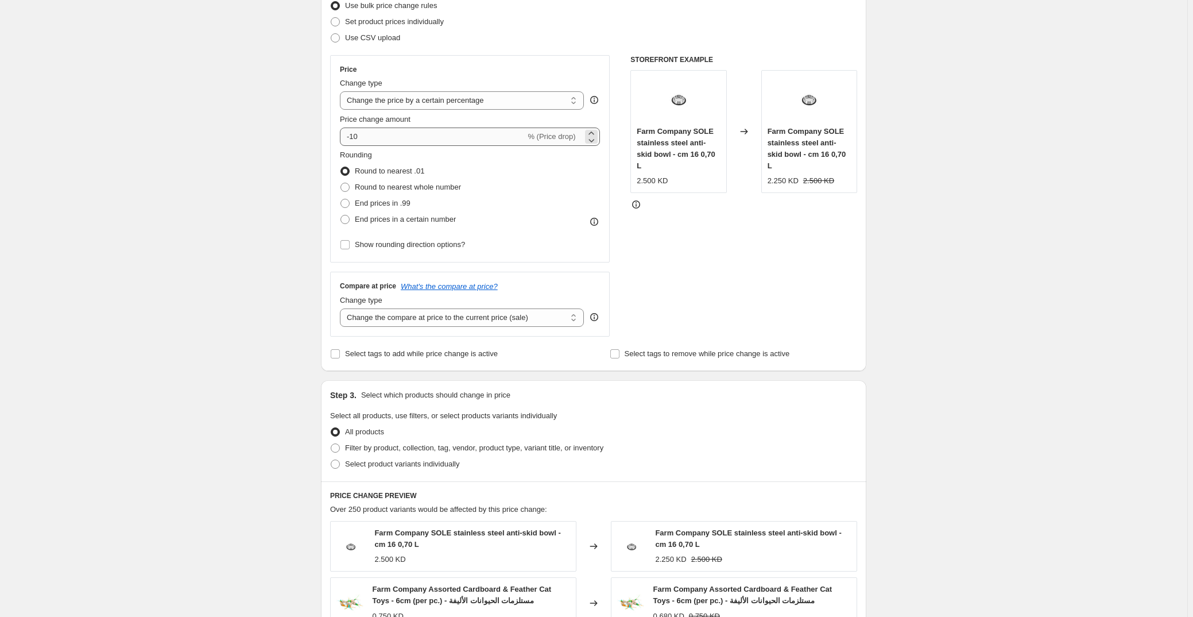
type input "[PERSON_NAME] - Mega Sale - [DATE] 12:03:52 PM Price [MEDICAL_DATA]"
drag, startPoint x: 376, startPoint y: 137, endPoint x: 492, endPoint y: 156, distance: 118.1
click at [376, 137] on input "-10" at bounding box center [433, 137] width 186 height 18
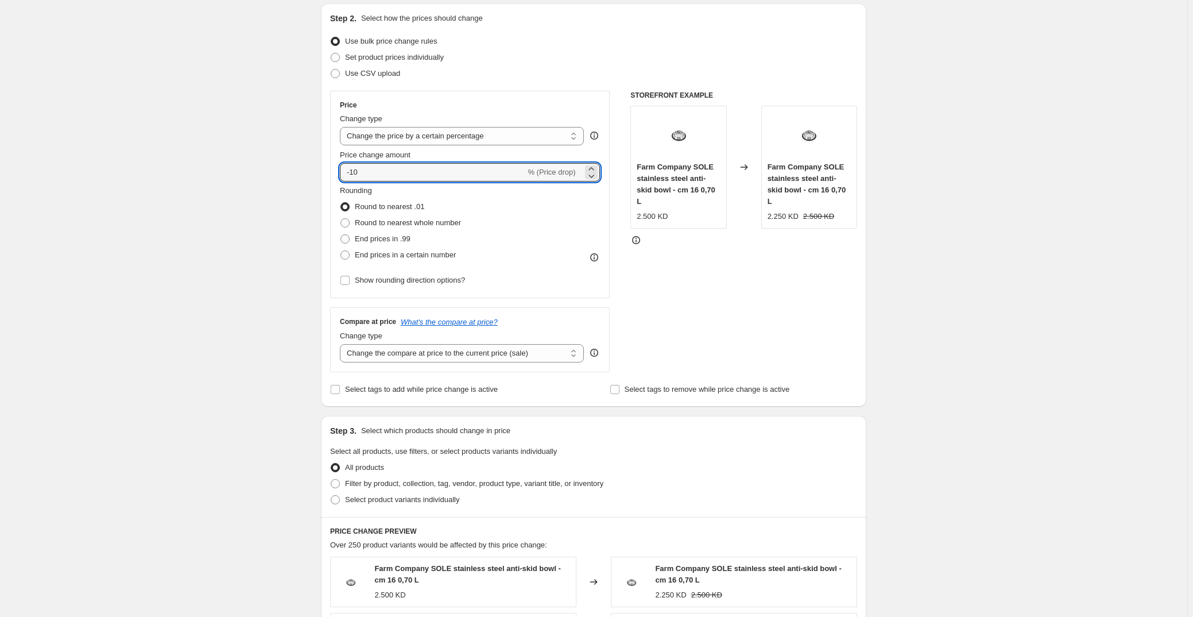
scroll to position [104, 0]
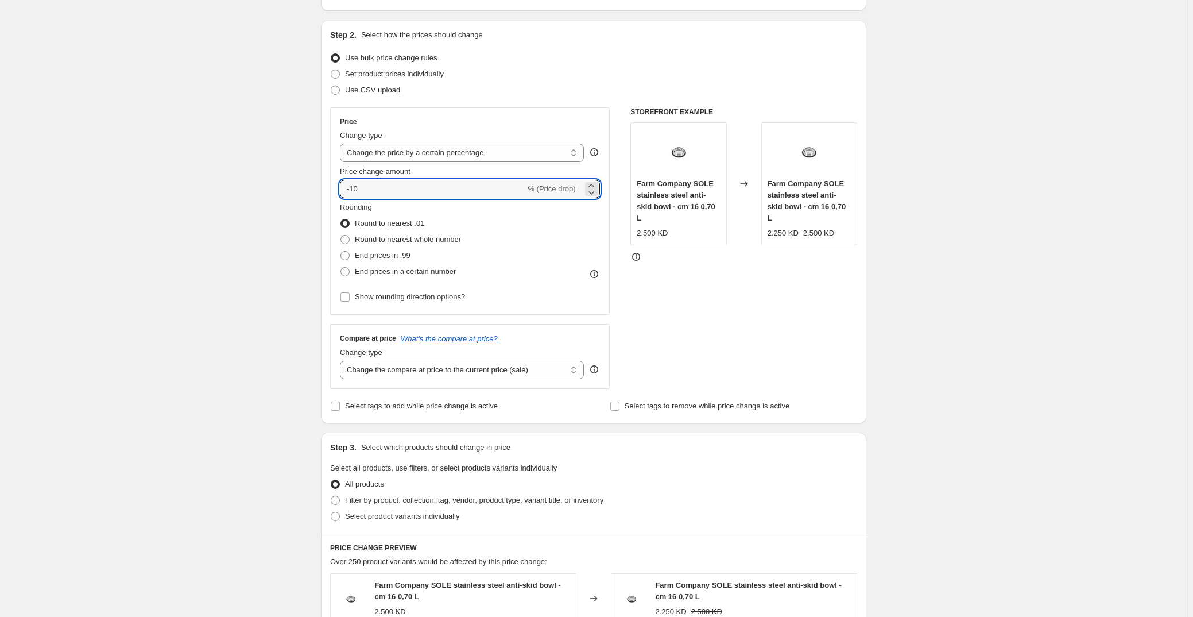
type input "-1"
type input "-75"
drag, startPoint x: 204, startPoint y: 186, endPoint x: 224, endPoint y: 184, distance: 19.6
click at [224, 184] on div "Create new price [MEDICAL_DATA]. This page is ready Create new price [MEDICAL_D…" at bounding box center [594, 479] width 1188 height 1167
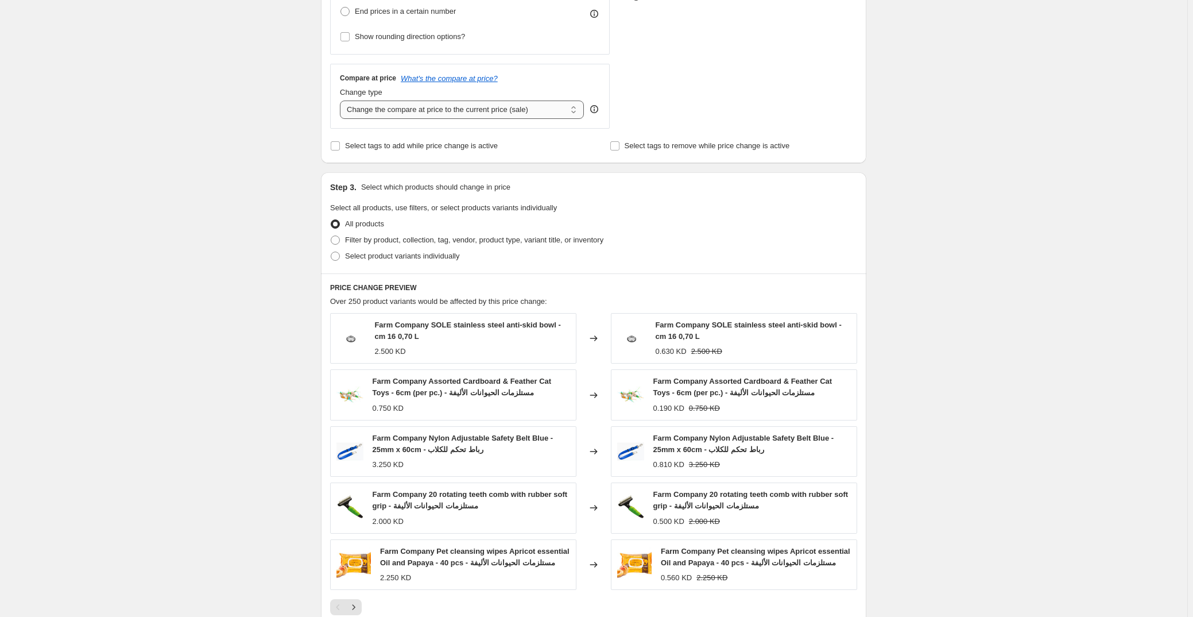
scroll to position [365, 0]
click at [360, 247] on label "Select product variants individually" at bounding box center [394, 255] width 129 height 16
click at [331, 250] on input "Select product variants individually" at bounding box center [331, 250] width 1 height 1
radio input "true"
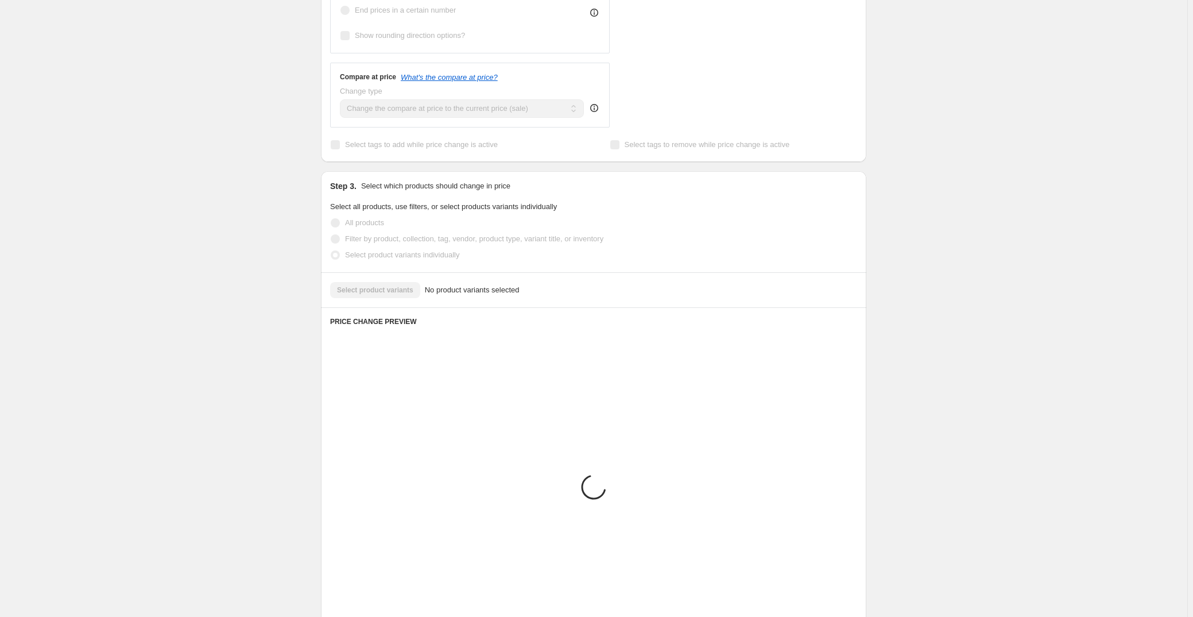
scroll to position [277, 0]
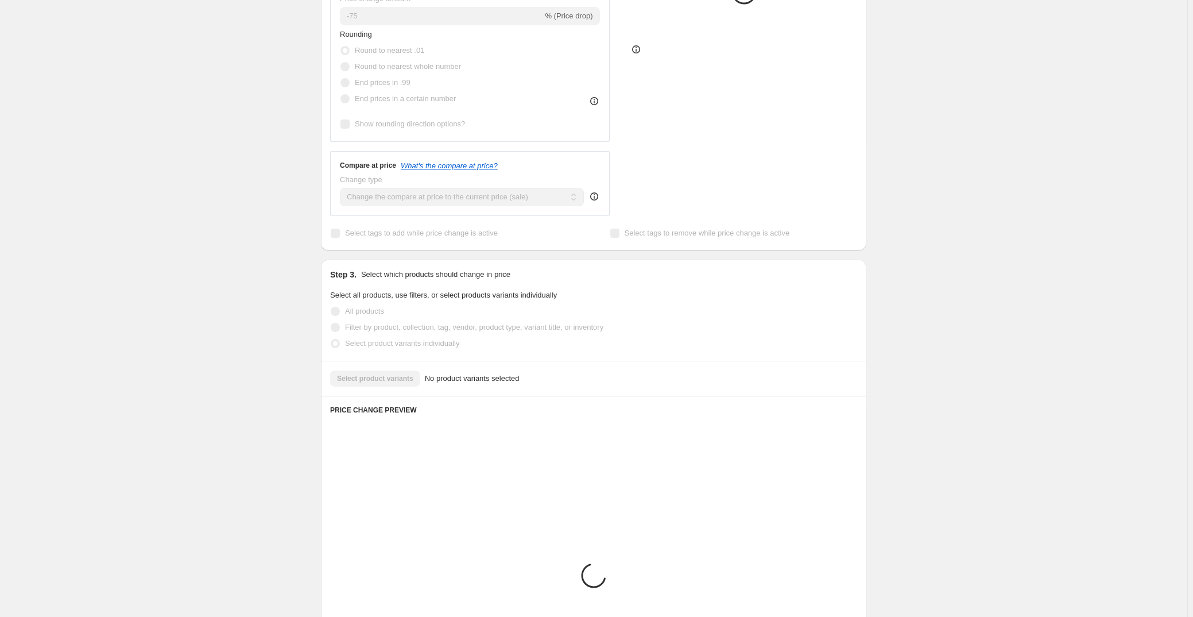
click at [370, 242] on div "Step 2. Select how the prices should change Use bulk price change rules Set pro…" at bounding box center [594, 48] width 546 height 403
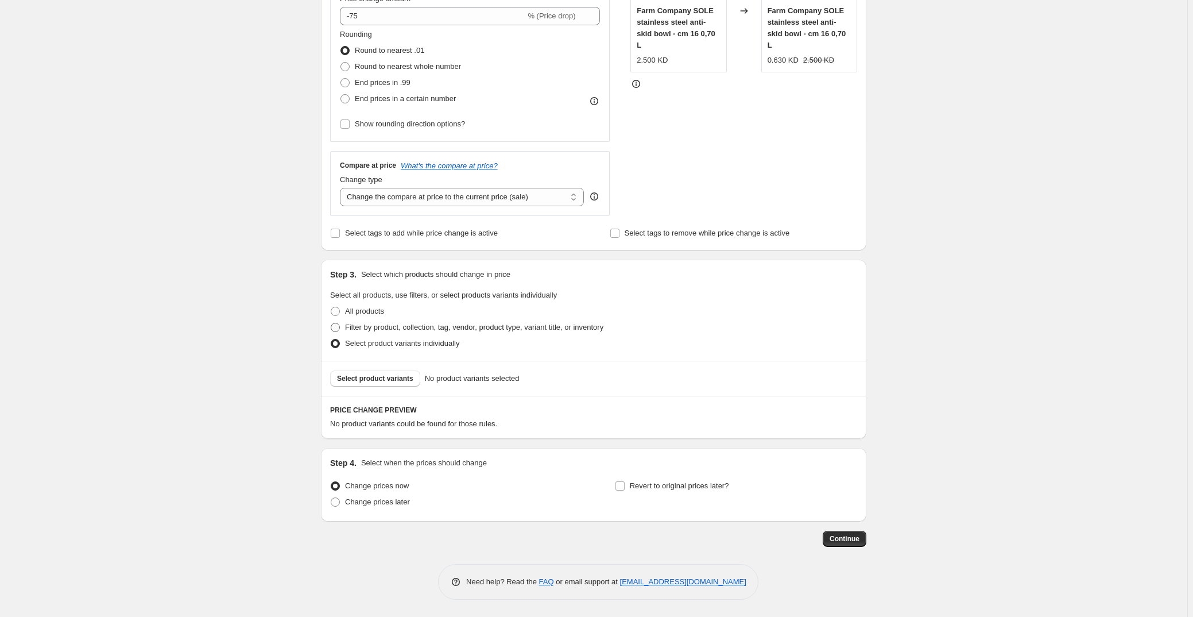
click at [360, 323] on span "Filter by product, collection, tag, vendor, product type, variant title, or inv…" at bounding box center [474, 327] width 258 height 9
click at [331, 323] on input "Filter by product, collection, tag, vendor, product type, variant title, or inv…" at bounding box center [331, 323] width 1 height 1
radio input "true"
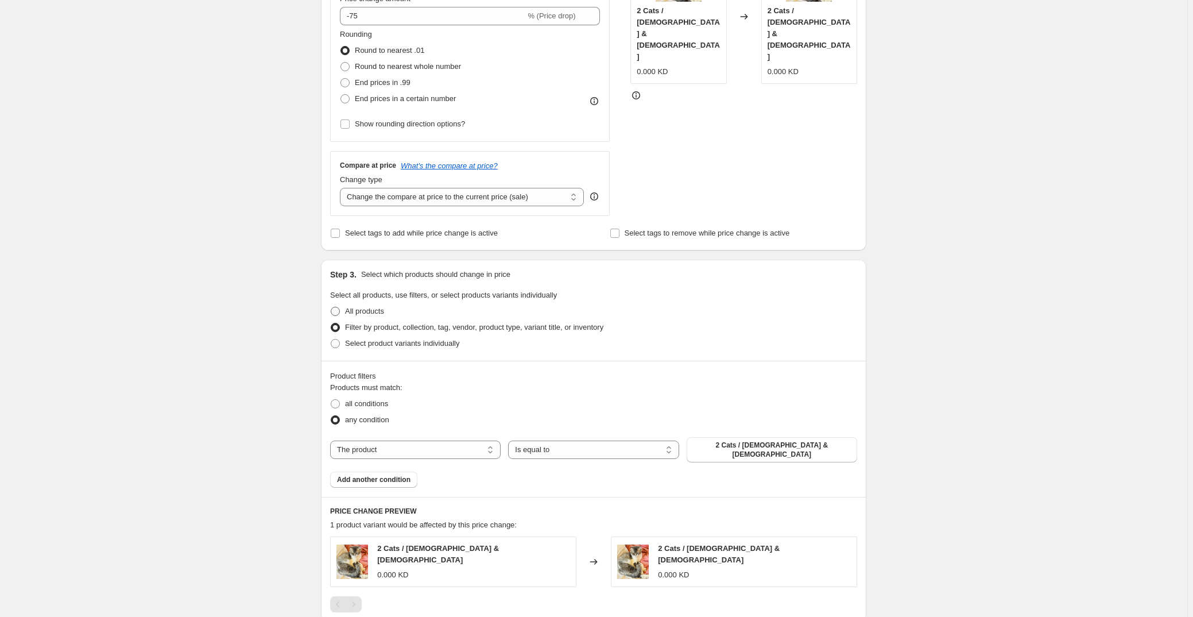
scroll to position [329, 0]
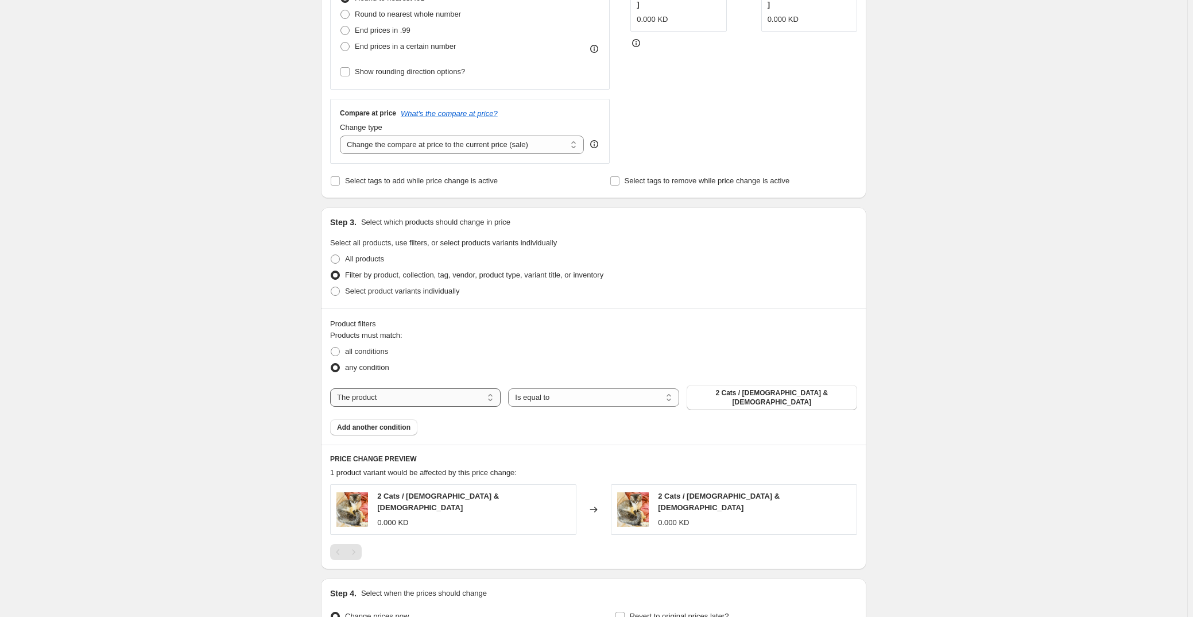
click at [395, 399] on select "The product The product's collection The product's tag The product's vendor The…" at bounding box center [415, 397] width 171 height 18
select select "vendor"
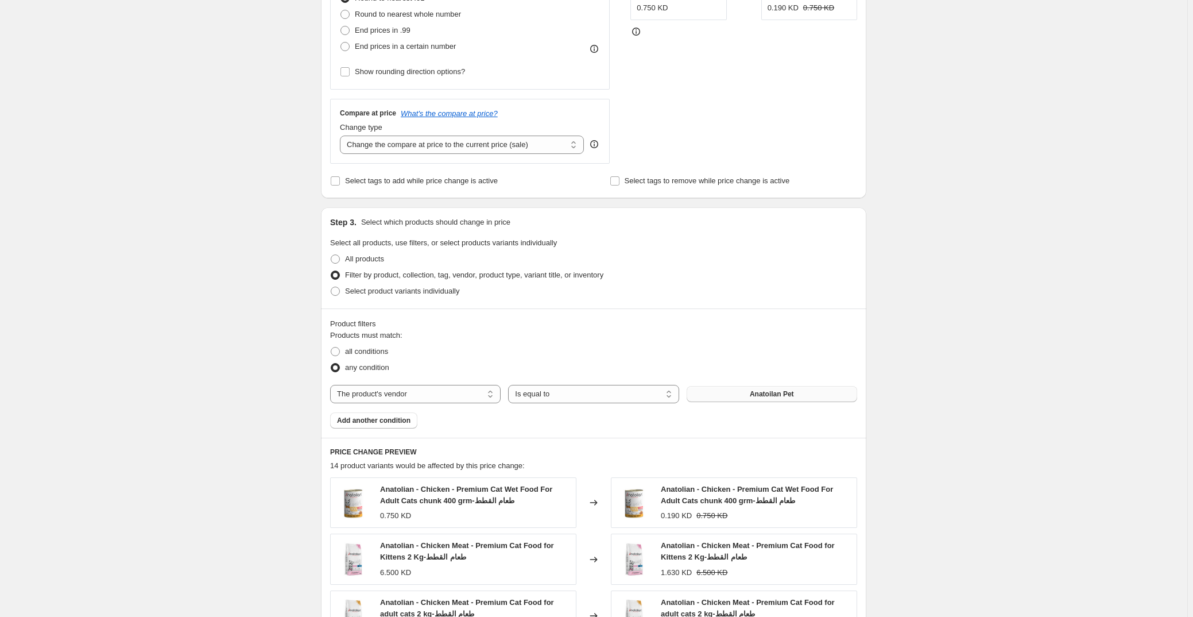
click at [529, 392] on button "Anatoilan Pet" at bounding box center [772, 394] width 171 height 16
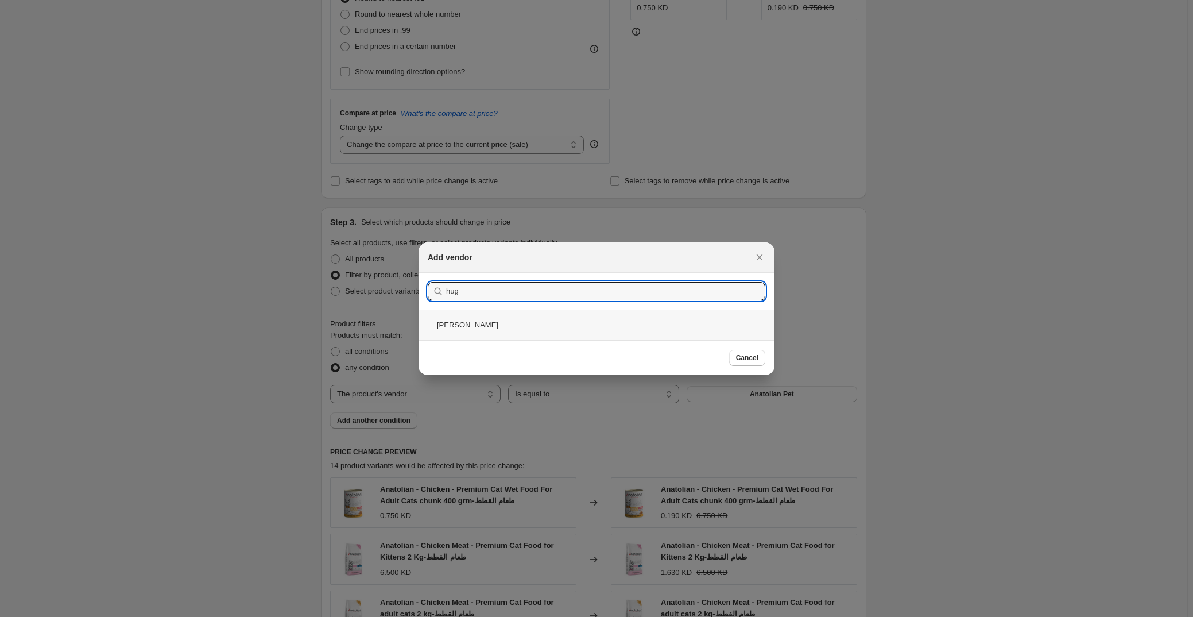
type input "hug"
click at [513, 327] on div "[PERSON_NAME]" at bounding box center [597, 325] width 356 height 30
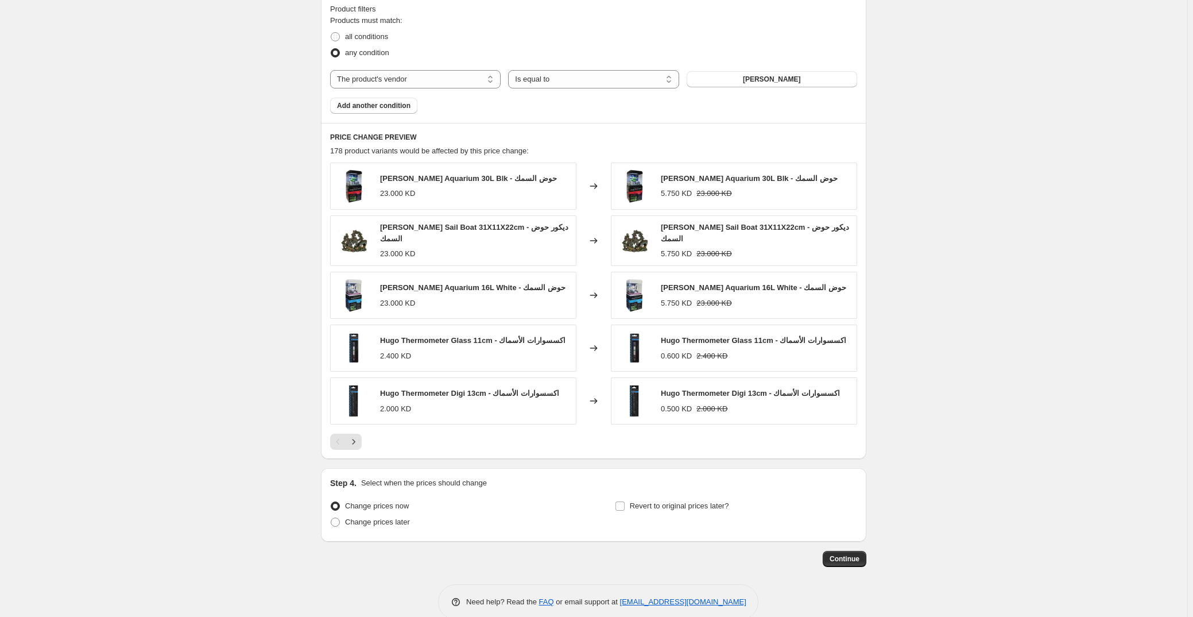
scroll to position [663, 0]
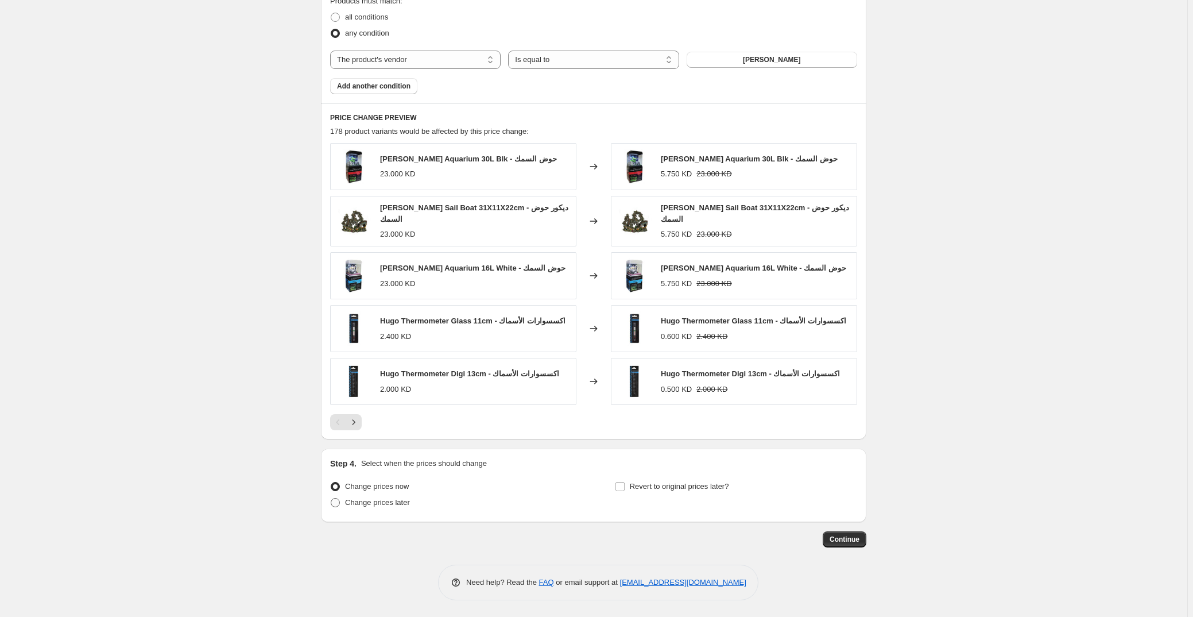
click at [380, 502] on span "Change prices later" at bounding box center [377, 502] width 65 height 9
click at [331, 499] on input "Change prices later" at bounding box center [331, 498] width 1 height 1
radio input "true"
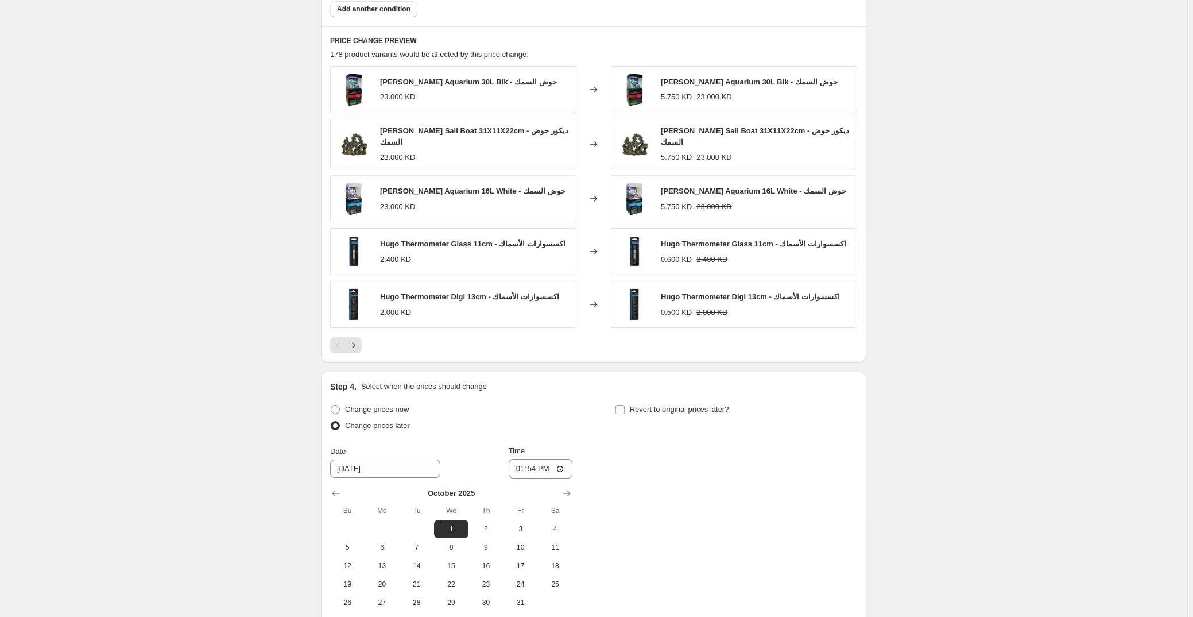
scroll to position [860, 0]
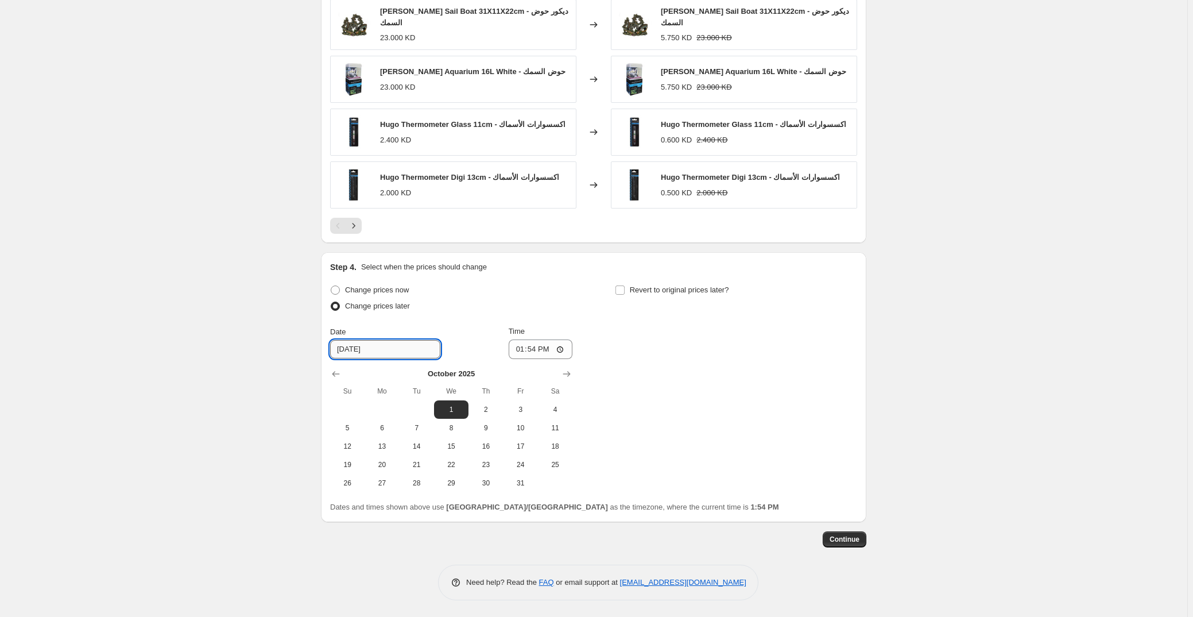
click at [346, 347] on input "[DATE]" at bounding box center [385, 349] width 110 height 18
type input "[DATE]"
click at [529, 405] on div "Change prices now Change prices later Date [DATE] Time 13:54 [DATE] Su Mo Tu We…" at bounding box center [593, 387] width 527 height 210
click at [529, 545] on button "Continue" at bounding box center [845, 539] width 44 height 16
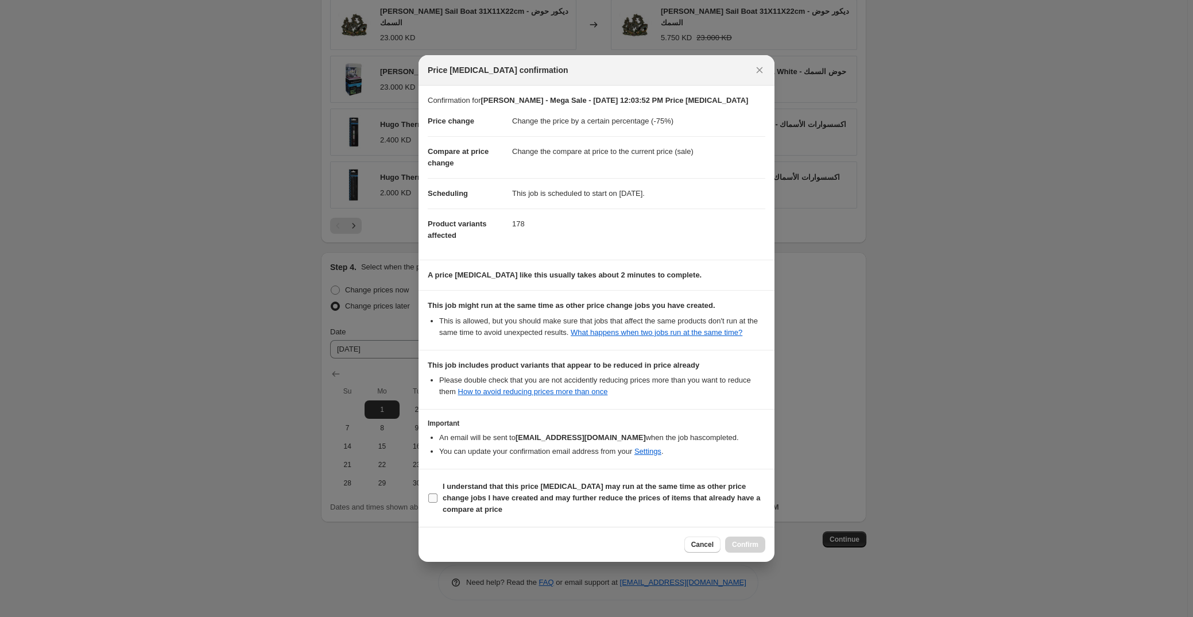
click at [436, 498] on input "I understand that this price [MEDICAL_DATA] may run at the same time as other p…" at bounding box center [432, 497] width 9 height 9
checkbox input "true"
drag, startPoint x: 756, startPoint y: 544, endPoint x: 835, endPoint y: 538, distance: 78.4
click at [529, 544] on span "Confirm" at bounding box center [745, 544] width 26 height 9
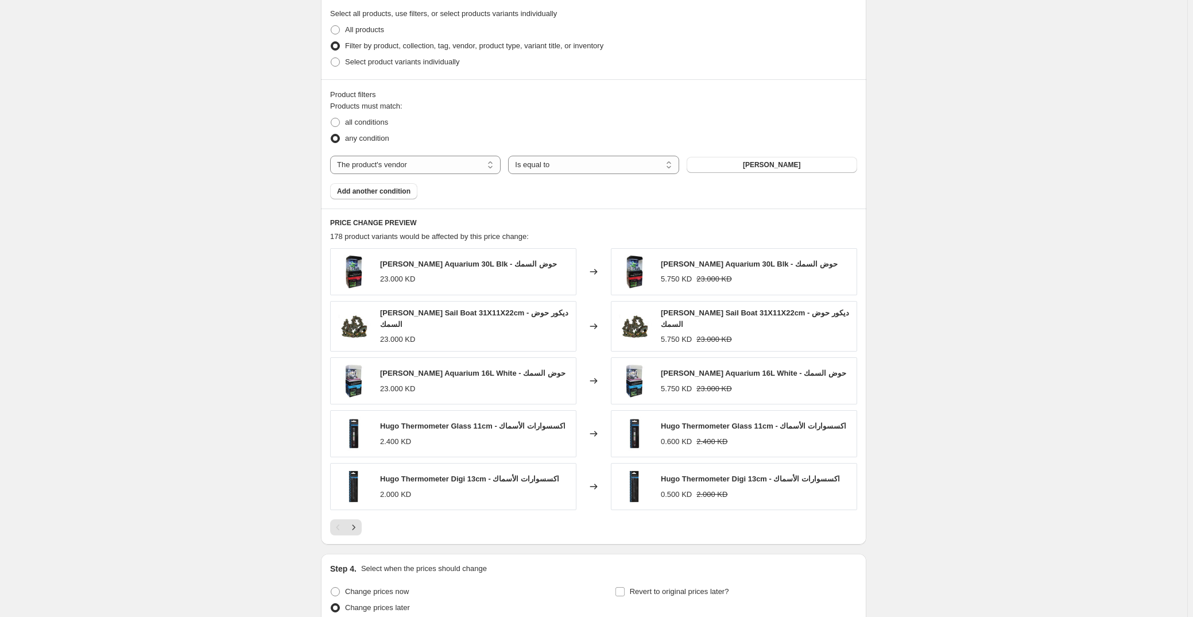
scroll to position [930, 0]
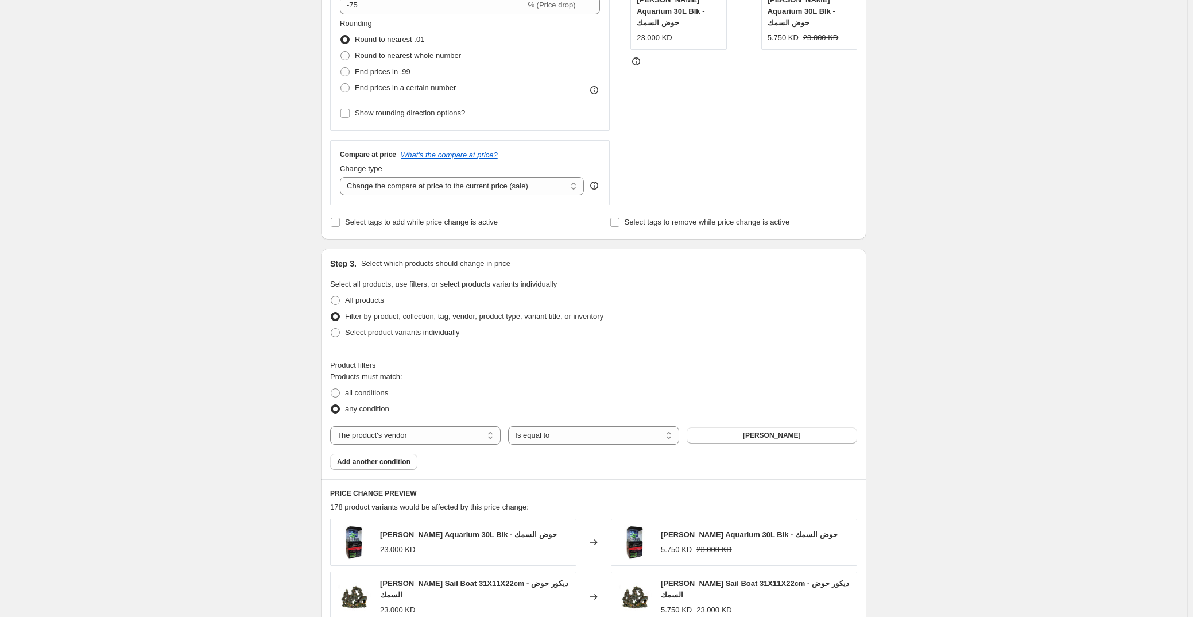
drag, startPoint x: 870, startPoint y: 404, endPoint x: 1008, endPoint y: 468, distance: 151.6
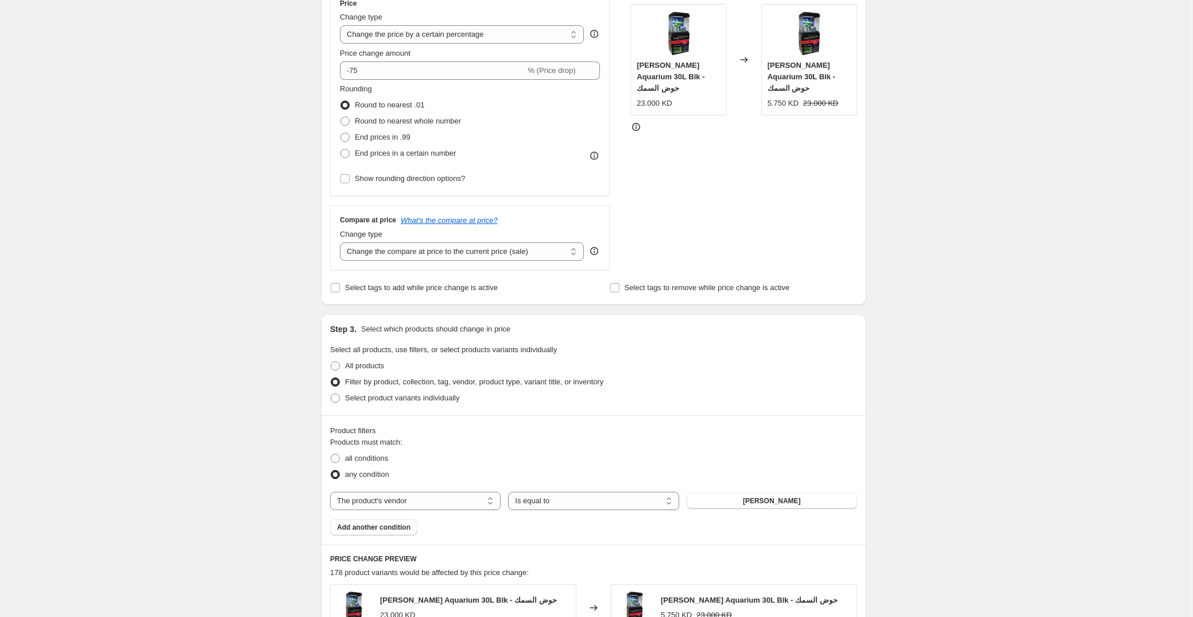
scroll to position [0, 0]
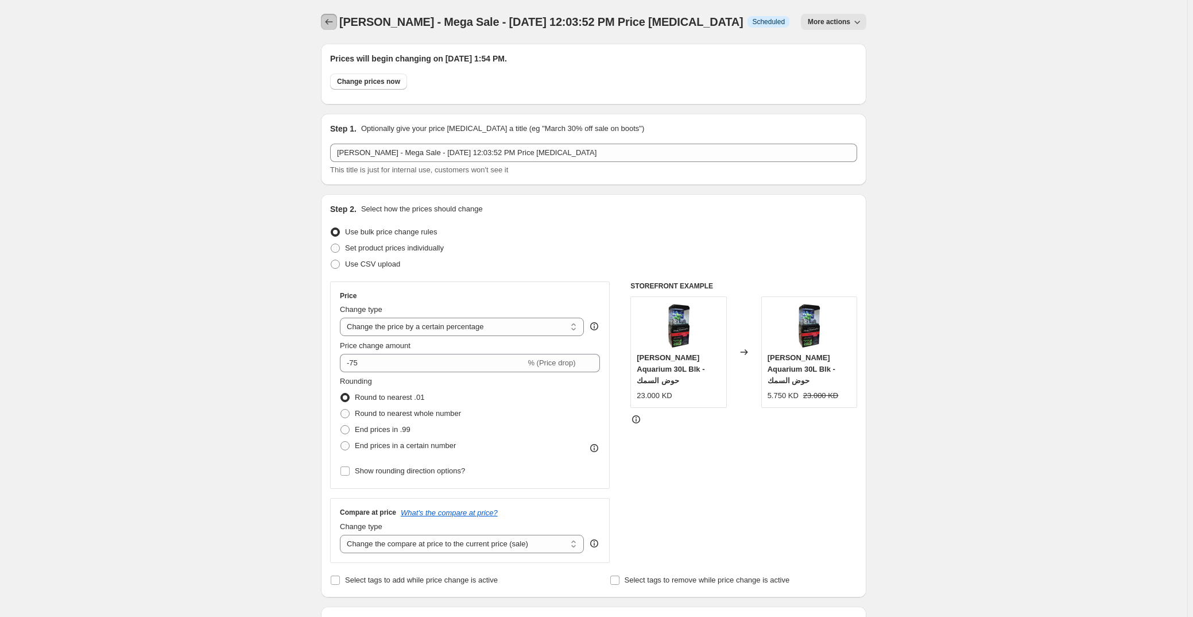
click at [333, 14] on button "Price change jobs" at bounding box center [329, 22] width 16 height 16
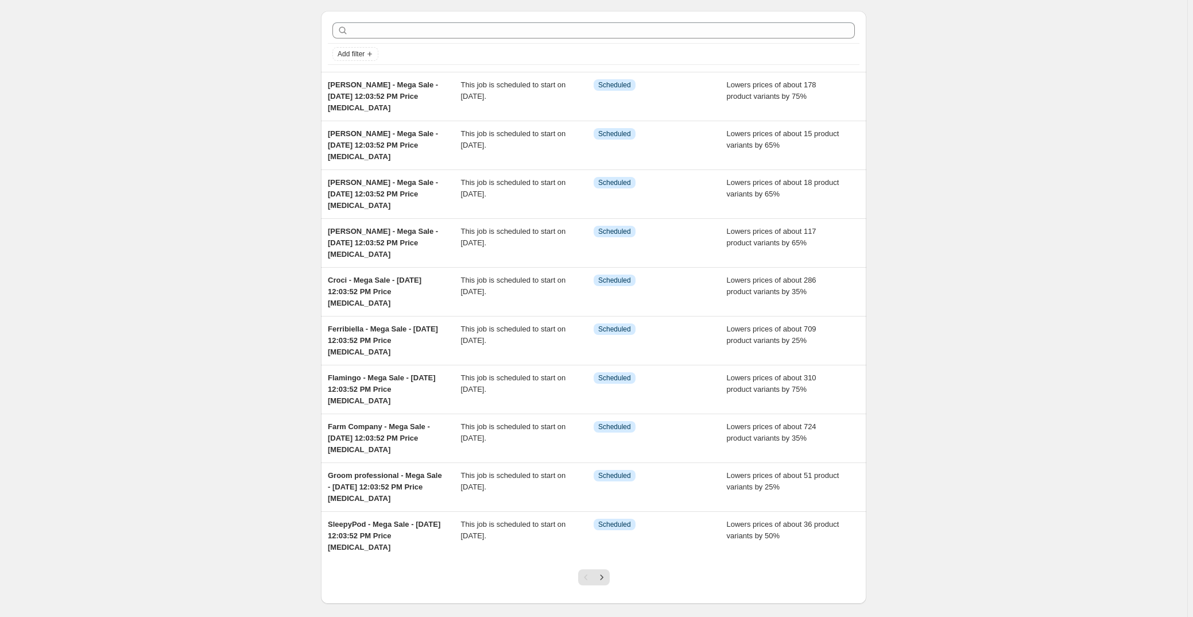
scroll to position [77, 0]
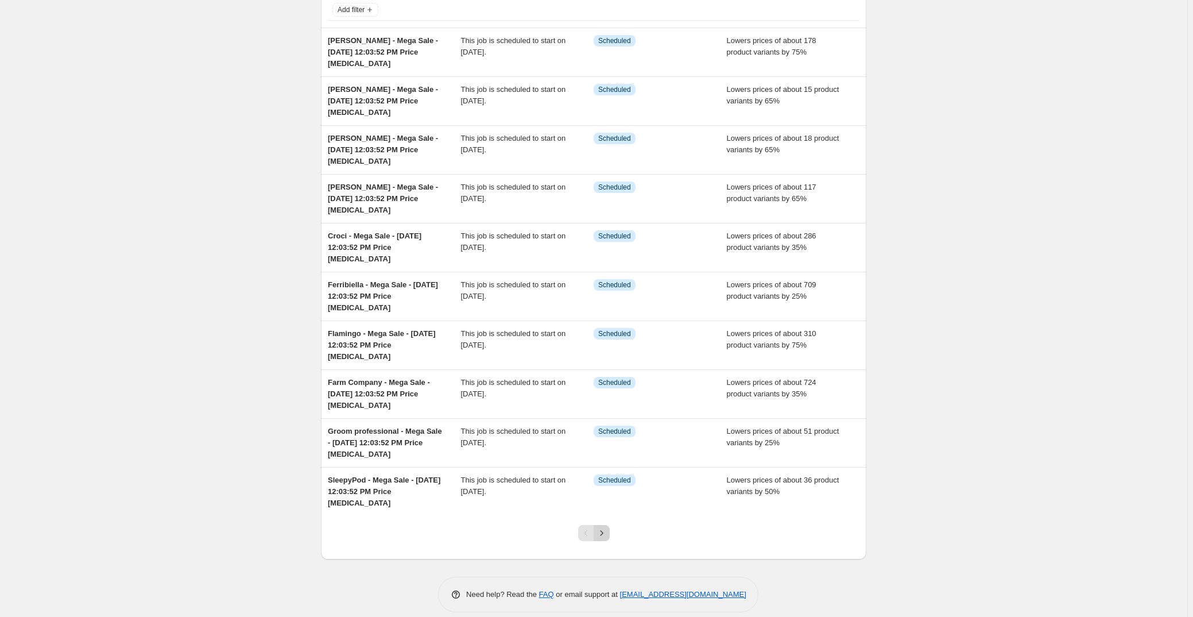
click at [529, 527] on icon "Next" at bounding box center [601, 532] width 11 height 11
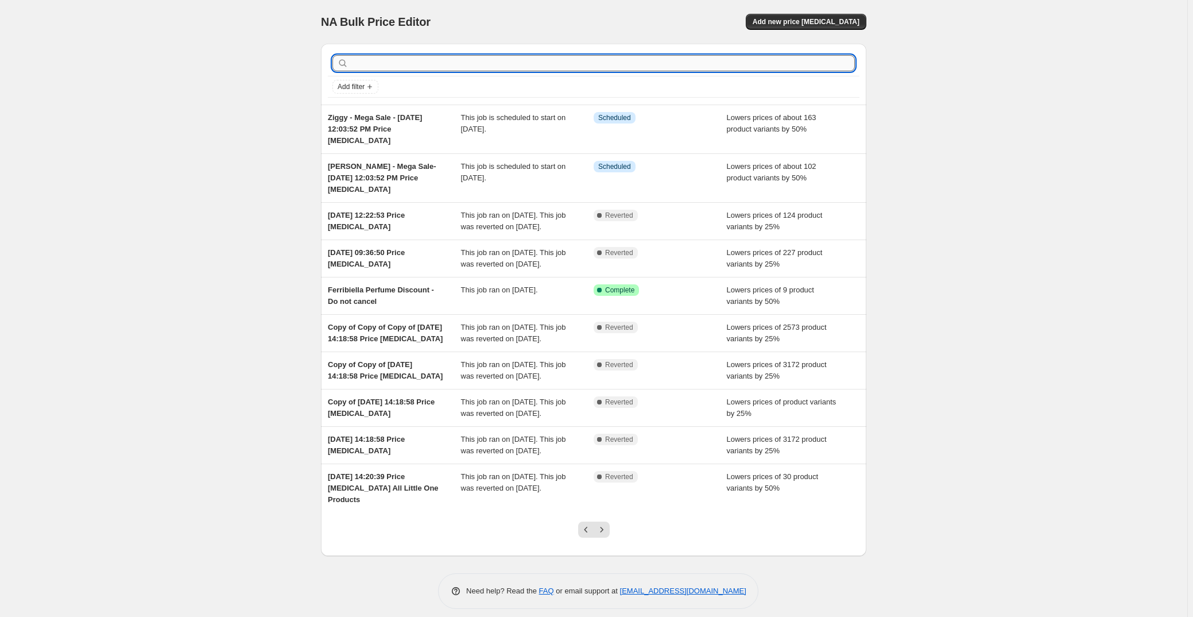
click at [461, 70] on input "text" at bounding box center [603, 63] width 504 height 16
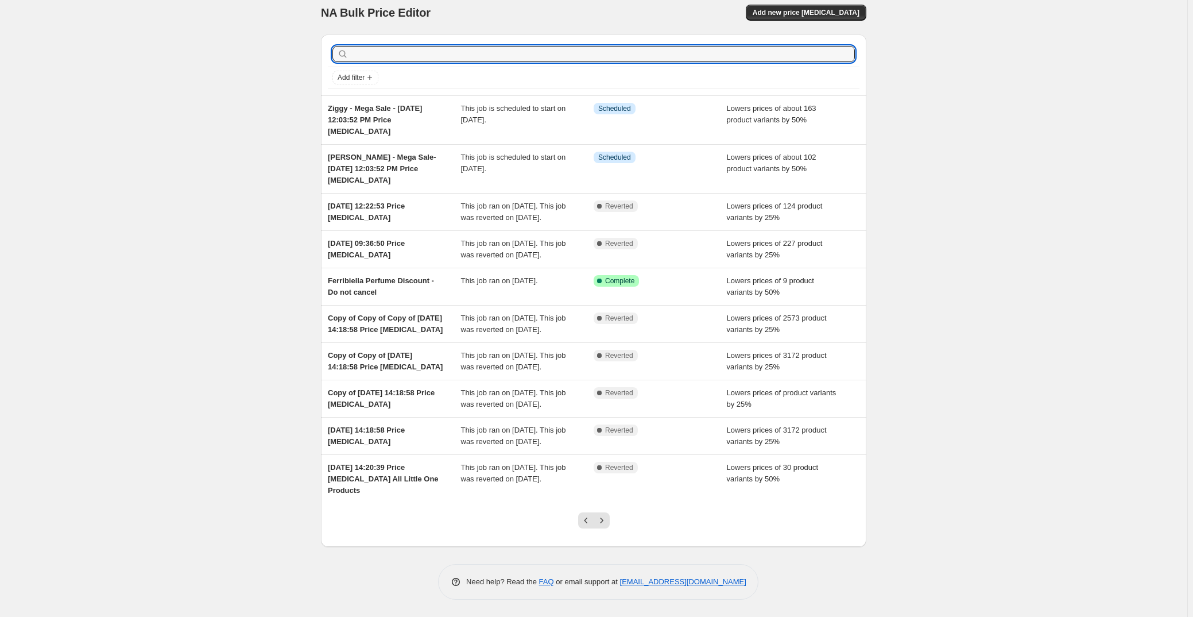
scroll to position [31, 0]
type input "mag"
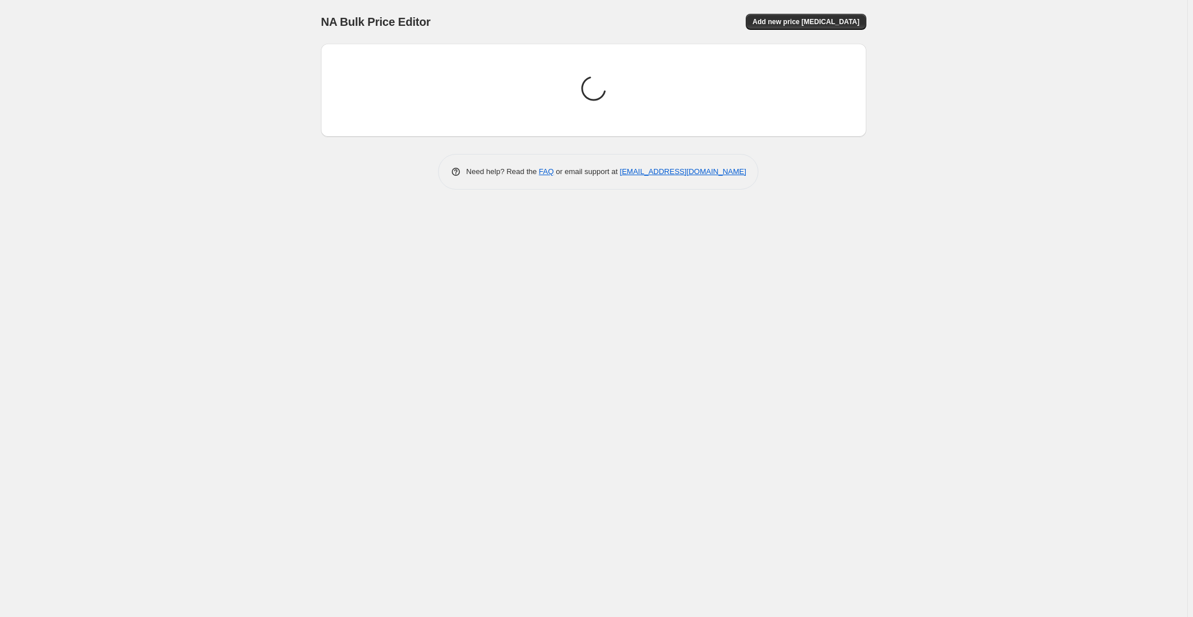
scroll to position [0, 0]
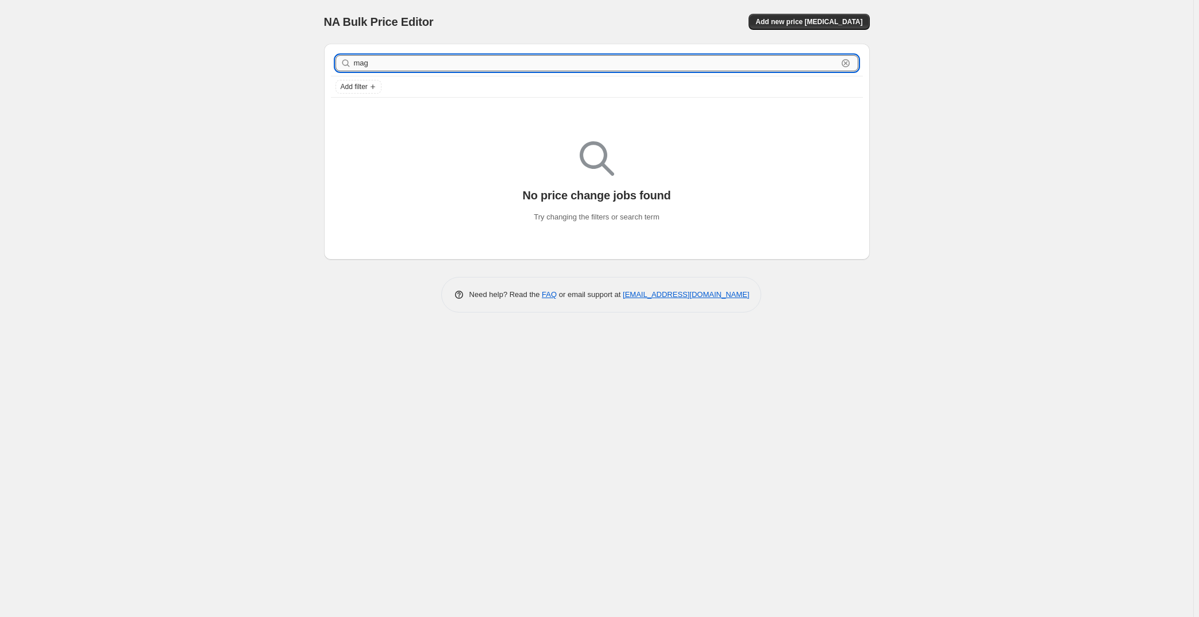
click at [448, 59] on input "mag" at bounding box center [596, 63] width 484 height 16
type input "maga"
click at [448, 59] on input "maga" at bounding box center [596, 63] width 484 height 16
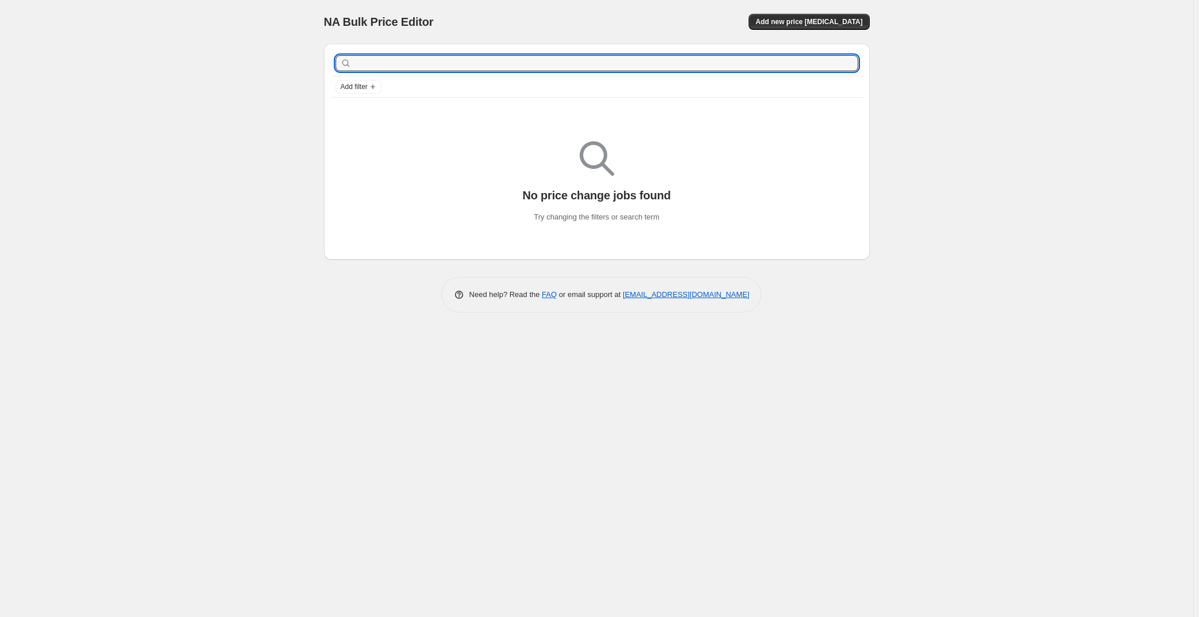
click at [278, 101] on div "NA Bulk Price Editor. This page is ready NA Bulk Price Editor Add new price [ME…" at bounding box center [596, 308] width 1193 height 617
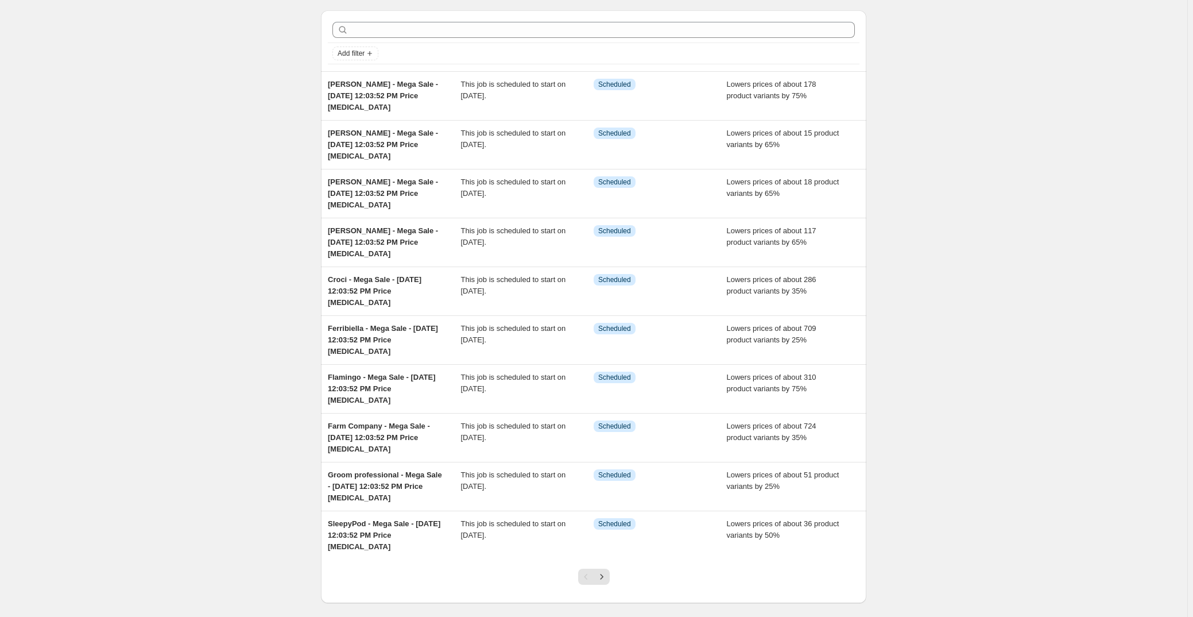
scroll to position [52, 0]
